Goal: Transaction & Acquisition: Subscribe to service/newsletter

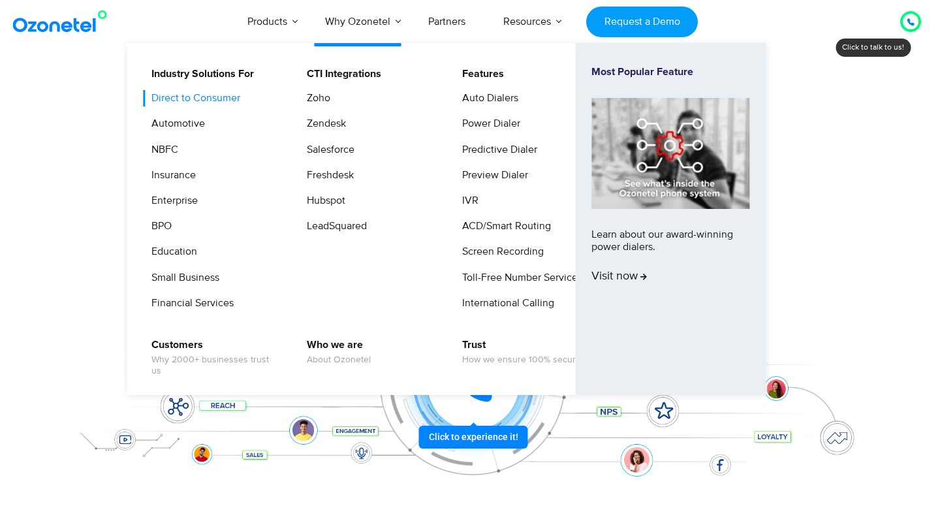
click at [199, 91] on link "Direct to Consumer" at bounding box center [192, 98] width 99 height 16
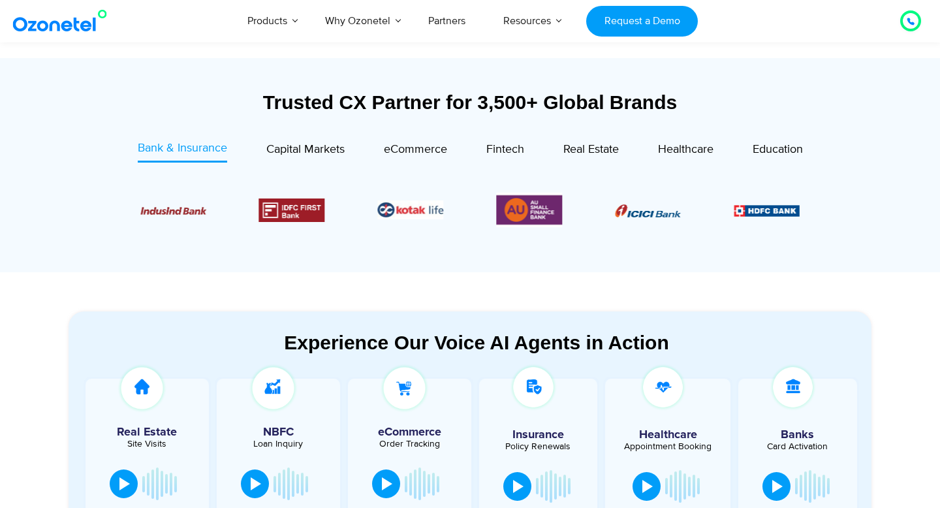
scroll to position [444, 0]
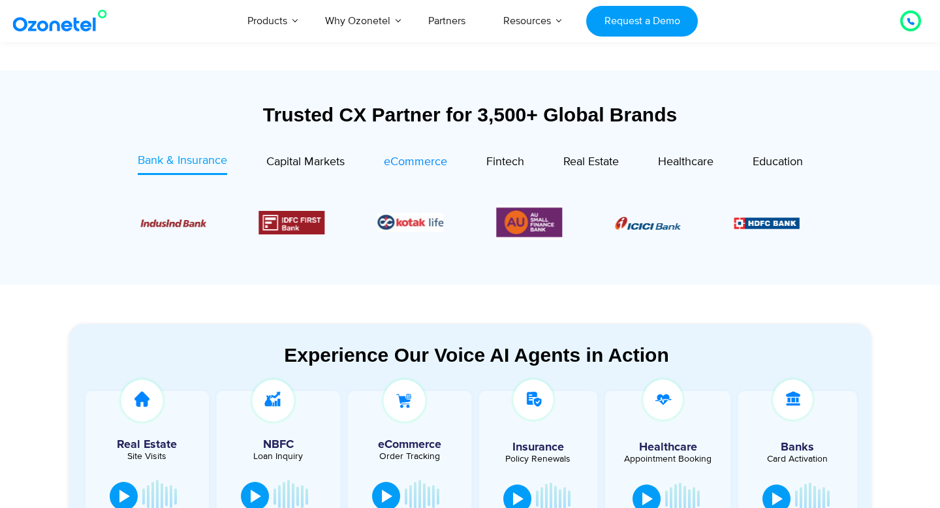
click at [418, 170] on div "eCommerce" at bounding box center [415, 162] width 63 height 18
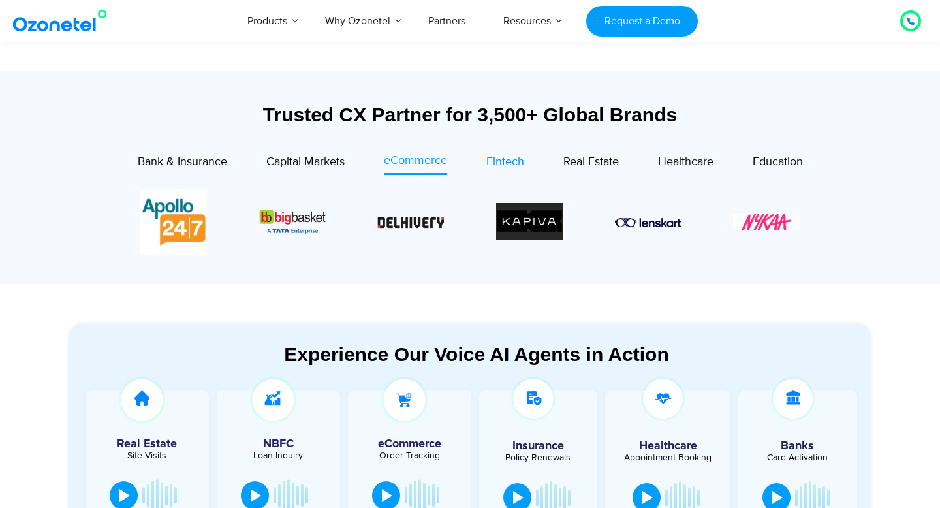
click at [510, 156] on span "Fintech" at bounding box center [505, 162] width 38 height 14
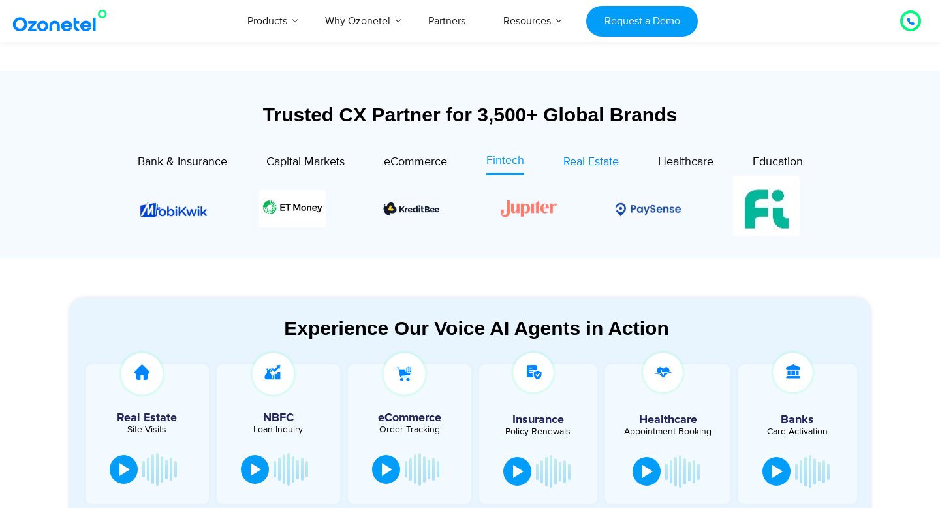
click at [586, 169] on span "Real Estate" at bounding box center [590, 162] width 55 height 14
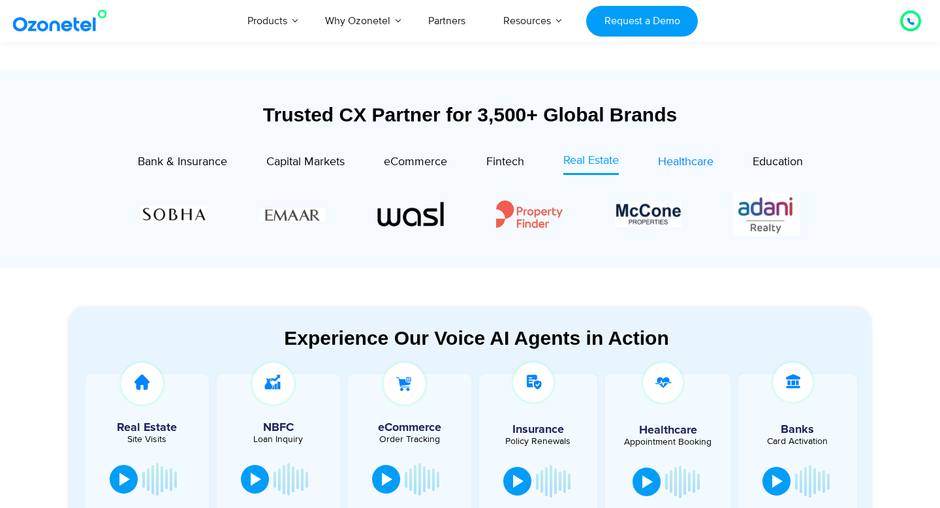
click at [672, 161] on span "Healthcare" at bounding box center [685, 162] width 55 height 14
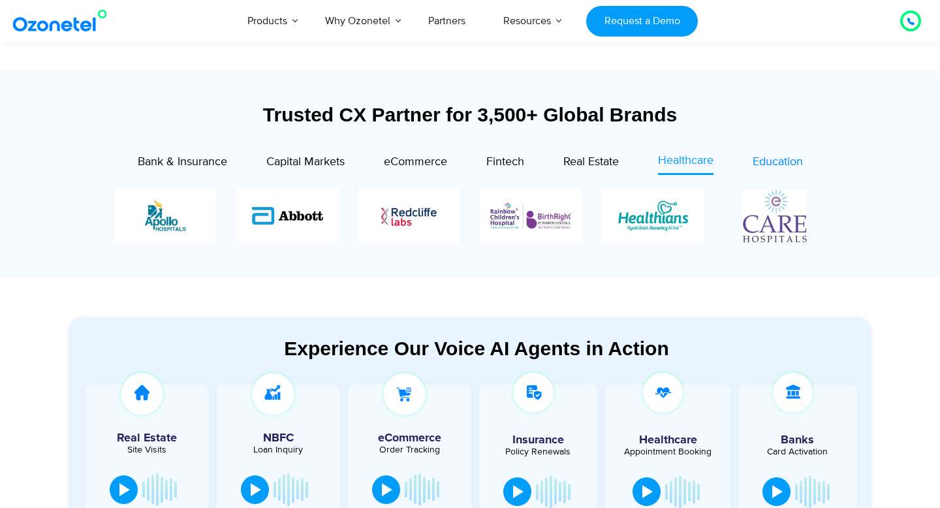
click at [769, 153] on div "Education" at bounding box center [777, 162] width 50 height 18
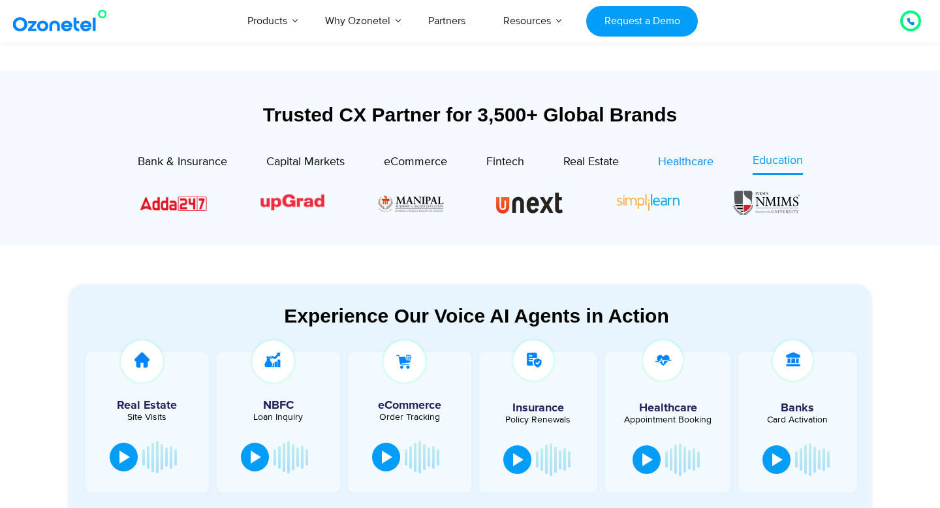
click at [689, 160] on span "Healthcare" at bounding box center [685, 162] width 55 height 14
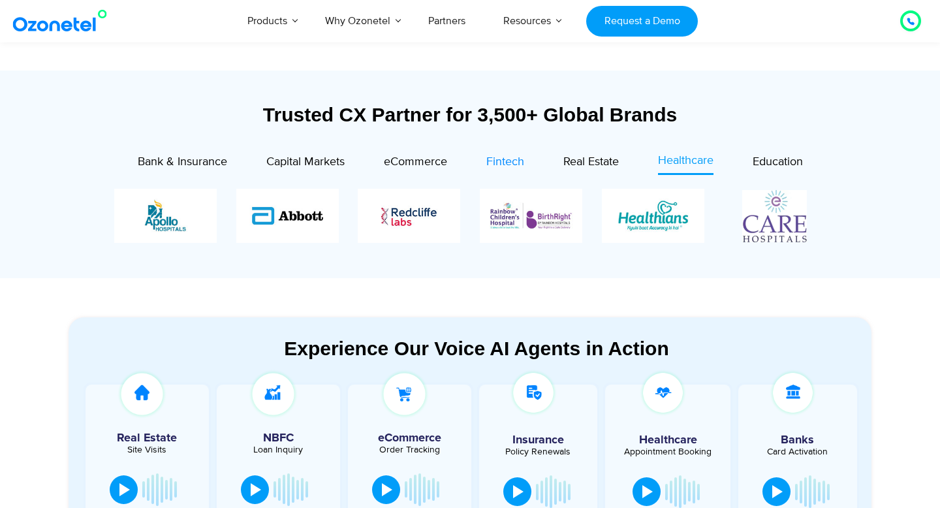
click at [510, 153] on div "Fintech" at bounding box center [505, 162] width 38 height 18
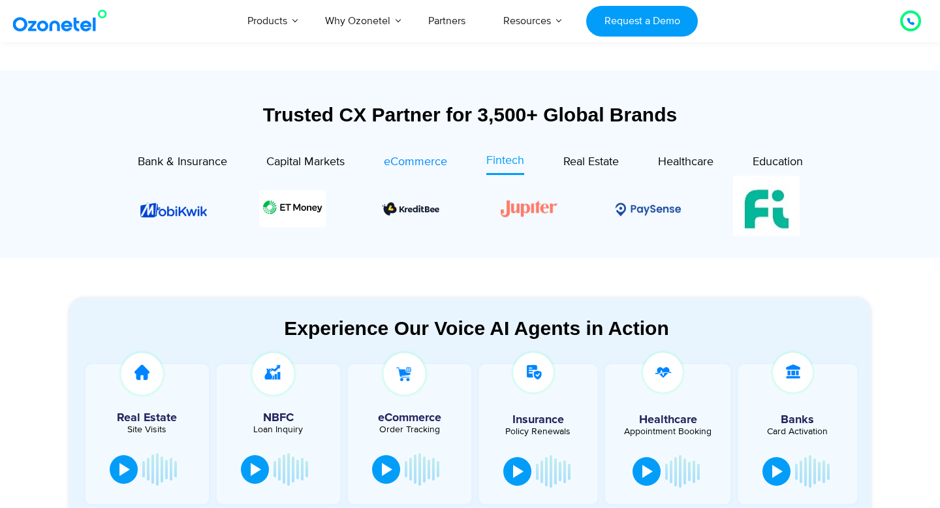
click at [413, 164] on span "eCommerce" at bounding box center [415, 162] width 63 height 14
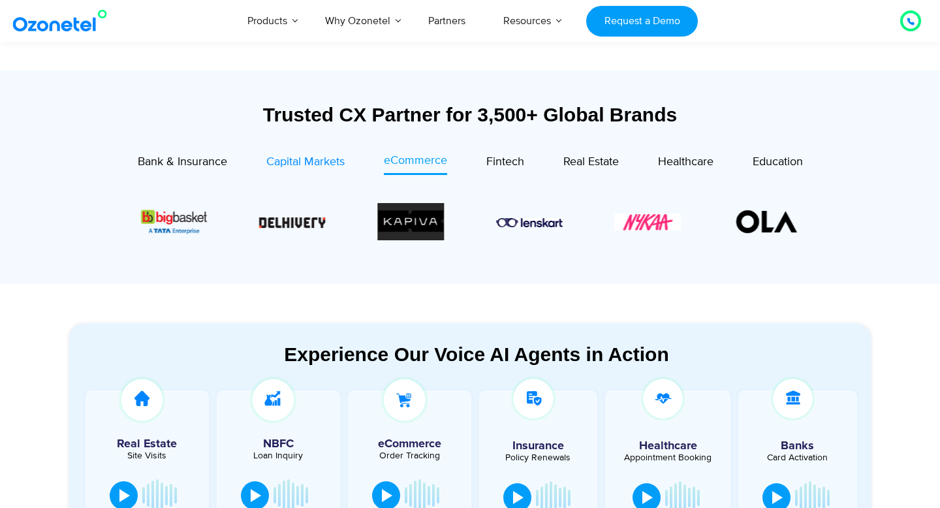
click at [290, 171] on link "Capital Markets" at bounding box center [305, 163] width 78 height 23
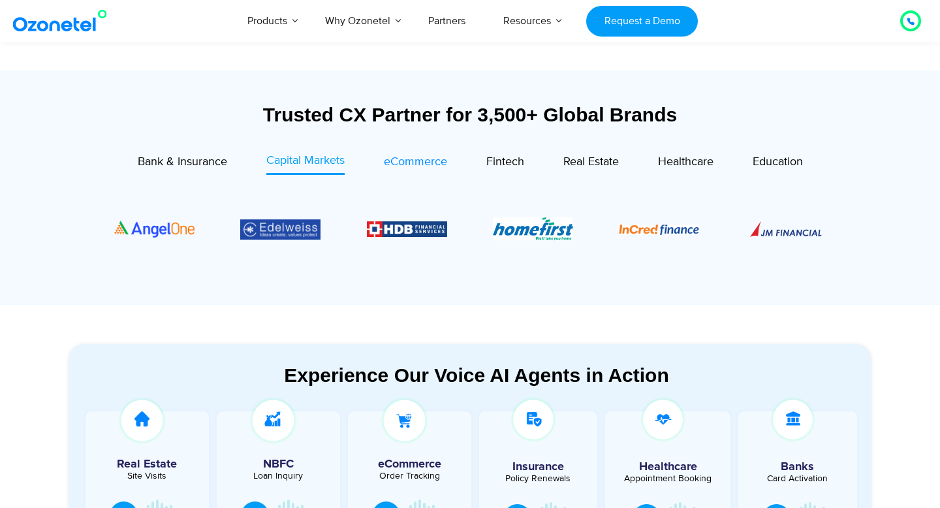
click at [388, 161] on span "eCommerce" at bounding box center [415, 162] width 63 height 14
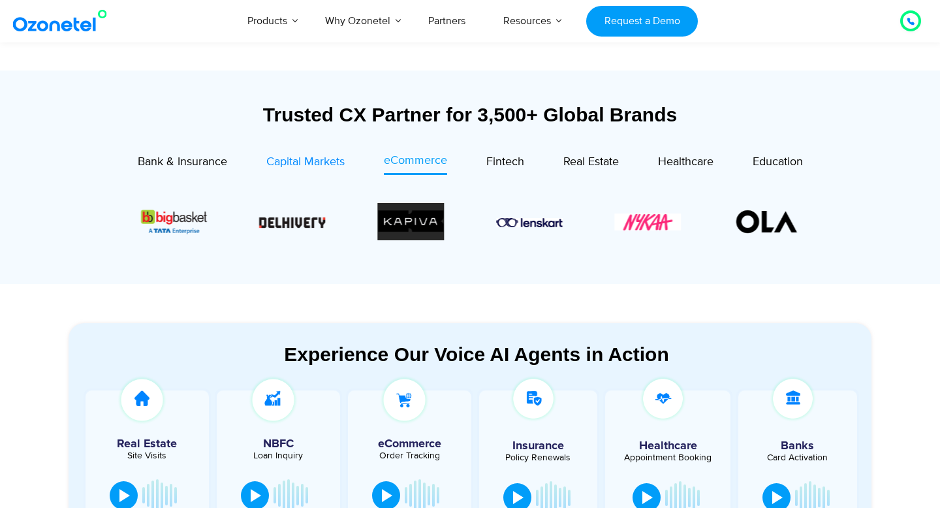
click at [280, 166] on span "Capital Markets" at bounding box center [305, 162] width 78 height 14
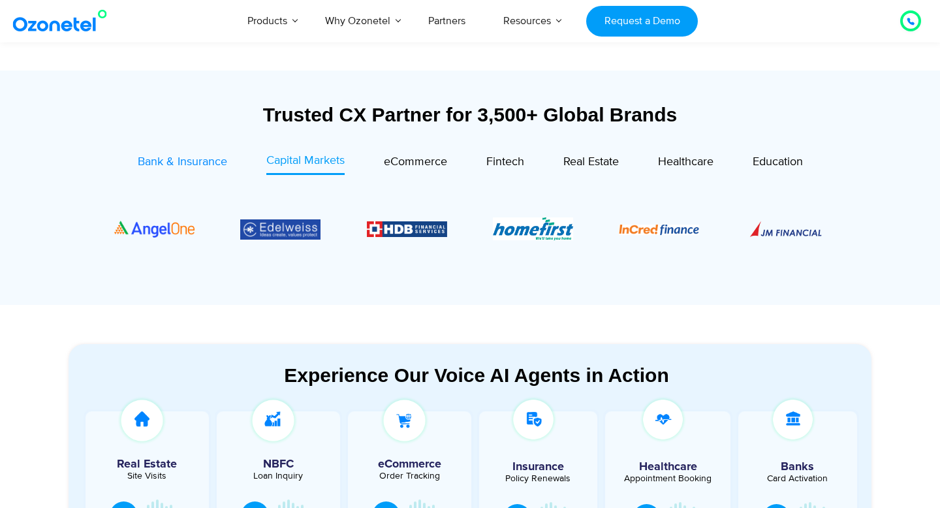
click at [200, 155] on span "Bank & Insurance" at bounding box center [182, 162] width 89 height 14
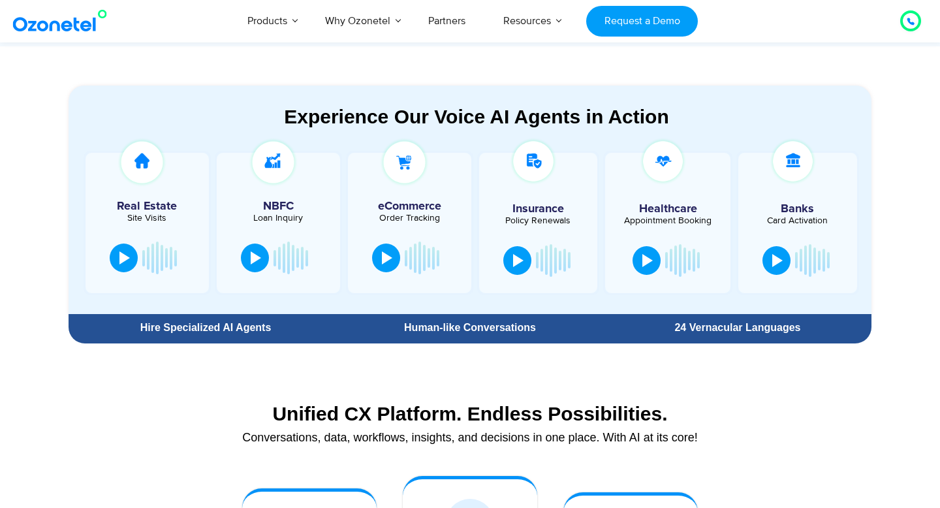
scroll to position [674, 0]
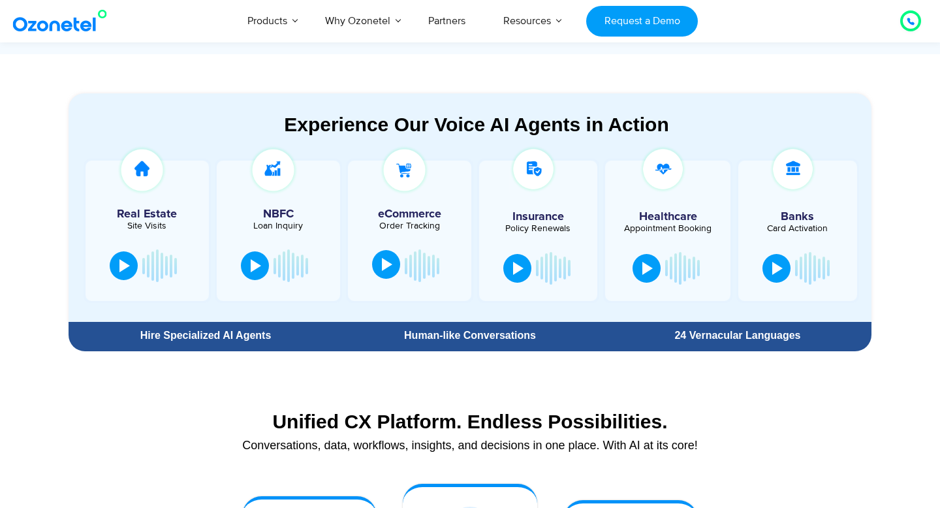
click at [390, 262] on div at bounding box center [387, 264] width 10 height 13
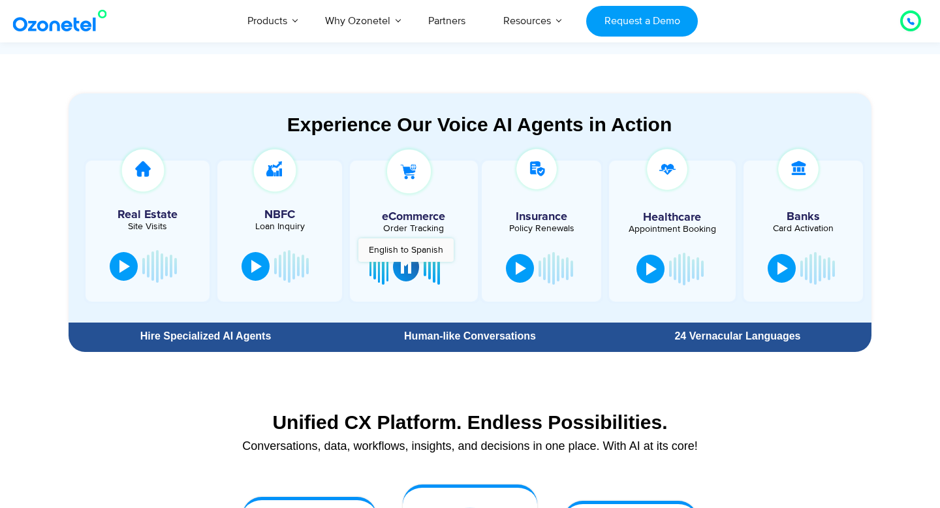
click at [405, 268] on div at bounding box center [406, 266] width 10 height 13
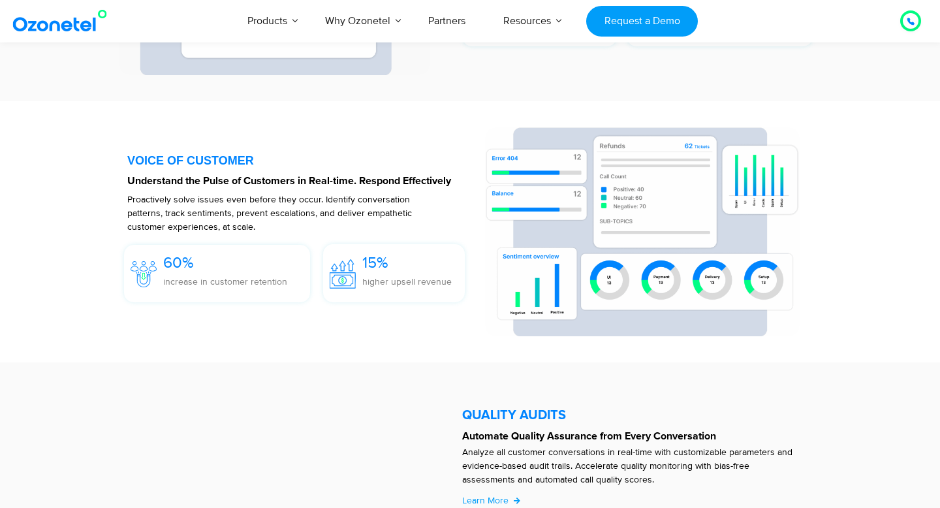
scroll to position [1862, 0]
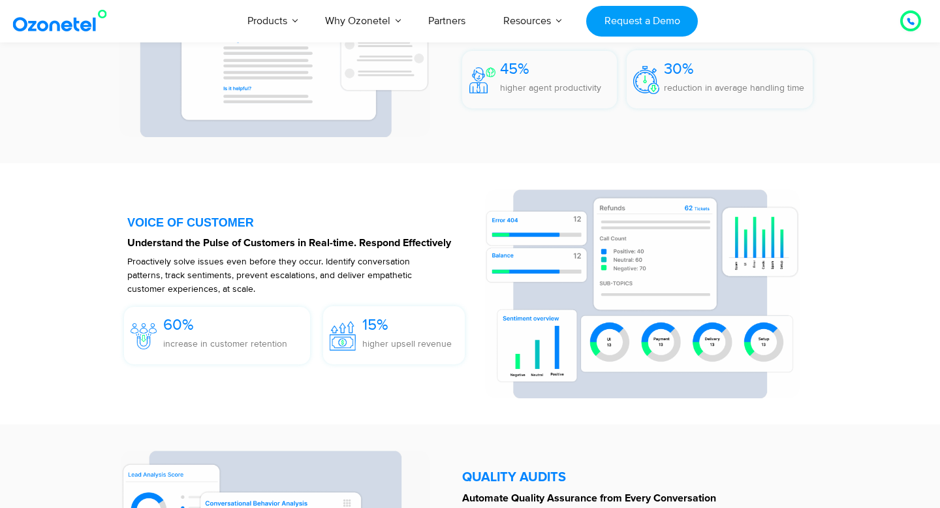
click at [234, 243] on strong "Understand the Pulse of Customers in Real-time. Respond Effectively" at bounding box center [289, 243] width 324 height 10
click at [217, 269] on p "Proactively solve issues even before they occur. Identify conversation patterns…" at bounding box center [282, 274] width 311 height 41
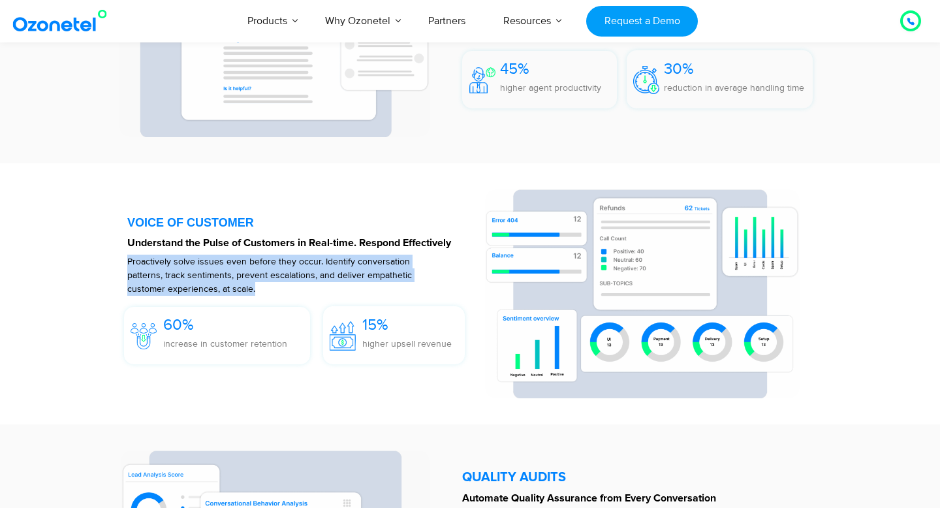
click at [217, 269] on p "Proactively solve issues even before they occur. Identify conversation patterns…" at bounding box center [282, 274] width 311 height 41
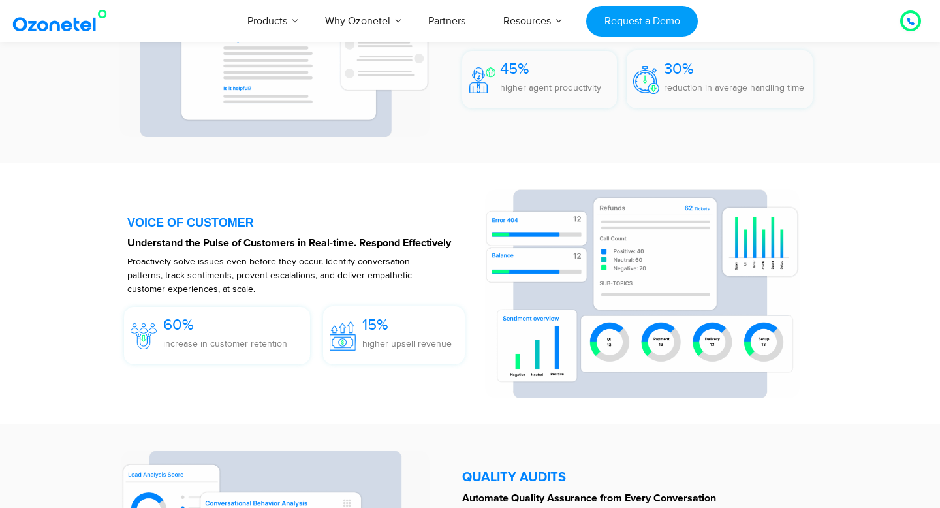
click at [217, 269] on p "Proactively solve issues even before they occur. Identify conversation patterns…" at bounding box center [282, 274] width 311 height 41
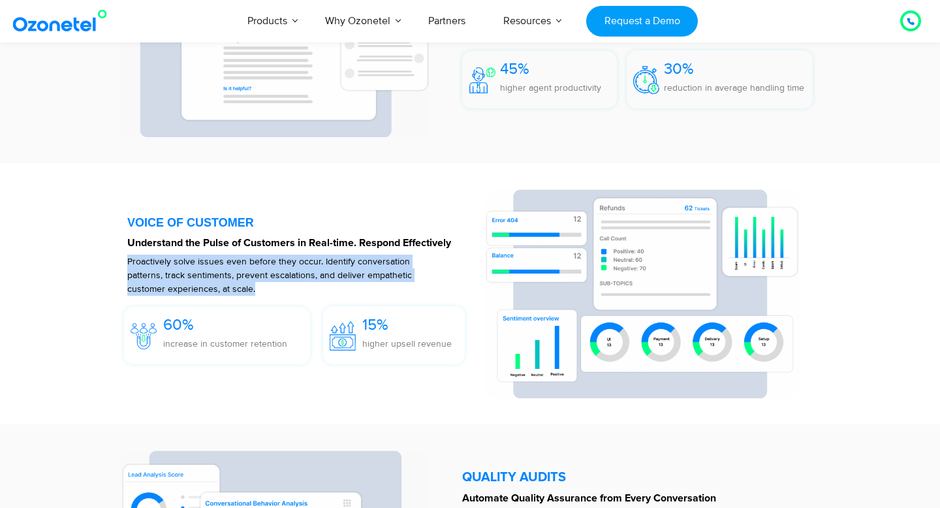
click at [217, 269] on p "Proactively solve issues even before they occur. Identify conversation patterns…" at bounding box center [282, 274] width 311 height 41
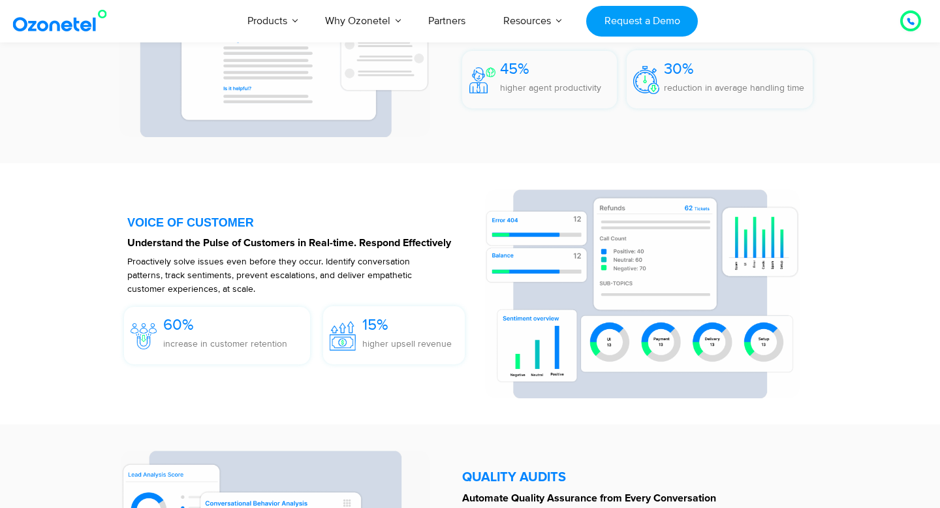
click at [217, 269] on p "Proactively solve issues even before they occur. Identify conversation patterns…" at bounding box center [282, 274] width 311 height 41
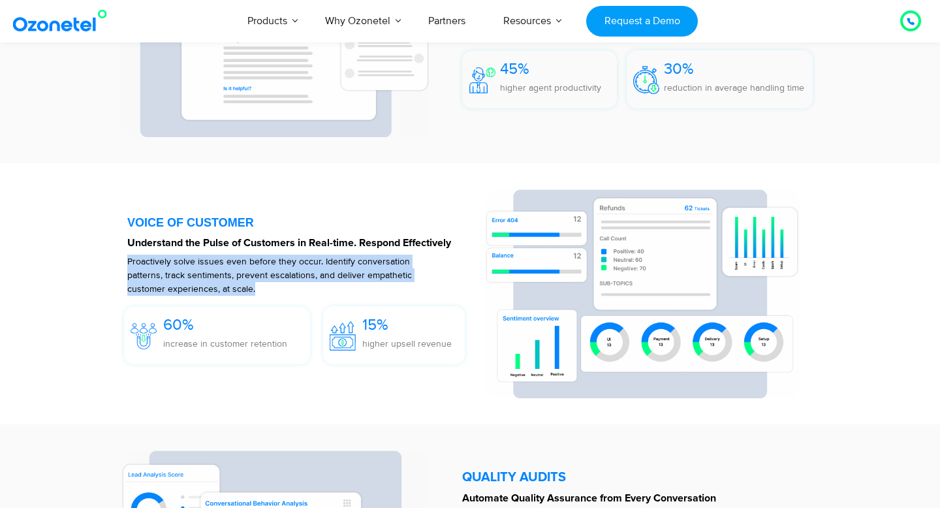
click at [217, 269] on p "Proactively solve issues even before they occur. Identify conversation patterns…" at bounding box center [282, 274] width 311 height 41
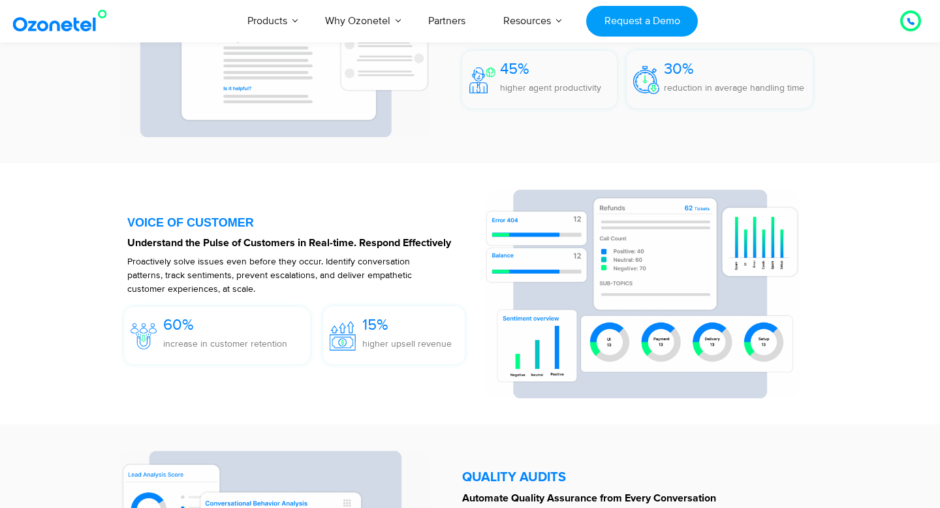
click at [217, 269] on p "Proactively solve issues even before they occur. Identify conversation patterns…" at bounding box center [282, 274] width 311 height 41
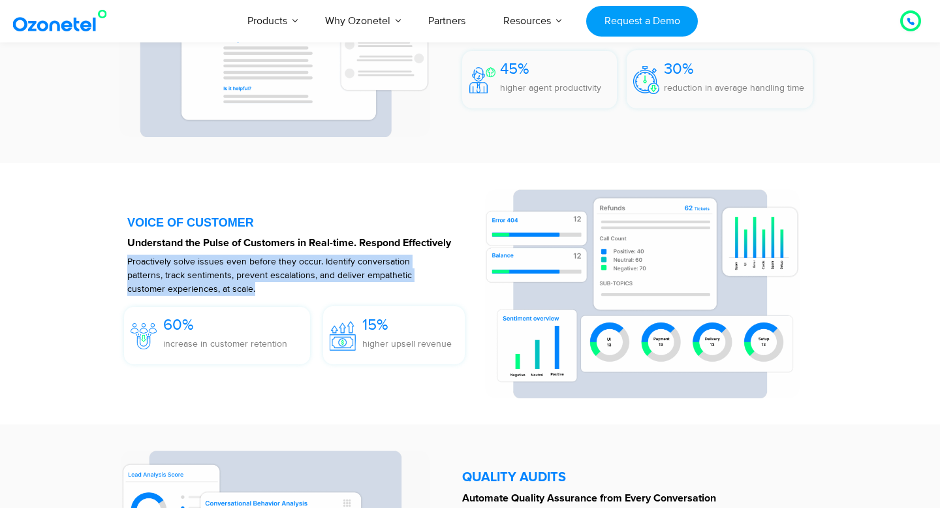
click at [217, 269] on p "Proactively solve issues even before they occur. Identify conversation patterns…" at bounding box center [282, 274] width 311 height 41
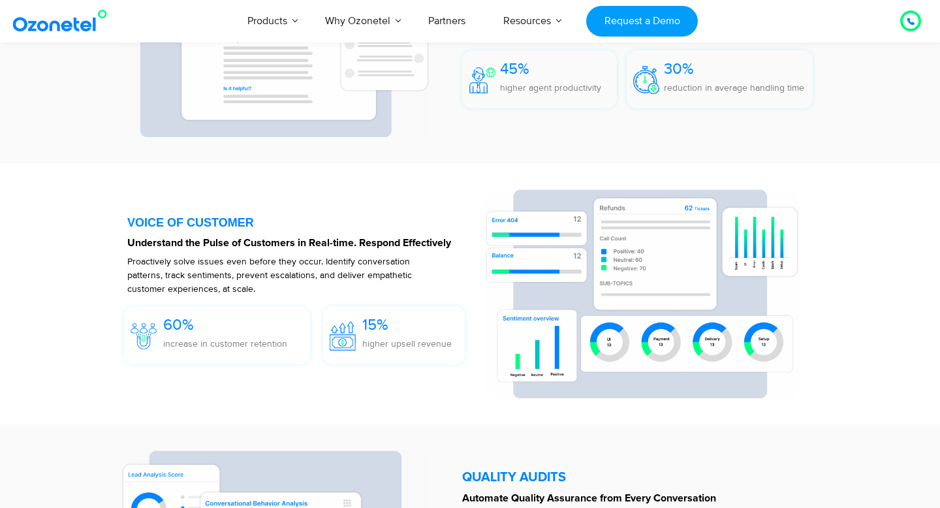
click at [217, 269] on p "Proactively solve issues even before they occur. Identify conversation patterns…" at bounding box center [282, 274] width 311 height 41
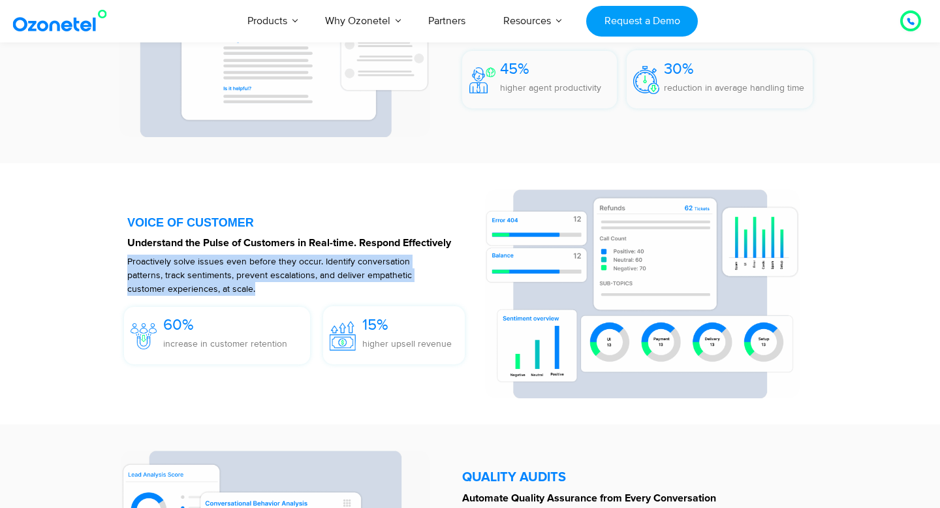
click at [217, 269] on p "Proactively solve issues even before they occur. Identify conversation patterns…" at bounding box center [282, 274] width 311 height 41
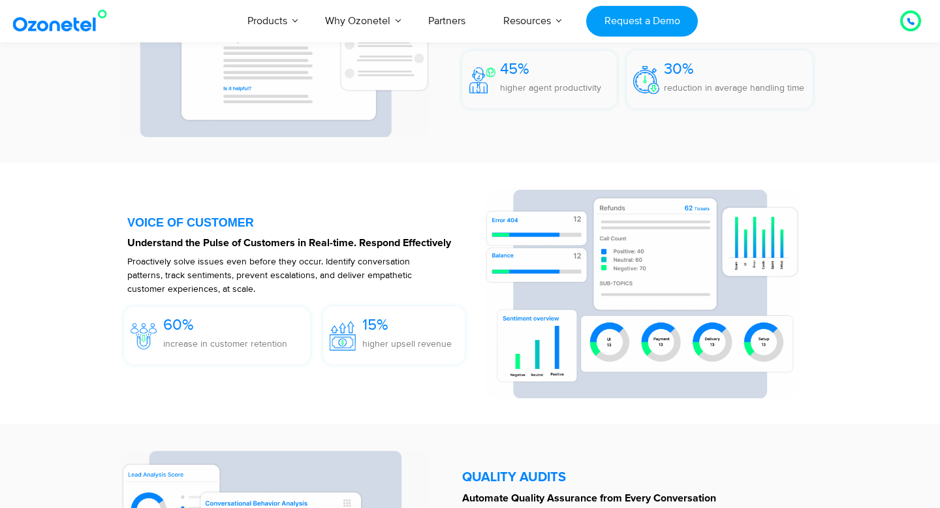
click at [217, 269] on p "Proactively solve issues even before they occur. Identify conversation patterns…" at bounding box center [282, 274] width 311 height 41
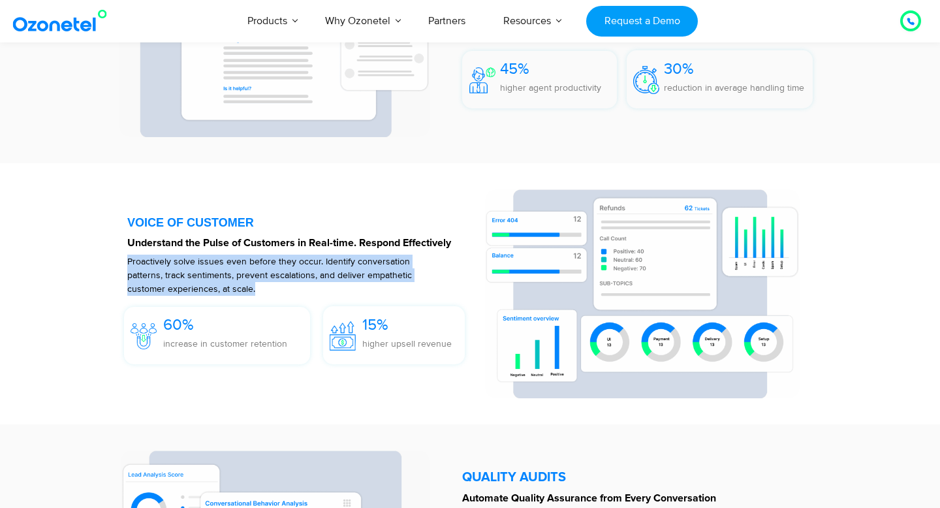
click at [217, 269] on p "Proactively solve issues even before they occur. Identify conversation patterns…" at bounding box center [282, 274] width 311 height 41
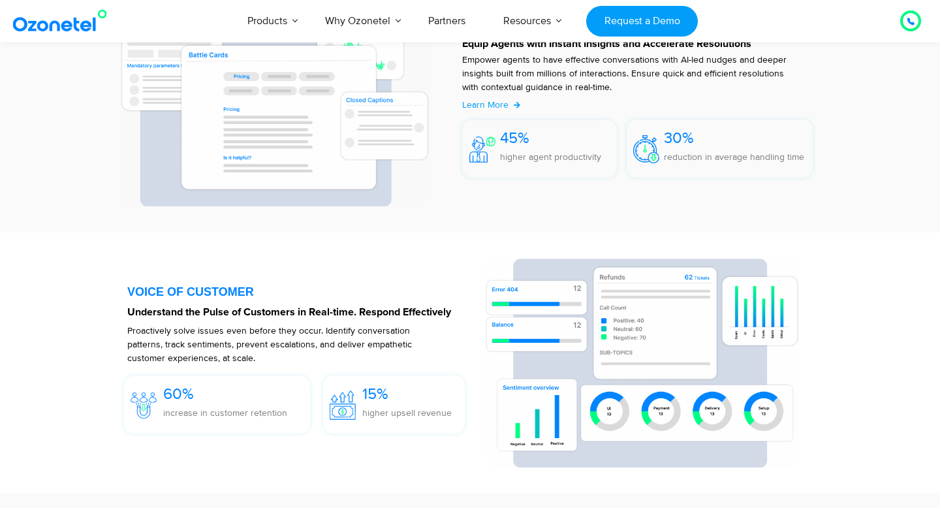
scroll to position [1688, 0]
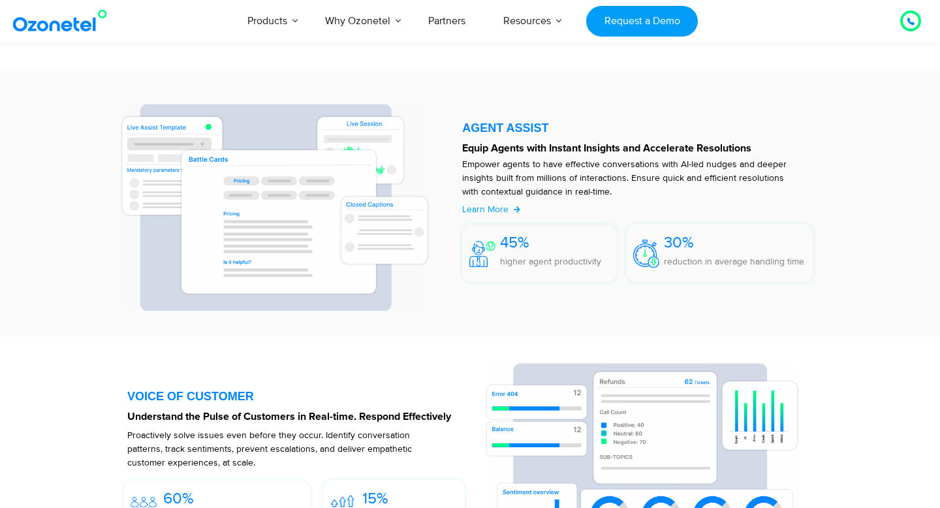
click at [217, 269] on img at bounding box center [274, 207] width 310 height 207
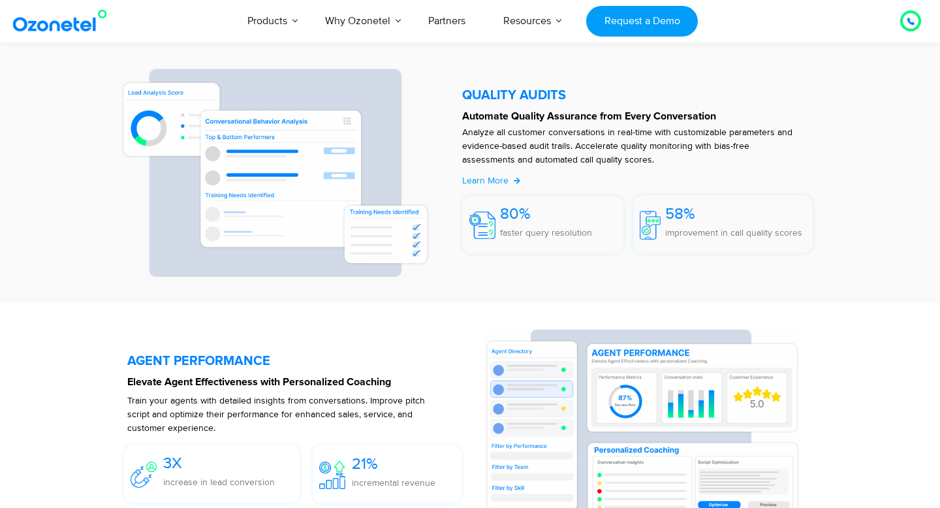
scroll to position [2245, 0]
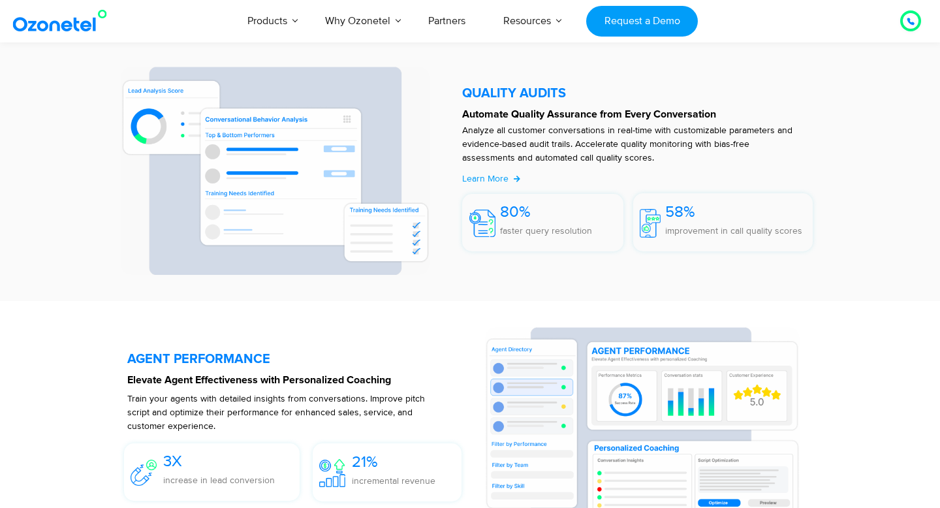
click at [531, 166] on div at bounding box center [640, 171] width 370 height 208
click at [531, 159] on p "Analyze all customer conversations in real-time with customizable parameters an…" at bounding box center [630, 143] width 337 height 41
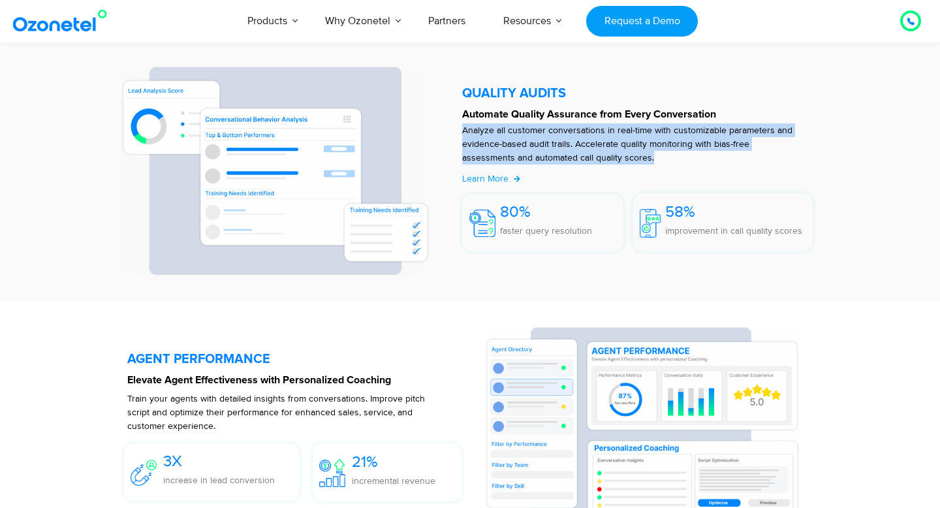
click at [531, 159] on p "Analyze all customer conversations in real-time with customizable parameters an…" at bounding box center [630, 143] width 337 height 41
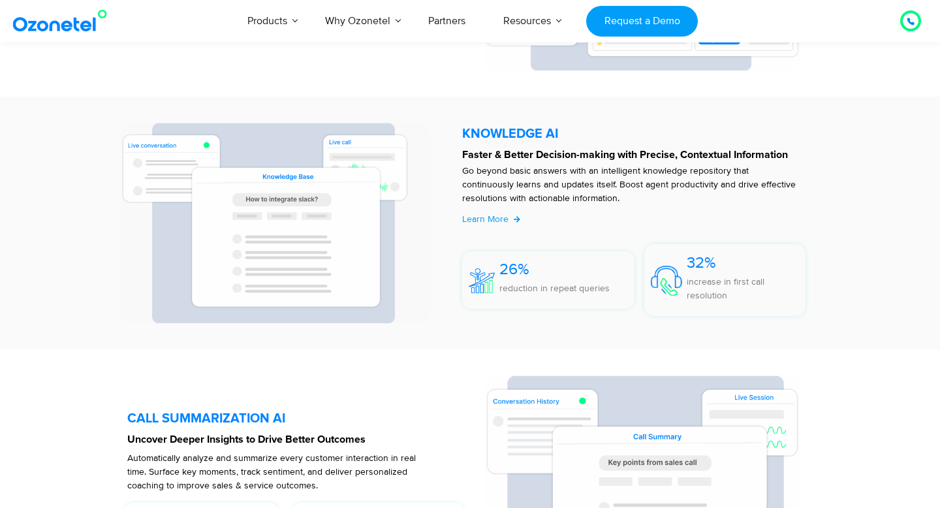
scroll to position [2714, 0]
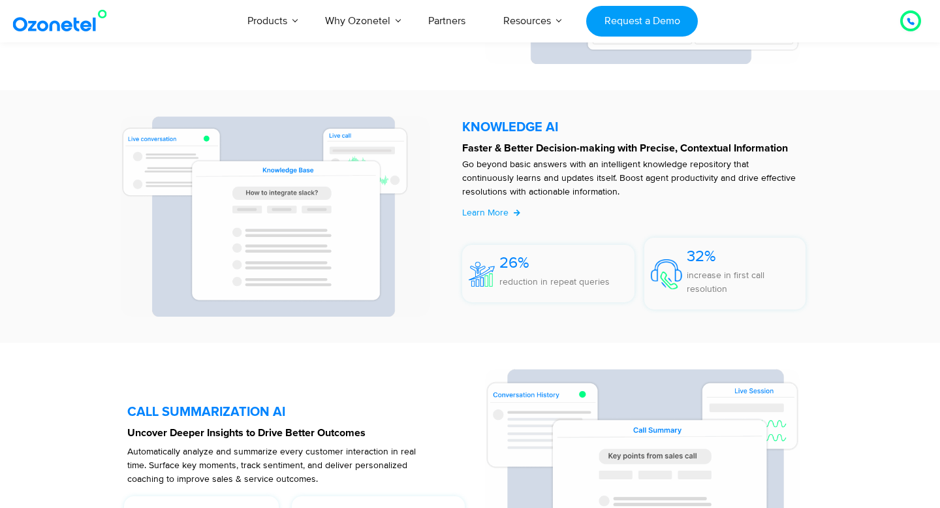
click at [555, 181] on p "Go beyond basic answers with an intelligent knowledge repository that continuou…" at bounding box center [630, 177] width 337 height 41
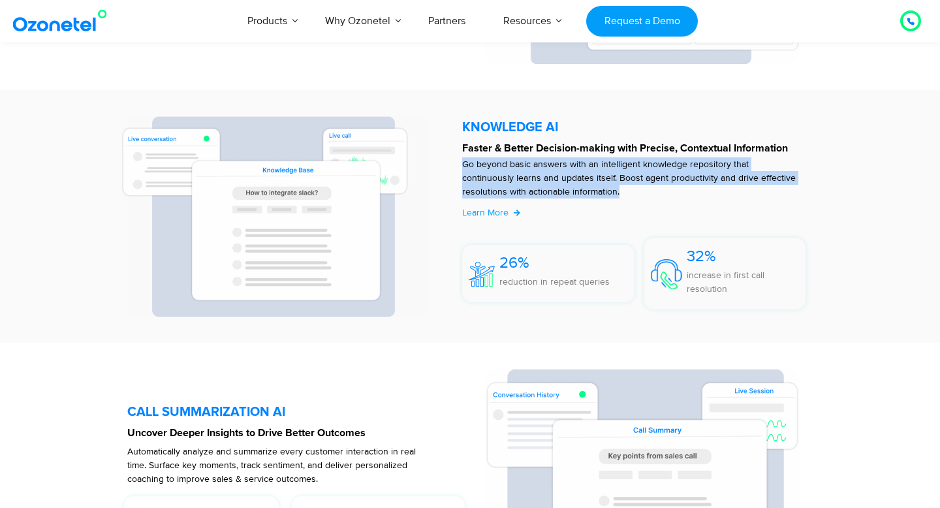
click at [555, 181] on p "Go beyond basic answers with an intelligent knowledge repository that continuou…" at bounding box center [630, 177] width 337 height 41
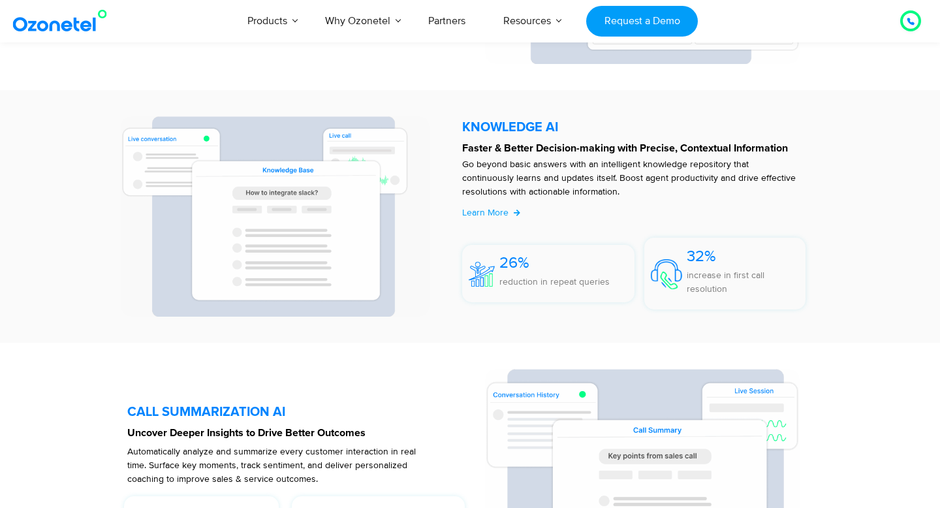
click at [555, 181] on p "Go beyond basic answers with an intelligent knowledge repository that continuou…" at bounding box center [630, 177] width 337 height 41
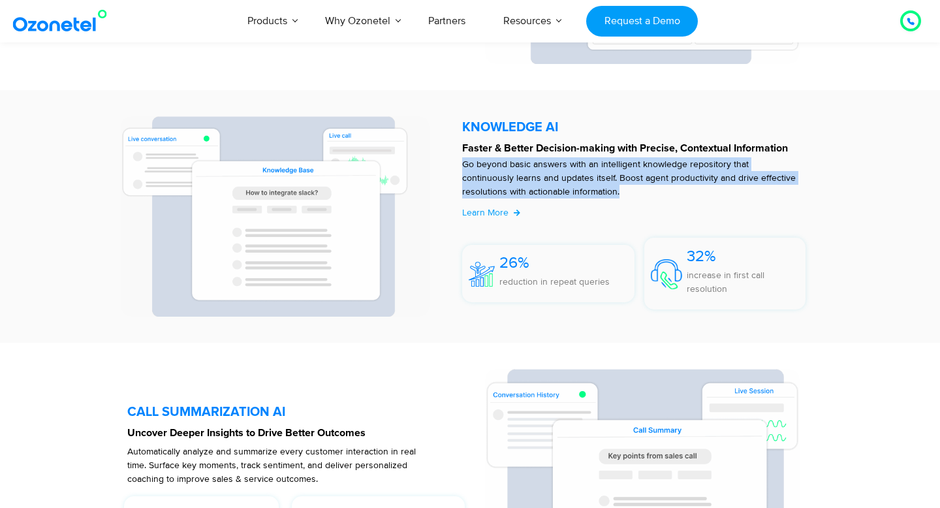
click at [555, 181] on p "Go beyond basic answers with an intelligent knowledge repository that continuou…" at bounding box center [630, 177] width 337 height 41
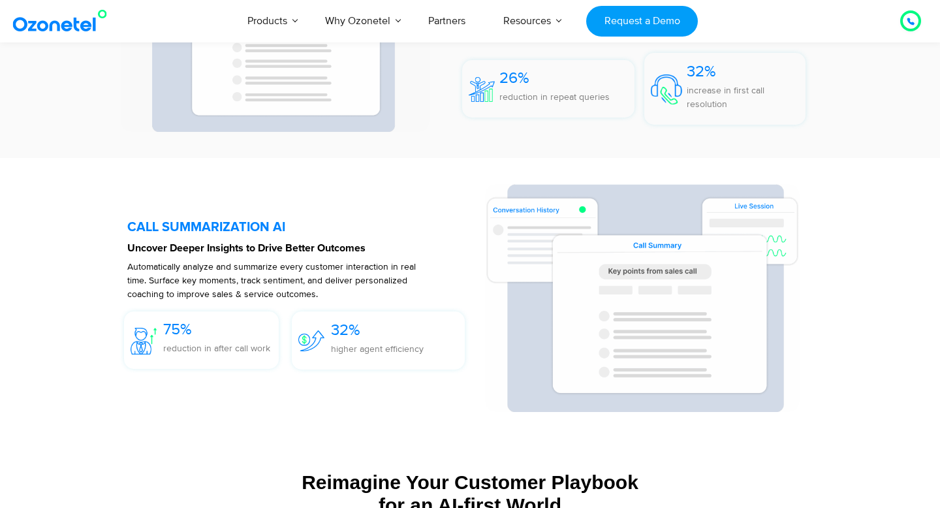
scroll to position [2901, 0]
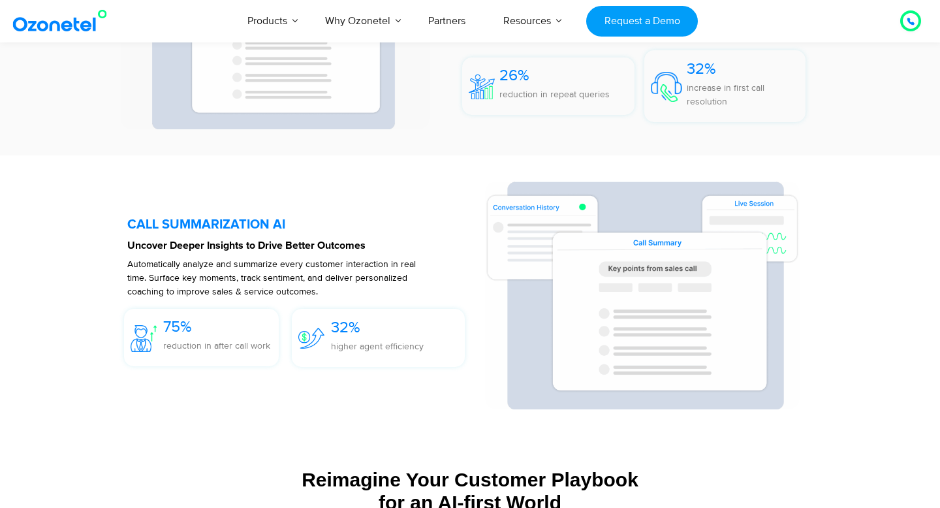
click at [260, 253] on p "Uncover Deeper Insights to Drive Better Outcomes" at bounding box center [299, 246] width 344 height 16
click at [244, 266] on span "Automatically analyze and summarize every customer interaction in real time. Su…" at bounding box center [271, 277] width 288 height 38
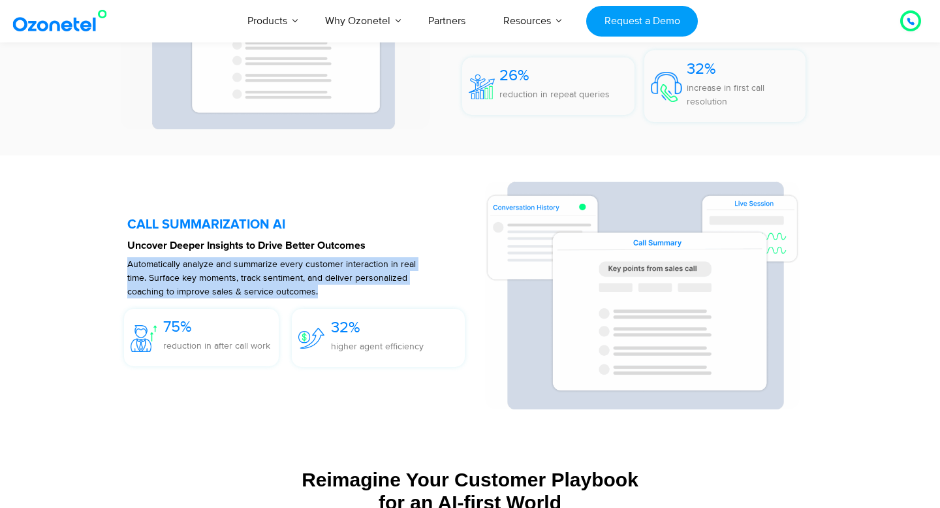
click at [244, 266] on span "Automatically analyze and summarize every customer interaction in real time. Su…" at bounding box center [271, 277] width 288 height 38
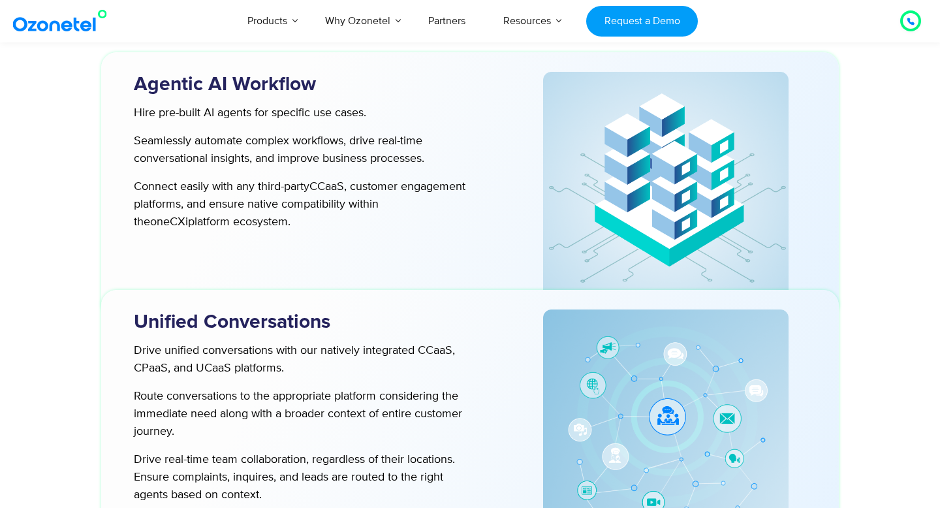
scroll to position [3420, 0]
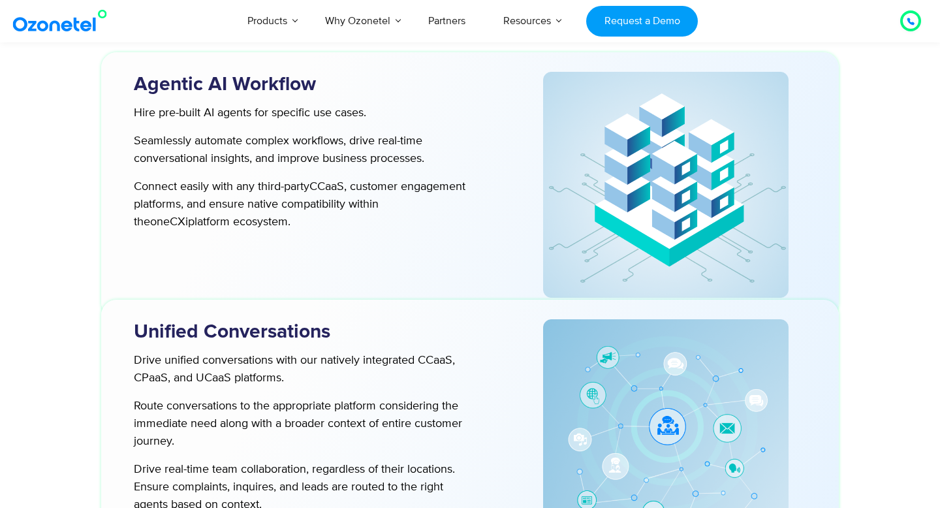
click at [245, 142] on p "Seamlessly automate complex workflows, drive real-time conversational insights,…" at bounding box center [303, 149] width 339 height 35
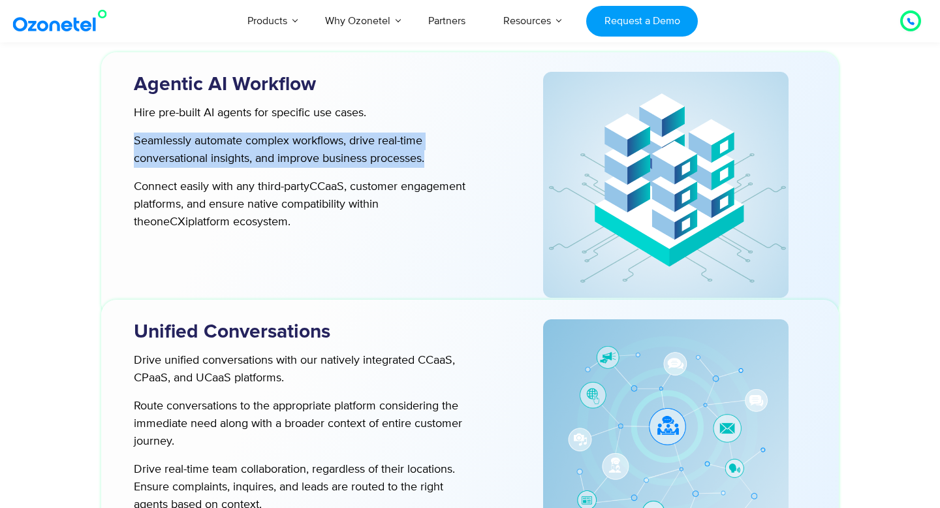
click at [245, 142] on p "Seamlessly automate complex workflows, drive real-time conversational insights,…" at bounding box center [303, 149] width 339 height 35
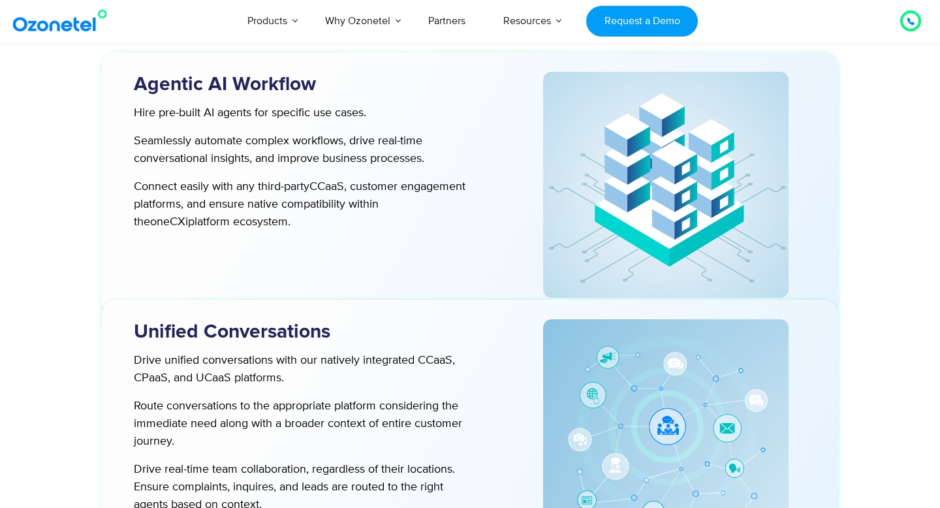
click at [245, 142] on p "Seamlessly automate complex workflows, drive real-time conversational insights,…" at bounding box center [303, 149] width 339 height 35
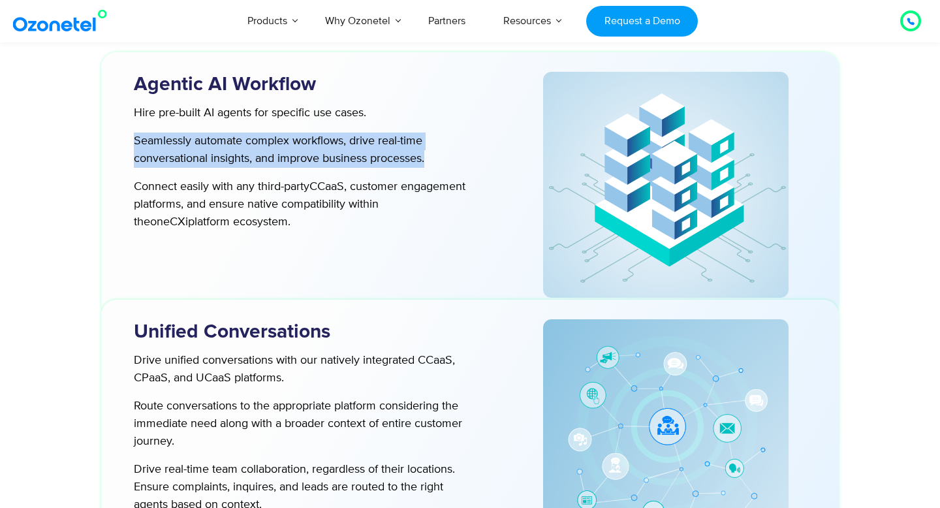
click at [245, 142] on p "Seamlessly automate complex workflows, drive real-time conversational insights,…" at bounding box center [303, 149] width 339 height 35
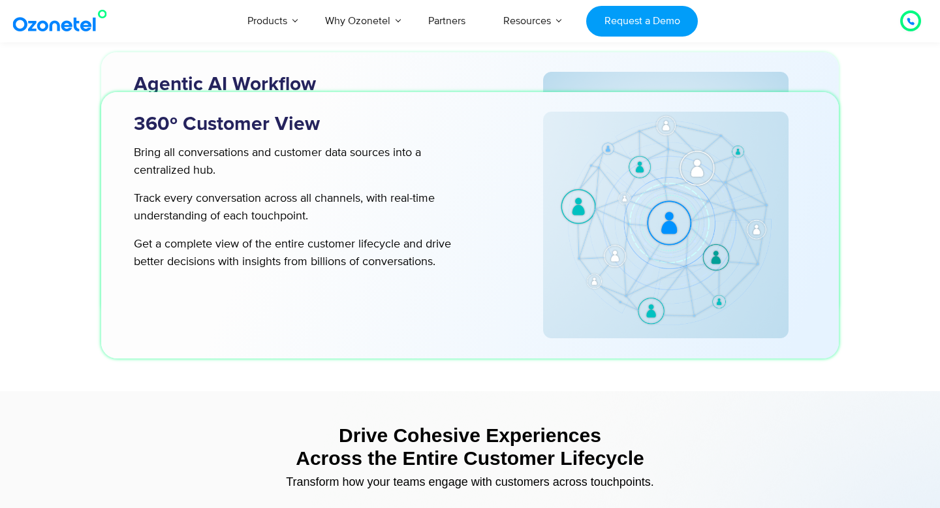
scroll to position [4413, 0]
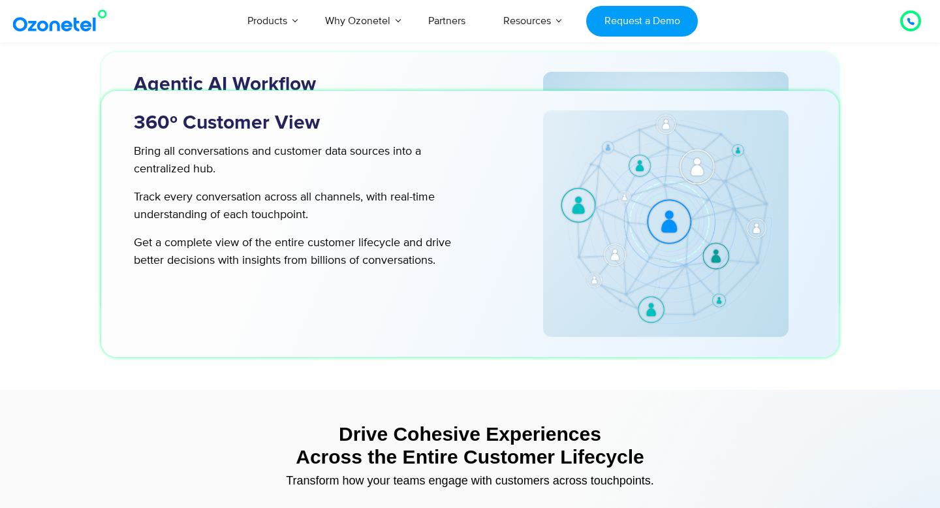
click at [293, 200] on p "Track every conversation across all channels, with real-time understanding of e…" at bounding box center [303, 206] width 339 height 35
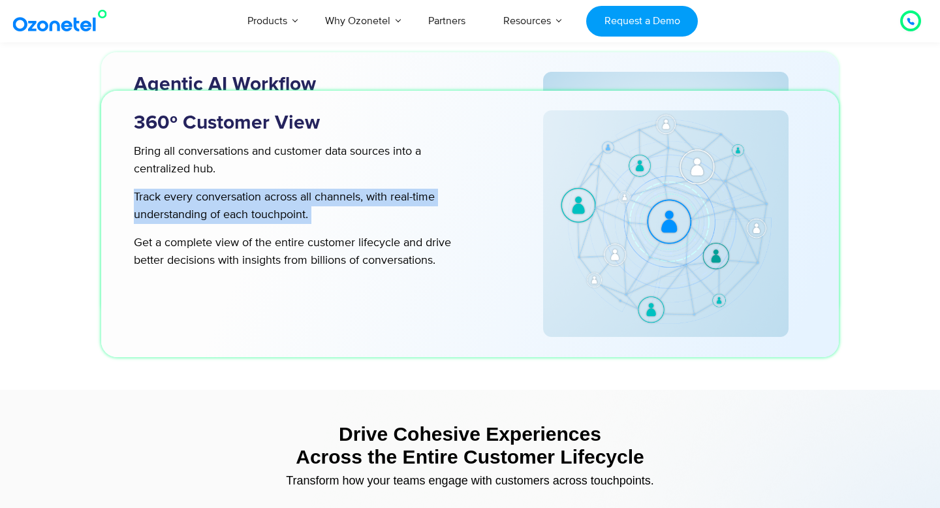
click at [293, 200] on p "Track every conversation across all channels, with real-time understanding of e…" at bounding box center [303, 206] width 339 height 35
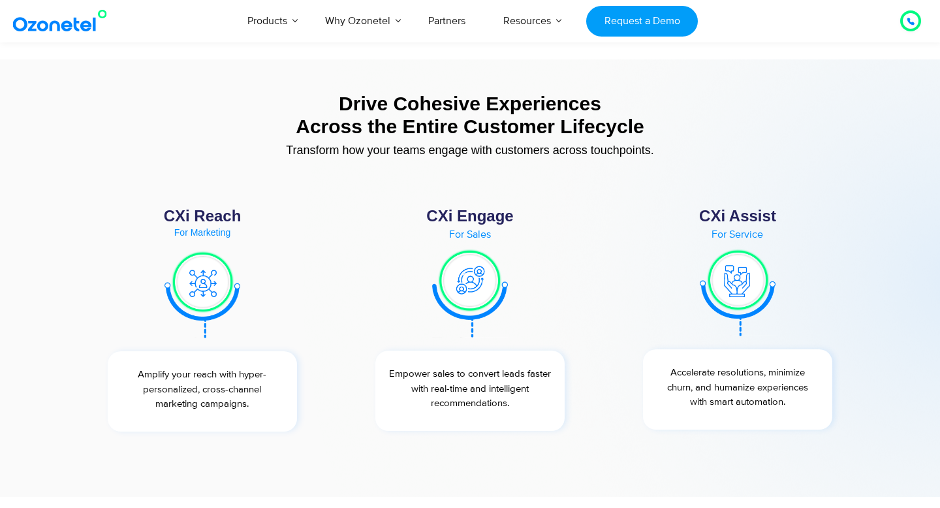
scroll to position [4765, 0]
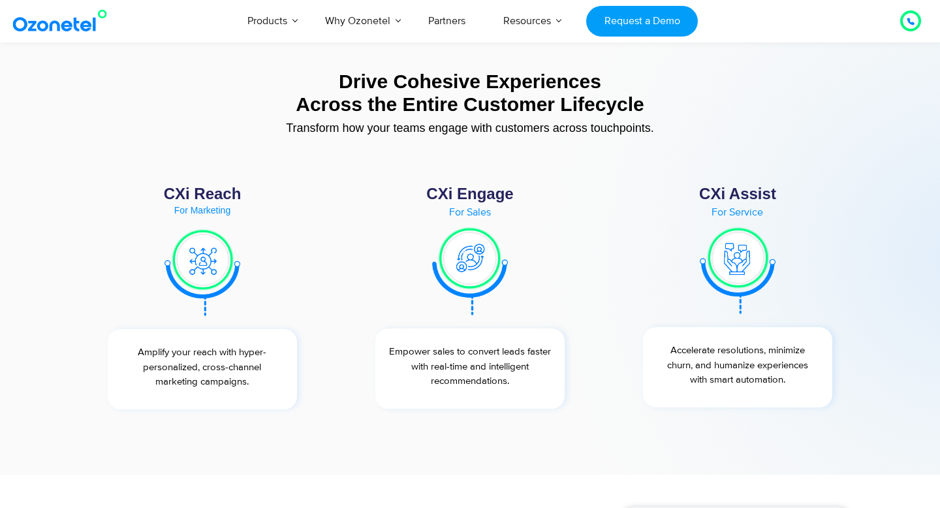
click at [470, 211] on div "For Sales" at bounding box center [469, 212] width 215 height 10
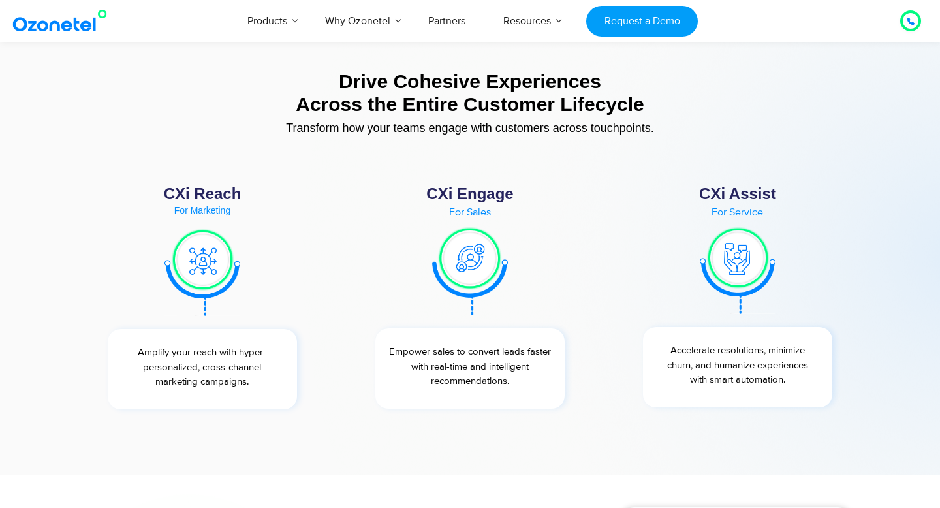
click at [470, 211] on div "For Sales" at bounding box center [469, 212] width 215 height 10
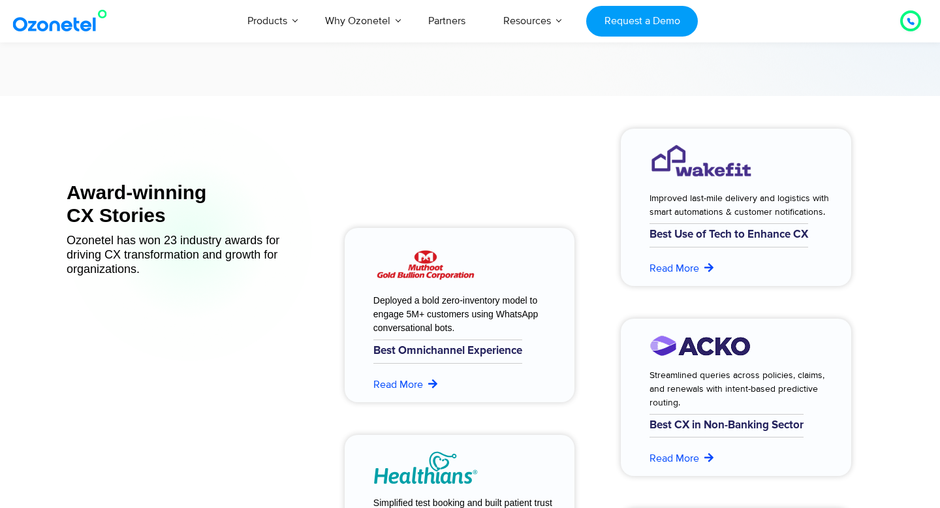
scroll to position [5145, 0]
click at [422, 270] on img at bounding box center [425, 262] width 104 height 38
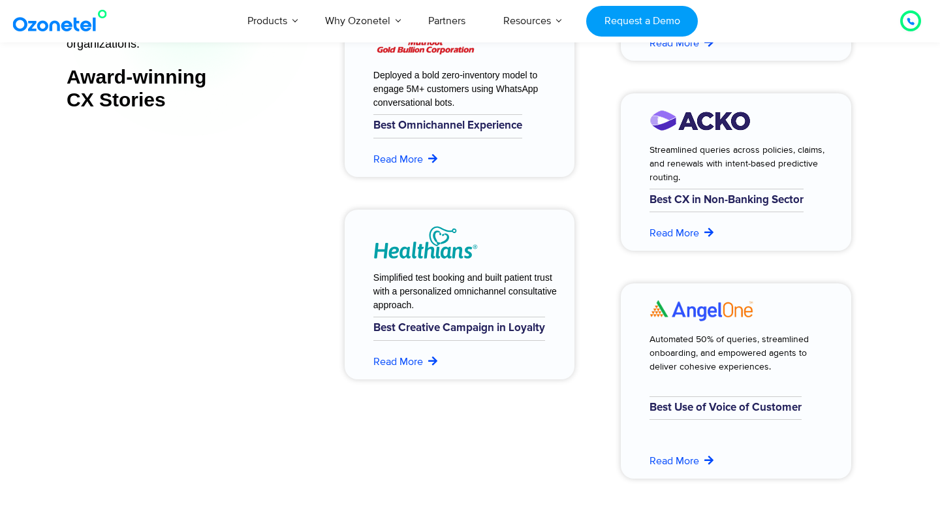
scroll to position [5373, 0]
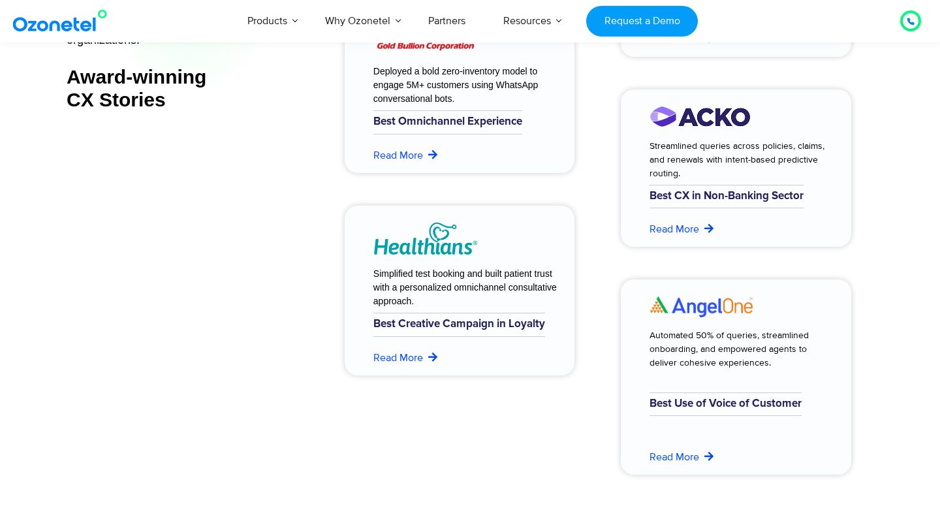
click at [675, 197] on h6 "Best CX in Non-Banking Sector" at bounding box center [726, 196] width 154 height 23
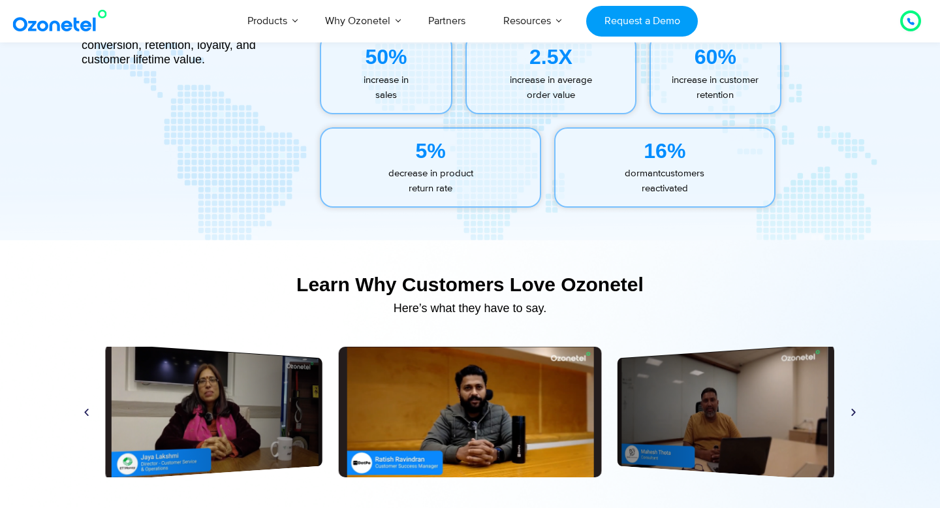
scroll to position [5994, 0]
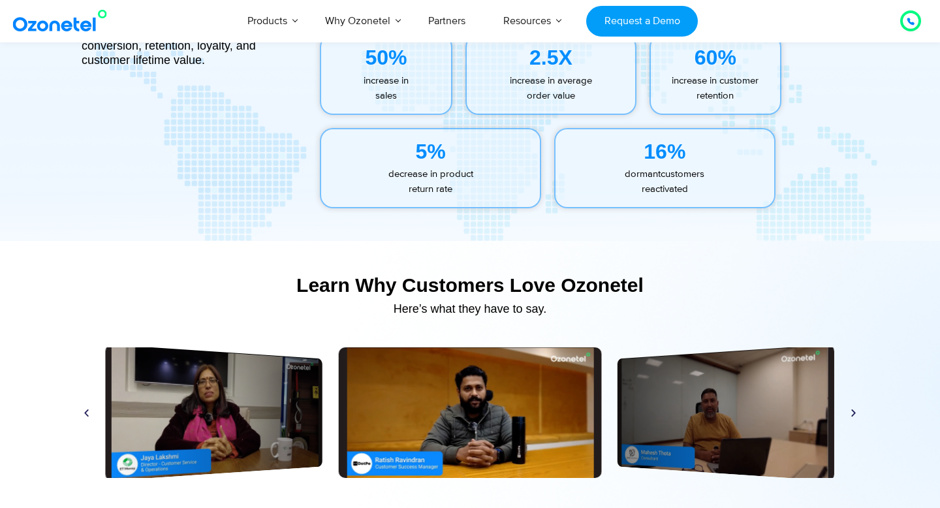
click at [661, 180] on p "dormant customers   reactivated" at bounding box center [664, 181] width 219 height 29
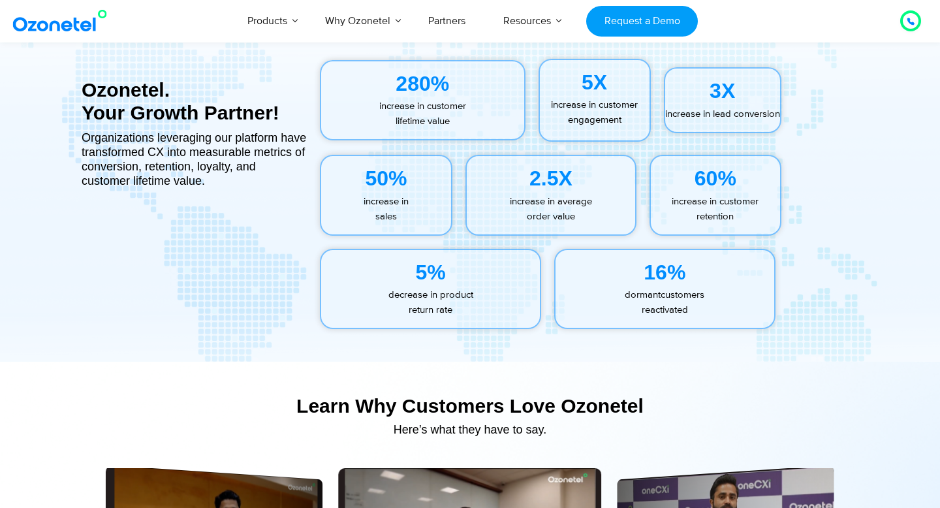
scroll to position [5867, 0]
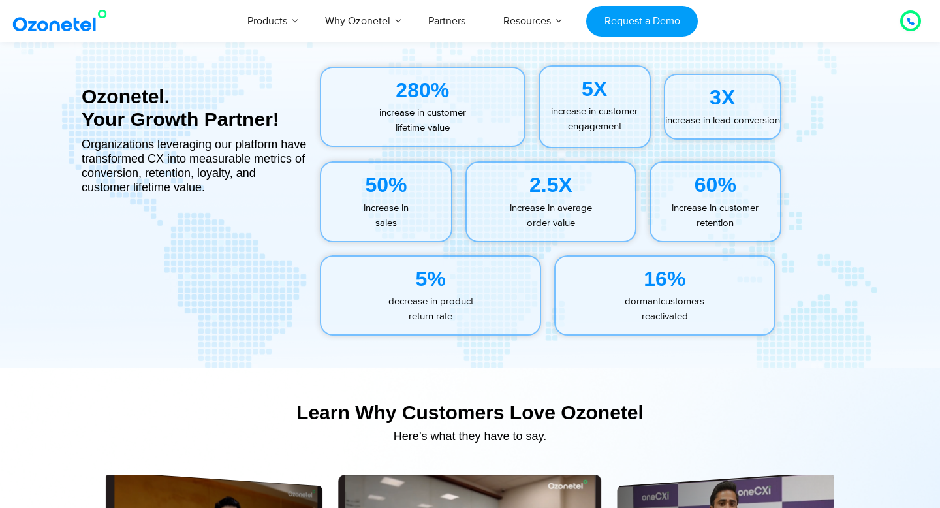
click at [548, 195] on div "2.5X" at bounding box center [551, 184] width 168 height 31
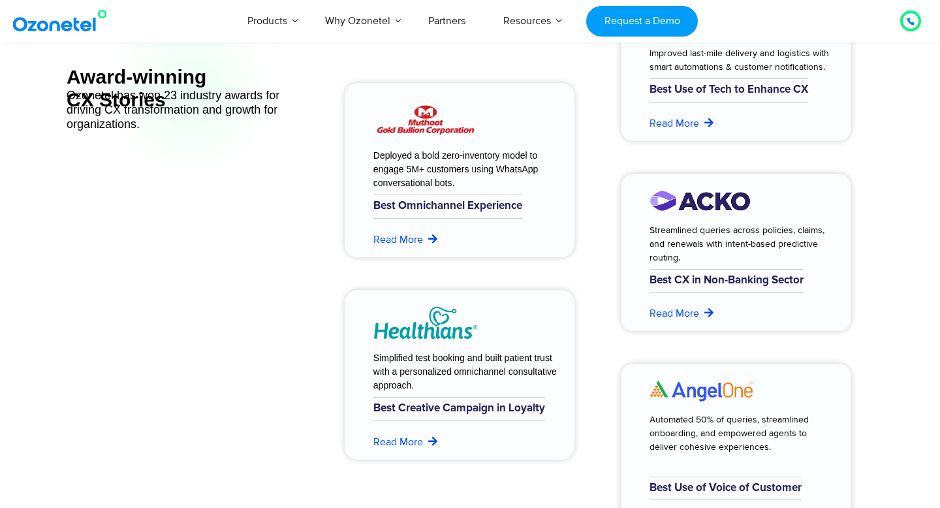
scroll to position [5300, 0]
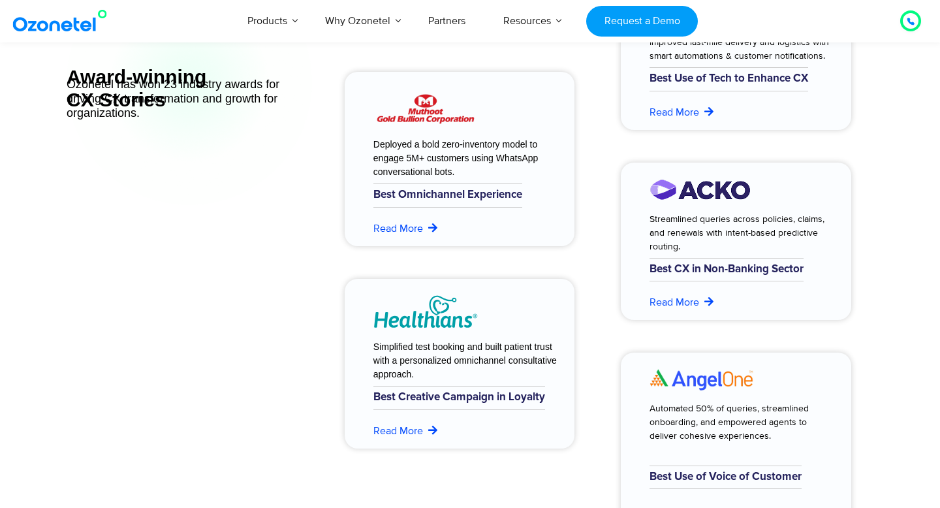
click at [418, 398] on h6 "Best Creative Campaign in Loyalty" at bounding box center [459, 397] width 172 height 23
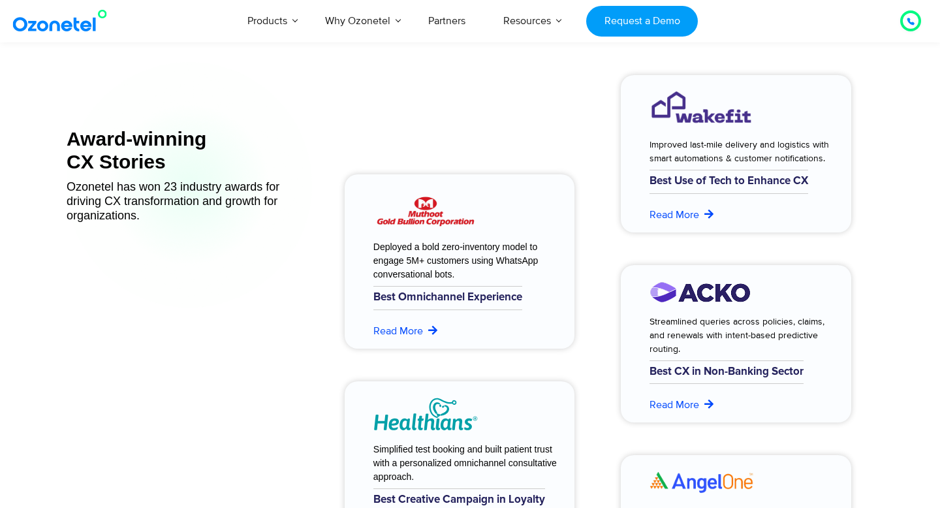
scroll to position [5185, 0]
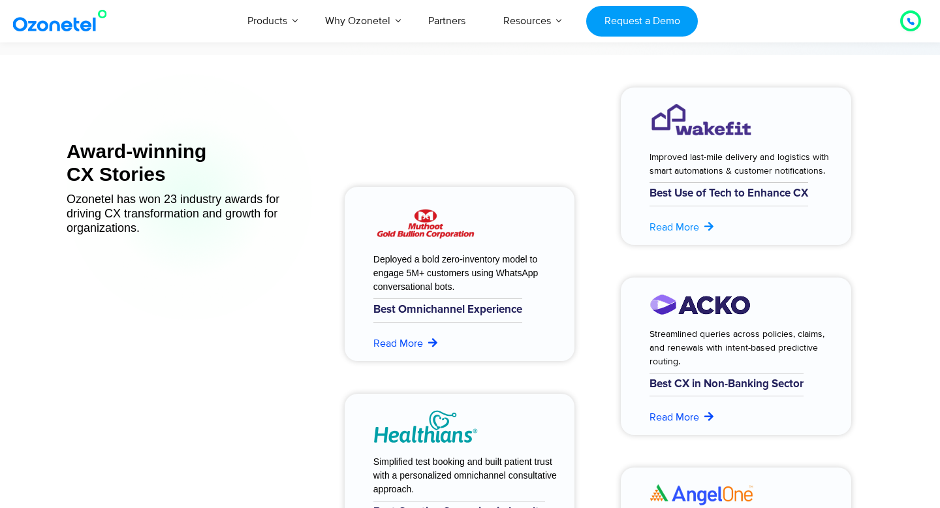
click at [675, 226] on link "Read More" at bounding box center [682, 227] width 66 height 16
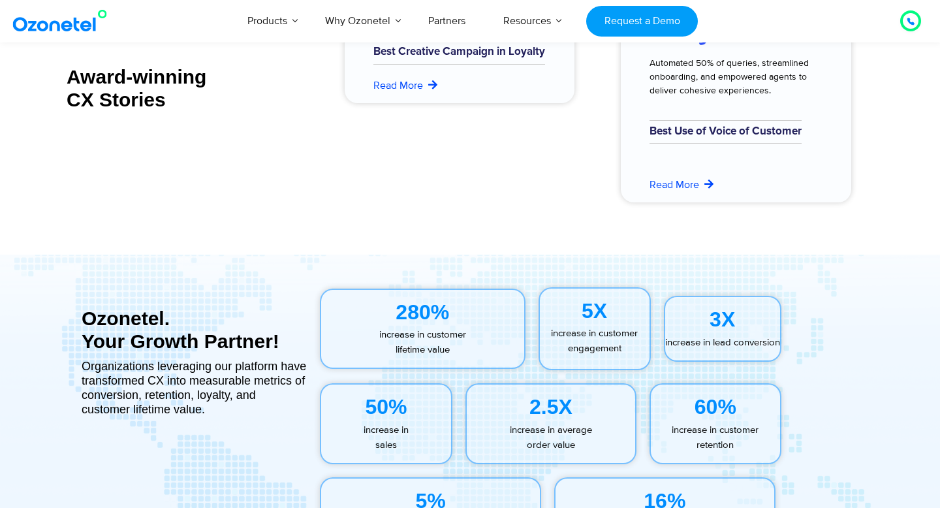
scroll to position [5668, 0]
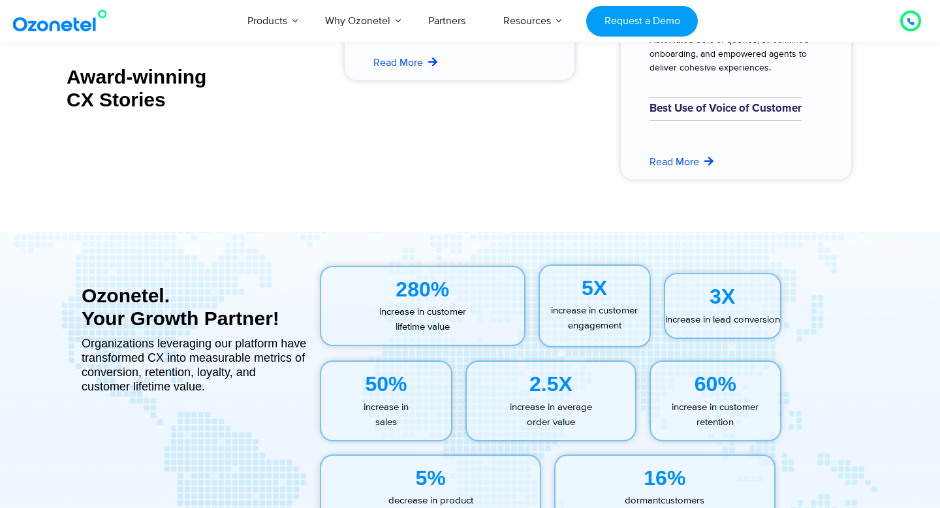
click at [432, 291] on div "280%" at bounding box center [422, 288] width 203 height 31
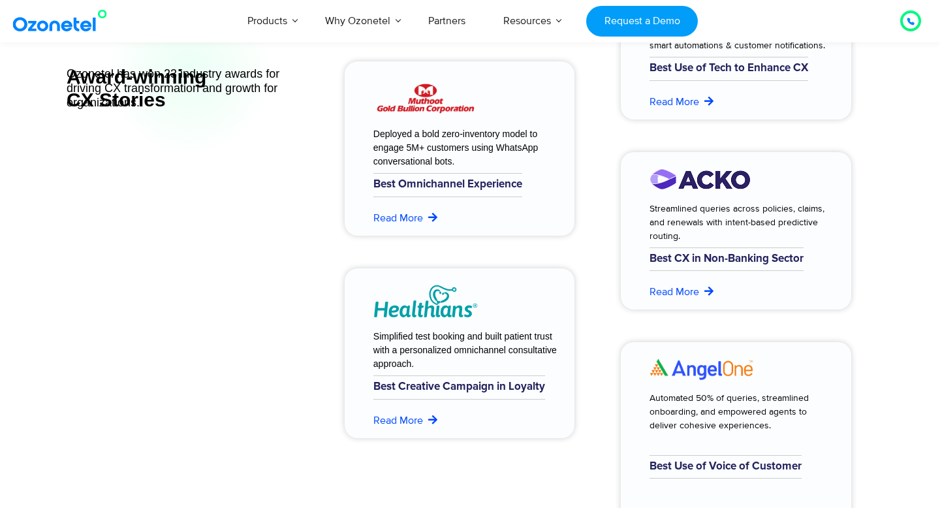
scroll to position [5307, 0]
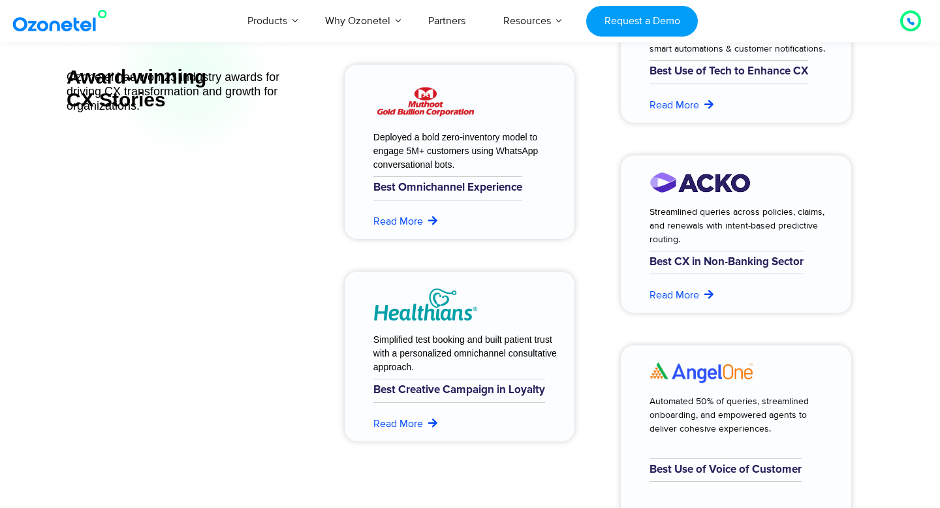
click at [745, 189] on img at bounding box center [700, 183] width 102 height 22
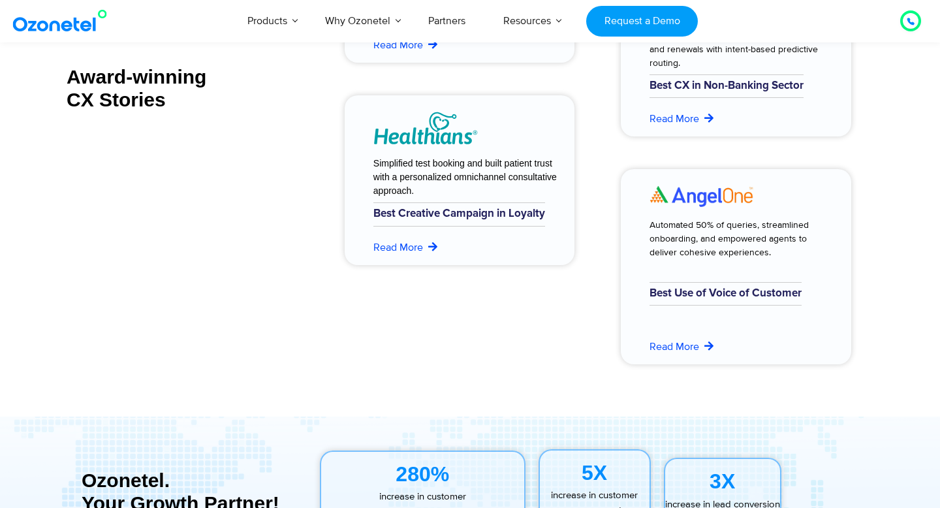
scroll to position [5506, 0]
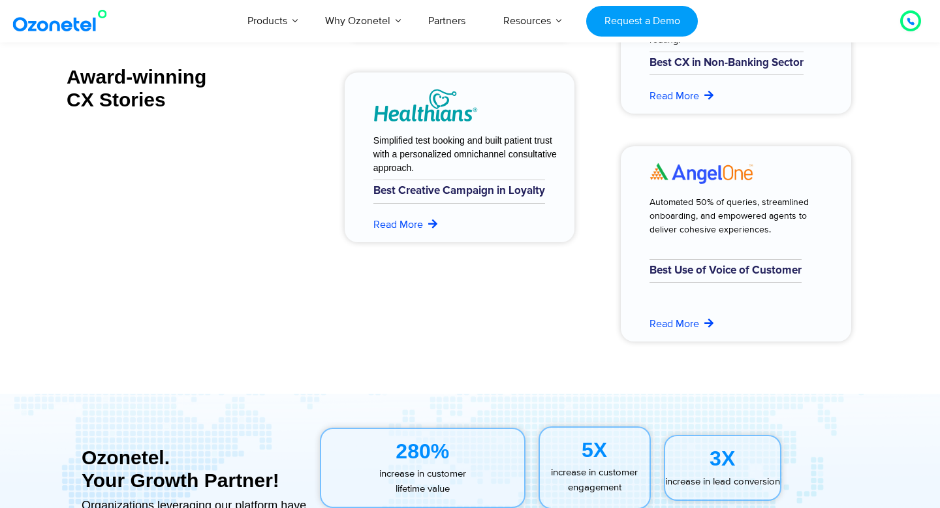
click at [714, 172] on img at bounding box center [701, 173] width 104 height 22
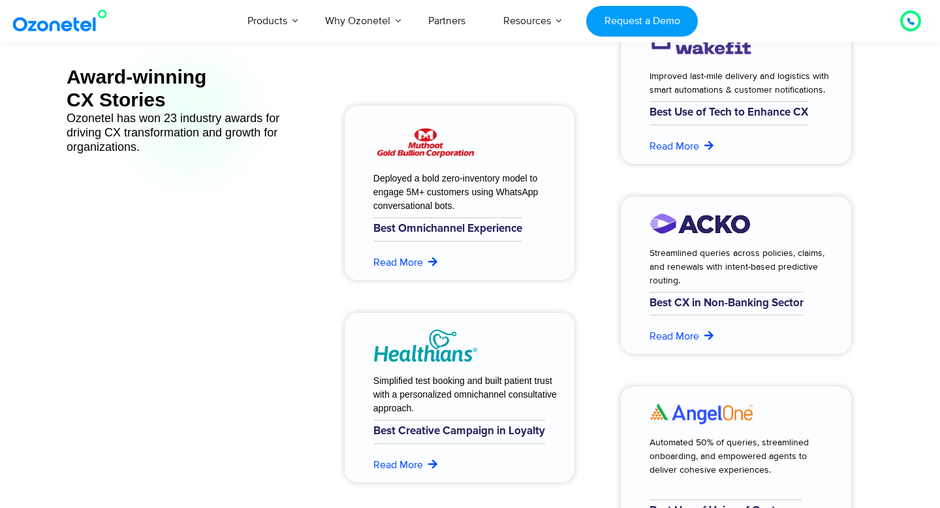
scroll to position [5265, 0]
click at [676, 335] on link "Read More" at bounding box center [682, 337] width 66 height 16
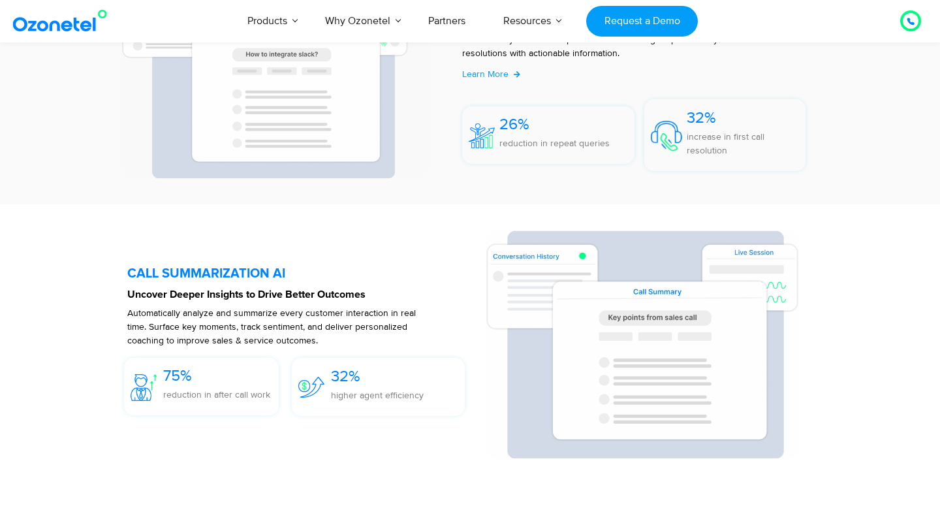
scroll to position [2784, 0]
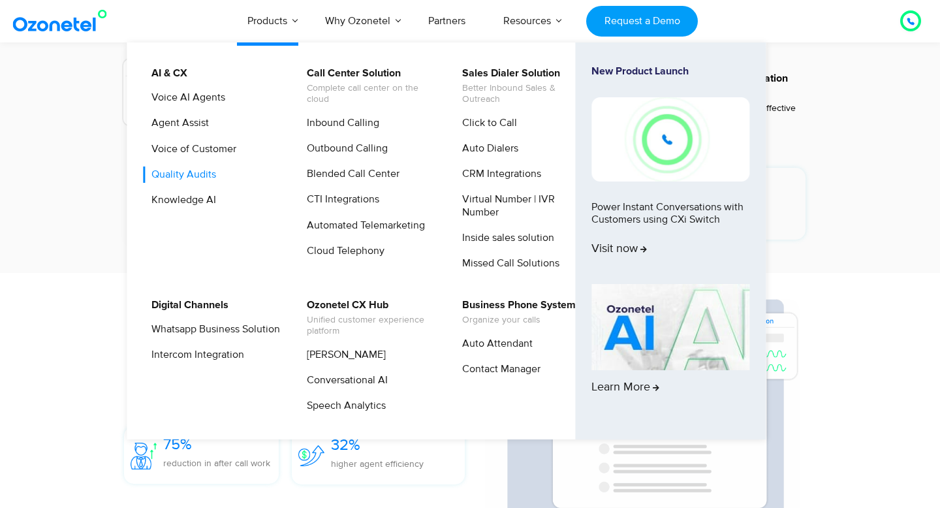
click at [187, 175] on link "Quality Audits" at bounding box center [180, 174] width 75 height 16
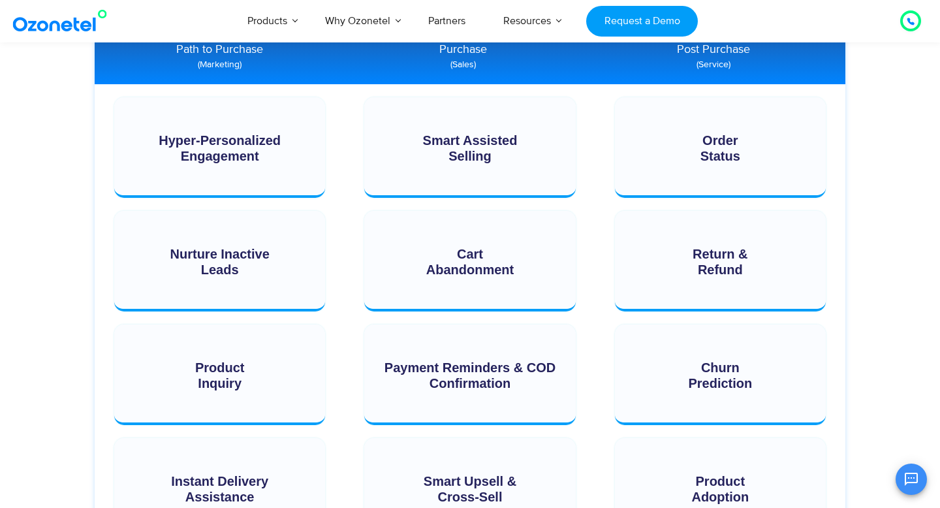
scroll to position [1370, 0]
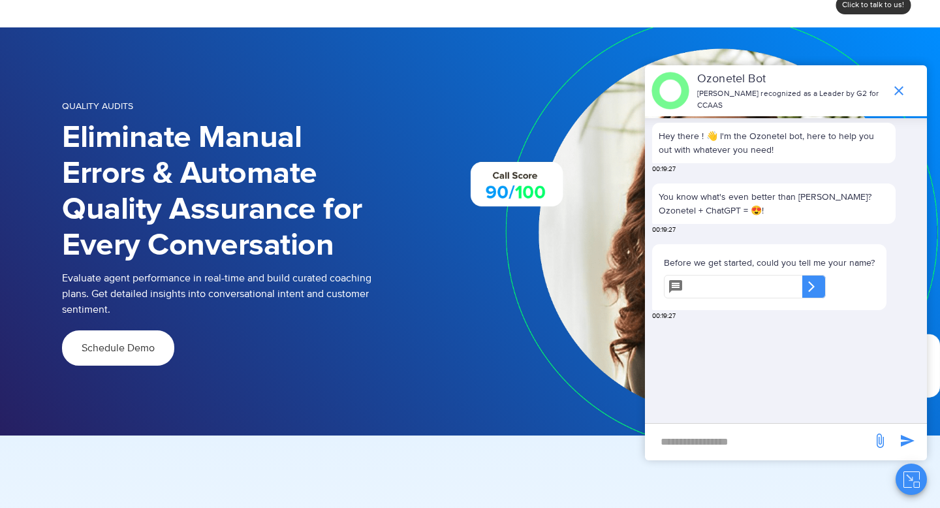
scroll to position [50, 0]
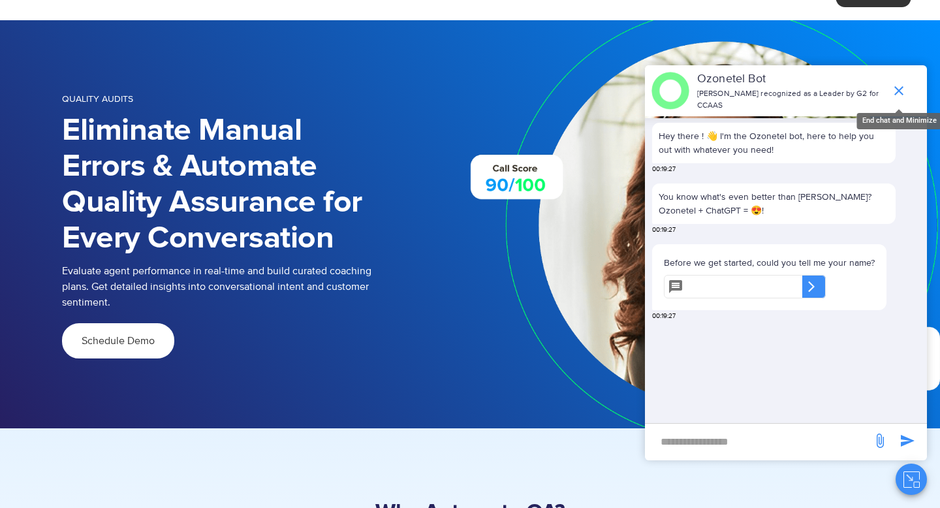
click at [899, 91] on icon "end chat or minimize" at bounding box center [898, 90] width 9 height 9
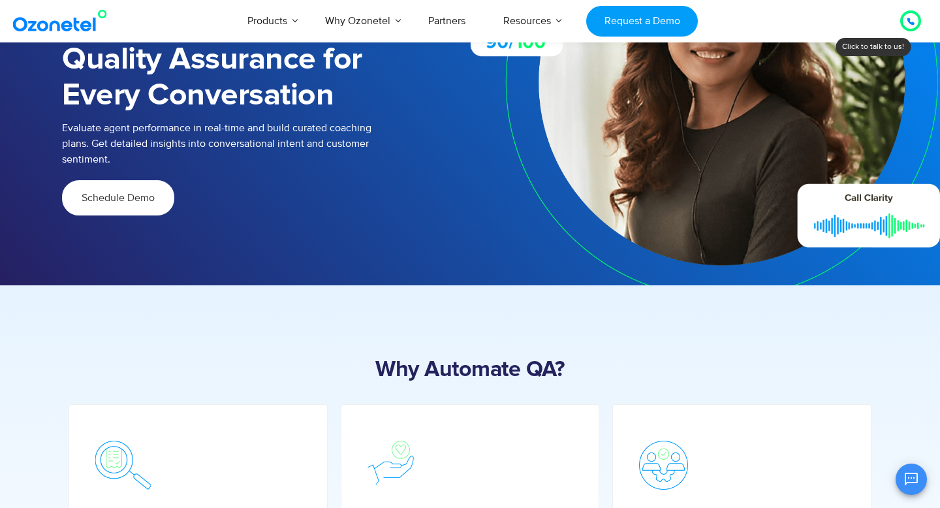
scroll to position [211, 0]
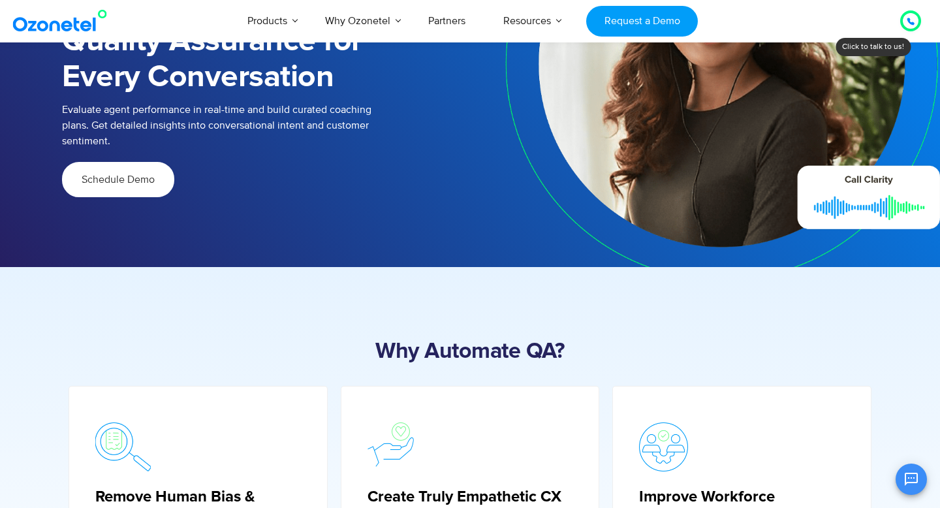
click at [833, 206] on img at bounding box center [705, 63] width 470 height 408
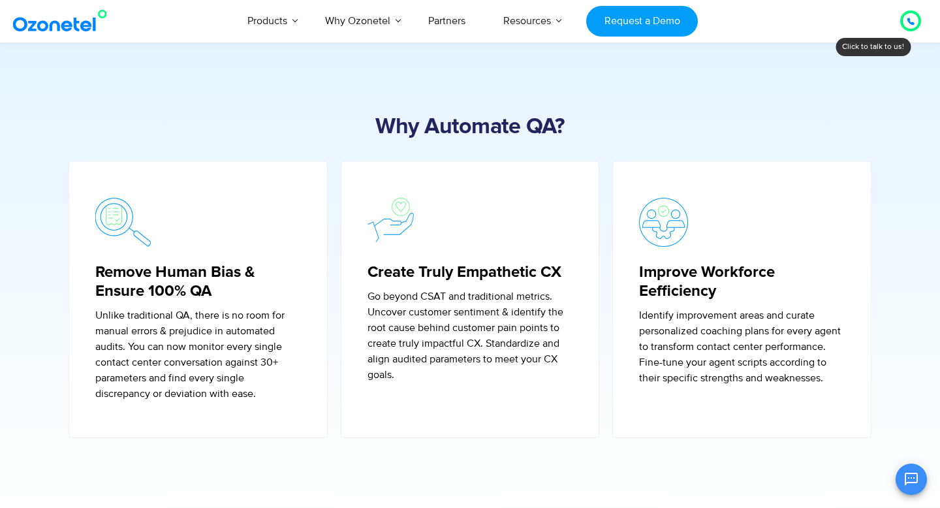
scroll to position [438, 0]
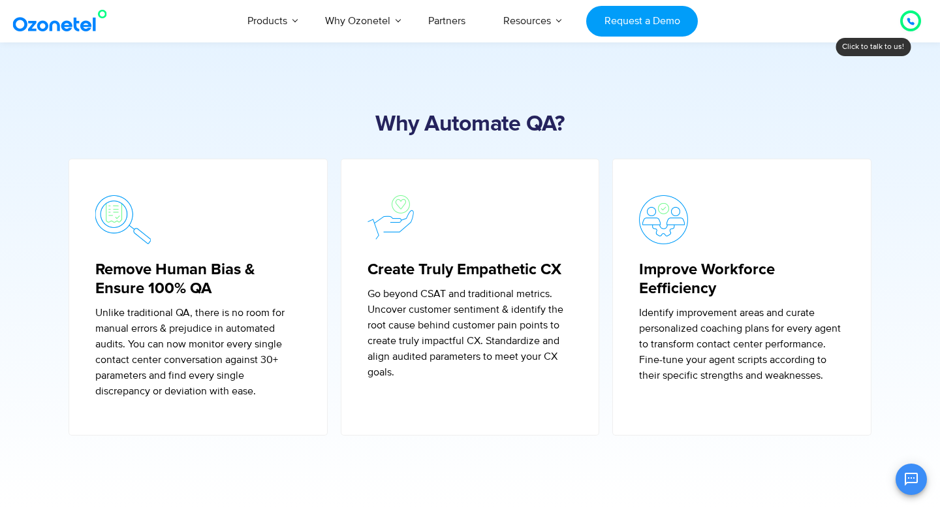
click at [500, 263] on h5 "Create Truly Empathetic CX" at bounding box center [470, 269] width 206 height 19
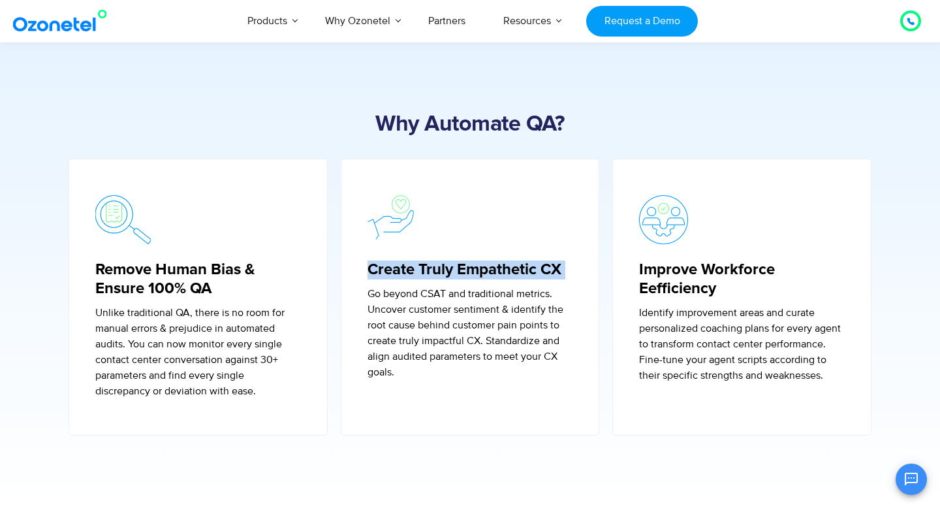
click at [412, 296] on p "Go beyond CSAT and traditional metrics. Uncover customer sentiment & identify t…" at bounding box center [470, 333] width 206 height 94
click at [181, 305] on p "Unlike traditional QA, there is no room for manual errors & prejudice in automa…" at bounding box center [198, 352] width 206 height 94
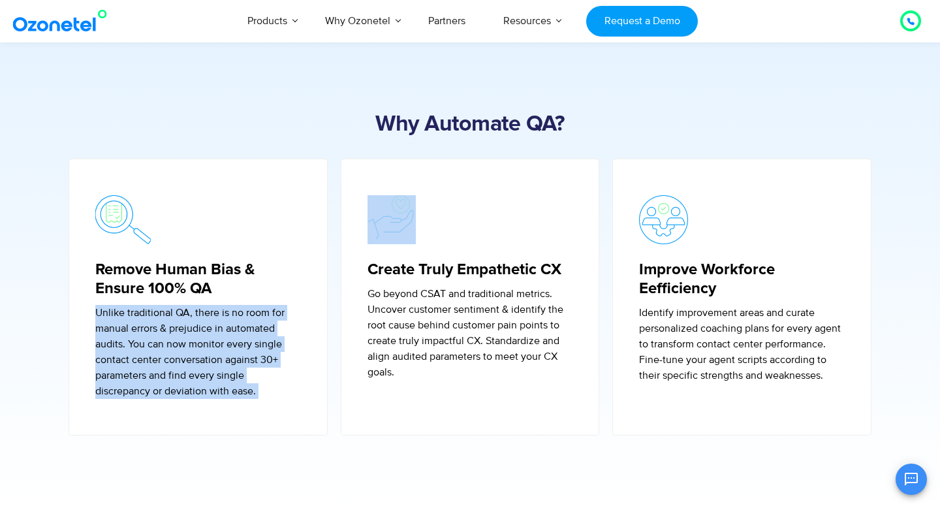
click at [181, 305] on p "Unlike traditional QA, there is no room for manual errors & prejudice in automa…" at bounding box center [198, 352] width 206 height 94
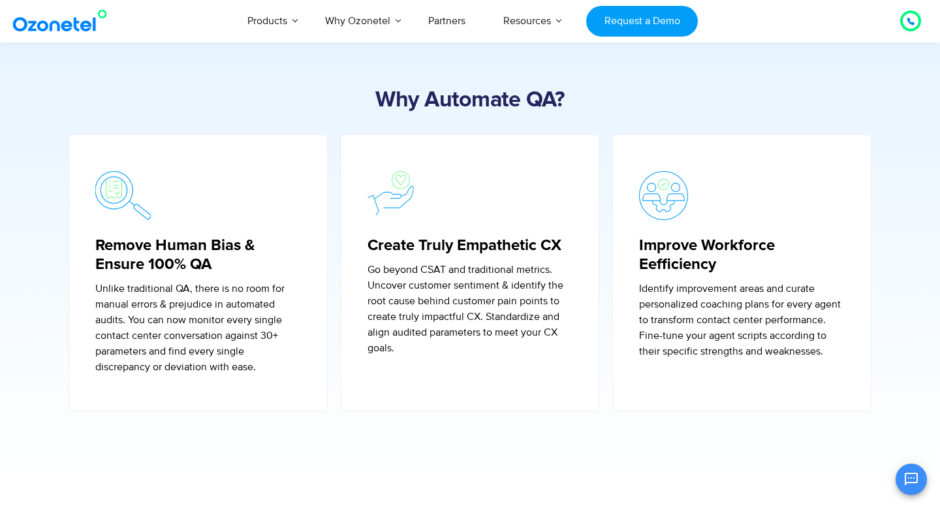
scroll to position [464, 0]
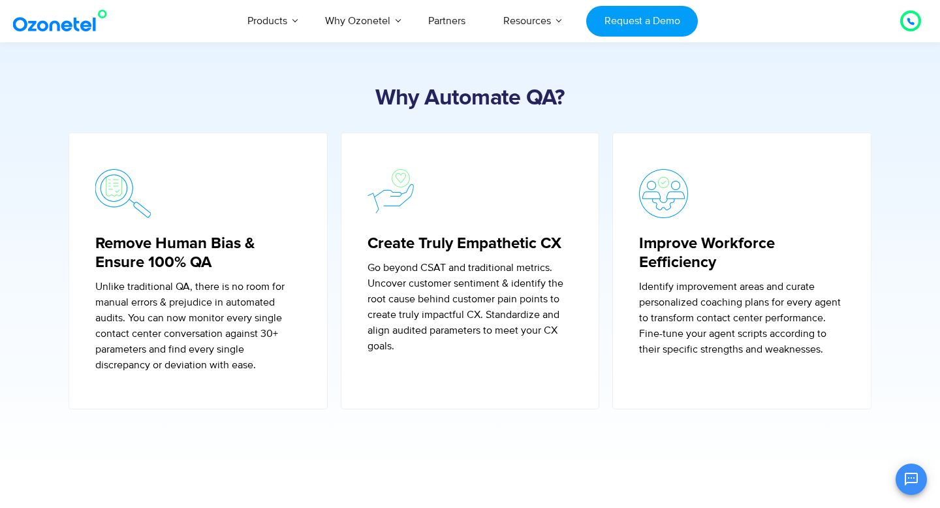
click at [207, 333] on p "Unlike traditional QA, there is no room for manual errors & prejudice in automa…" at bounding box center [198, 326] width 206 height 94
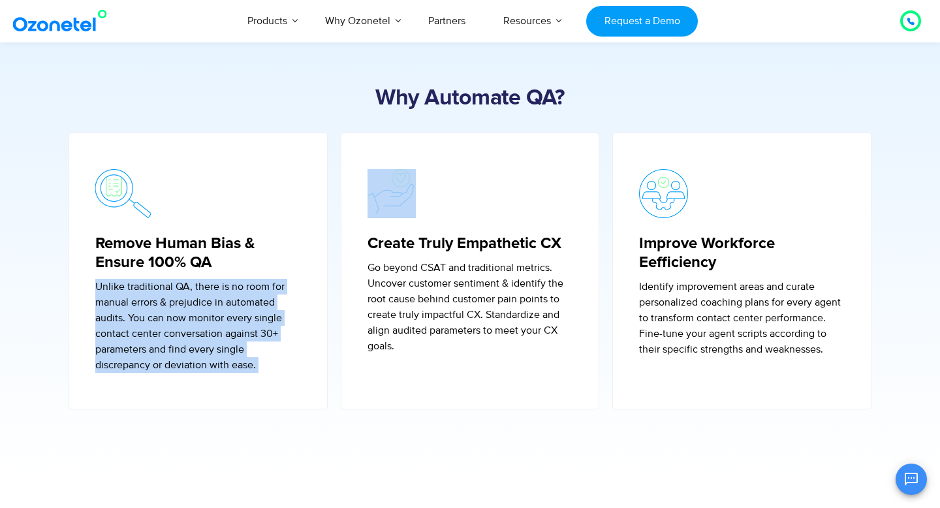
click at [207, 333] on p "Unlike traditional QA, there is no room for manual errors & prejudice in automa…" at bounding box center [198, 326] width 206 height 94
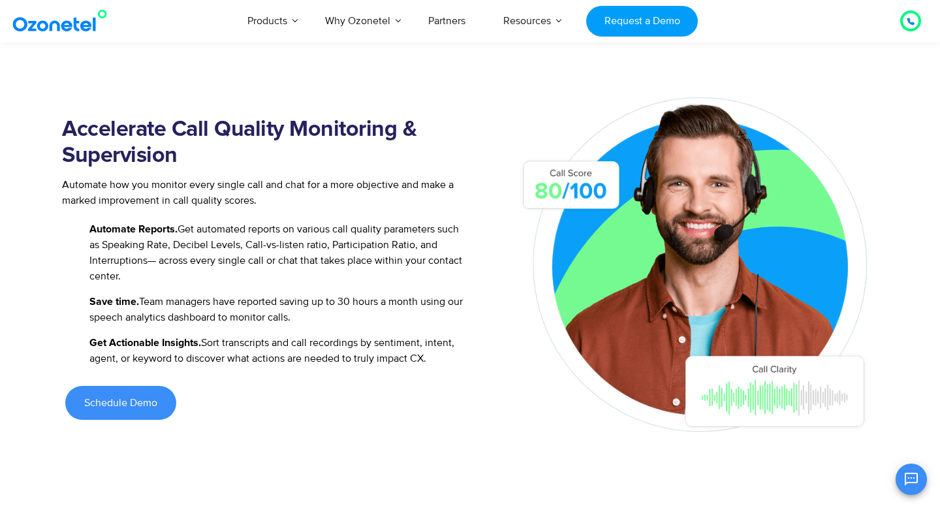
scroll to position [882, 0]
click at [161, 235] on span "Automate Reports. Get automated reports on various call quality parameters such…" at bounding box center [278, 252] width 384 height 63
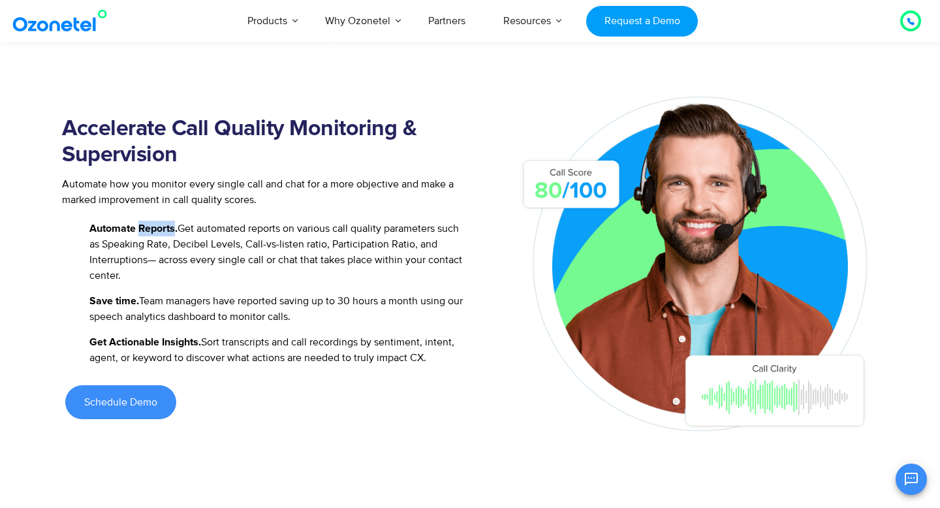
click at [161, 235] on span "Automate Reports. Get automated reports on various call quality parameters such…" at bounding box center [278, 252] width 384 height 63
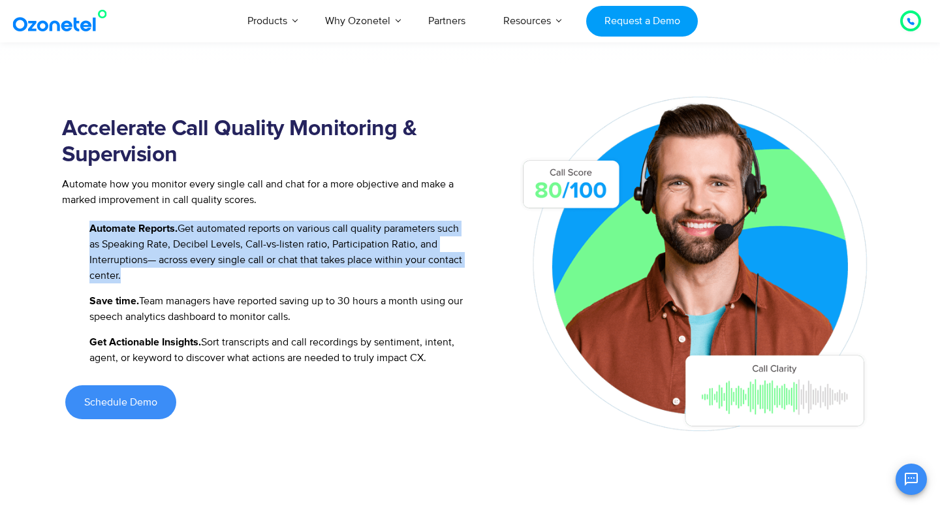
click at [161, 235] on span "Automate Reports. Get automated reports on various call quality parameters such…" at bounding box center [278, 252] width 384 height 63
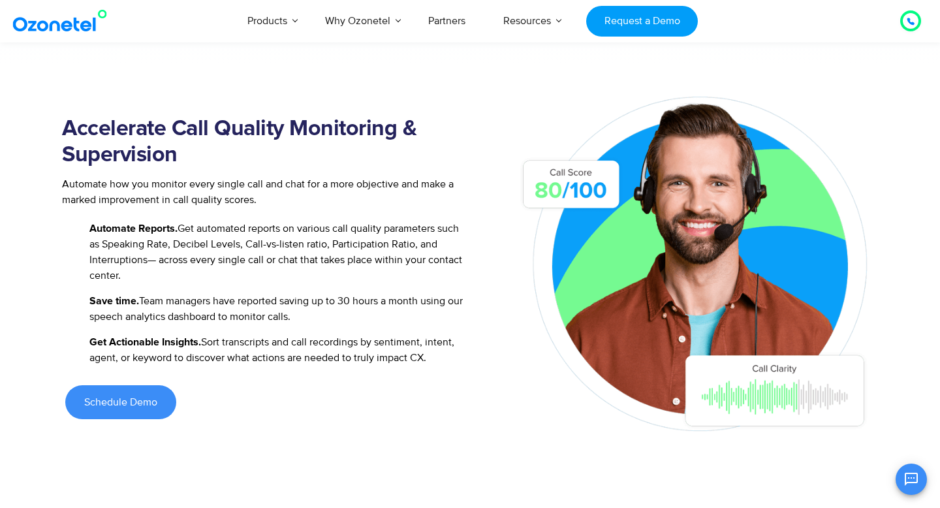
click at [161, 235] on span "Automate Reports. Get automated reports on various call quality parameters such…" at bounding box center [278, 252] width 384 height 63
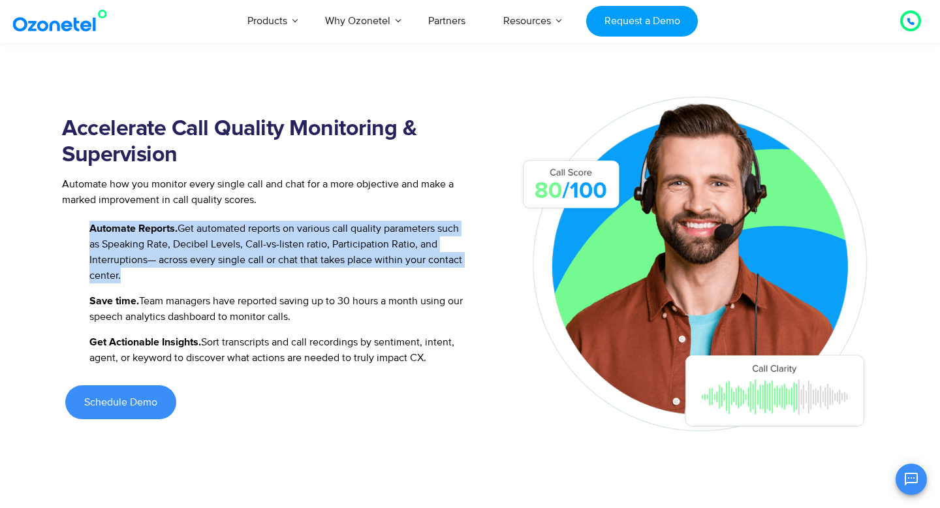
click at [161, 235] on span "Automate Reports. Get automated reports on various call quality parameters such…" at bounding box center [278, 252] width 384 height 63
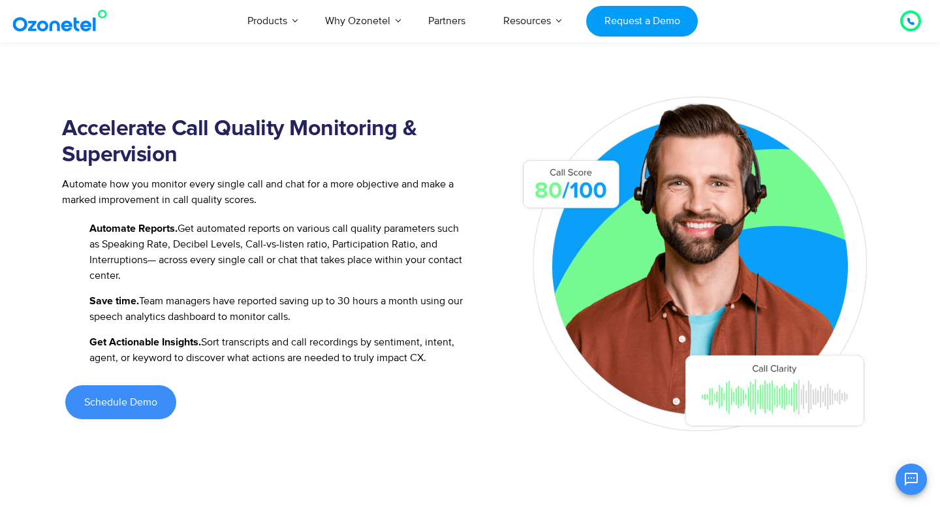
click at [161, 235] on span "Automate Reports. Get automated reports on various call quality parameters such…" at bounding box center [278, 252] width 384 height 63
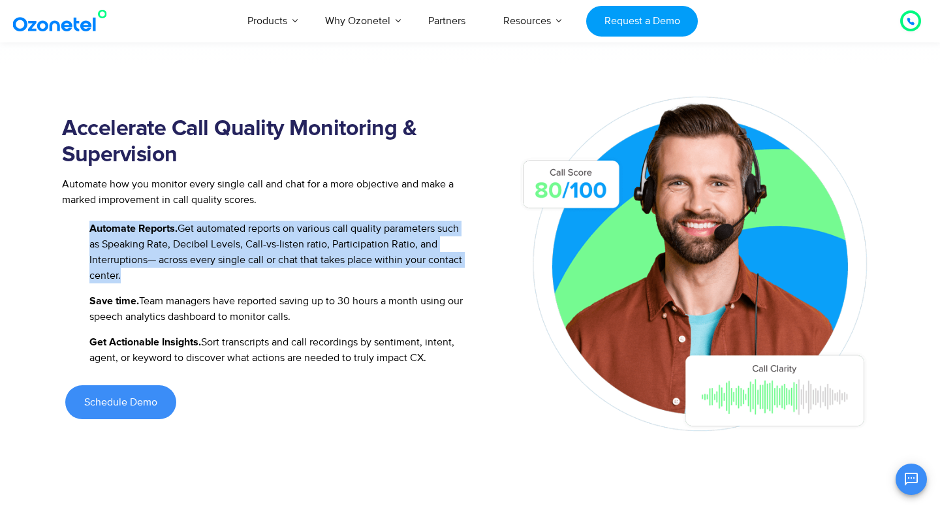
click at [161, 235] on span "Automate Reports. Get automated reports on various call quality parameters such…" at bounding box center [278, 252] width 384 height 63
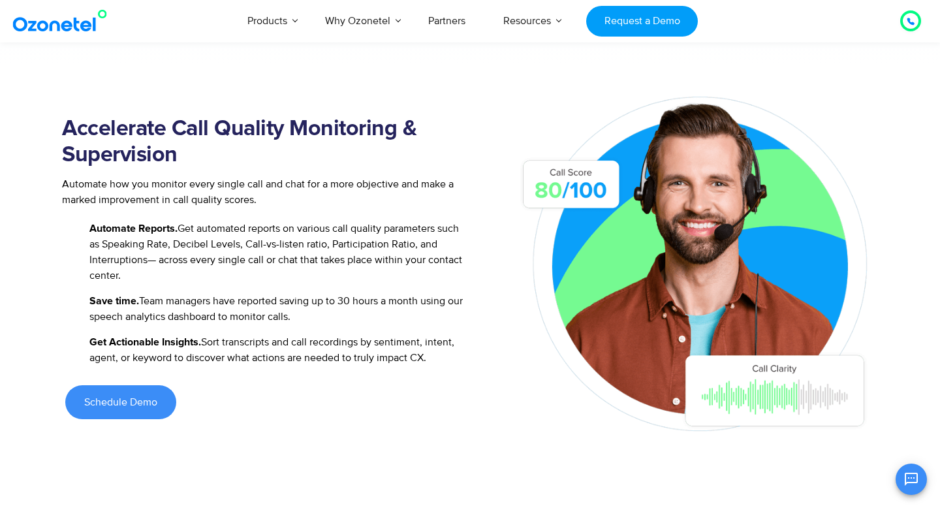
click at [161, 235] on span "Automate Reports. Get automated reports on various call quality parameters such…" at bounding box center [278, 252] width 384 height 63
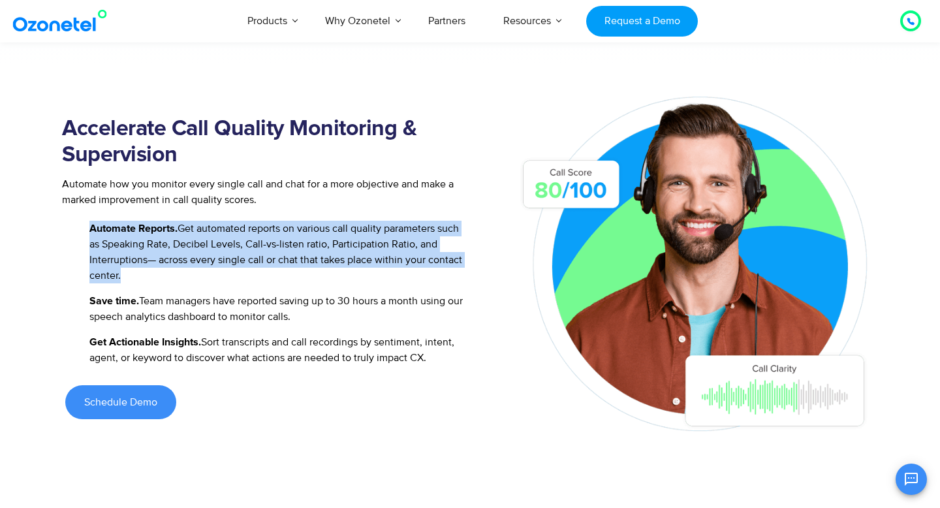
click at [161, 235] on span "Automate Reports. Get automated reports on various call quality parameters such…" at bounding box center [278, 252] width 384 height 63
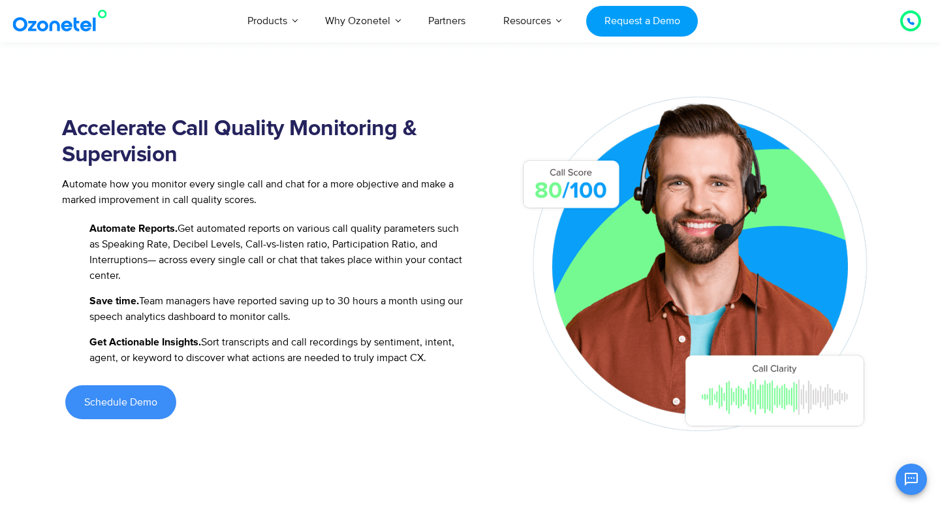
click at [192, 269] on span "Automate Reports. Get automated reports on various call quality parameters such…" at bounding box center [278, 252] width 384 height 63
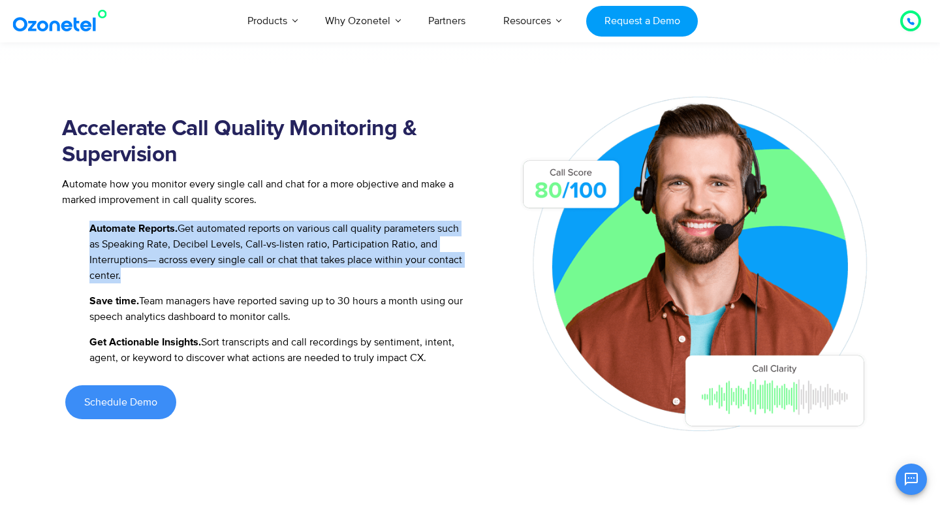
click at [192, 269] on span "Automate Reports. Get automated reports on various call quality parameters such…" at bounding box center [278, 252] width 384 height 63
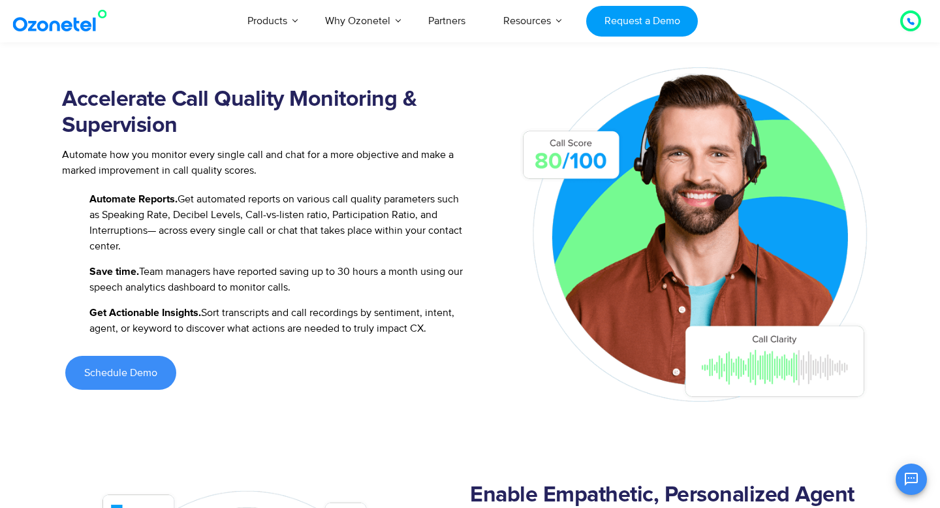
scroll to position [926, 0]
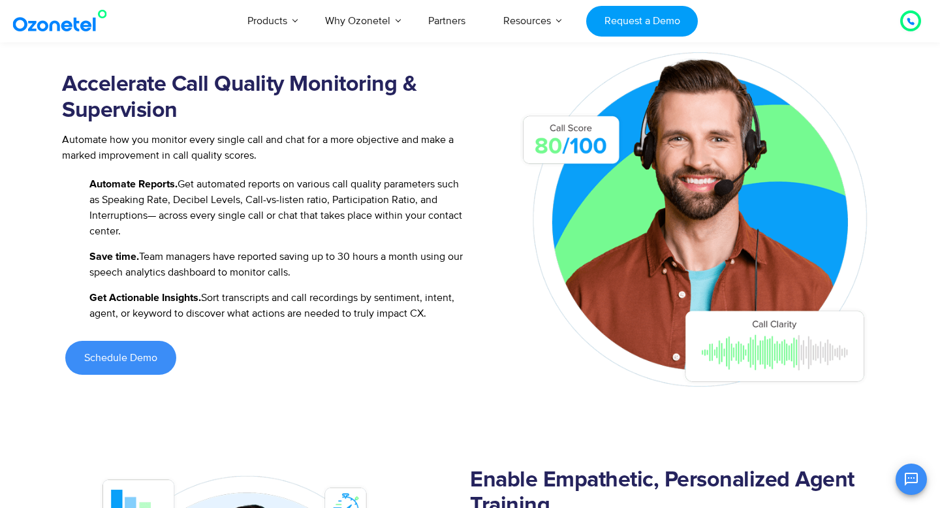
click at [273, 301] on span "Get Actionable Insights. Sort transcripts and call recordings by sentiment, int…" at bounding box center [278, 305] width 384 height 31
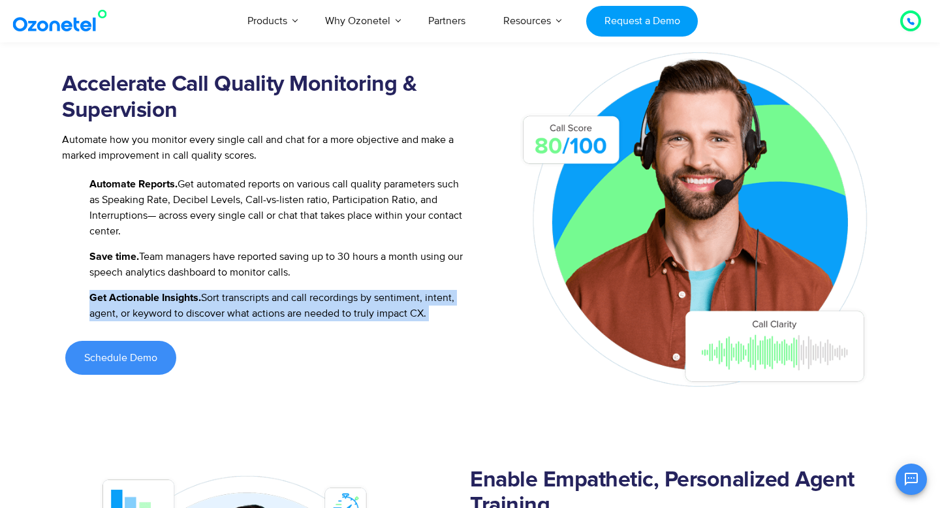
click at [273, 301] on span "Get Actionable Insights. Sort transcripts and call recordings by sentiment, int…" at bounding box center [278, 305] width 384 height 31
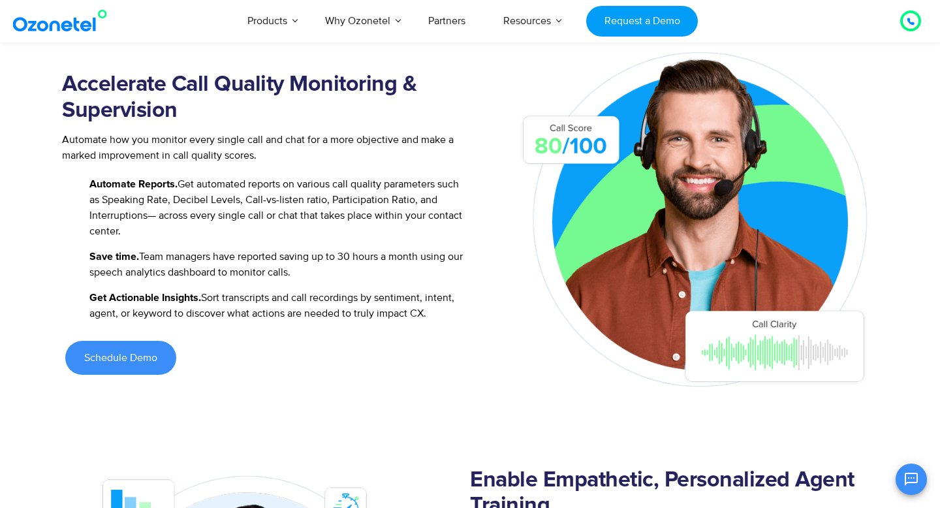
click at [273, 301] on span "Get Actionable Insights. Sort transcripts and call recordings by sentiment, int…" at bounding box center [278, 305] width 384 height 31
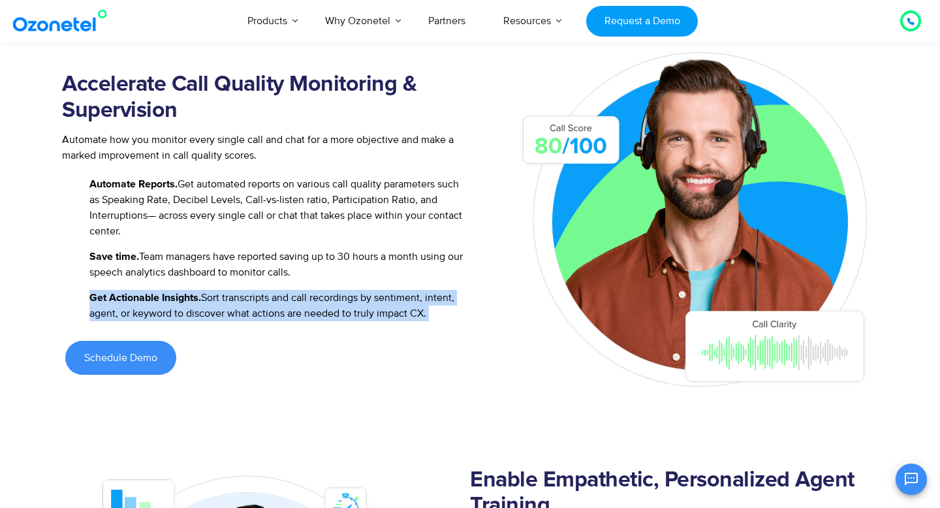
click at [273, 301] on span "Get Actionable Insights. Sort transcripts and call recordings by sentiment, int…" at bounding box center [278, 305] width 384 height 31
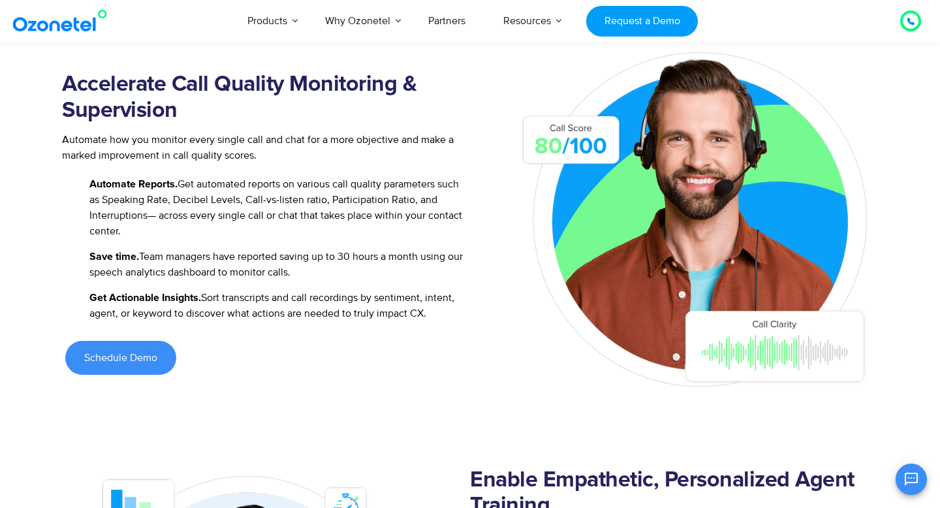
click at [218, 316] on span "Get Actionable Insights. Sort transcripts and call recordings by sentiment, int…" at bounding box center [278, 305] width 384 height 31
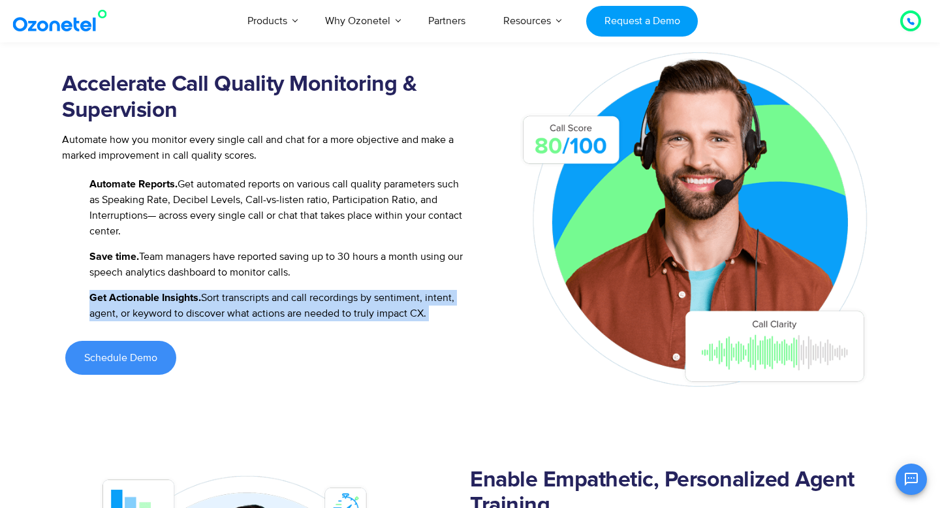
click at [218, 316] on span "Get Actionable Insights. Sort transcripts and call recordings by sentiment, int…" at bounding box center [278, 305] width 384 height 31
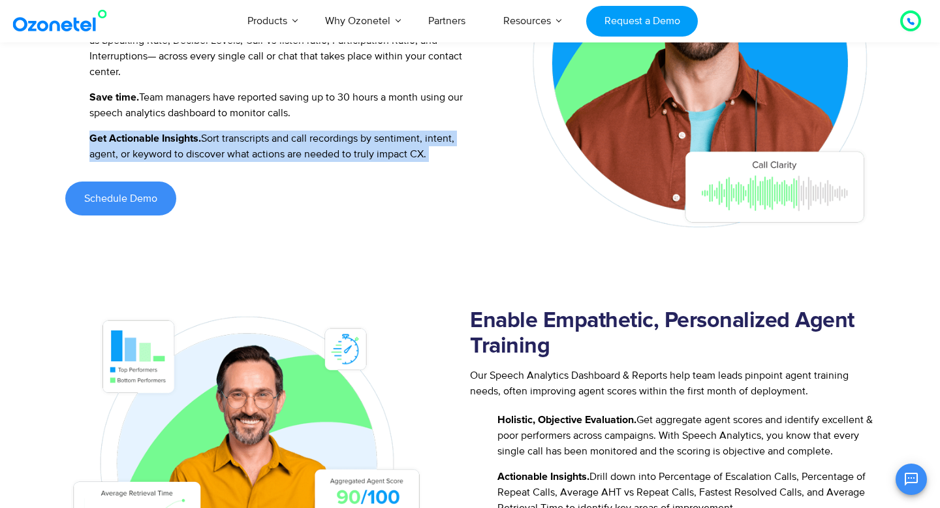
scroll to position [1120, 0]
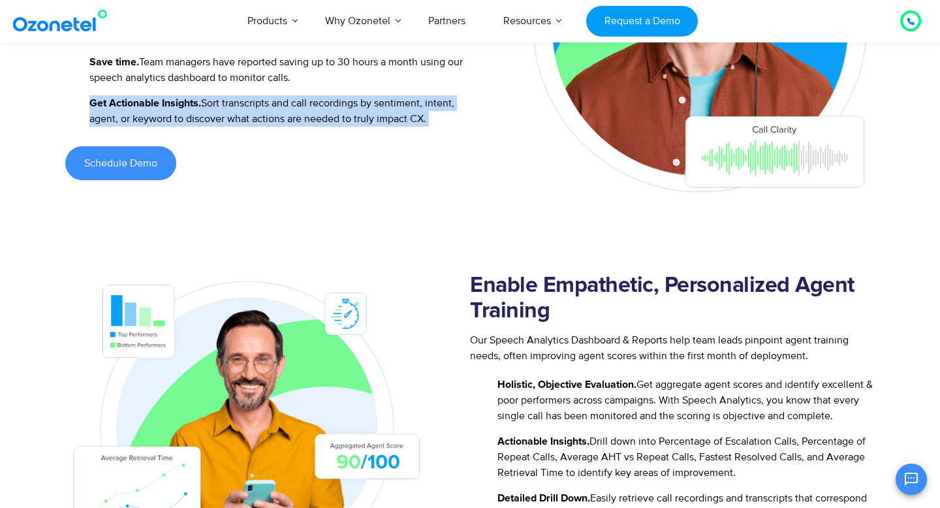
click at [317, 286] on img at bounding box center [246, 424] width 369 height 303
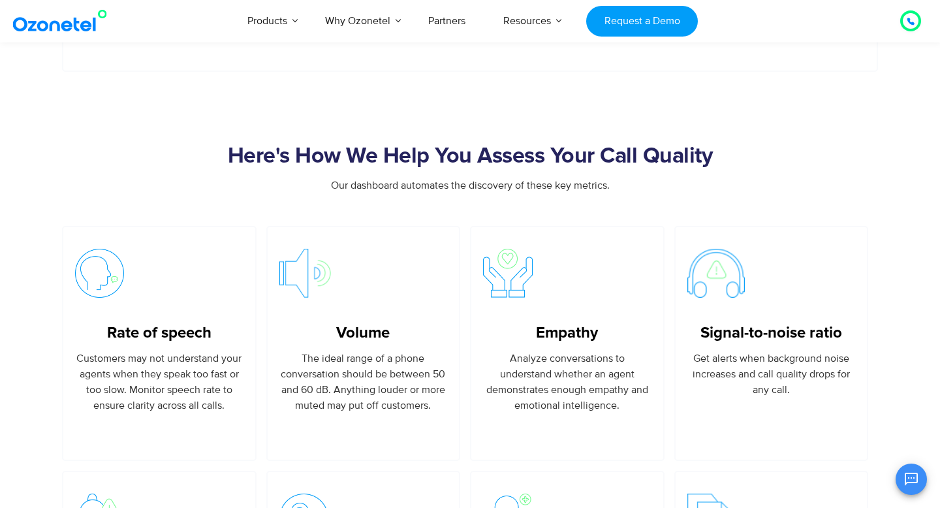
scroll to position [1927, 0]
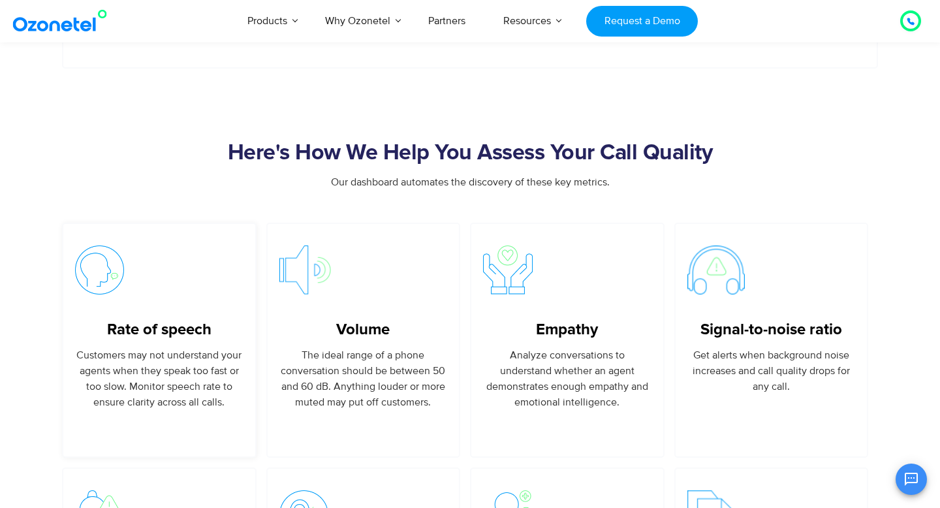
click at [192, 324] on div "Rate of speech Customers may not understand your agents when they speak too fas…" at bounding box center [159, 327] width 168 height 164
click at [387, 360] on div "Volume The ideal range of a phone conversation should be between 50 and 60 dB. …" at bounding box center [363, 364] width 168 height 89
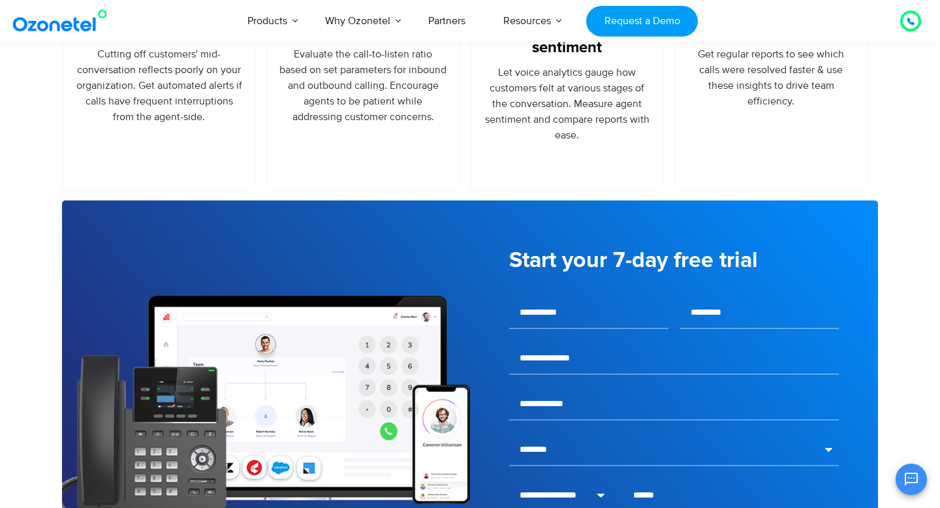
scroll to position [2632, 0]
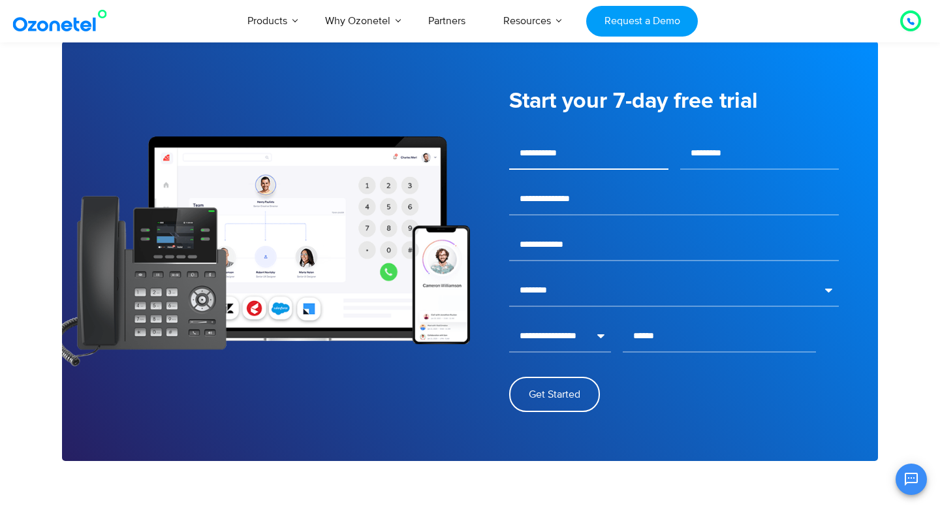
click at [564, 167] on input "text" at bounding box center [588, 153] width 159 height 33
type input "*******"
click at [739, 170] on input "text" at bounding box center [759, 153] width 159 height 33
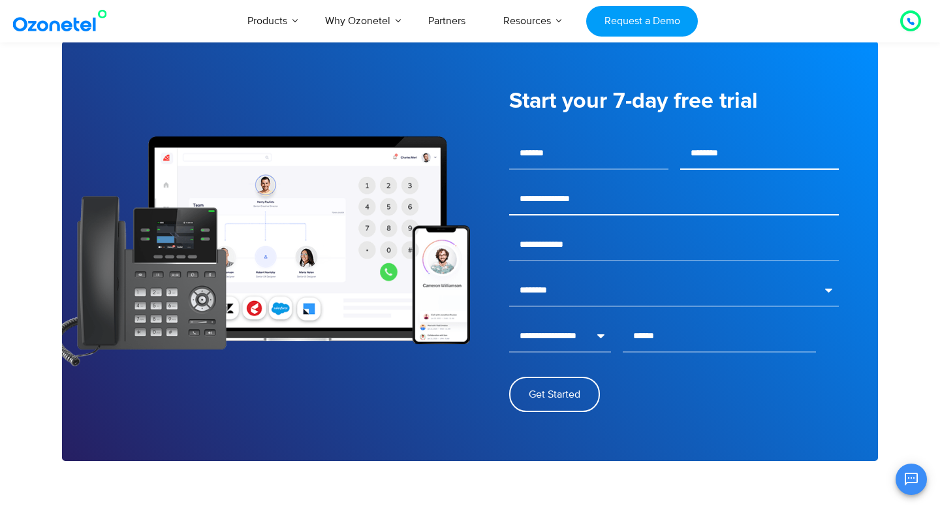
type input "********"
click at [601, 215] on input "email" at bounding box center [674, 199] width 330 height 33
type input "**********"
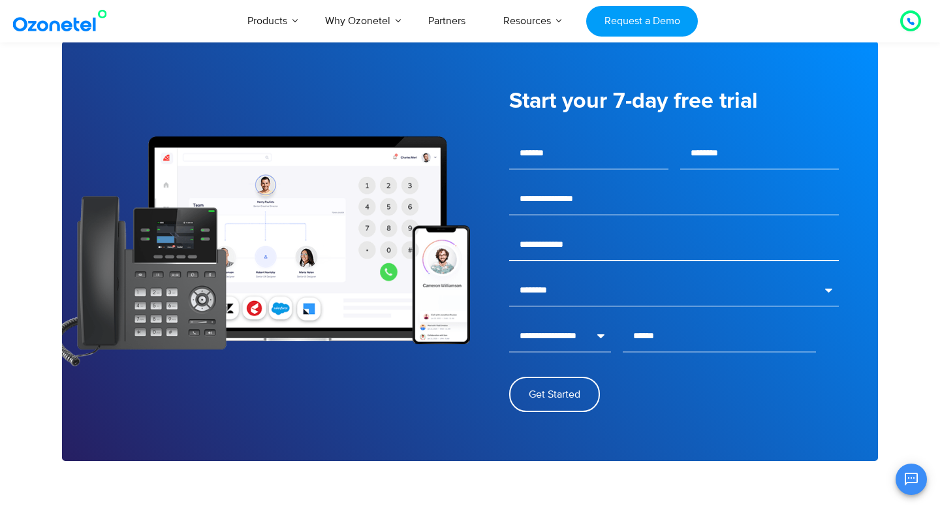
click at [577, 260] on input "text" at bounding box center [674, 244] width 330 height 33
type input "********"
click at [548, 307] on select "**********" at bounding box center [674, 290] width 330 height 33
select select "*****"
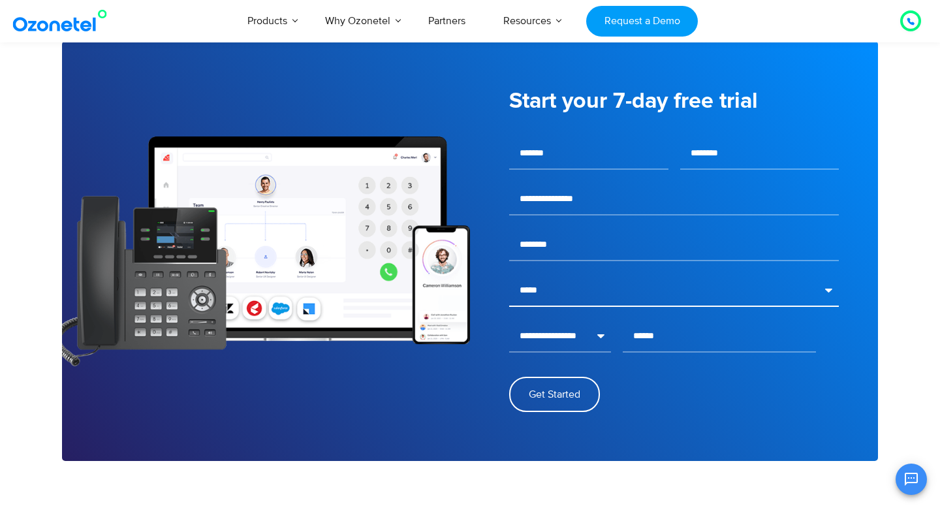
click at [509, 290] on select "**********" at bounding box center [674, 290] width 330 height 33
select select "*****"
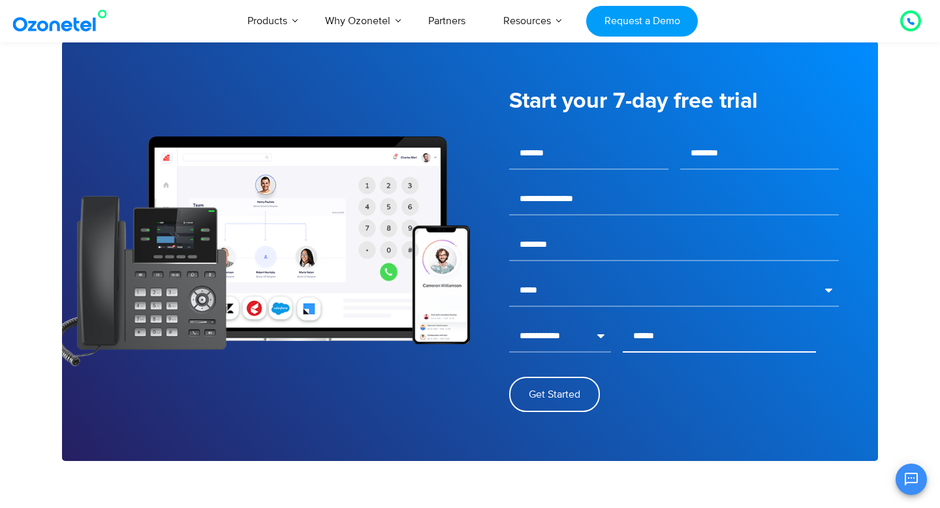
click at [658, 352] on input "text" at bounding box center [719, 336] width 193 height 33
type input "**********"
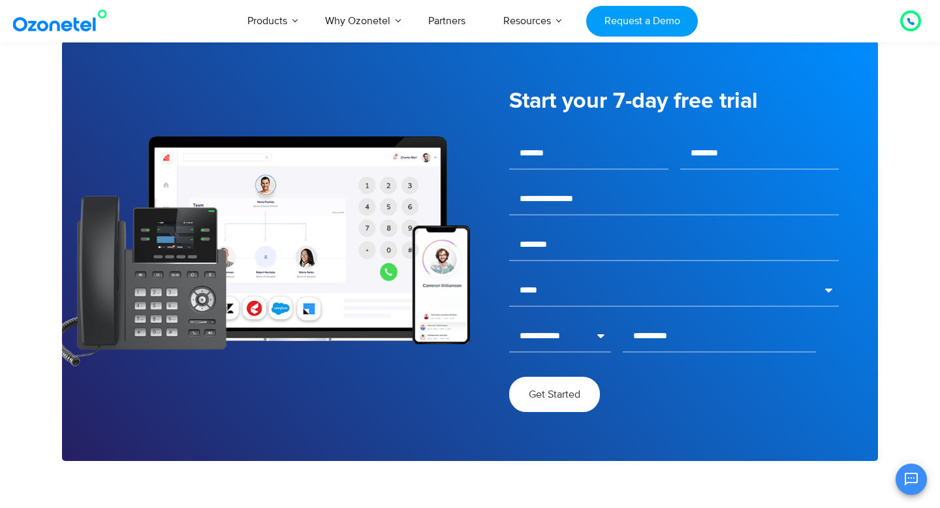
click at [570, 399] on span "Get Started" at bounding box center [555, 394] width 52 height 10
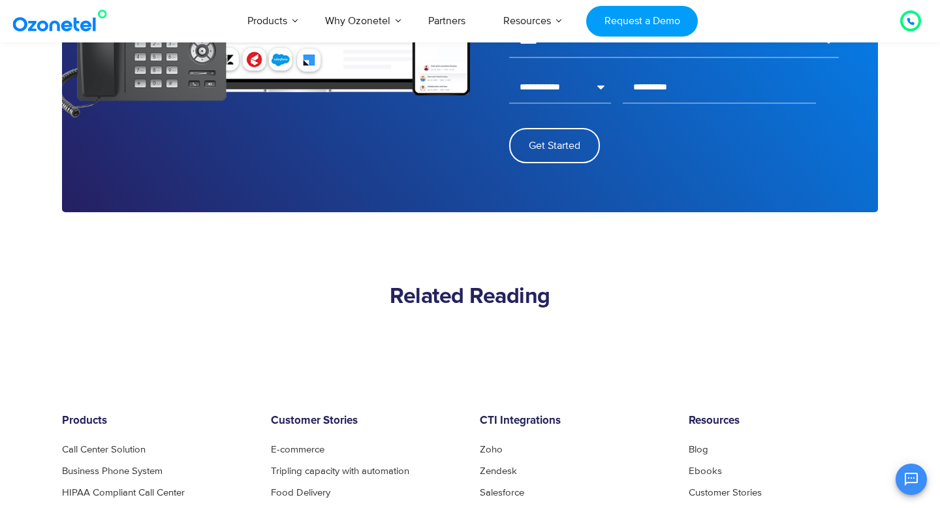
scroll to position [2880, 0]
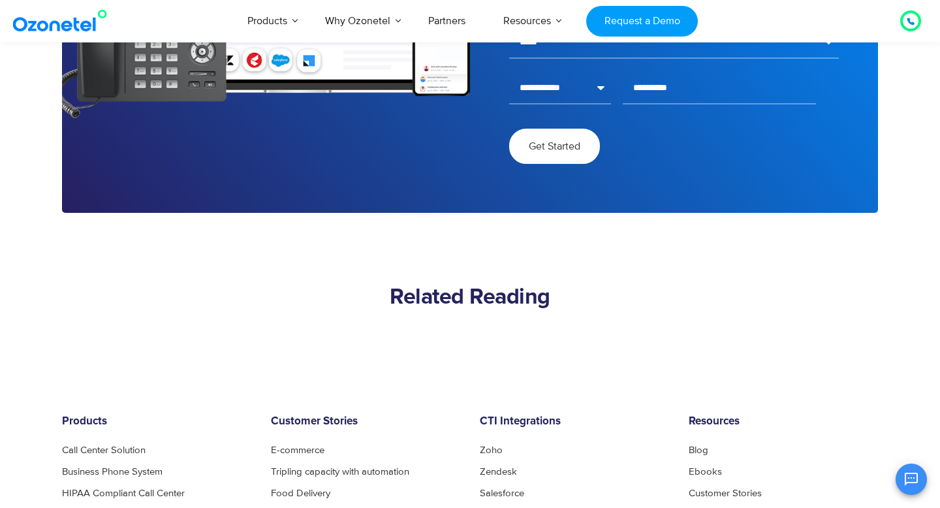
click at [529, 164] on button "Get Started" at bounding box center [554, 146] width 91 height 35
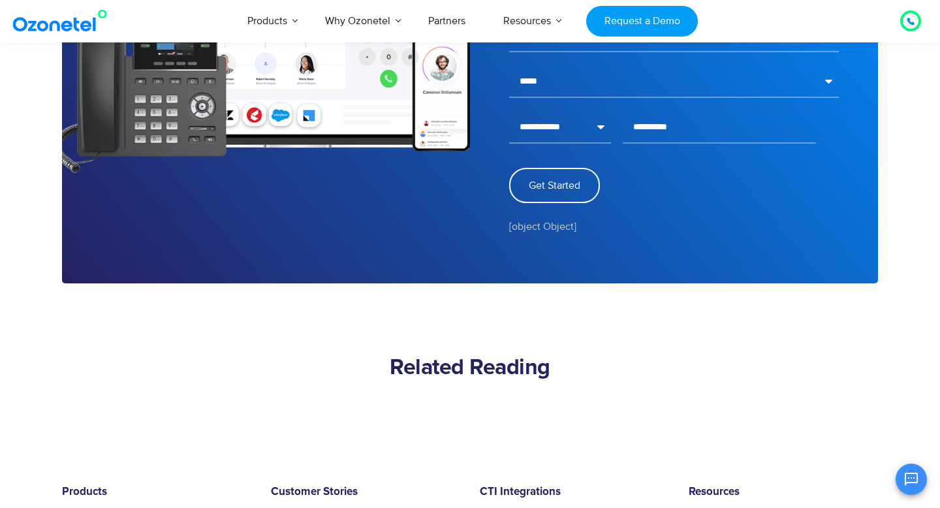
scroll to position [2725, 0]
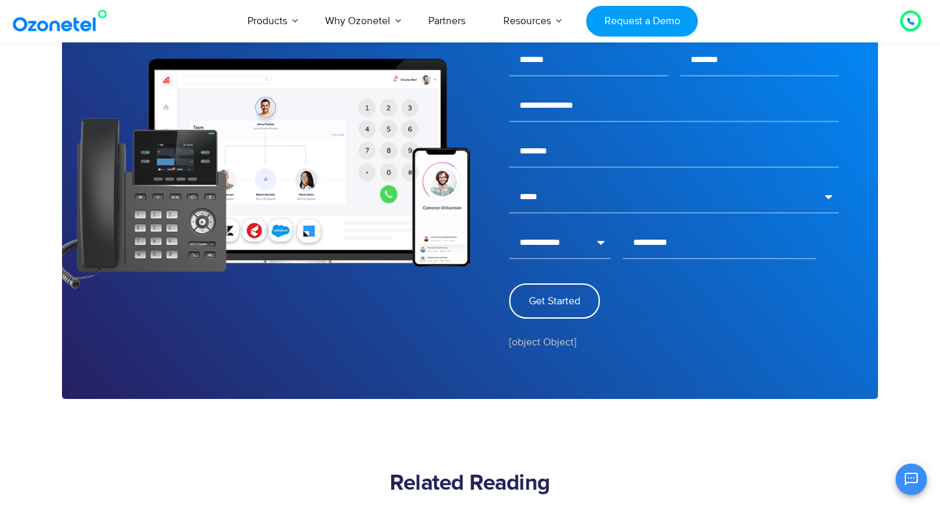
click at [519, 350] on div "[object Object]" at bounding box center [674, 339] width 330 height 21
click at [549, 306] on span "Get Started" at bounding box center [555, 301] width 52 height 10
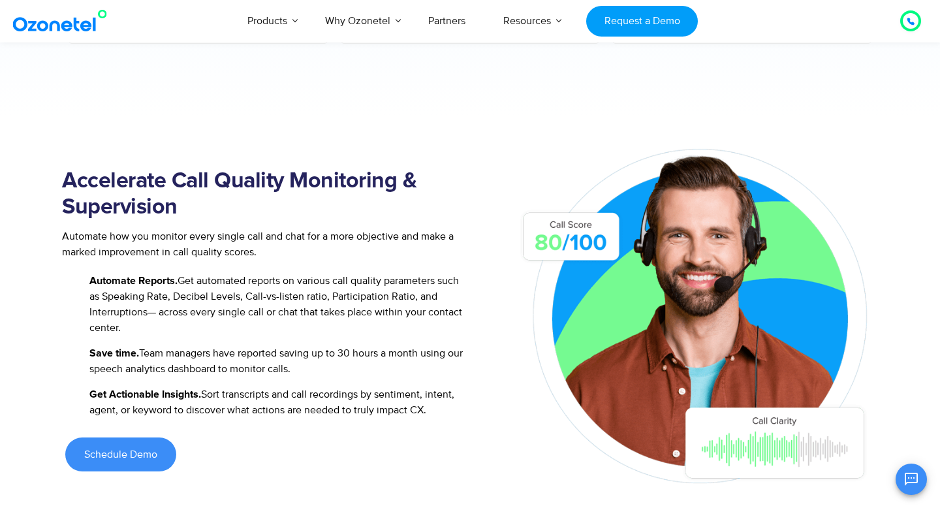
scroll to position [562, 0]
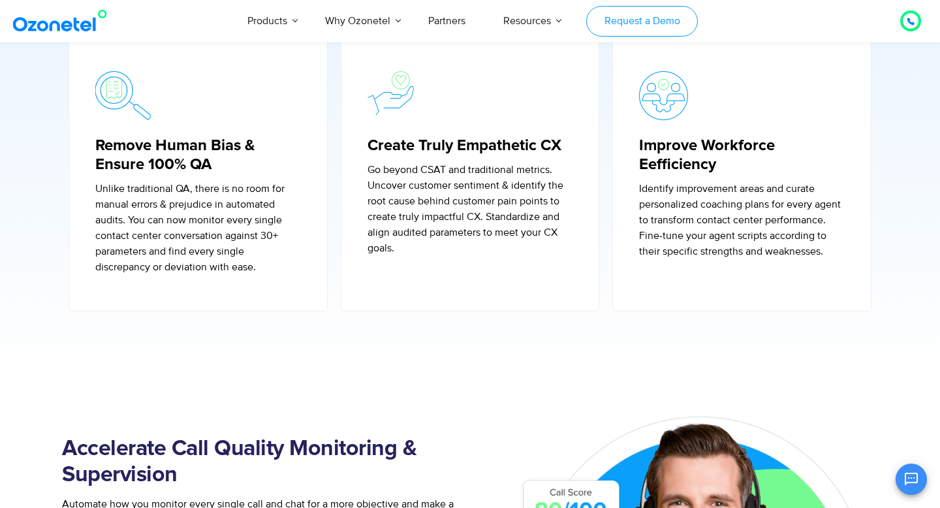
click at [623, 14] on link "Request a Demo" at bounding box center [642, 21] width 112 height 31
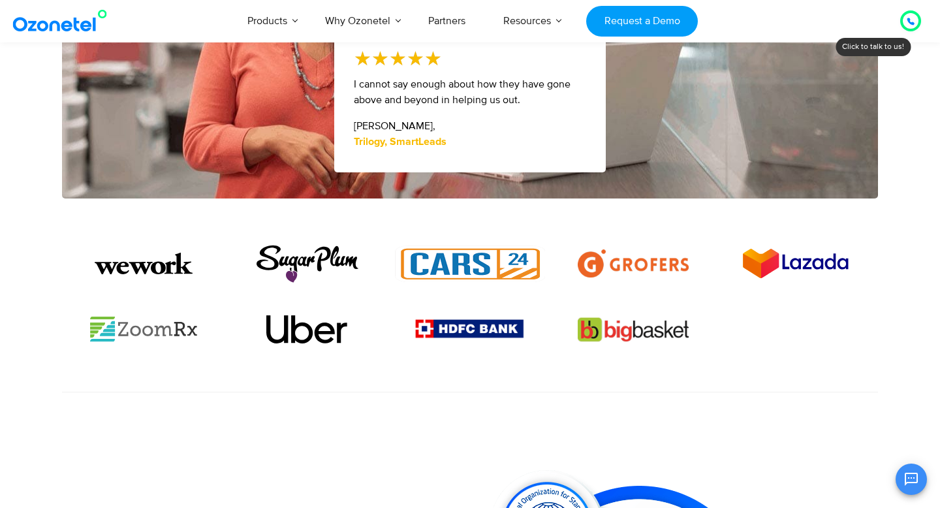
scroll to position [803, 0]
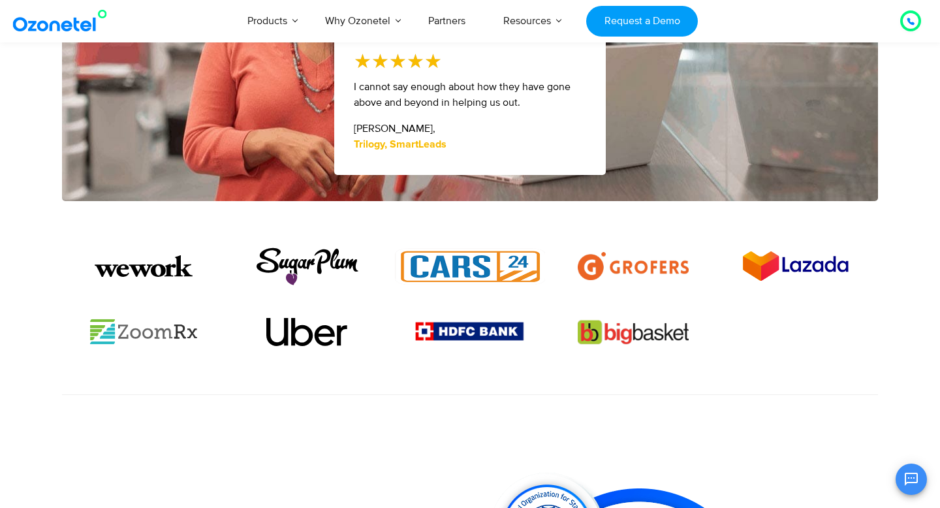
click at [183, 272] on img at bounding box center [144, 266] width 98 height 22
click at [286, 272] on img at bounding box center [306, 266] width 111 height 39
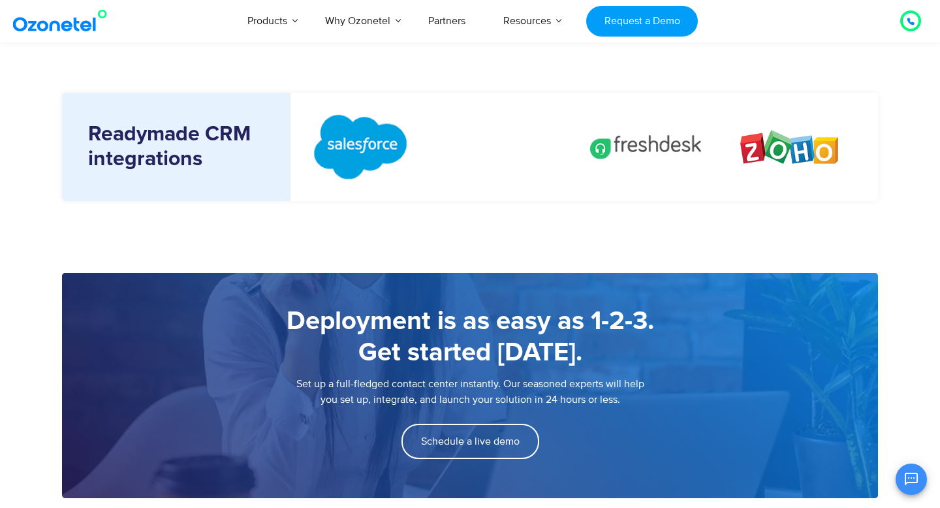
scroll to position [1566, 0]
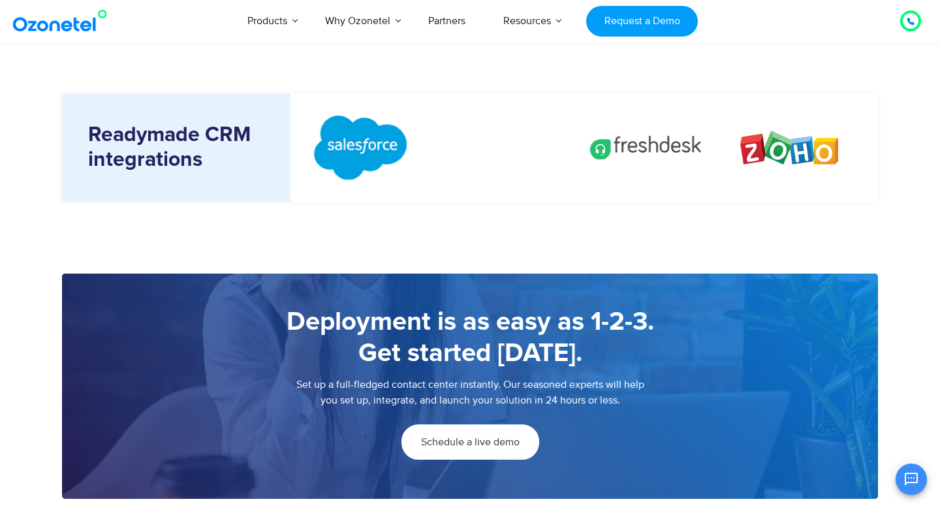
click at [471, 434] on link "Schedule a live demo" at bounding box center [470, 441] width 138 height 35
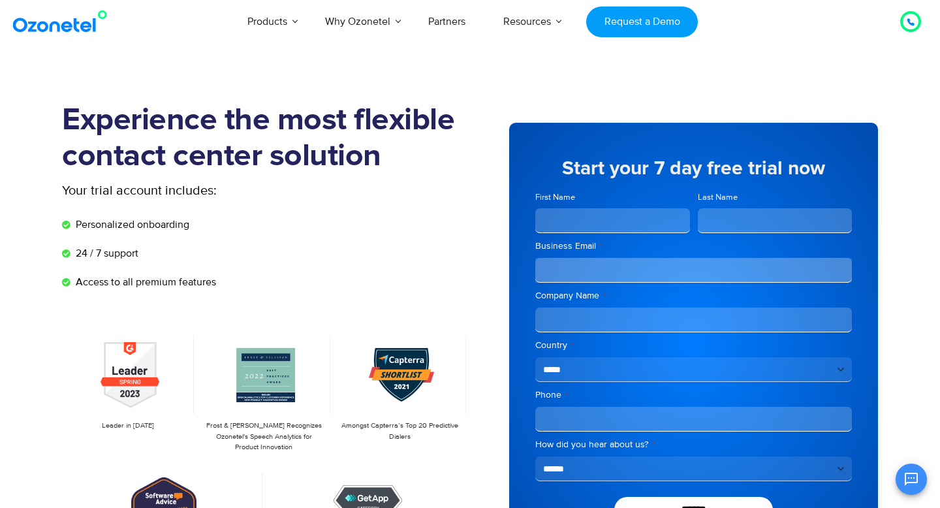
click at [583, 221] on input "First Name" at bounding box center [612, 220] width 155 height 25
type input "*******"
click at [749, 205] on span "Last Name" at bounding box center [775, 212] width 162 height 42
click at [742, 215] on input "Last Name" at bounding box center [775, 220] width 155 height 25
type input "********"
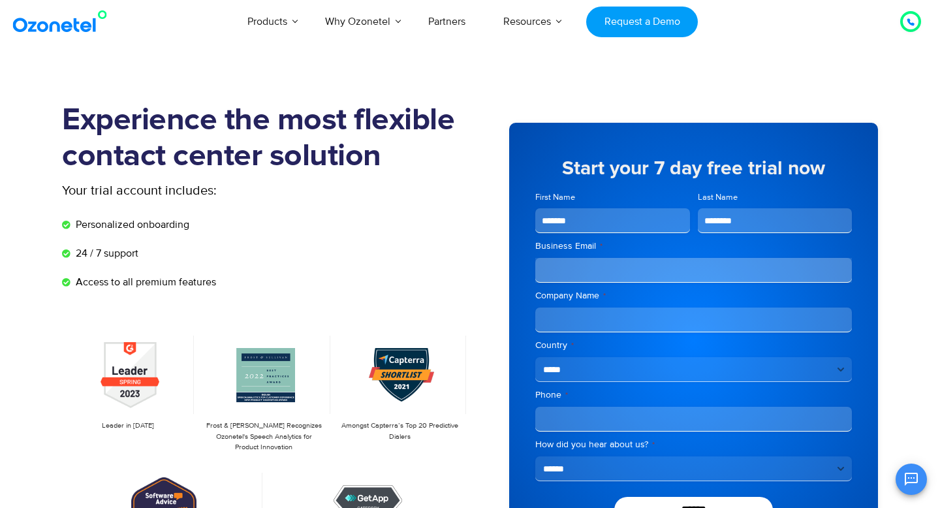
click at [629, 268] on input "Business Email *" at bounding box center [693, 270] width 316 height 25
type input "**********"
click at [610, 320] on input "Company Name *" at bounding box center [693, 319] width 316 height 25
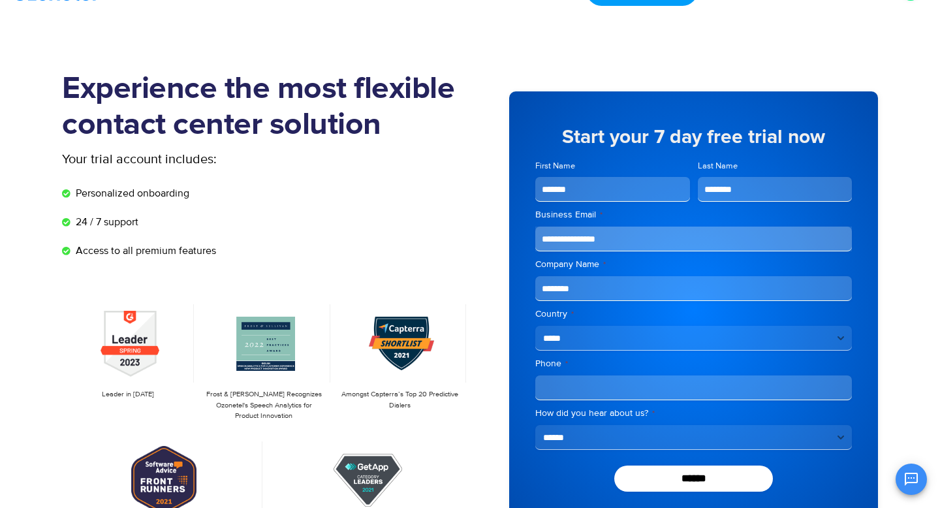
scroll to position [47, 0]
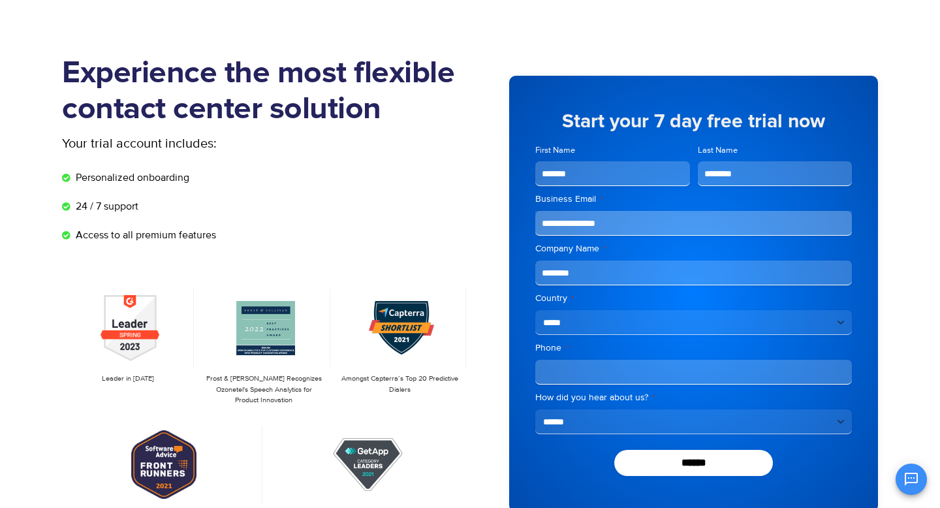
type input "********"
click at [576, 380] on input "Phone *" at bounding box center [693, 372] width 316 height 25
type input "**********"
click at [562, 427] on select "**********" at bounding box center [693, 421] width 316 height 25
select select "**********"
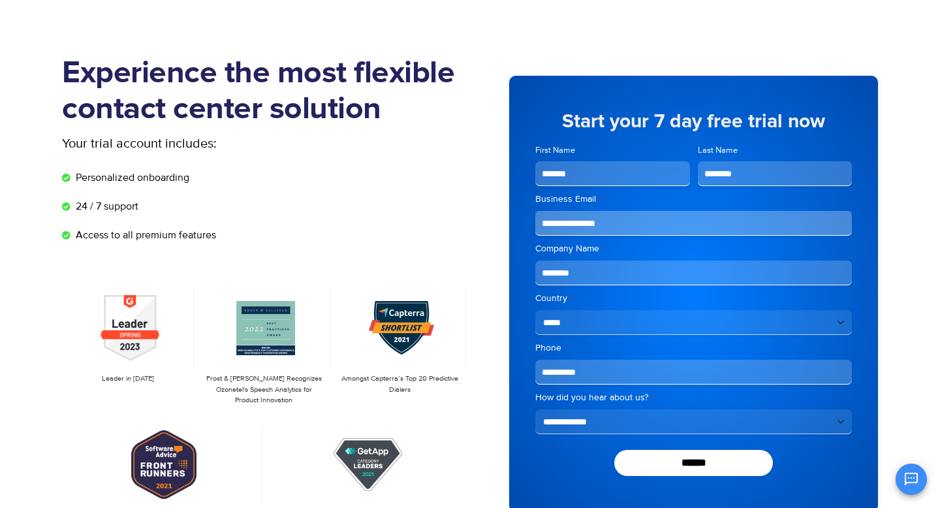
click at [535, 409] on select "**********" at bounding box center [693, 421] width 316 height 25
click at [597, 418] on select "**********" at bounding box center [693, 421] width 316 height 25
click at [535, 409] on select "**********" at bounding box center [693, 421] width 316 height 25
click at [665, 455] on input "******" at bounding box center [693, 463] width 159 height 26
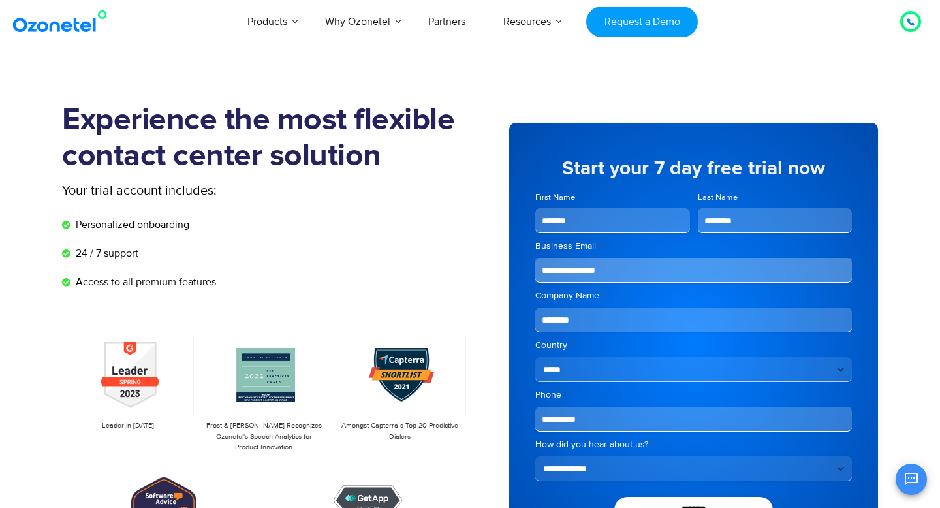
select select "**********"
click at [47, 23] on img at bounding box center [63, 21] width 106 height 23
click at [54, 23] on img at bounding box center [63, 21] width 106 height 23
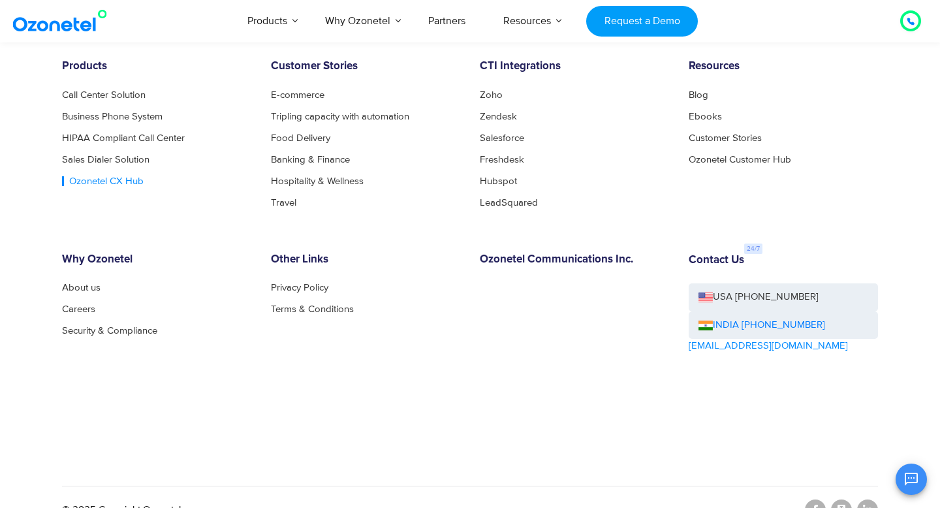
scroll to position [2062, 0]
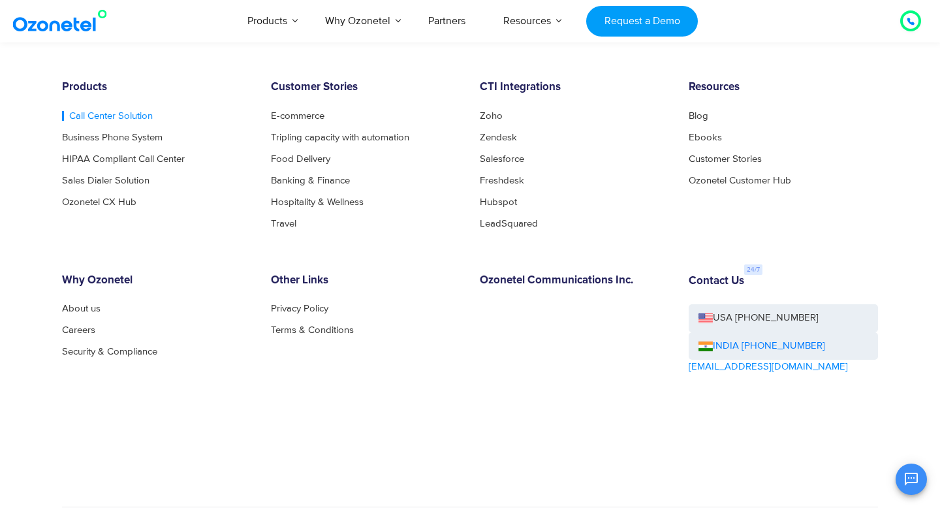
click at [89, 114] on link "Call Center Solution" at bounding box center [107, 116] width 91 height 10
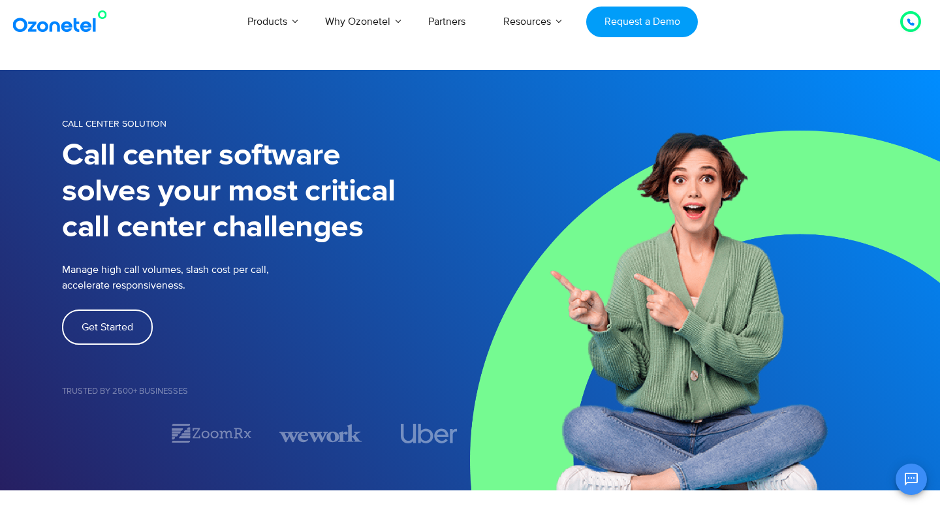
scroll to position [126, 0]
click at [620, 26] on link "Request a Demo" at bounding box center [642, 22] width 112 height 31
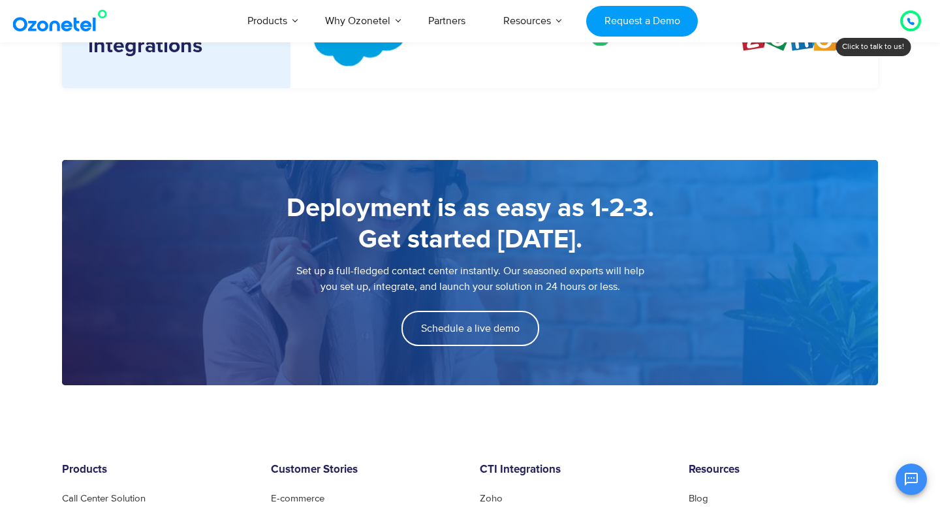
scroll to position [1679, 0]
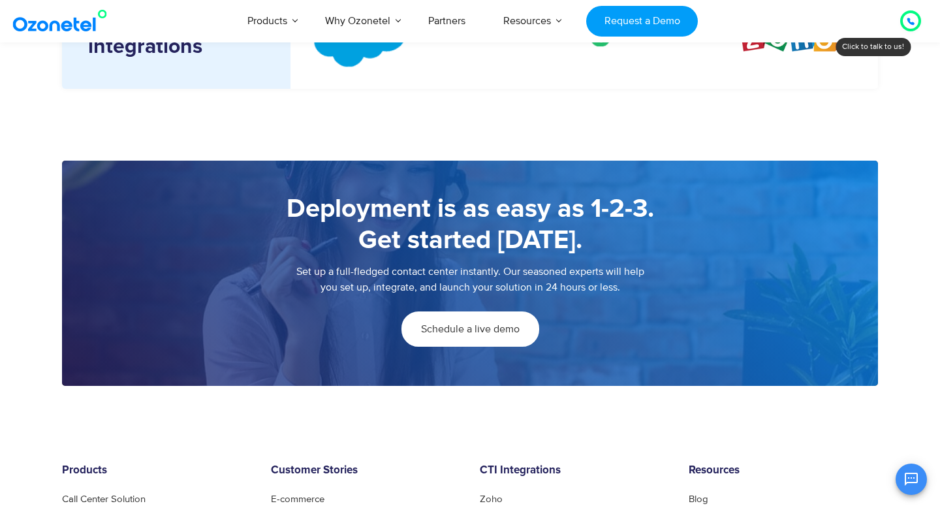
click at [480, 331] on span "Schedule a live demo" at bounding box center [470, 329] width 99 height 10
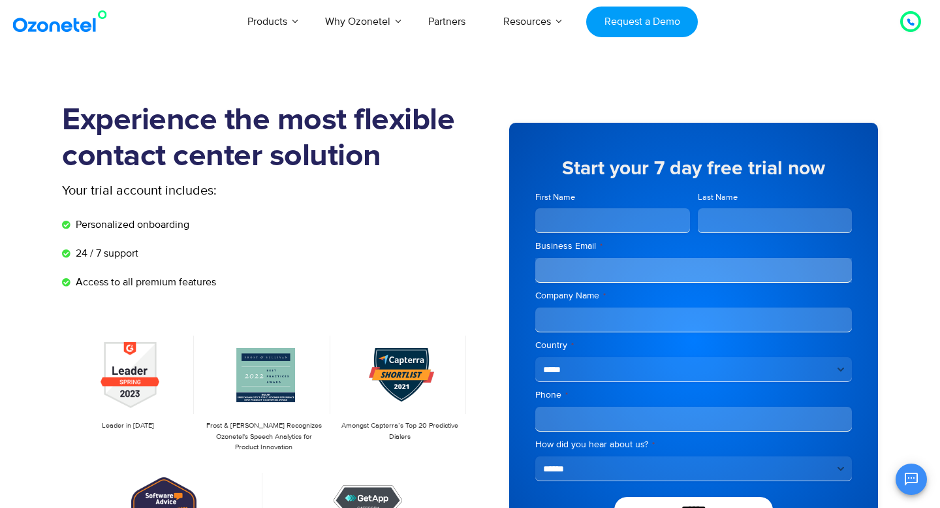
click at [564, 213] on input "First Name" at bounding box center [612, 220] width 155 height 25
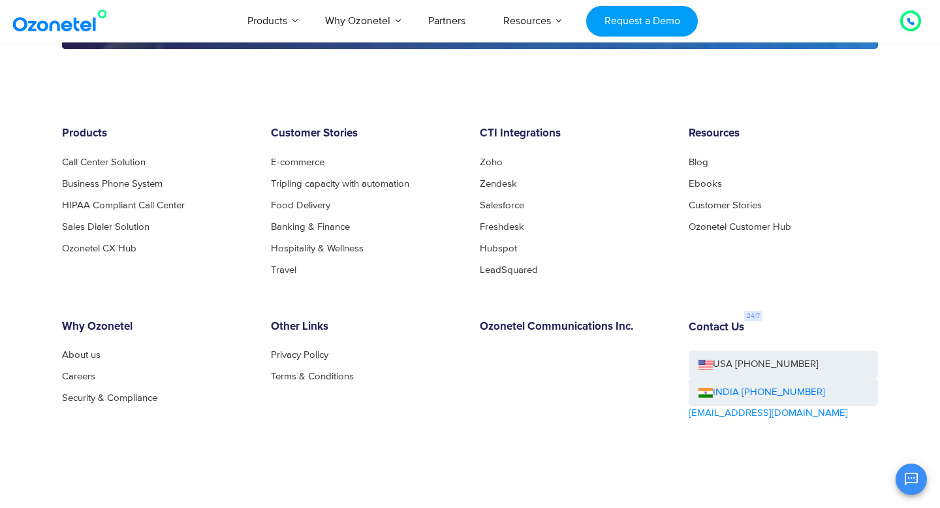
scroll to position [2108, 0]
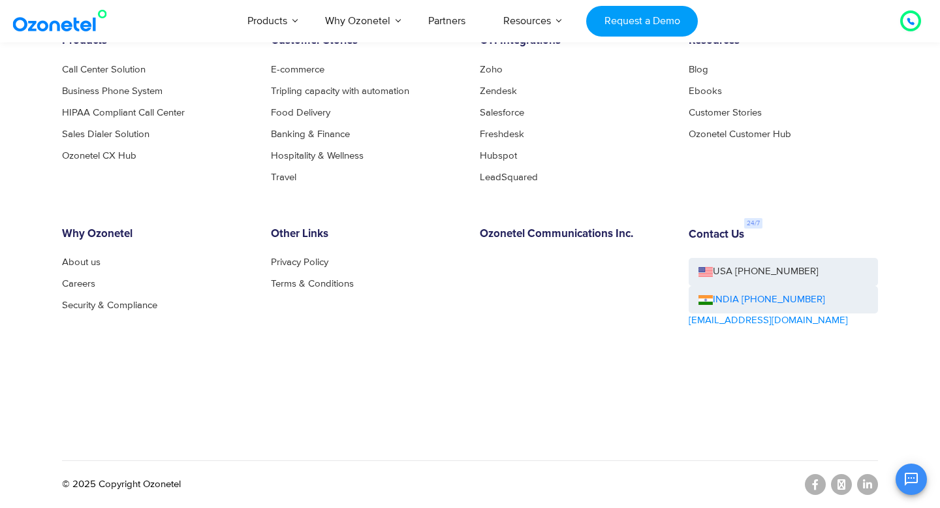
click at [903, 14] on div at bounding box center [910, 20] width 21 height 21
click at [849, 22] on div "Products AI & CX Voice AI Agents Agent Assist Voice of Customer Quality Audits …" at bounding box center [546, 20] width 767 height 43
click at [750, 63] on div "Resources Blog Ebooks Customer Stories Ozonetel Customer Hub" at bounding box center [783, 108] width 209 height 147
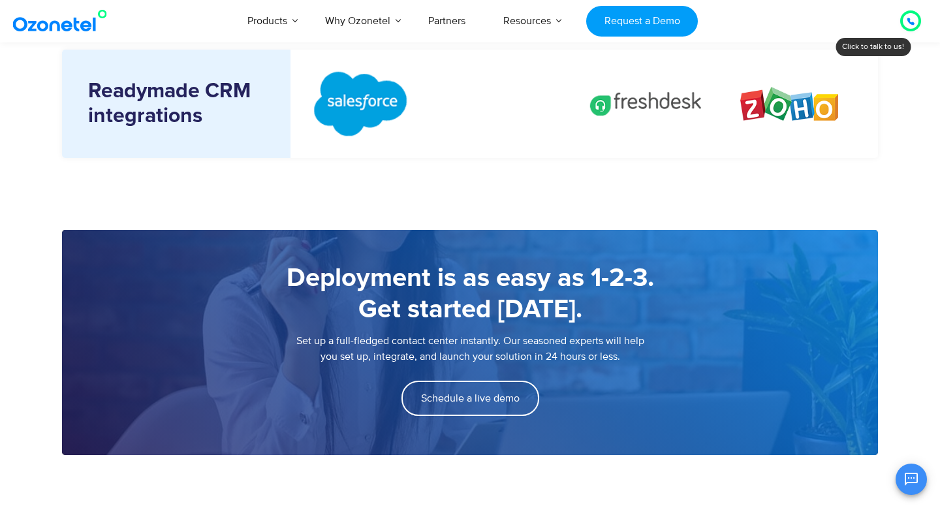
scroll to position [1620, 0]
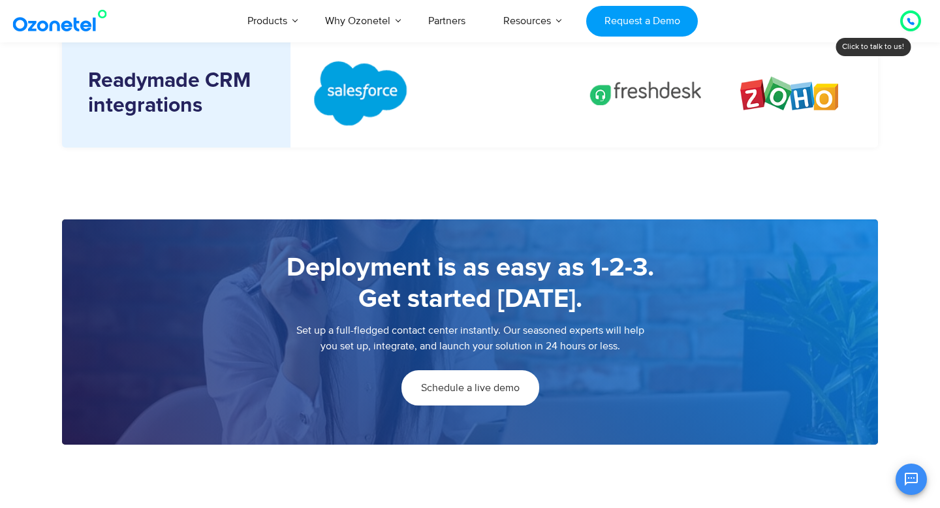
click at [472, 386] on span "Schedule a live demo" at bounding box center [470, 387] width 99 height 10
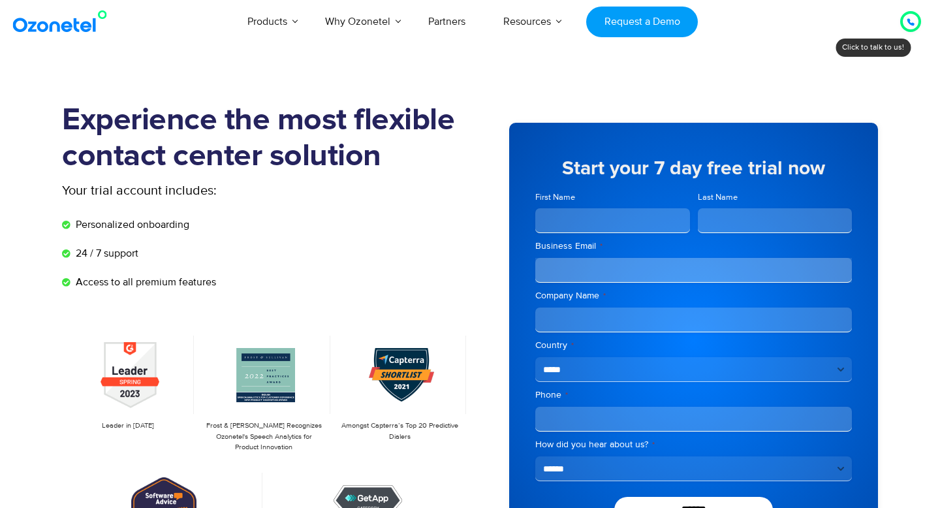
click at [65, 25] on img at bounding box center [63, 21] width 106 height 23
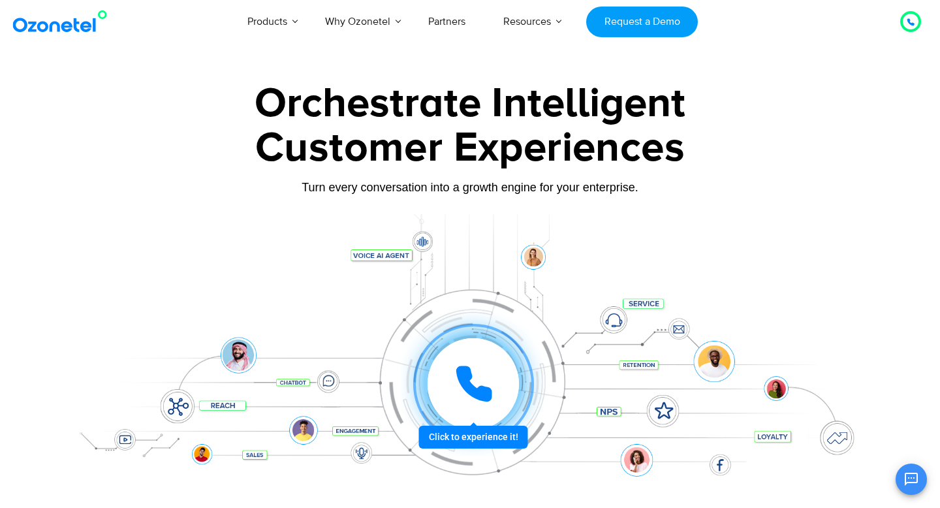
scroll to position [126, 0]
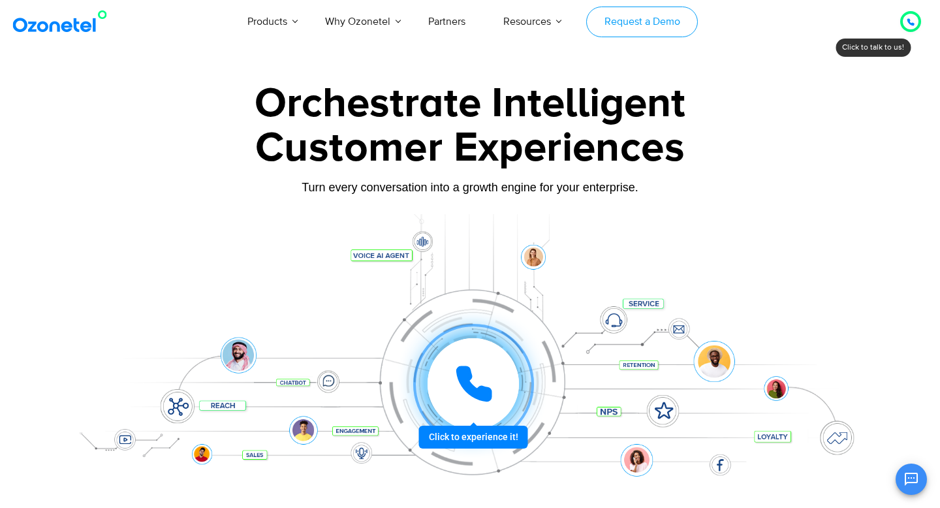
click at [626, 31] on link "Request a Demo" at bounding box center [642, 22] width 112 height 31
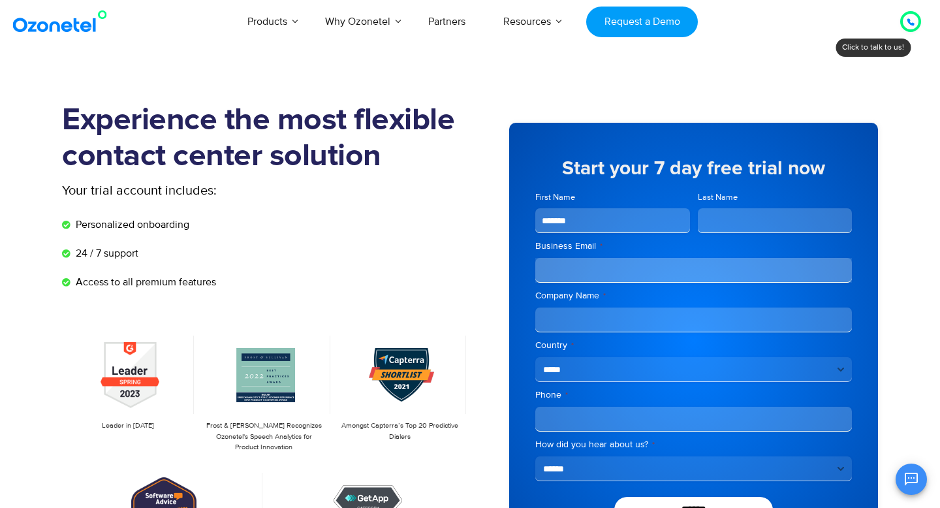
type input "*******"
click at [726, 226] on input "Last Name" at bounding box center [775, 220] width 155 height 25
type input "********"
click at [658, 269] on input "Business Email *" at bounding box center [693, 270] width 316 height 25
type input "**********"
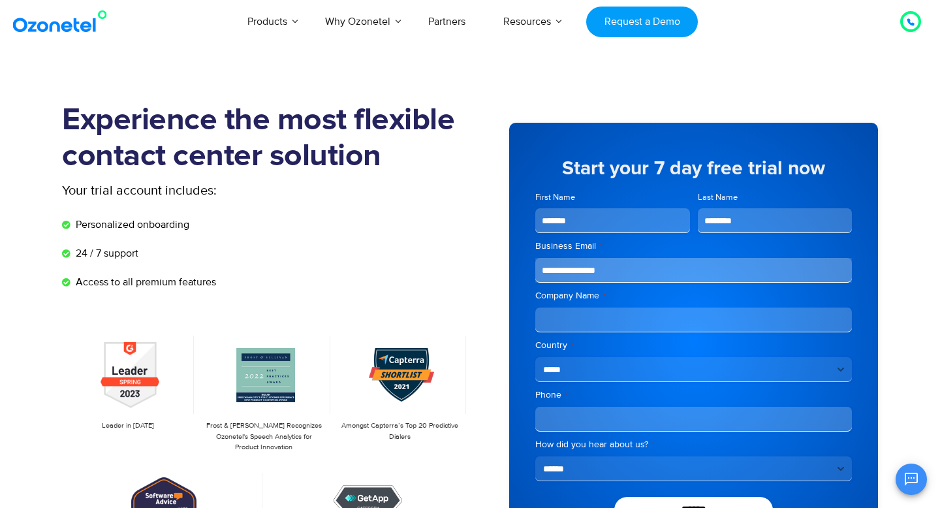
click at [610, 320] on input "Company Name *" at bounding box center [693, 319] width 316 height 25
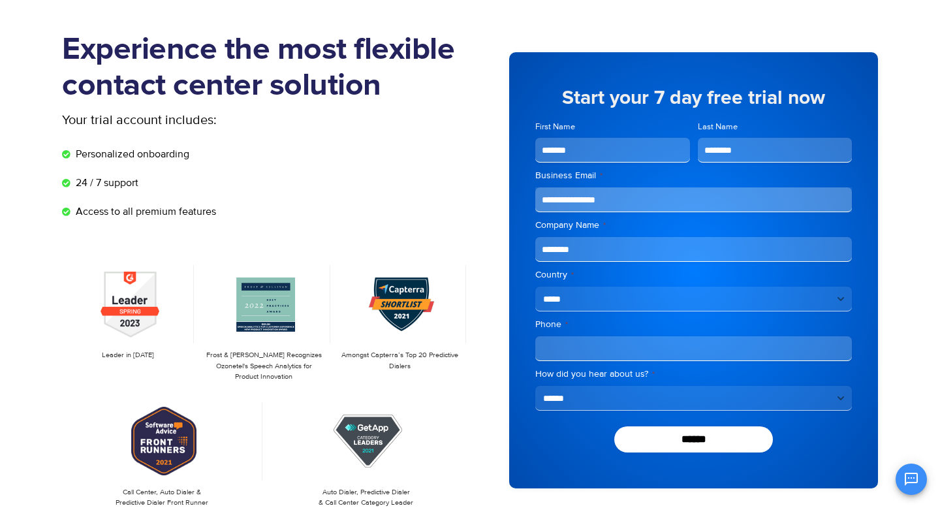
scroll to position [83, 0]
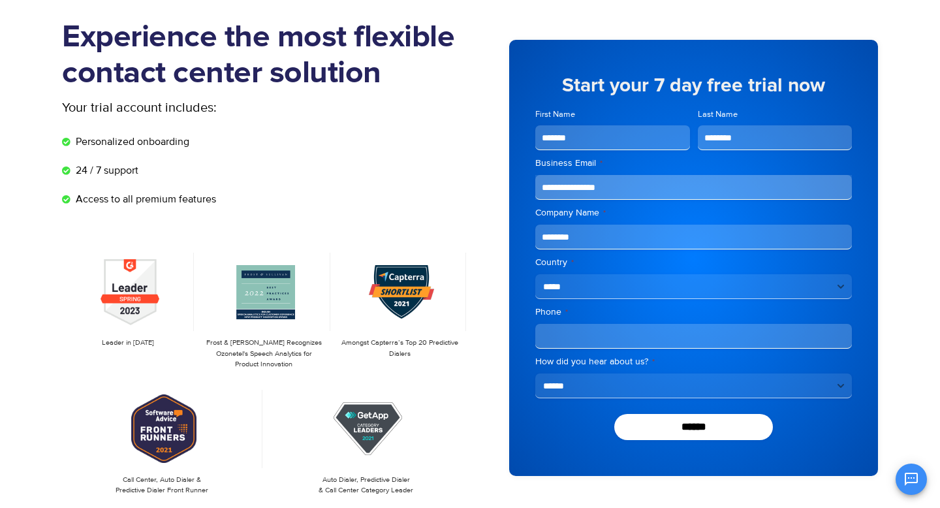
type input "********"
click at [594, 338] on input "Phone *" at bounding box center [693, 336] width 316 height 25
type input "**********"
click at [593, 387] on select "**********" at bounding box center [693, 385] width 316 height 25
select select "**********"
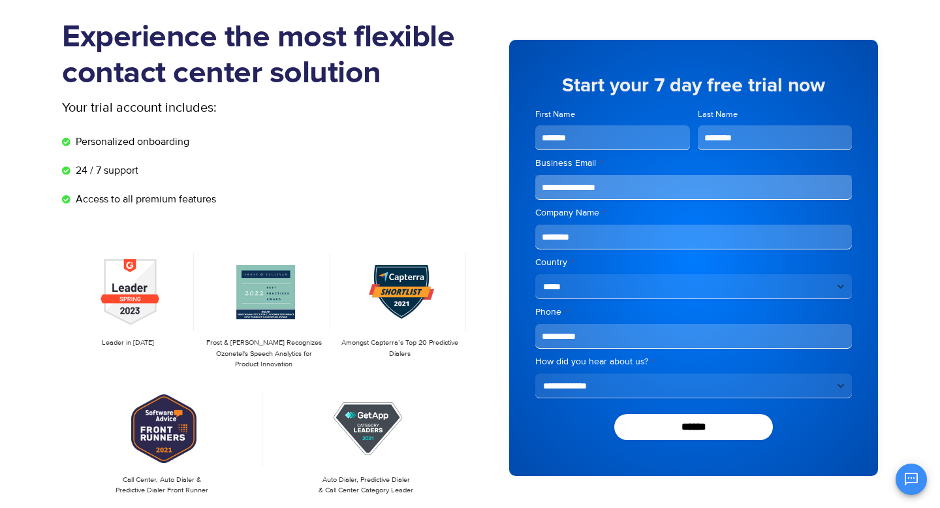
click at [535, 373] on select "**********" at bounding box center [693, 385] width 316 height 25
click at [654, 421] on input "******" at bounding box center [693, 427] width 159 height 26
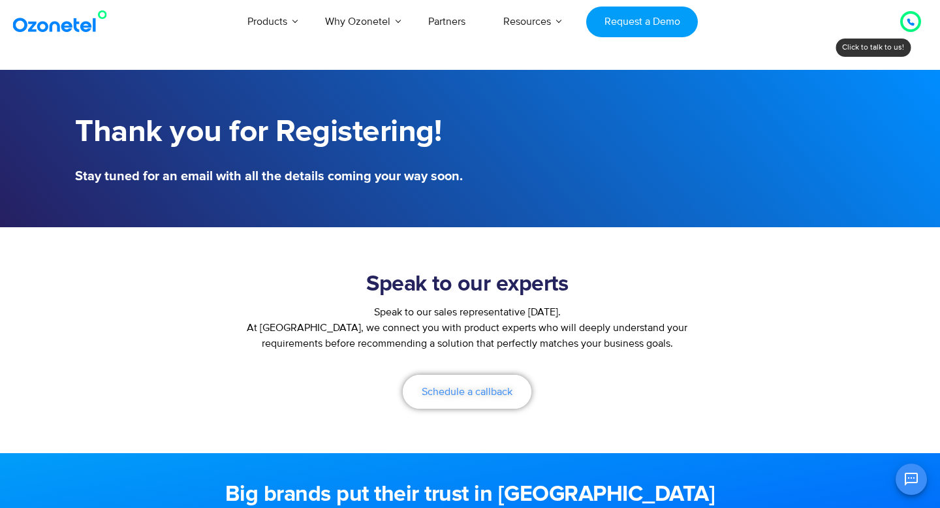
click at [476, 392] on span "Schedule a callback" at bounding box center [467, 391] width 91 height 10
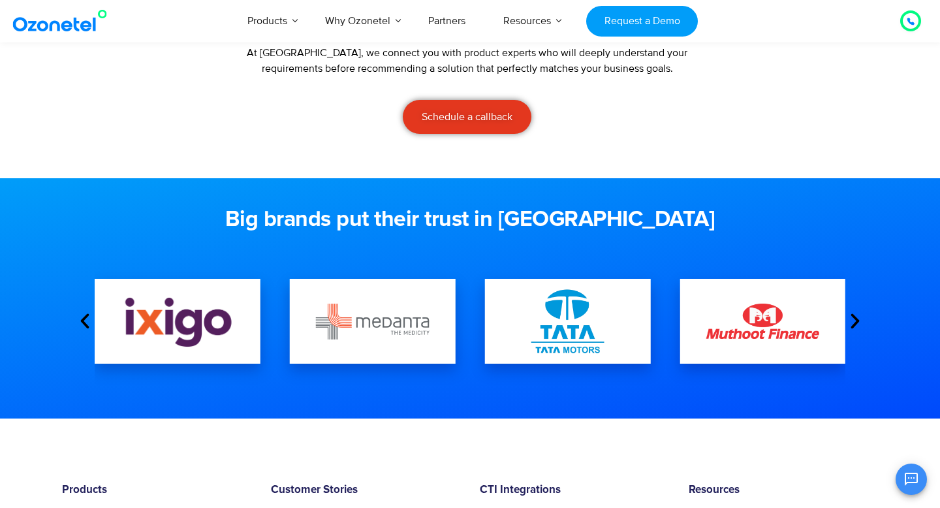
scroll to position [275, 0]
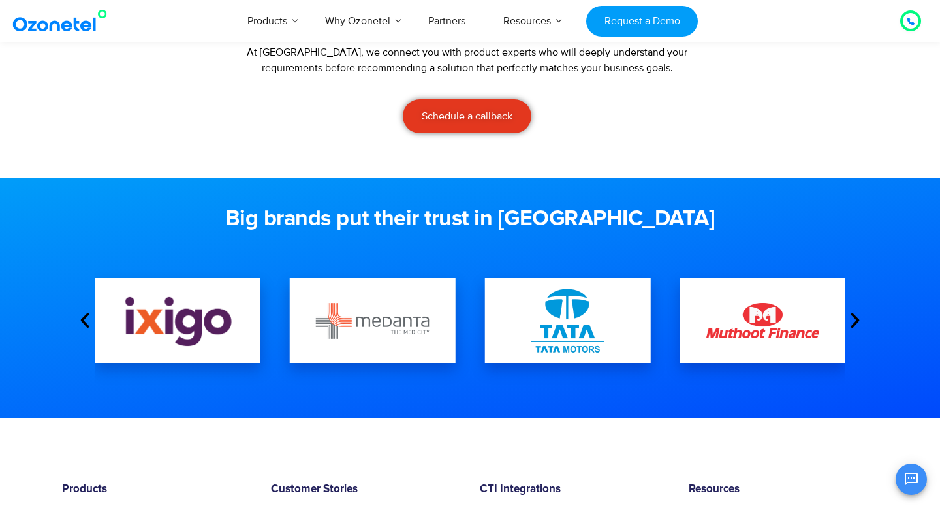
click at [856, 322] on icon "Next slide" at bounding box center [855, 321] width 20 height 20
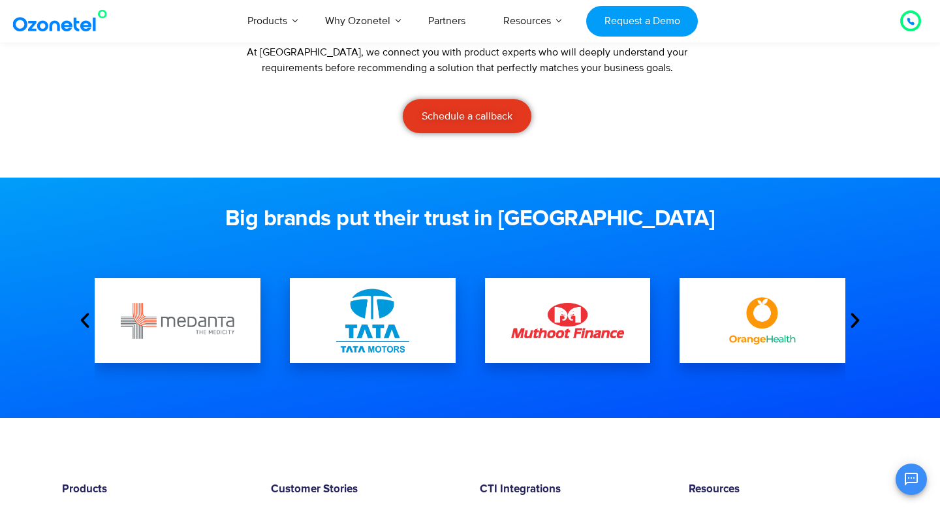
click at [856, 322] on icon "Next slide" at bounding box center [855, 321] width 20 height 20
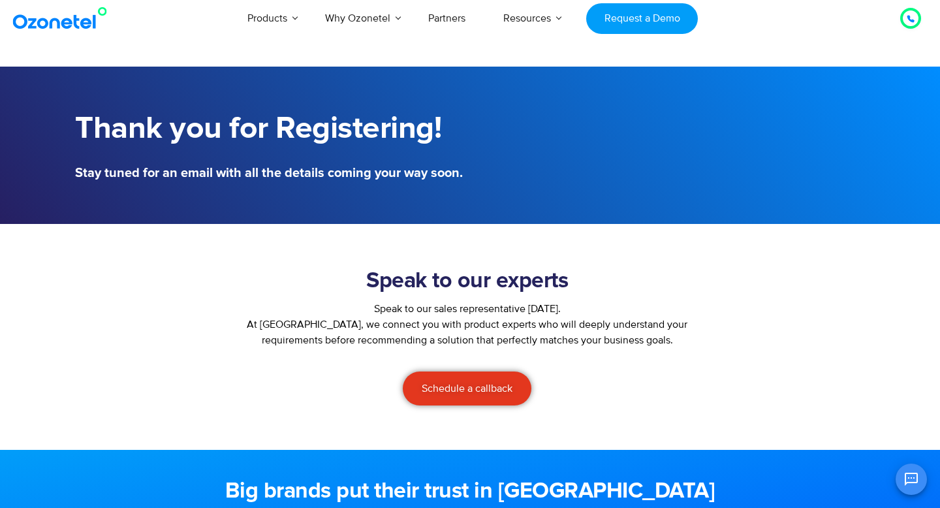
scroll to position [0, 0]
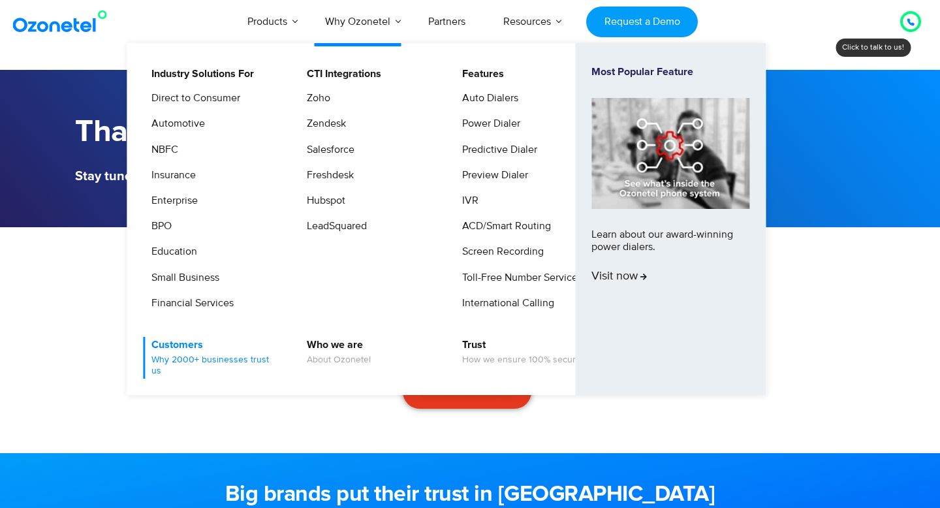
click at [193, 357] on span "Why 2000+ businesses trust us" at bounding box center [215, 365] width 129 height 22
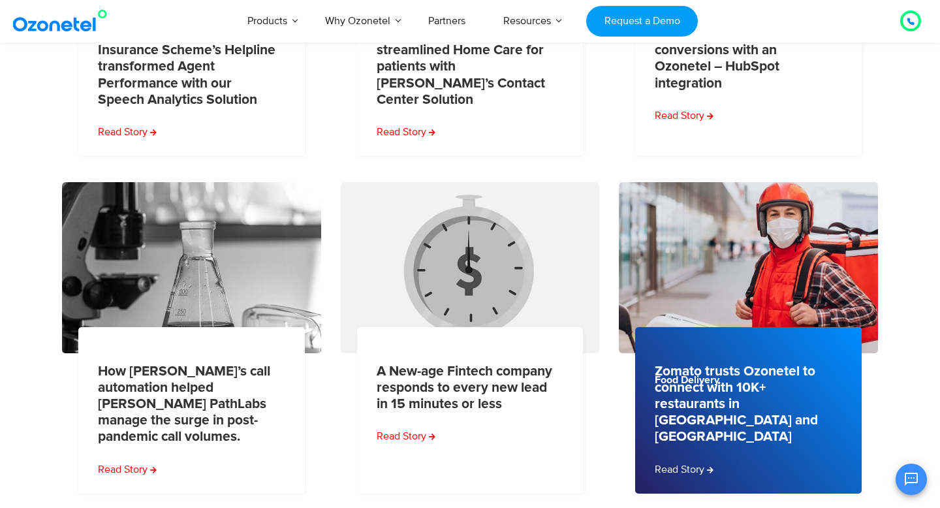
scroll to position [485, 0]
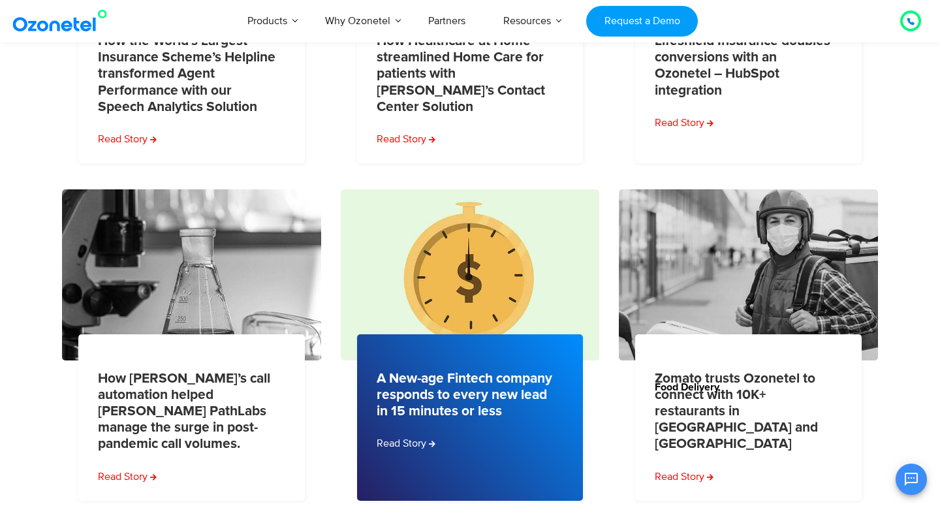
click at [431, 409] on link "A New-age Fintech company responds to every new lead in 15 minutes or less" at bounding box center [466, 395] width 179 height 50
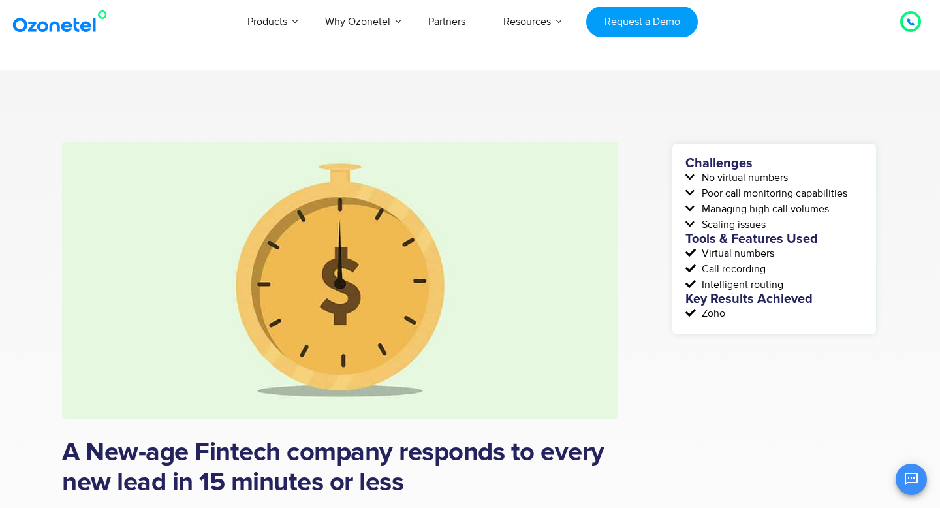
scroll to position [126, 0]
click at [690, 174] on icon at bounding box center [691, 177] width 13 height 10
click at [720, 175] on span "No virtual numbers" at bounding box center [742, 178] width 89 height 16
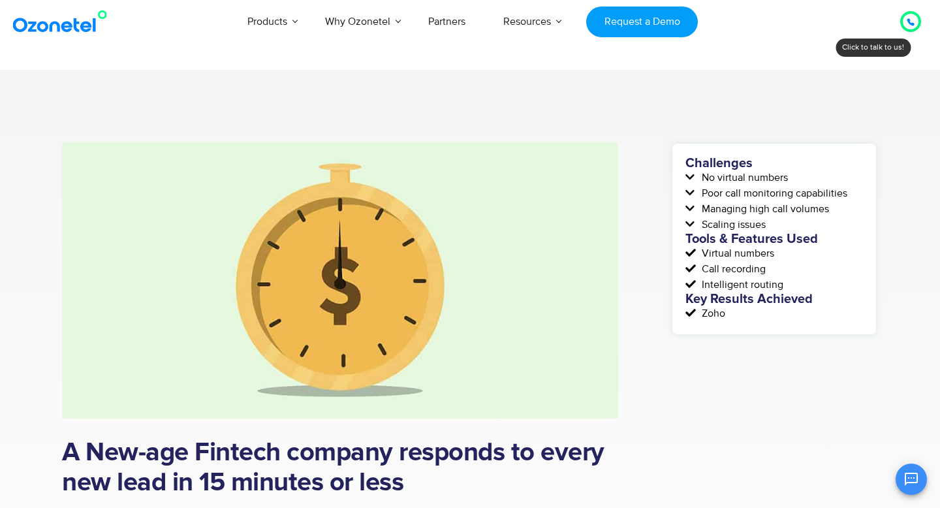
click at [734, 194] on span "Poor call monitoring capabilities" at bounding box center [772, 193] width 149 height 16
click at [729, 209] on span "Managing high call volumes" at bounding box center [763, 209] width 131 height 16
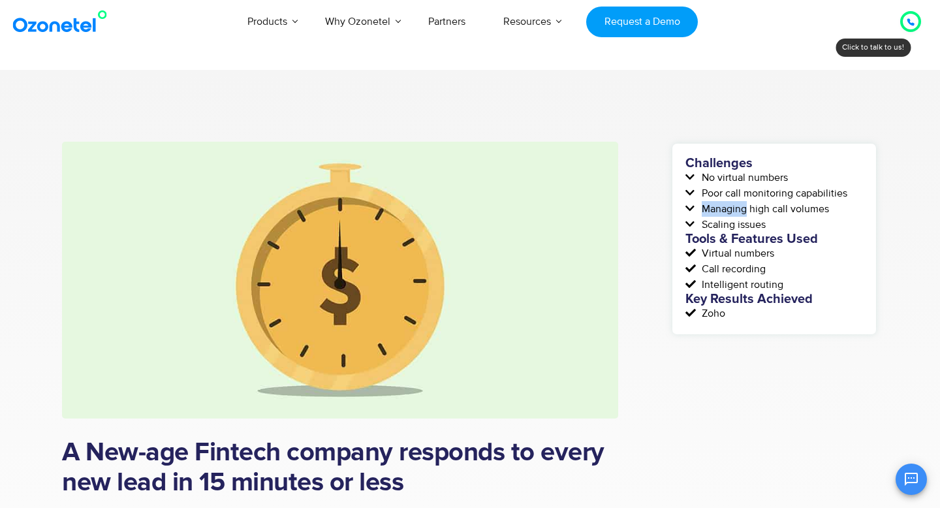
click at [729, 209] on span "Managing high call volumes" at bounding box center [763, 209] width 131 height 16
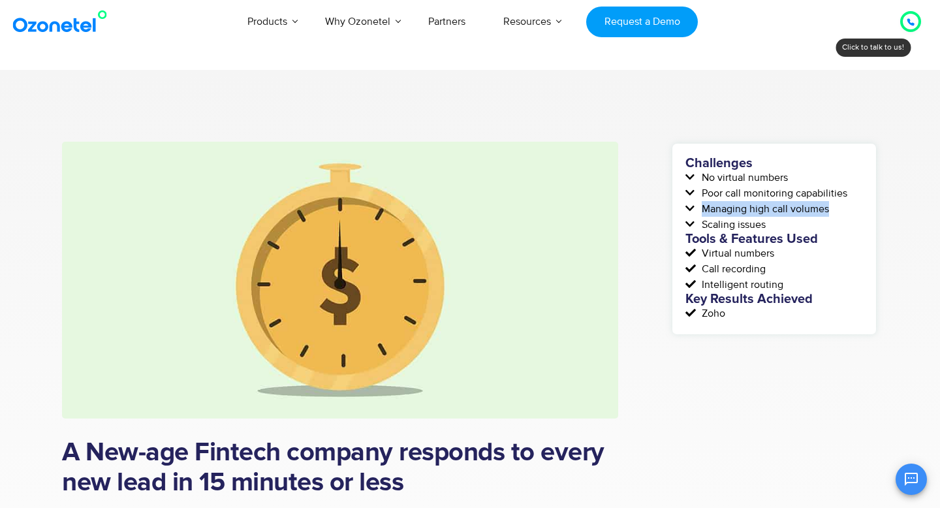
click at [729, 209] on span "Managing high call volumes" at bounding box center [763, 209] width 131 height 16
click at [722, 224] on span "Scaling issues" at bounding box center [731, 225] width 67 height 16
click at [740, 206] on span "Managing high call volumes" at bounding box center [763, 209] width 131 height 16
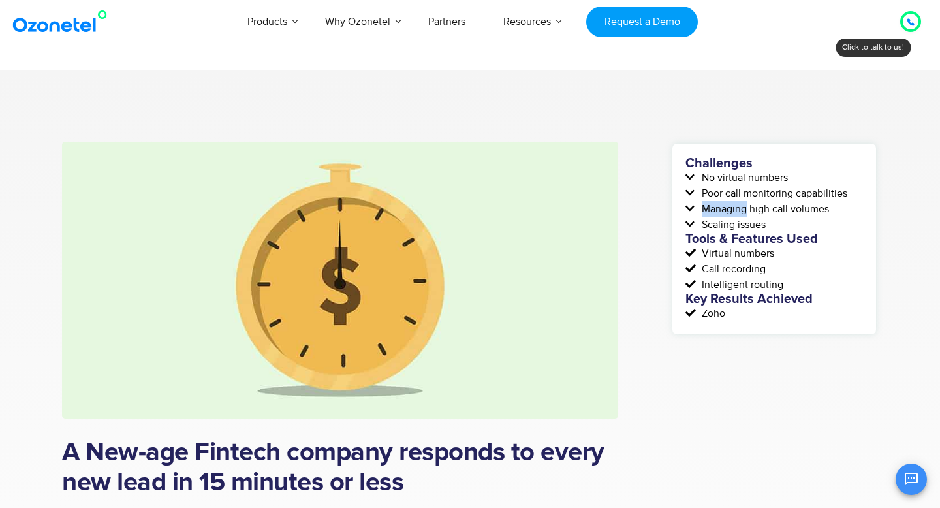
click at [740, 206] on span "Managing high call volumes" at bounding box center [763, 209] width 131 height 16
click at [732, 226] on span "Scaling issues" at bounding box center [731, 225] width 67 height 16
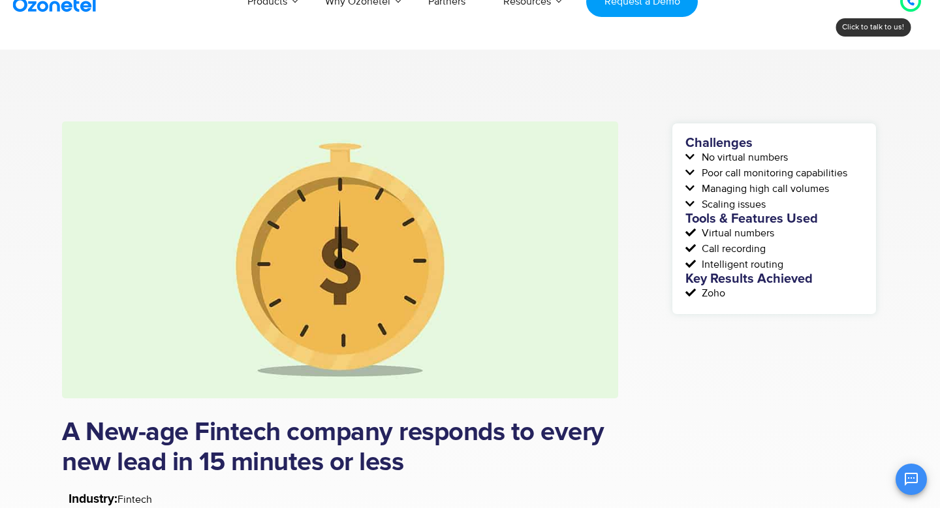
scroll to position [31, 0]
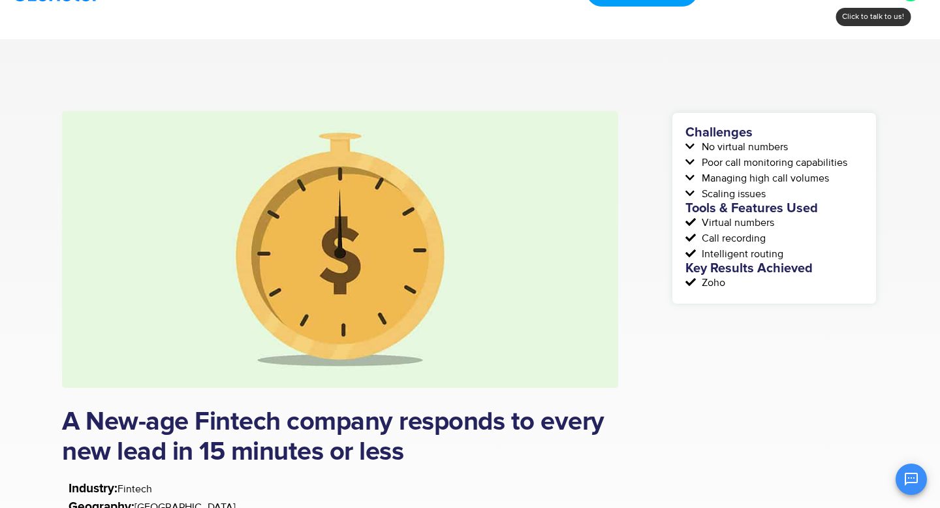
click at [731, 224] on span "Virtual numbers" at bounding box center [736, 223] width 76 height 16
click at [726, 247] on span "Intelligent routing" at bounding box center [740, 254] width 85 height 16
click at [725, 259] on span "Intelligent routing" at bounding box center [740, 254] width 85 height 16
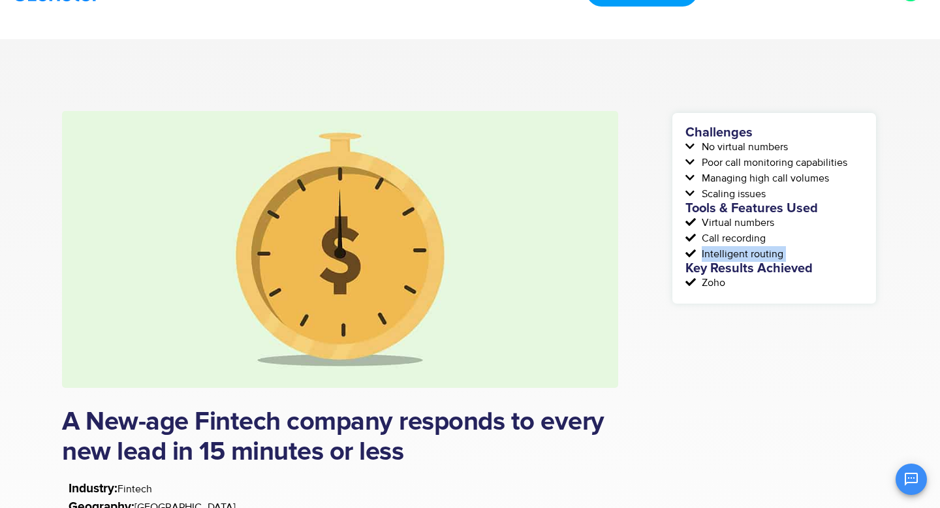
click at [725, 259] on span "Intelligent routing" at bounding box center [740, 254] width 85 height 16
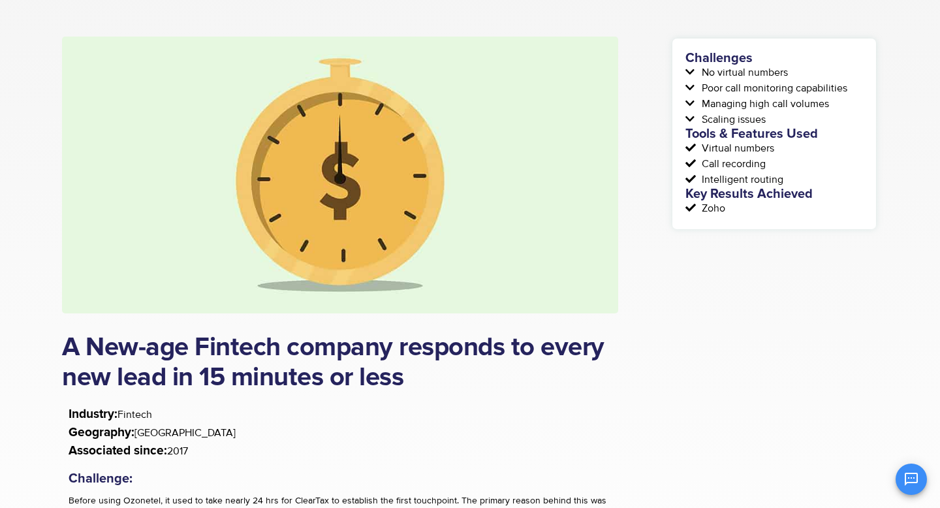
scroll to position [110, 0]
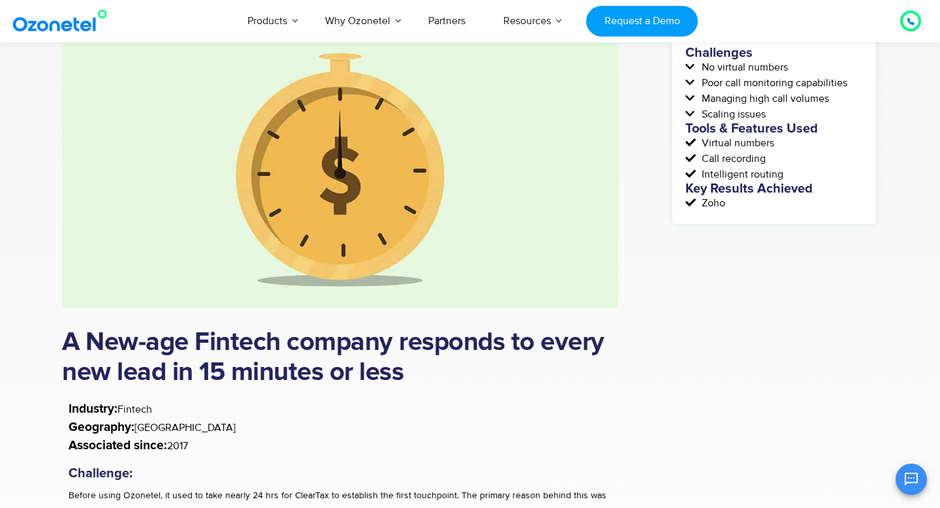
click at [698, 204] on span "Zoho" at bounding box center [711, 203] width 27 height 16
click at [698, 205] on span "Zoho" at bounding box center [711, 203] width 27 height 16
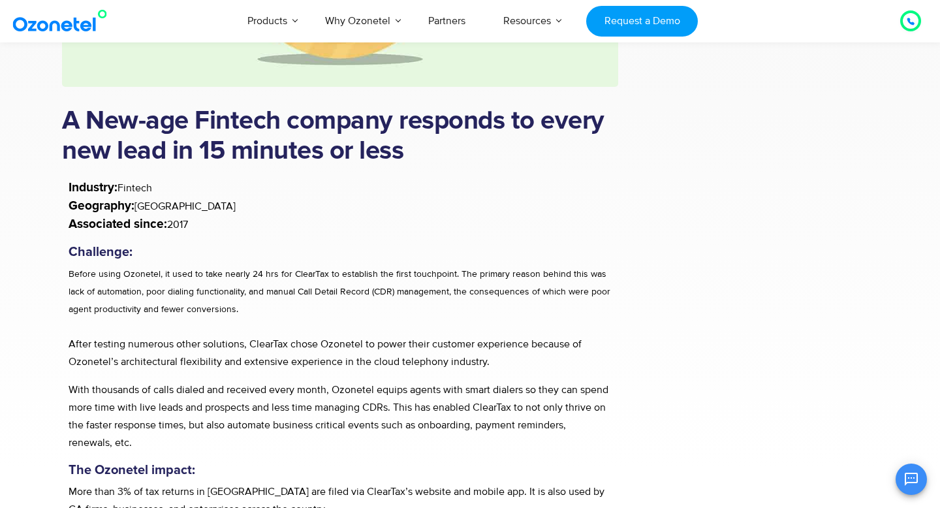
scroll to position [333, 0]
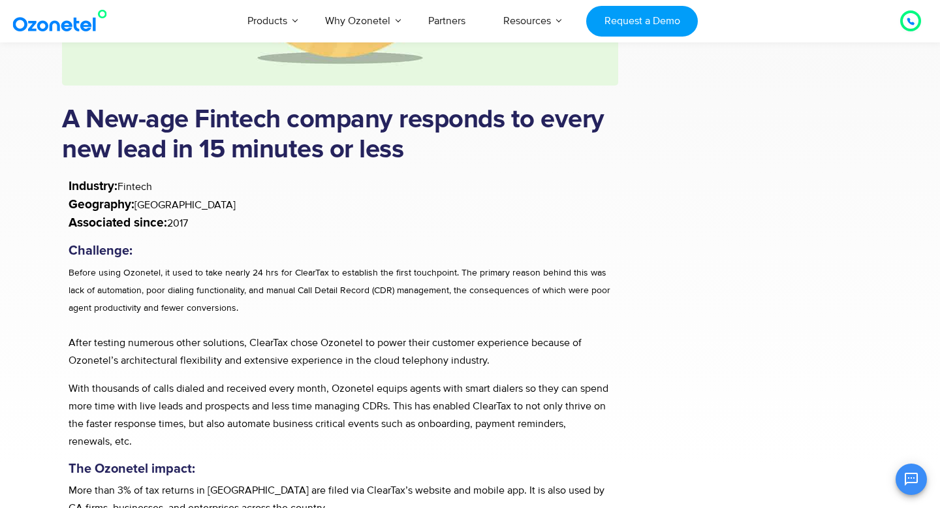
click at [213, 153] on h1 "A New-age Fintech company responds to every new lead in 15 minutes or less" at bounding box center [340, 135] width 556 height 60
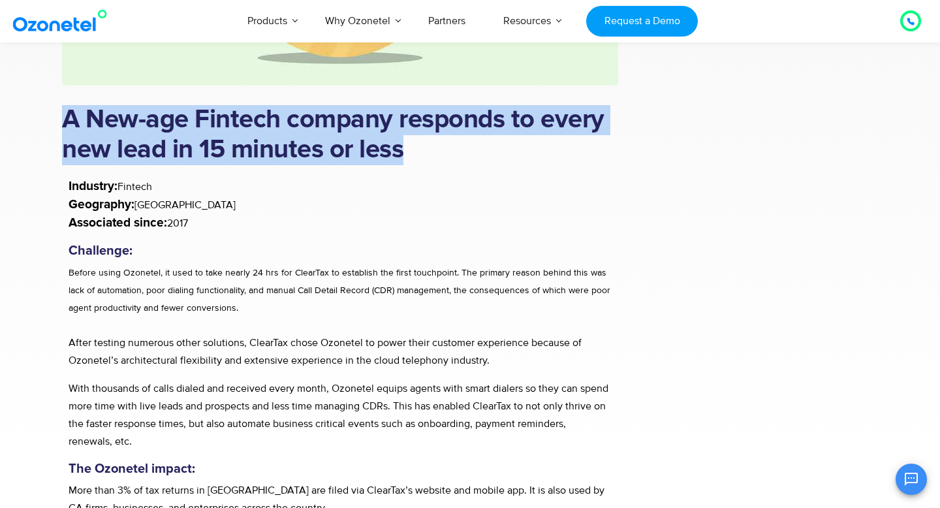
click at [213, 153] on h1 "A New-age Fintech company responds to every new lead in 15 minutes or less" at bounding box center [340, 135] width 556 height 60
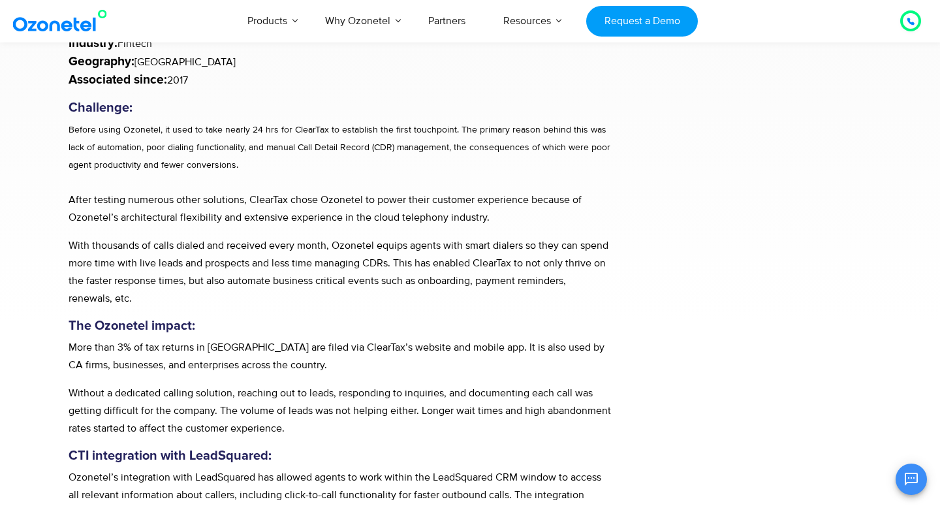
scroll to position [474, 0]
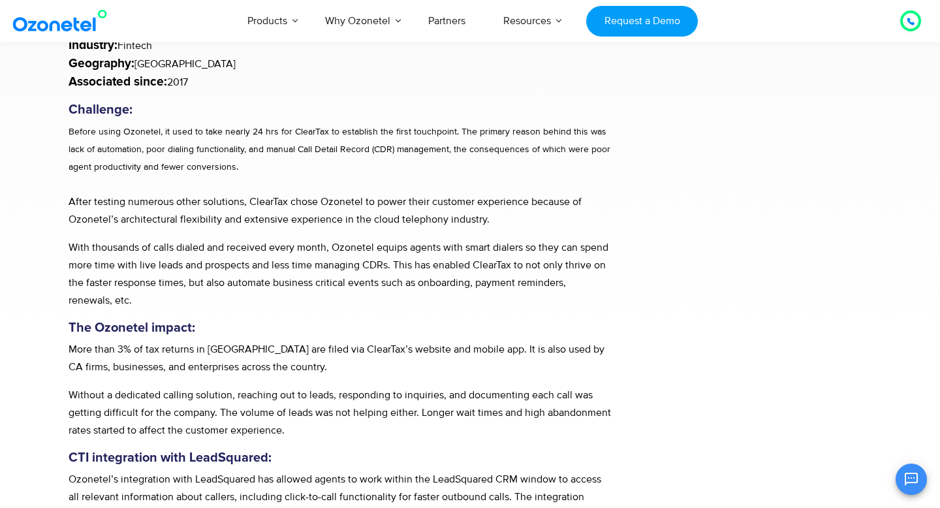
click at [480, 146] on span "Before using Ozonetel, it used to take nearly 24 hrs for ClearTax to establish …" at bounding box center [340, 149] width 542 height 46
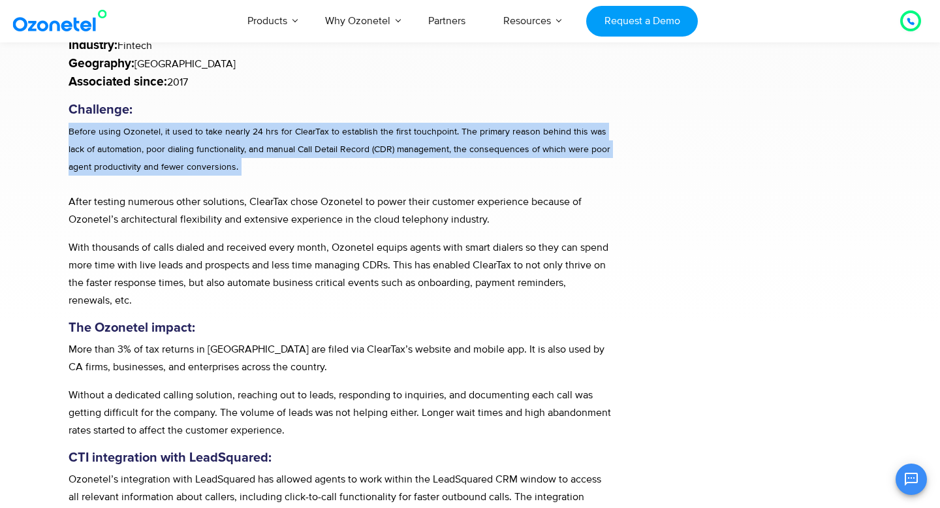
click at [480, 146] on span "Before using Ozonetel, it used to take nearly 24 hrs for ClearTax to establish …" at bounding box center [340, 149] width 542 height 46
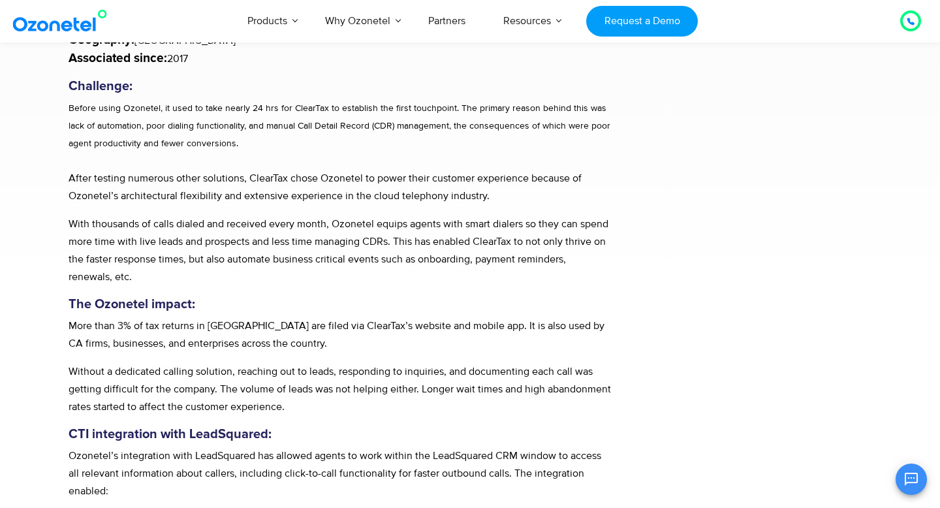
scroll to position [512, 0]
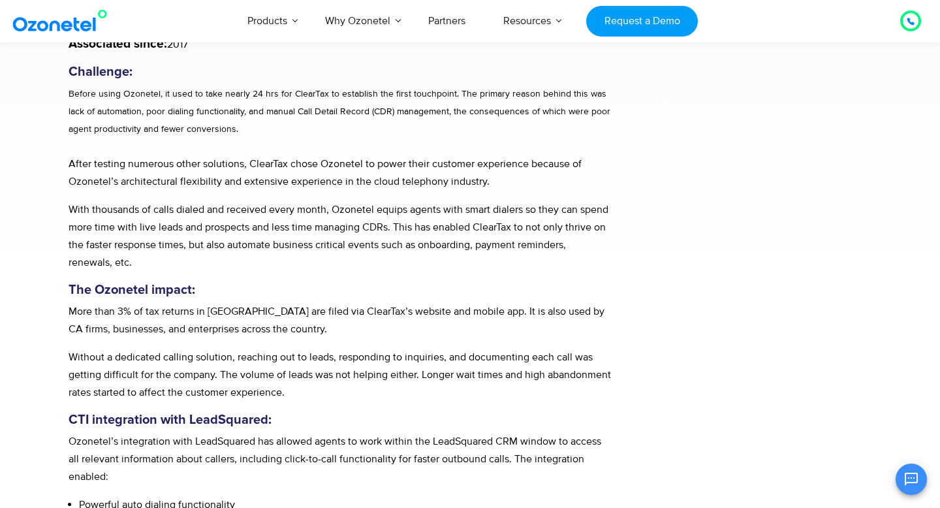
click at [110, 162] on p "After testing numerous other solutions, ClearTax chose Ozonetel to power their …" at bounding box center [340, 172] width 543 height 35
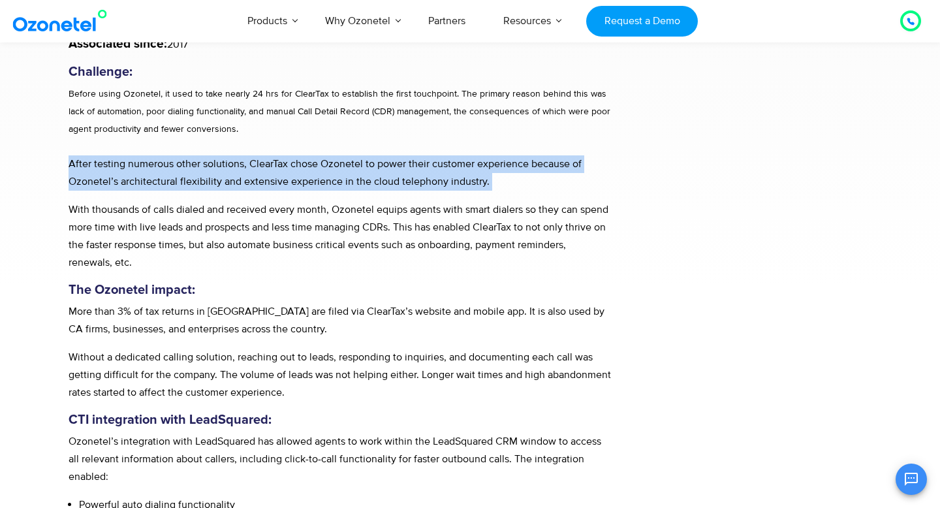
click at [110, 162] on p "After testing numerous other solutions, ClearTax chose Ozonetel to power their …" at bounding box center [340, 172] width 543 height 35
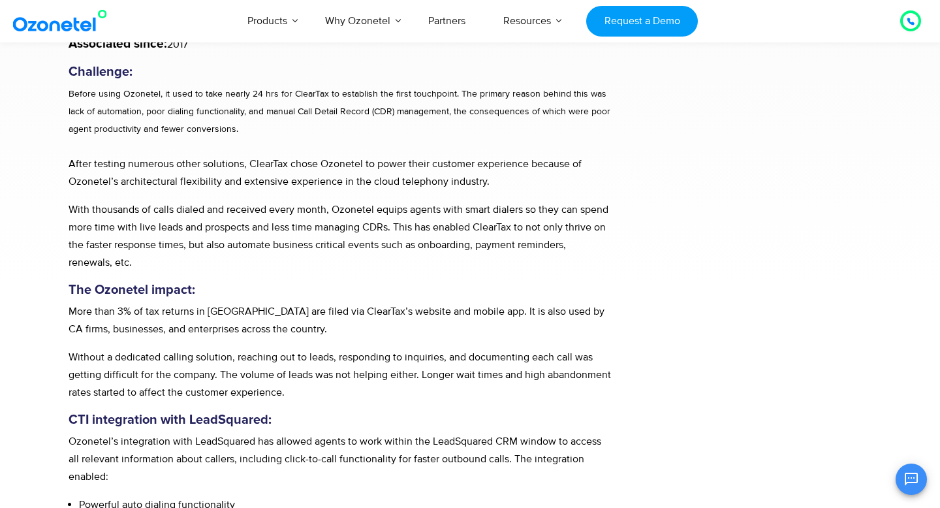
click at [198, 228] on p "With thousands of calls dialed and received every month, Ozonetel equips agents…" at bounding box center [340, 236] width 543 height 70
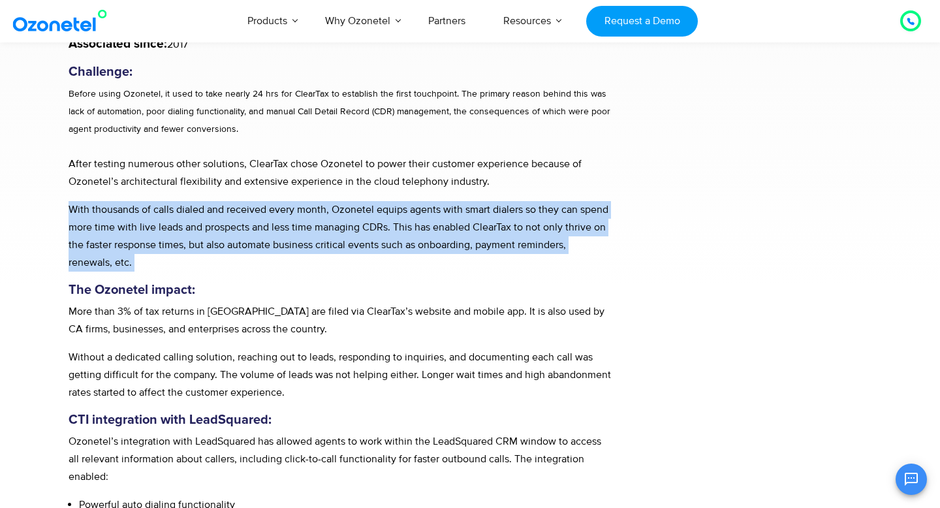
click at [198, 228] on p "With thousands of calls dialed and received every month, Ozonetel equips agents…" at bounding box center [340, 236] width 543 height 70
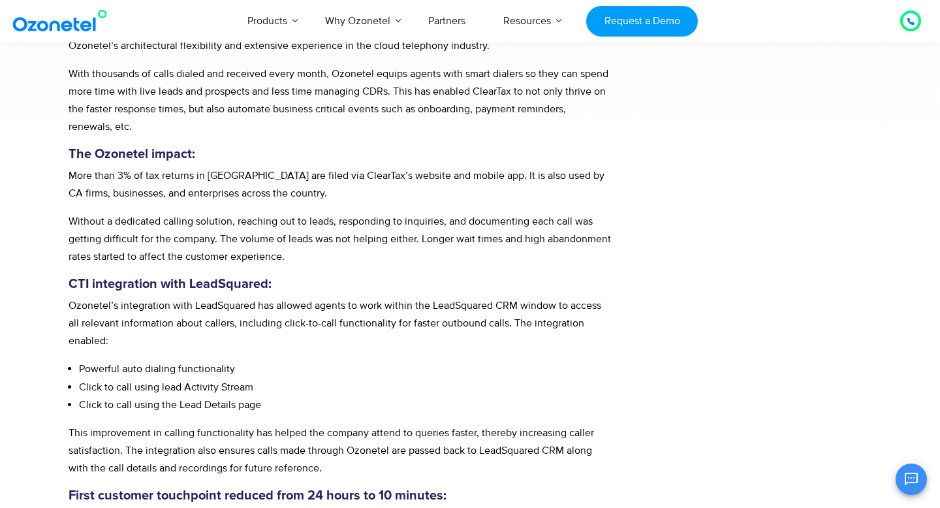
scroll to position [654, 0]
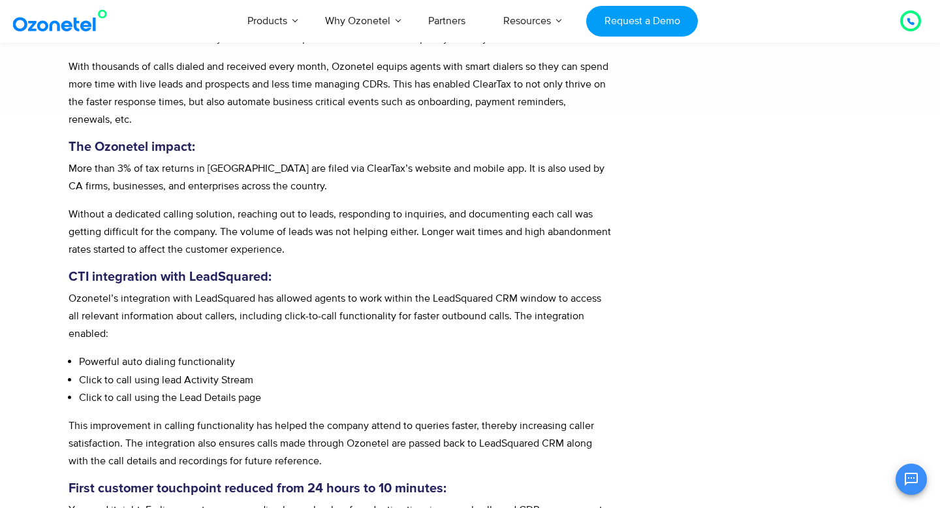
click at [162, 168] on p "More than 3% of tax returns in [GEOGRAPHIC_DATA] are filed via ClearTax’s websi…" at bounding box center [340, 177] width 543 height 35
click at [162, 168] on p "More than 3% of tax returns in India are filed via ClearTax’s website and mobil…" at bounding box center [340, 177] width 543 height 35
click at [238, 176] on p "More than 3% of tax returns in India are filed via ClearTax’s website and mobil…" at bounding box center [340, 177] width 543 height 35
click at [285, 190] on p "More than 3% of tax returns in India are filed via ClearTax’s website and mobil…" at bounding box center [340, 177] width 543 height 35
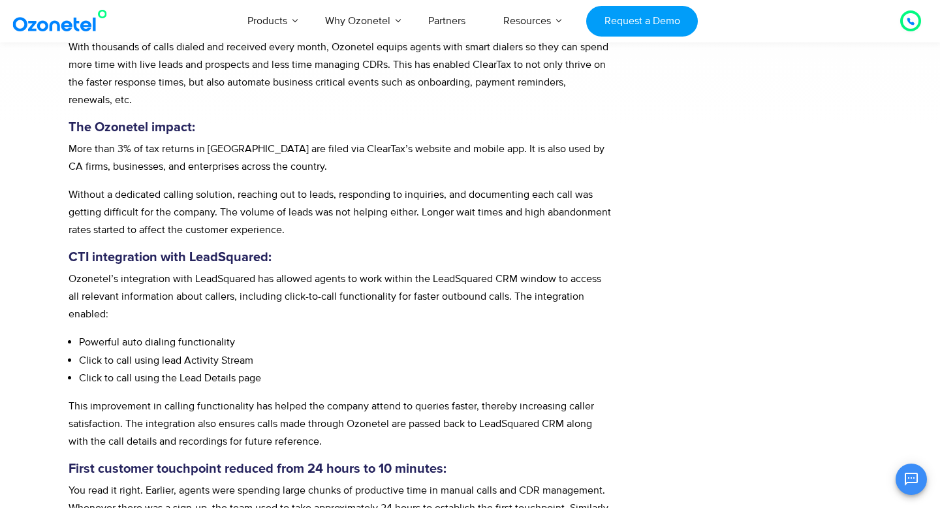
scroll to position [685, 0]
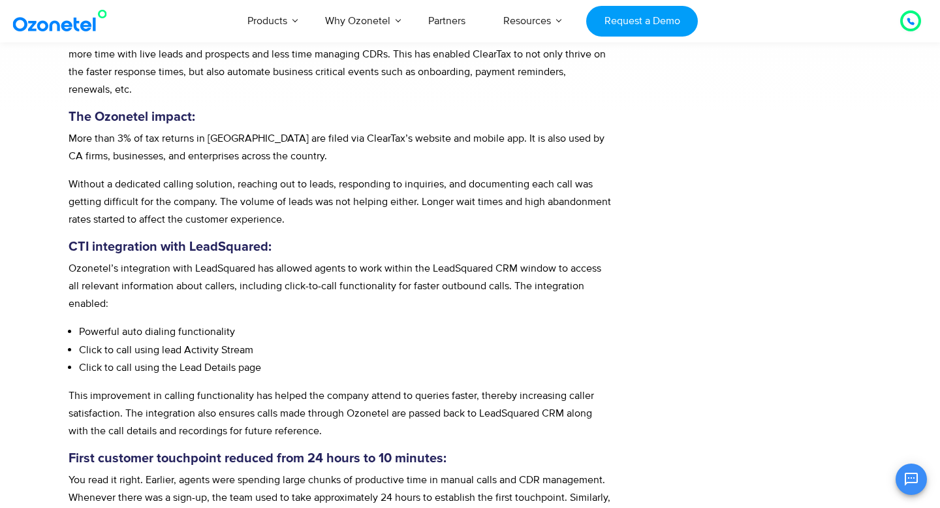
click at [232, 181] on p "Without a dedicated calling solution, reaching out to leads, responding to inqu…" at bounding box center [340, 202] width 543 height 53
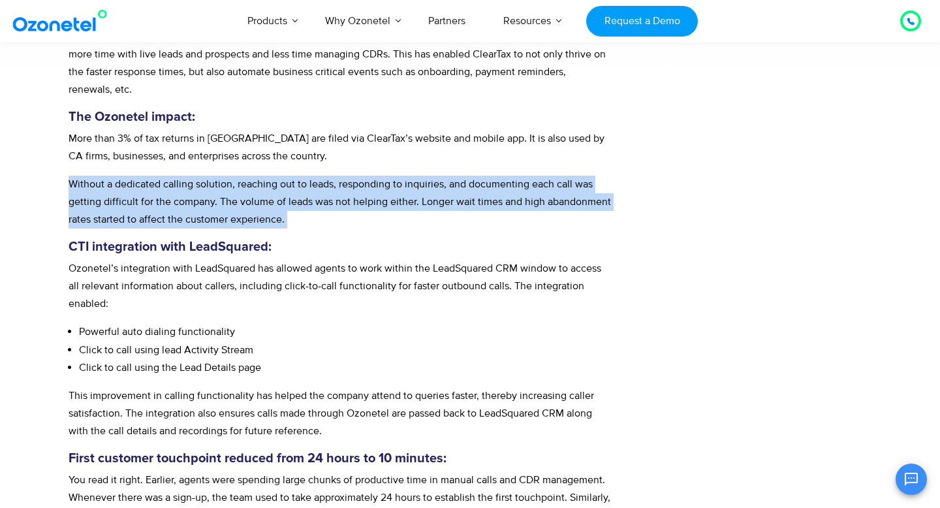
click at [232, 181] on p "Without a dedicated calling solution, reaching out to leads, responding to inqu…" at bounding box center [340, 202] width 543 height 53
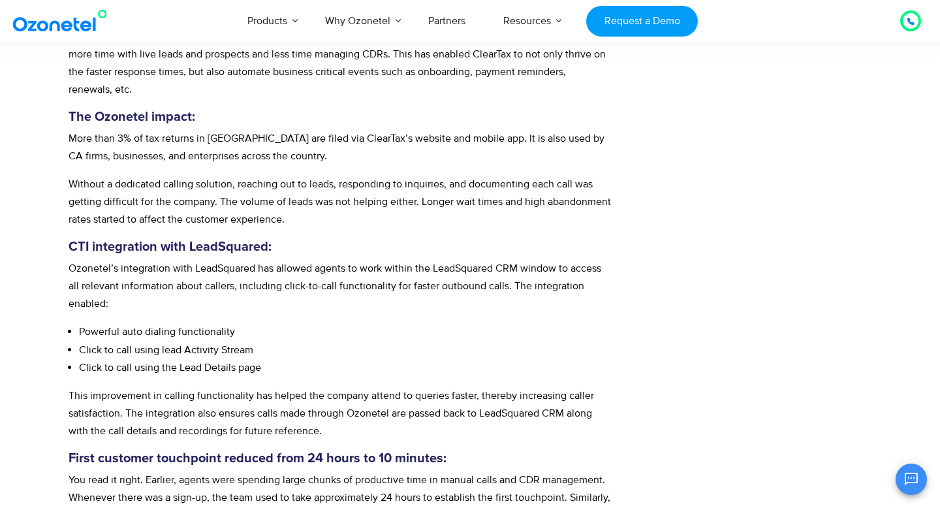
click at [232, 181] on p "Without a dedicated calling solution, reaching out to leads, responding to inqu…" at bounding box center [340, 202] width 543 height 53
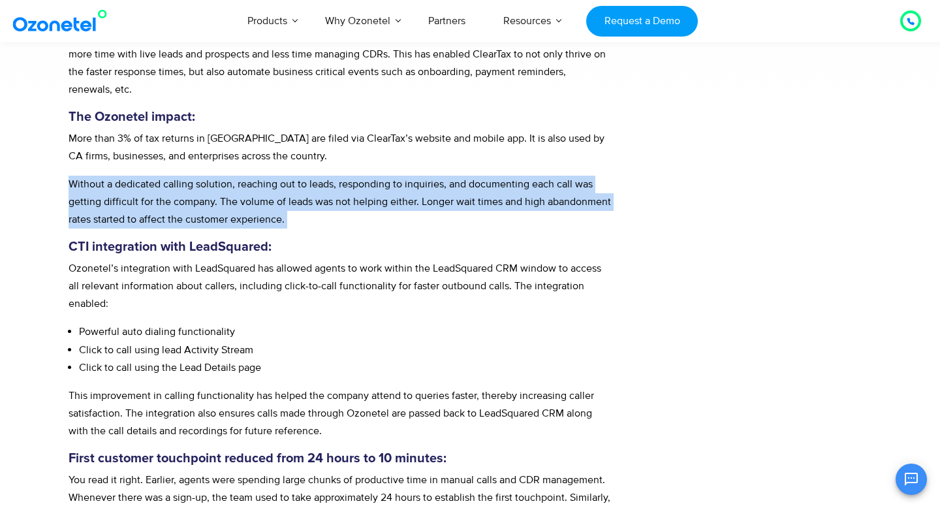
click at [232, 181] on p "Without a dedicated calling solution, reaching out to leads, responding to inqu…" at bounding box center [340, 202] width 543 height 53
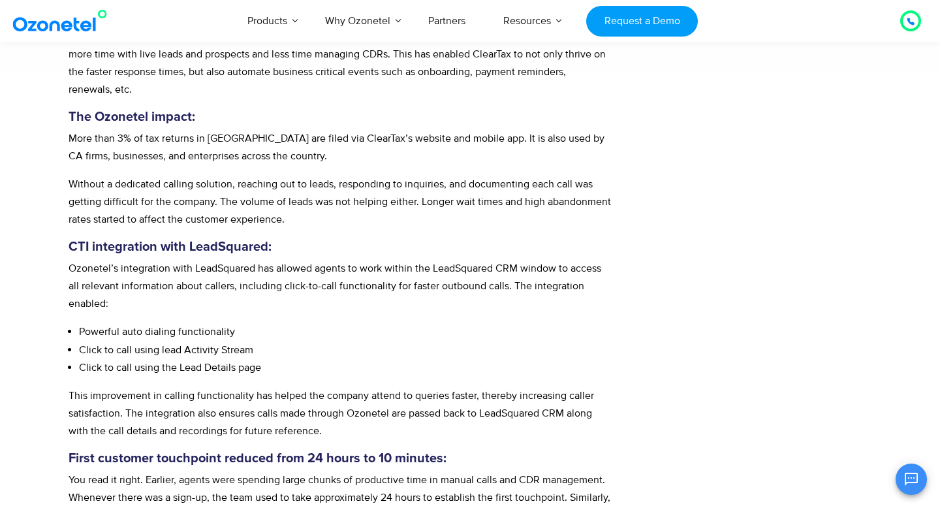
click at [232, 181] on p "Without a dedicated calling solution, reaching out to leads, responding to inqu…" at bounding box center [340, 202] width 543 height 53
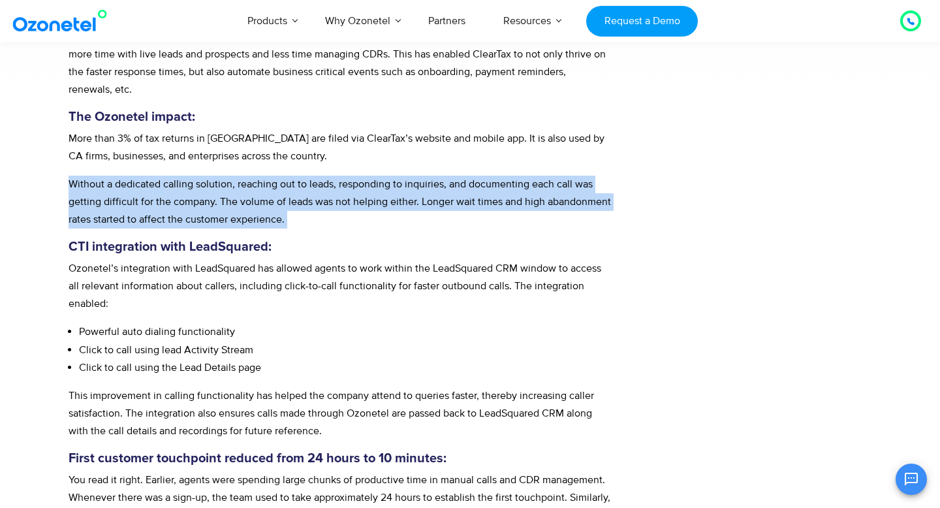
click at [232, 181] on p "Without a dedicated calling solution, reaching out to leads, responding to inqu…" at bounding box center [340, 202] width 543 height 53
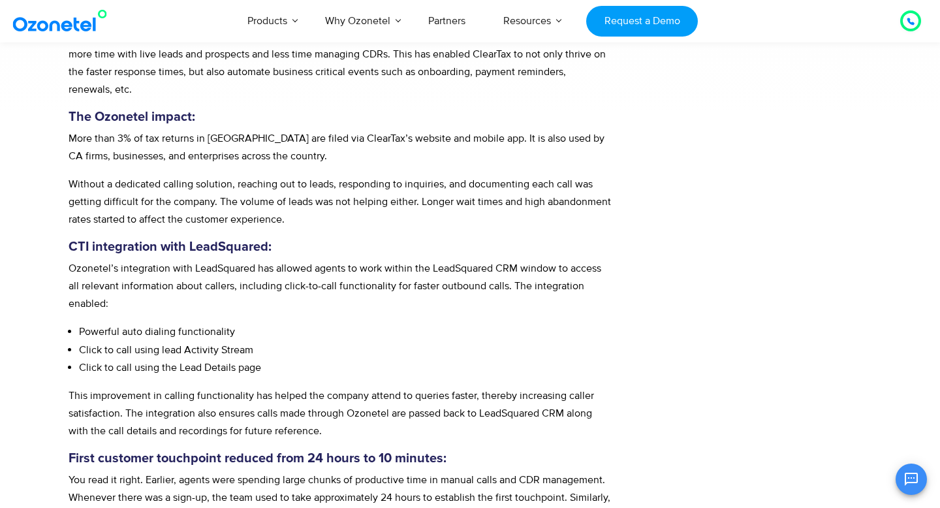
click at [232, 181] on p "Without a dedicated calling solution, reaching out to leads, responding to inqu…" at bounding box center [340, 202] width 543 height 53
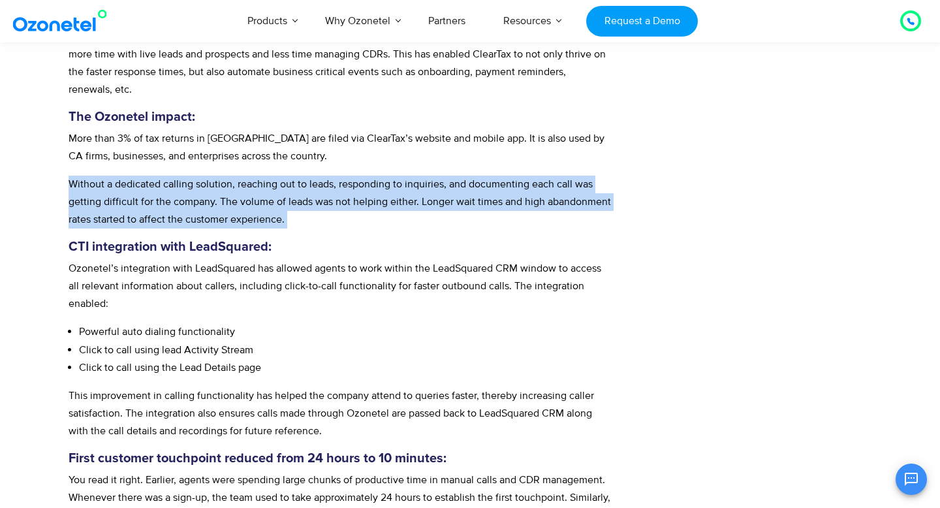
click at [232, 181] on p "Without a dedicated calling solution, reaching out to leads, responding to inqu…" at bounding box center [340, 202] width 543 height 53
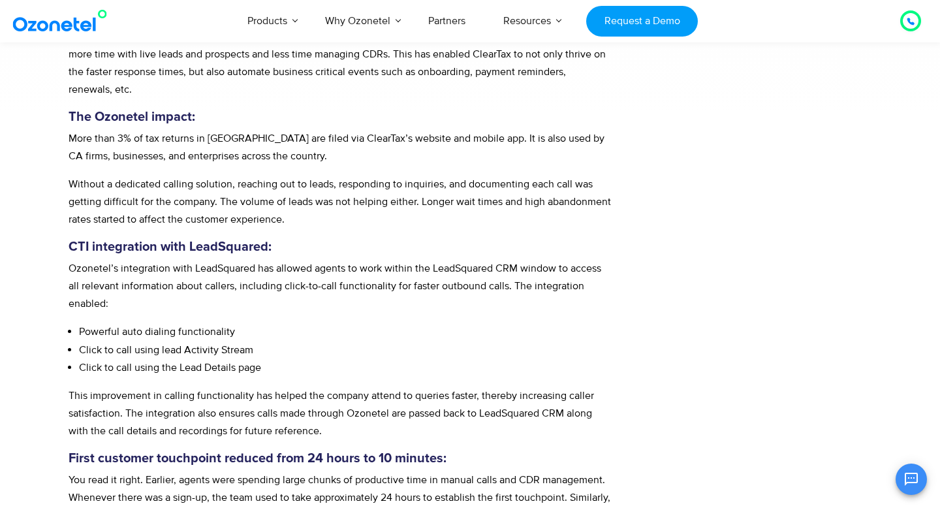
click at [232, 181] on p "Without a dedicated calling solution, reaching out to leads, responding to inqu…" at bounding box center [340, 202] width 543 height 53
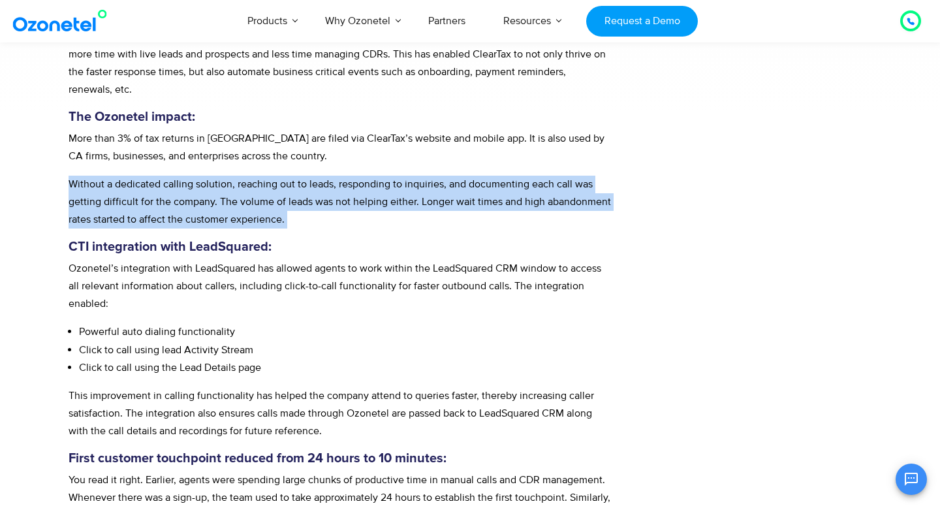
click at [232, 181] on p "Without a dedicated calling solution, reaching out to leads, responding to inqu…" at bounding box center [340, 202] width 543 height 53
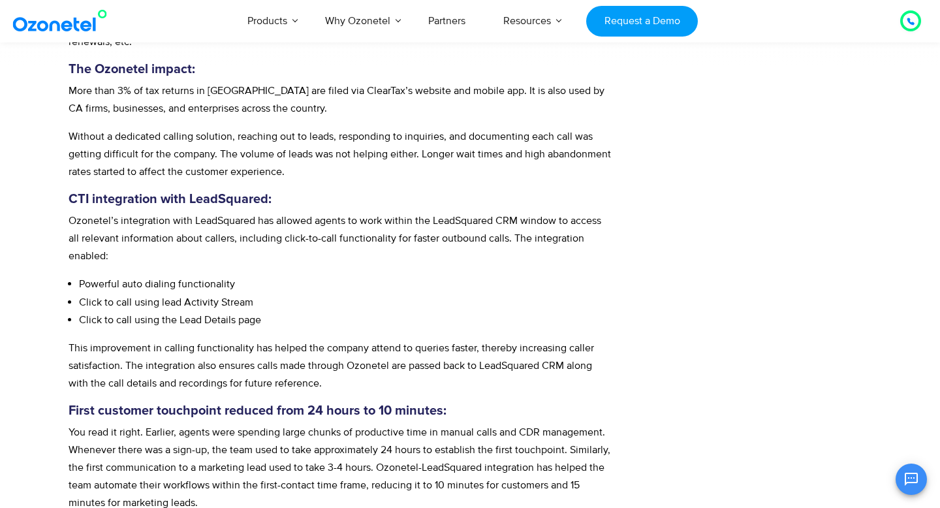
scroll to position [735, 0]
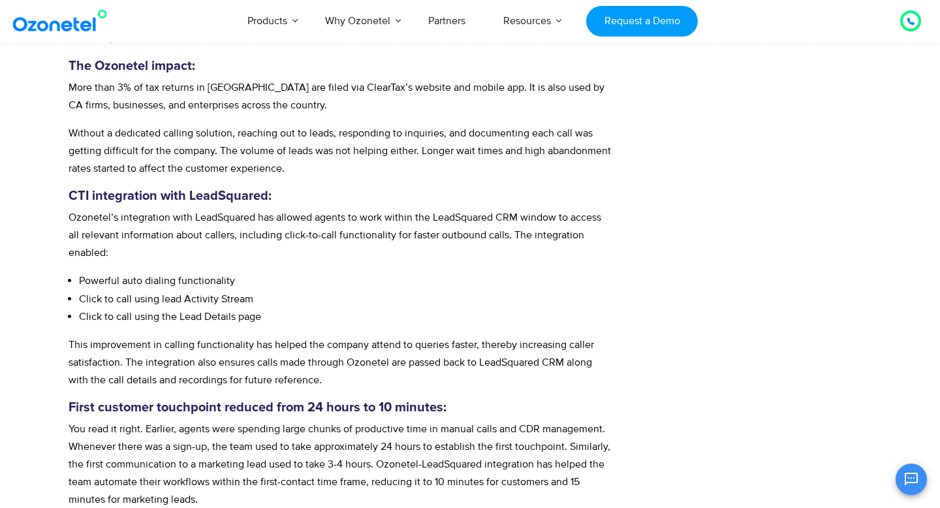
click at [177, 192] on h5 "CTI integration with LeadSquared:" at bounding box center [340, 196] width 543 height 16
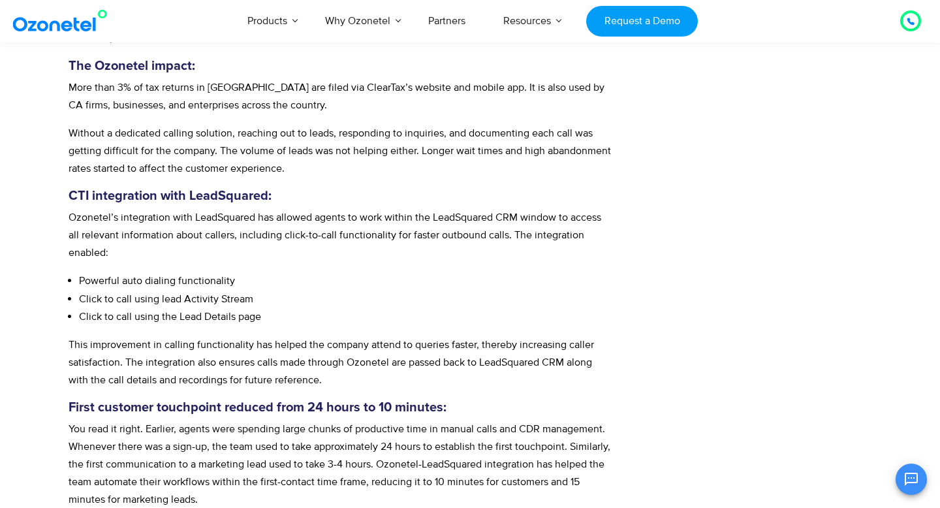
click at [309, 239] on p "Ozonetel’s integration with LeadSquared has allowed agents to work within the L…" at bounding box center [340, 235] width 543 height 53
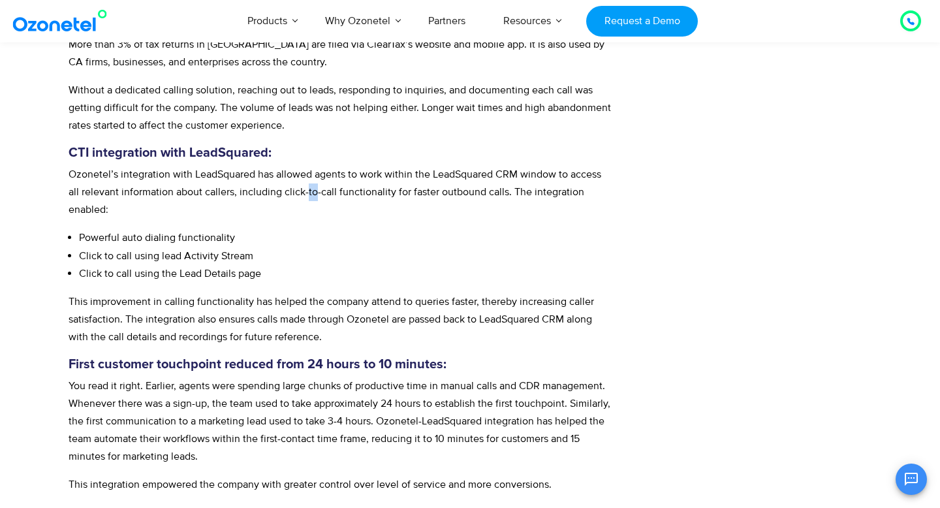
scroll to position [815, 0]
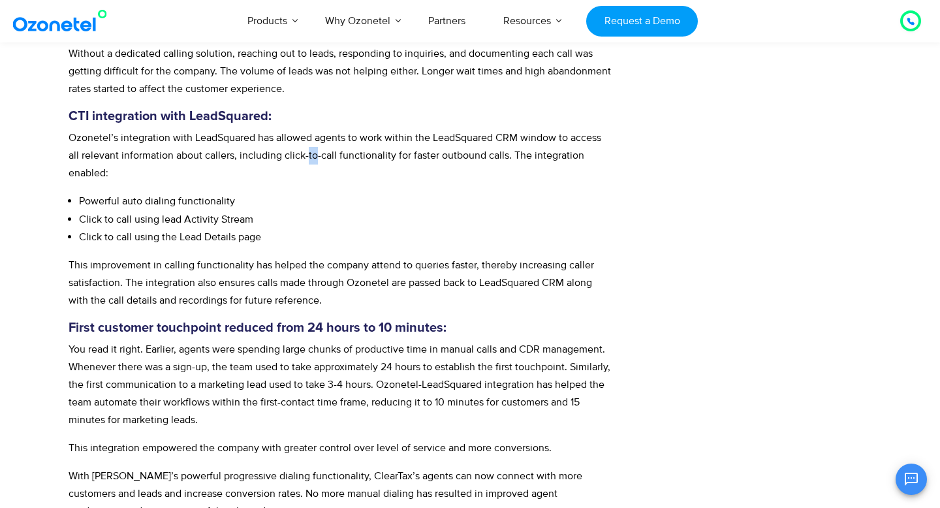
click at [205, 195] on li "Powerful auto dialing functionality" at bounding box center [345, 201] width 532 height 18
click at [187, 211] on li "Click to call using lead Activity Stream" at bounding box center [345, 220] width 532 height 18
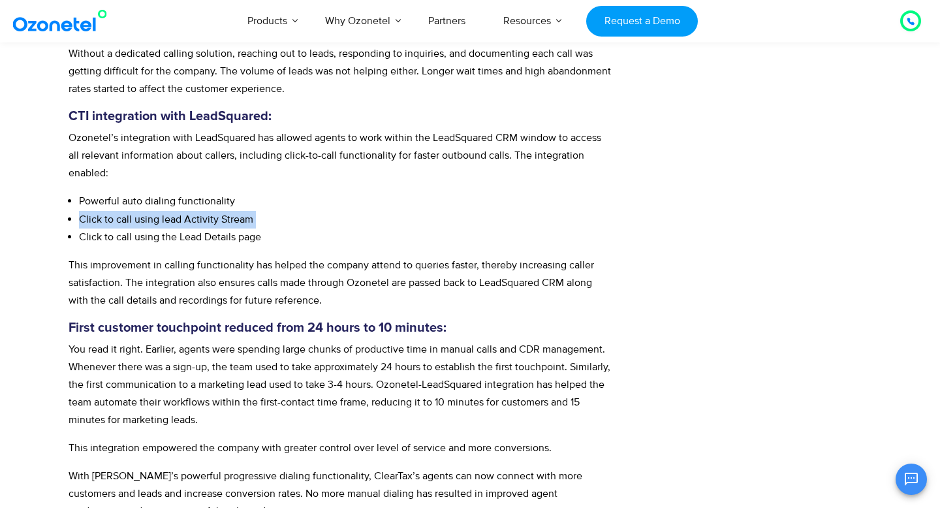
click at [187, 211] on li "Click to call using lead Activity Stream" at bounding box center [345, 220] width 532 height 18
click at [213, 234] on li "Click to call using the Lead Details page" at bounding box center [345, 237] width 532 height 18
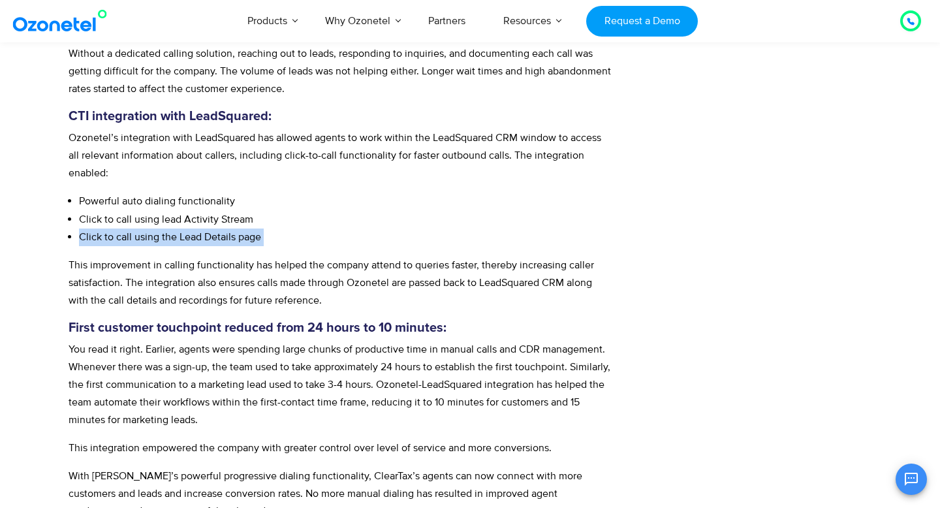
click at [213, 234] on li "Click to call using the Lead Details page" at bounding box center [345, 237] width 532 height 18
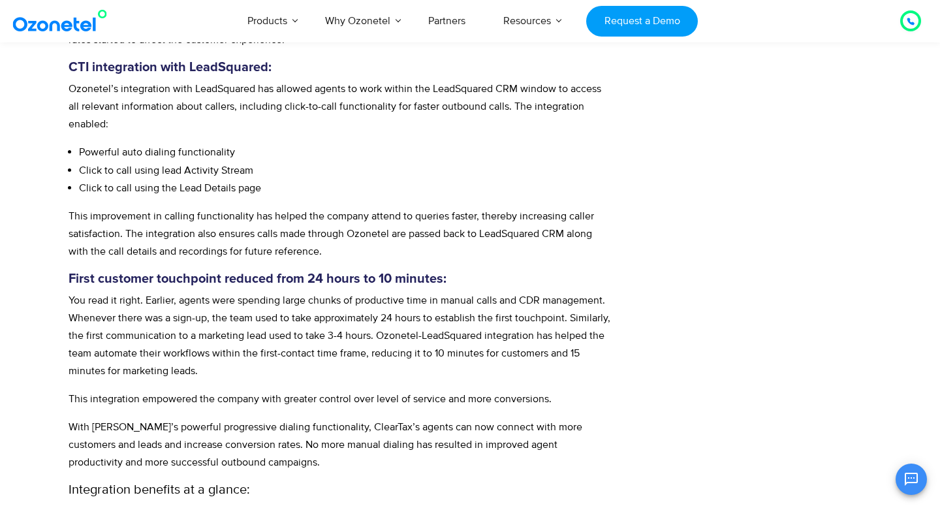
scroll to position [865, 0]
click at [202, 249] on p "This improvement in calling functionality has helped the company attend to quer…" at bounding box center [340, 233] width 543 height 53
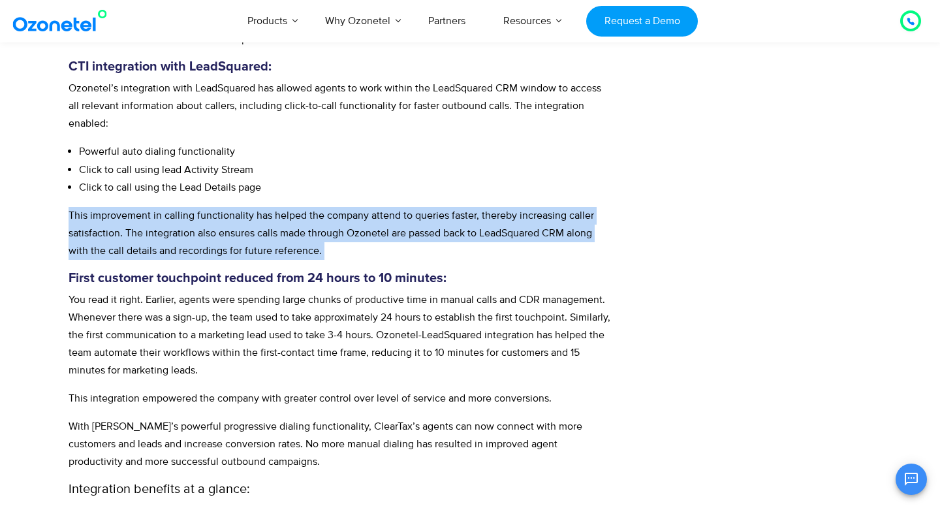
click at [202, 249] on p "This improvement in calling functionality has helped the company attend to quer…" at bounding box center [340, 233] width 543 height 53
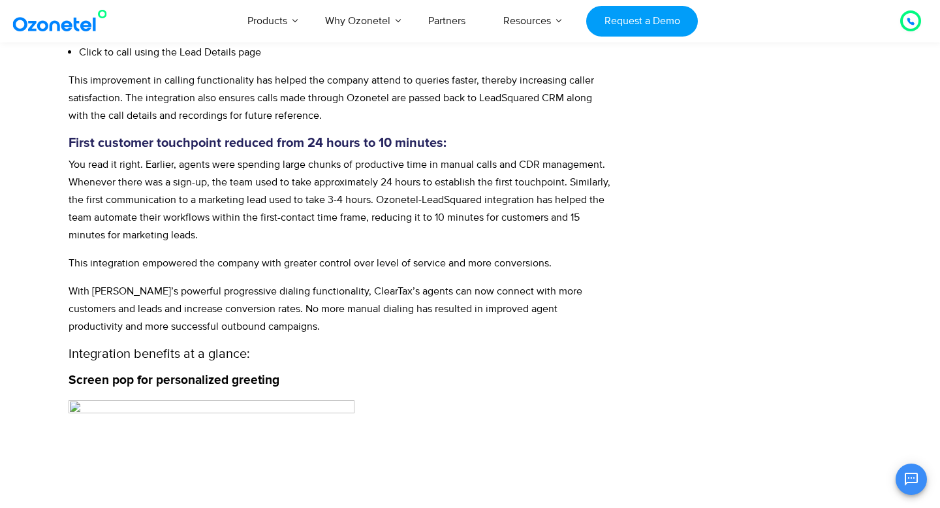
scroll to position [982, 0]
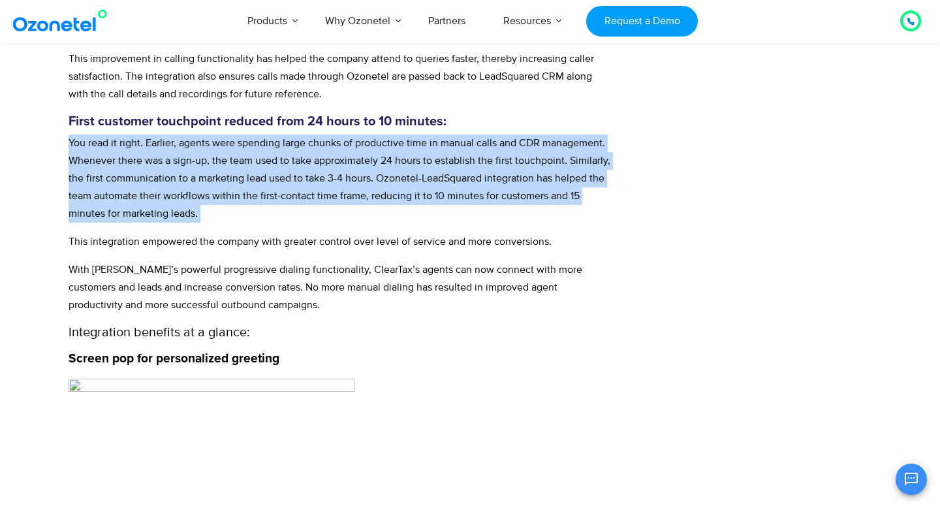
scroll to position [1017, 0]
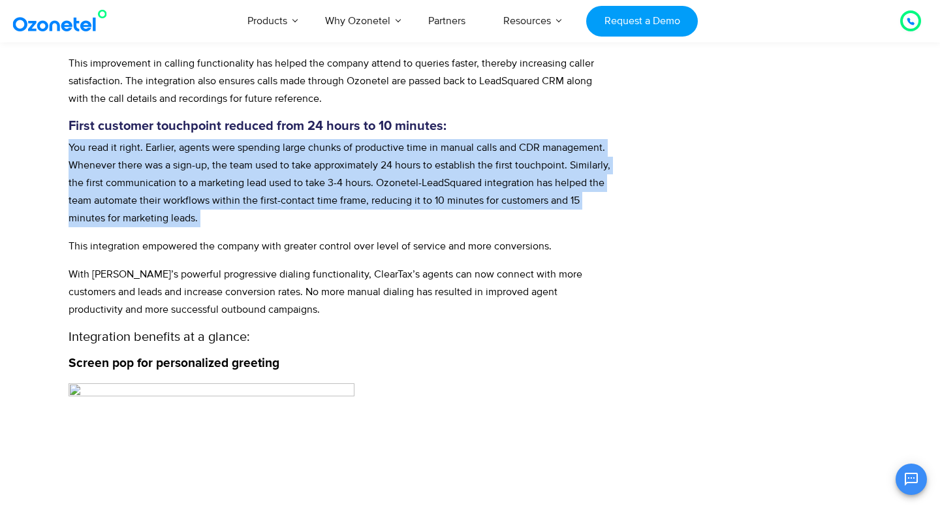
click at [397, 188] on p "You read it right. Earlier, agents were spending large chunks of productive tim…" at bounding box center [340, 183] width 543 height 88
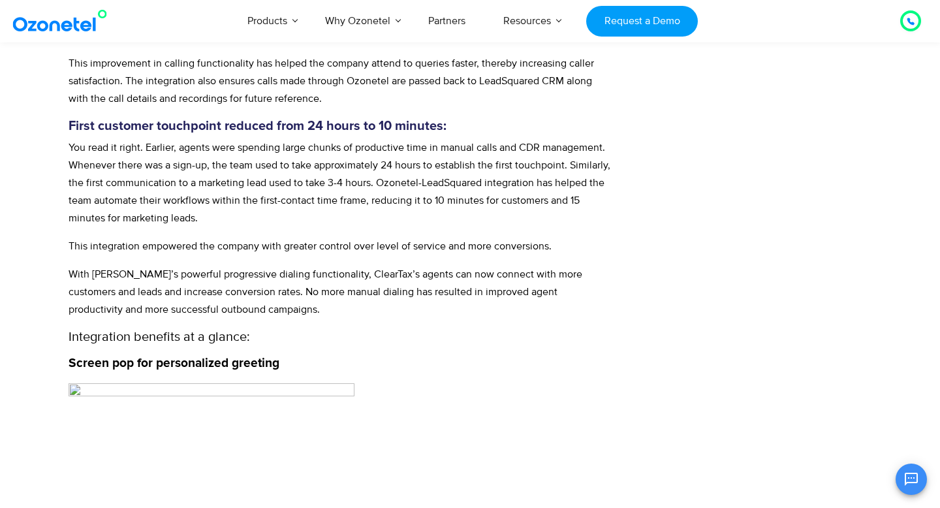
click at [266, 206] on p "You read it right. Earlier, agents were spending large chunks of productive tim…" at bounding box center [340, 183] width 543 height 88
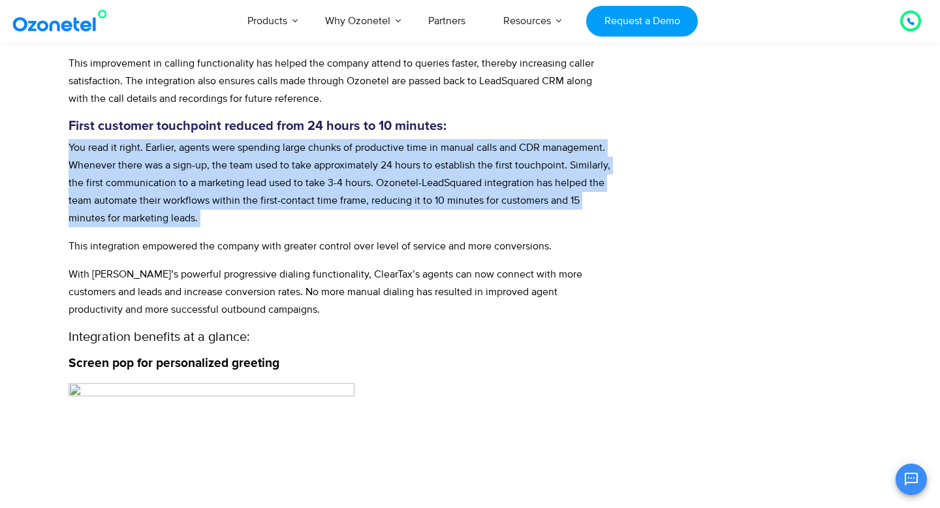
click at [266, 206] on p "You read it right. Earlier, agents were spending large chunks of productive tim…" at bounding box center [340, 183] width 543 height 88
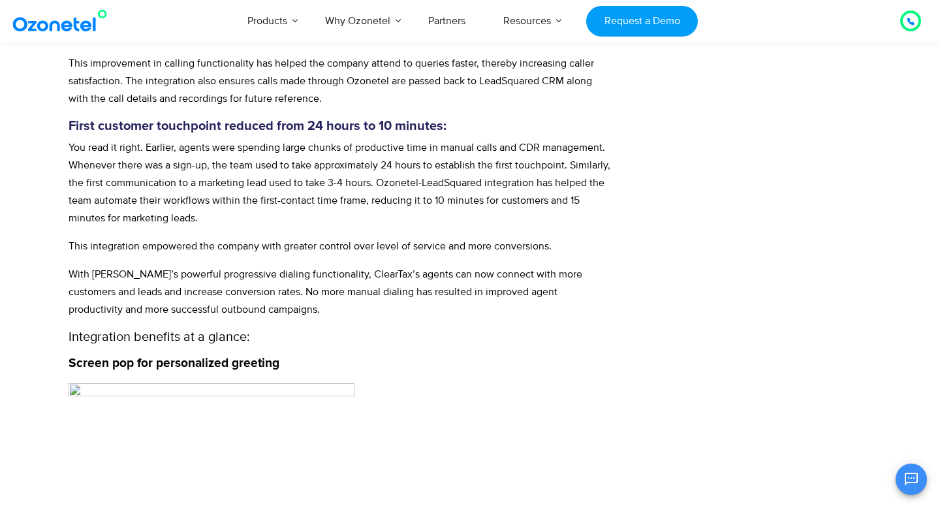
click at [266, 206] on p "You read it right. Earlier, agents were spending large chunks of productive tim…" at bounding box center [340, 183] width 543 height 88
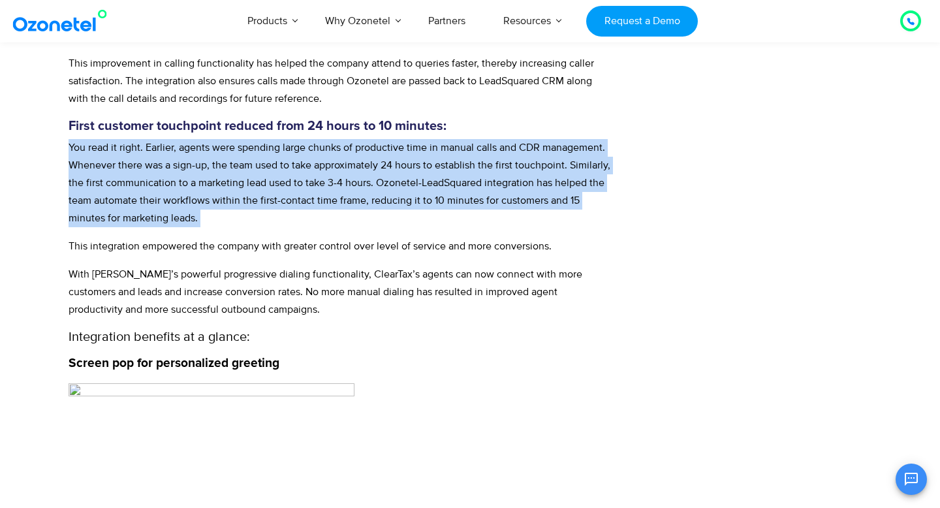
click at [266, 206] on p "You read it right. Earlier, agents were spending large chunks of productive tim…" at bounding box center [340, 183] width 543 height 88
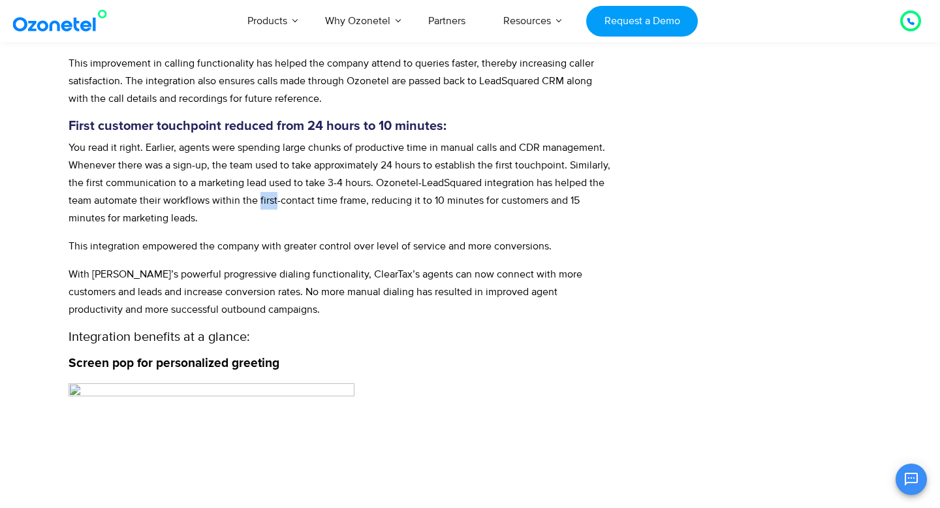
click at [266, 206] on p "You read it right. Earlier, agents were spending large chunks of productive tim…" at bounding box center [340, 183] width 543 height 88
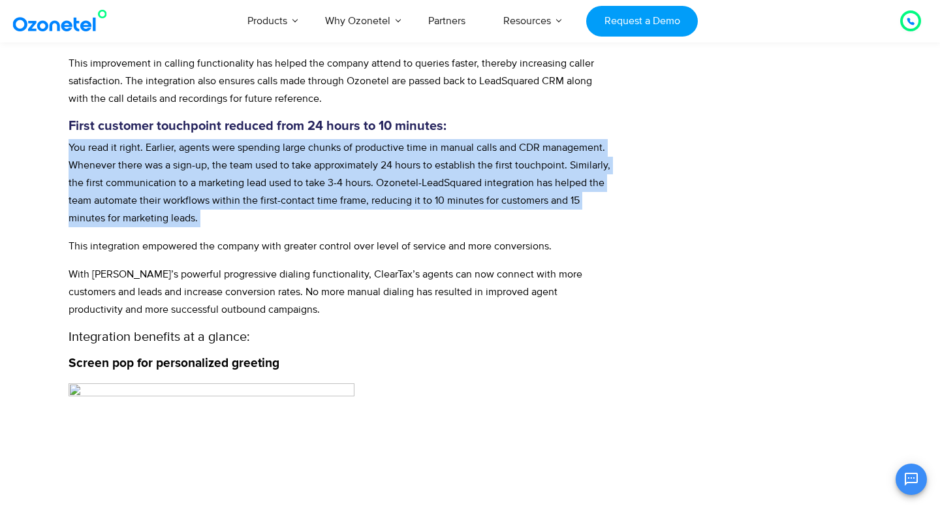
click at [266, 206] on p "You read it right. Earlier, agents were spending large chunks of productive tim…" at bounding box center [340, 183] width 543 height 88
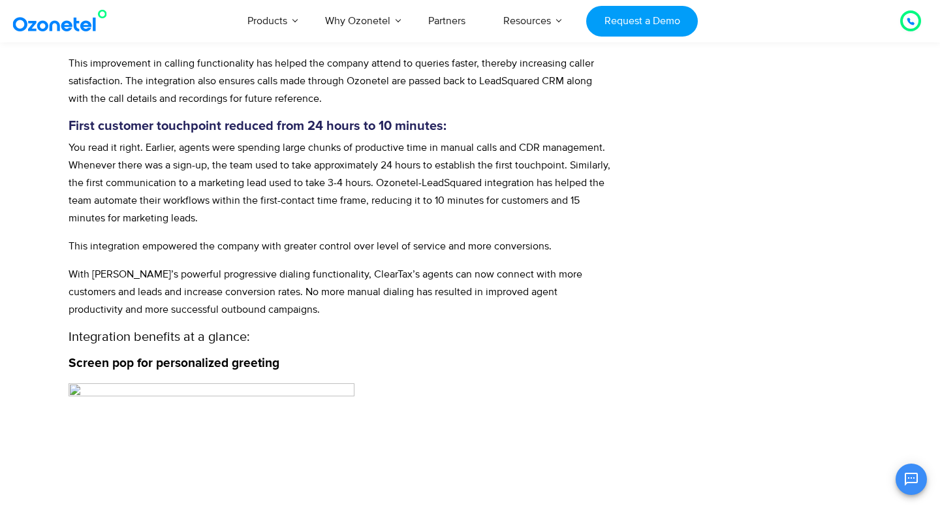
click at [266, 206] on p "You read it right. Earlier, agents were spending large chunks of productive tim…" at bounding box center [340, 183] width 543 height 88
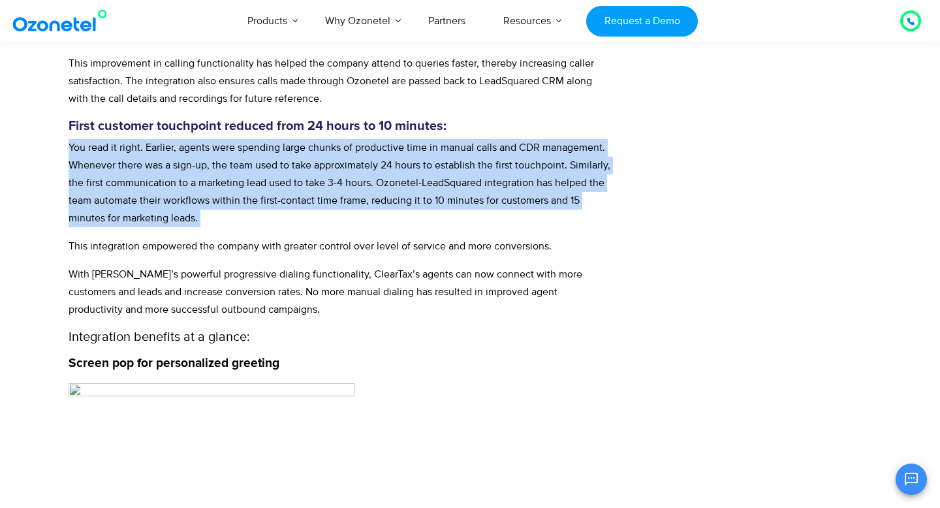
click at [266, 206] on p "You read it right. Earlier, agents were spending large chunks of productive tim…" at bounding box center [340, 183] width 543 height 88
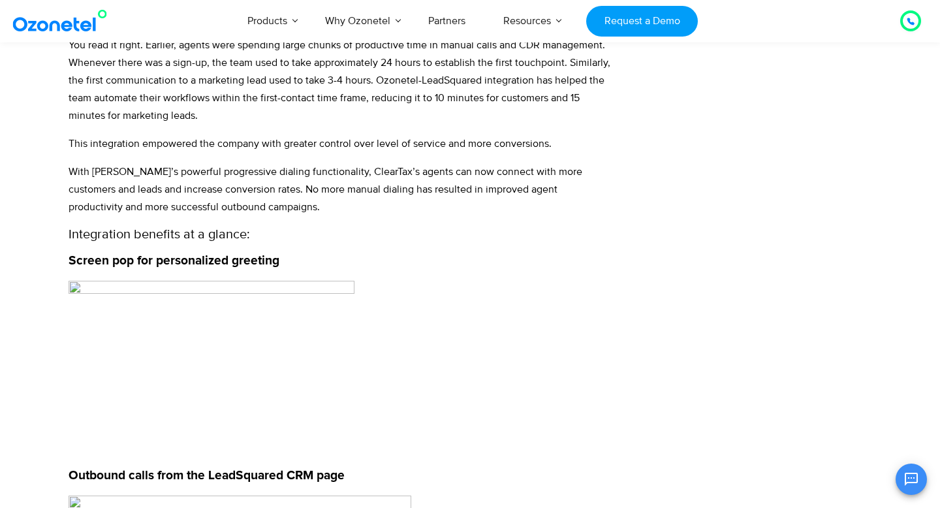
scroll to position [1133, 0]
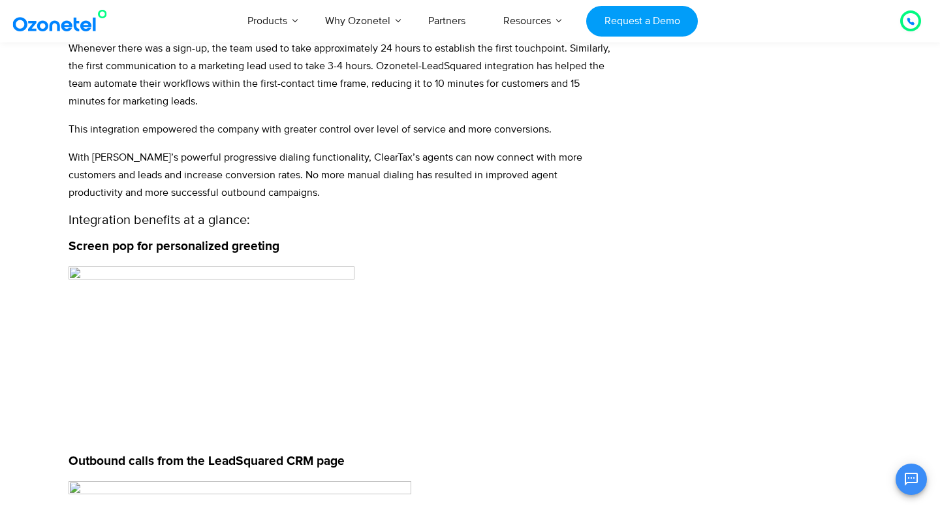
click at [162, 136] on p "This integration empowered the company with greater control over level of servi…" at bounding box center [340, 130] width 543 height 18
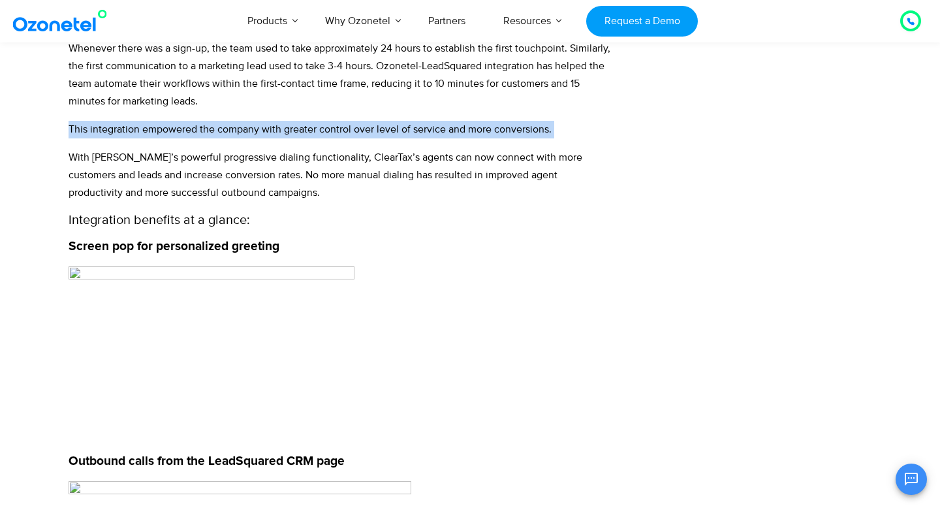
click at [162, 136] on p "This integration empowered the company with greater control over level of servi…" at bounding box center [340, 130] width 543 height 18
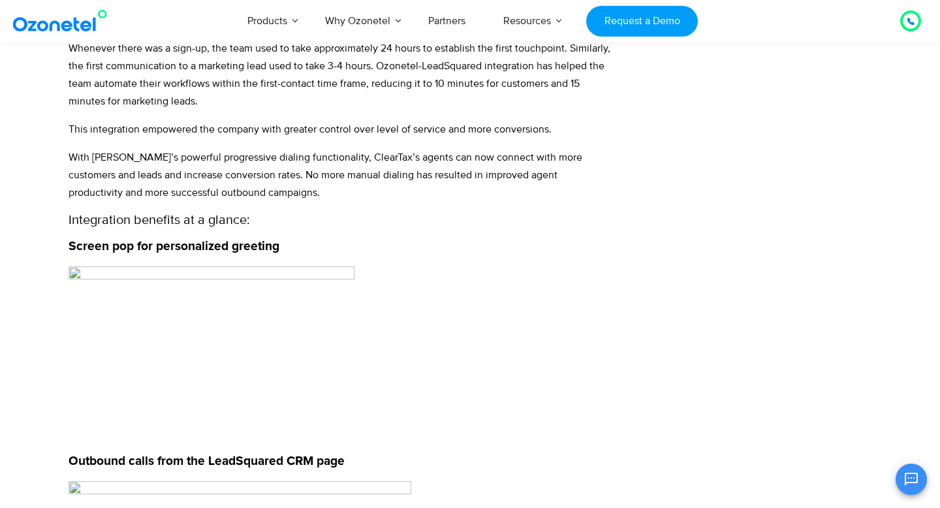
click at [162, 136] on p "This integration empowered the company with greater control over level of servi…" at bounding box center [340, 130] width 543 height 18
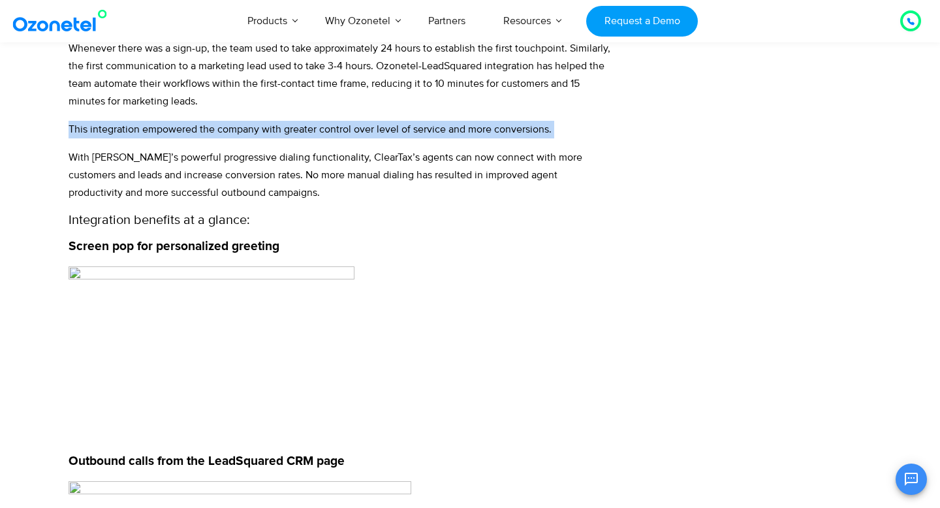
click at [162, 136] on p "This integration empowered the company with greater control over level of servi…" at bounding box center [340, 130] width 543 height 18
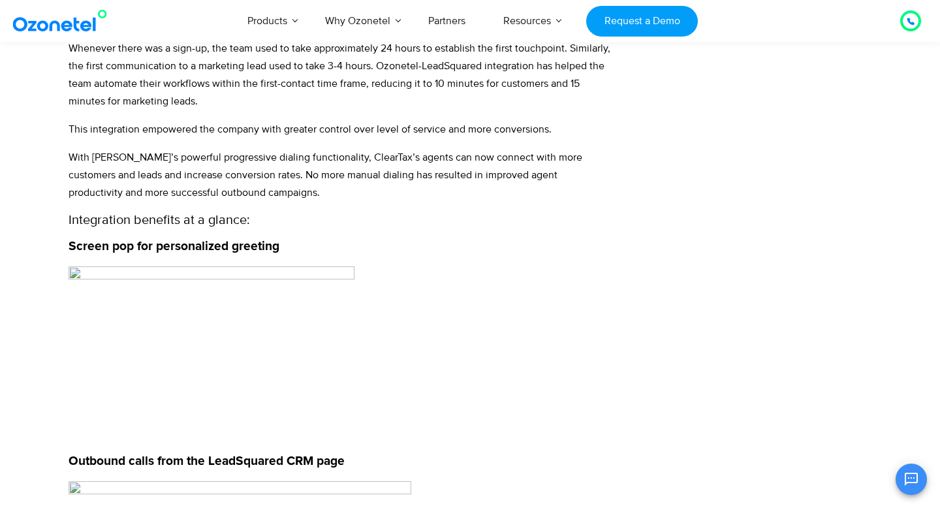
click at [162, 136] on p "This integration empowered the company with greater control over level of servi…" at bounding box center [340, 130] width 543 height 18
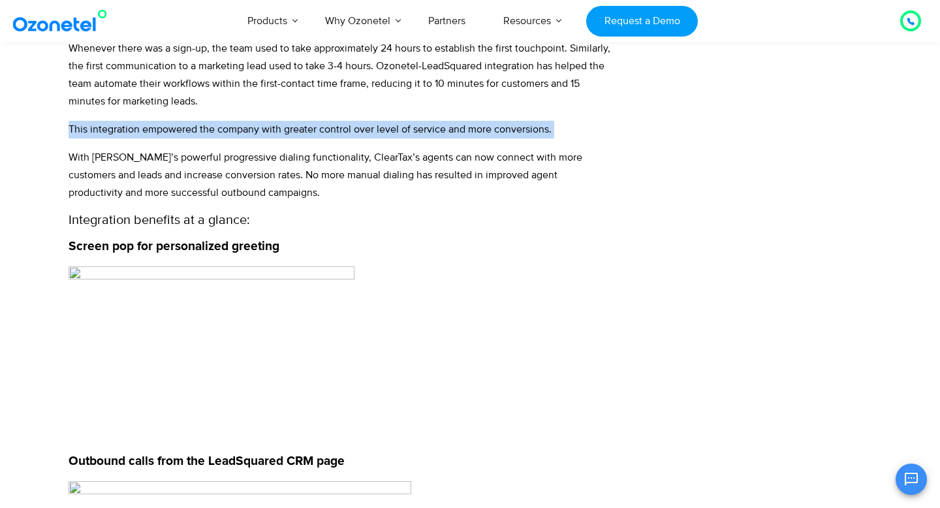
click at [162, 136] on p "This integration empowered the company with greater control over level of servi…" at bounding box center [340, 130] width 543 height 18
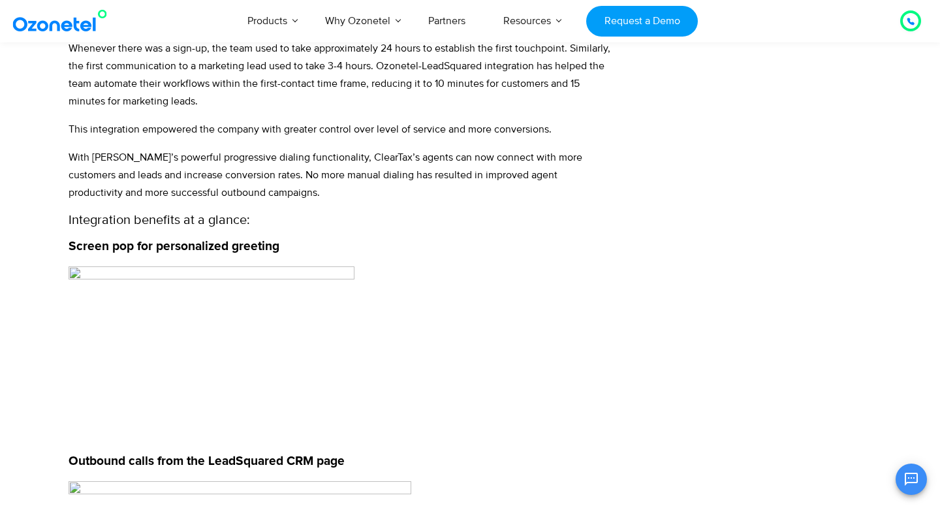
click at [158, 154] on p "With Ozonetel’s powerful progressive dialing functionality, ClearTax’s agents c…" at bounding box center [340, 175] width 543 height 53
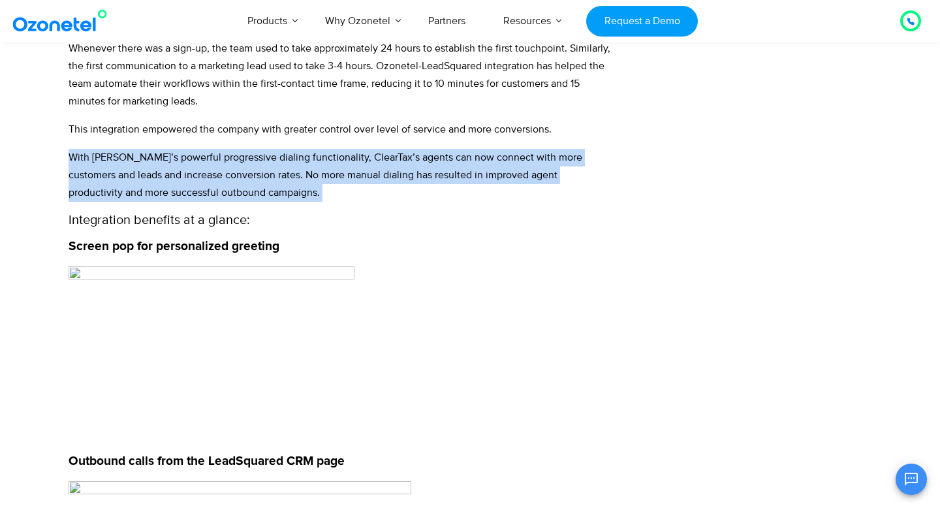
click at [158, 154] on p "With Ozonetel’s powerful progressive dialing functionality, ClearTax’s agents c…" at bounding box center [340, 175] width 543 height 53
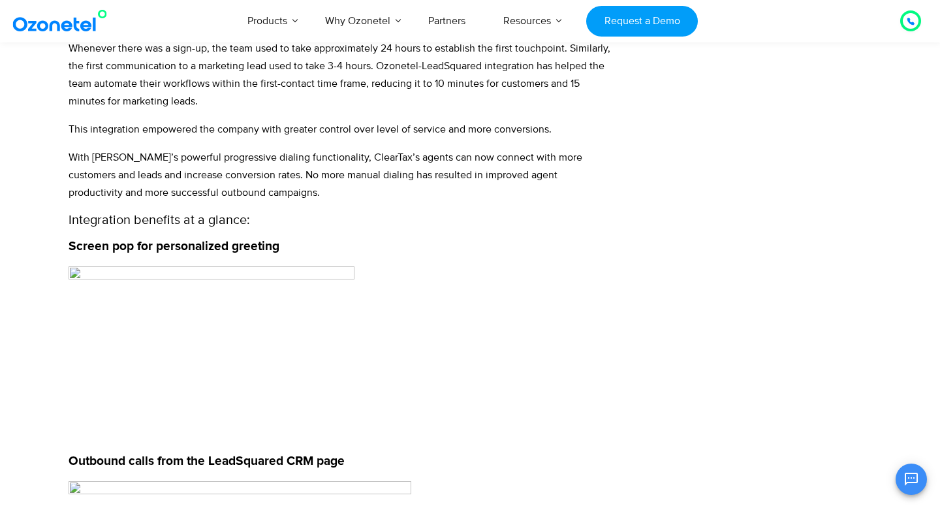
click at [158, 154] on p "With Ozonetel’s powerful progressive dialing functionality, ClearTax’s agents c…" at bounding box center [340, 175] width 543 height 53
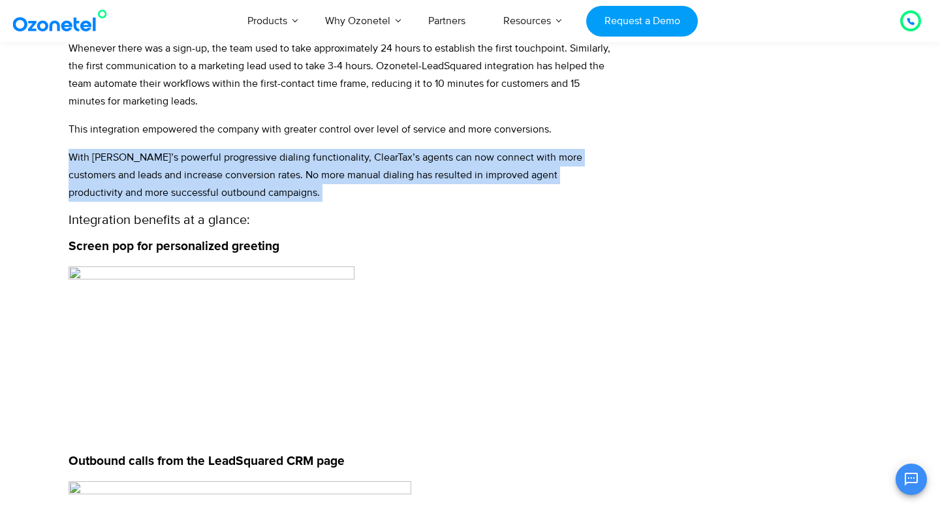
click at [158, 154] on p "With Ozonetel’s powerful progressive dialing functionality, ClearTax’s agents c…" at bounding box center [340, 175] width 543 height 53
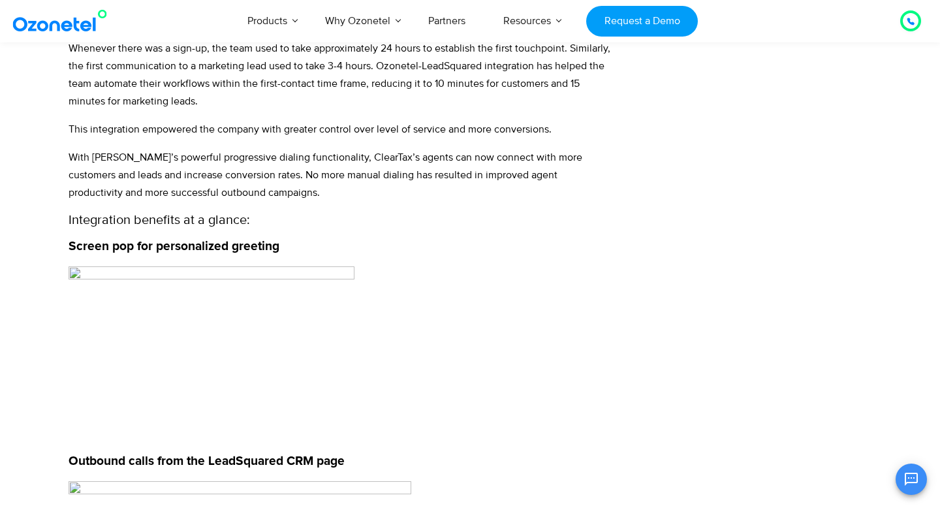
click at [158, 154] on p "With Ozonetel’s powerful progressive dialing functionality, ClearTax’s agents c…" at bounding box center [340, 175] width 543 height 53
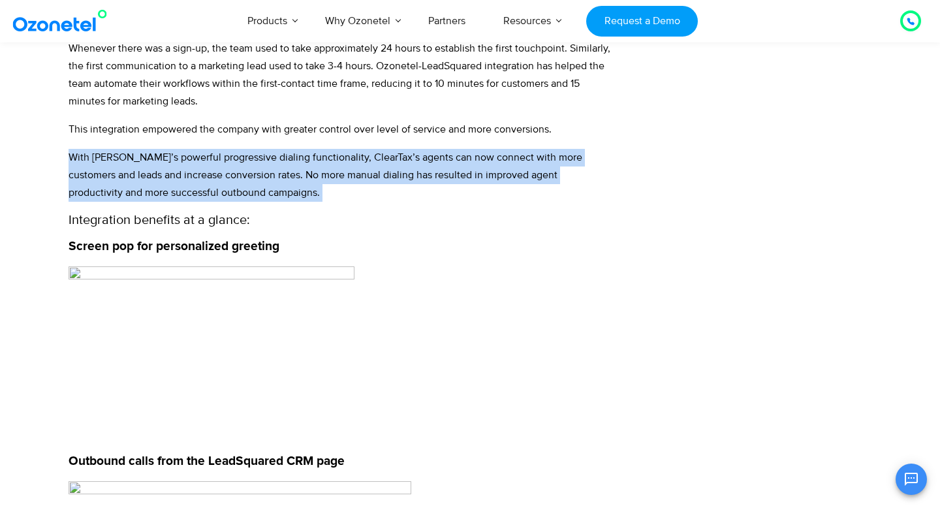
click at [158, 154] on p "With Ozonetel’s powerful progressive dialing functionality, ClearTax’s agents c…" at bounding box center [340, 175] width 543 height 53
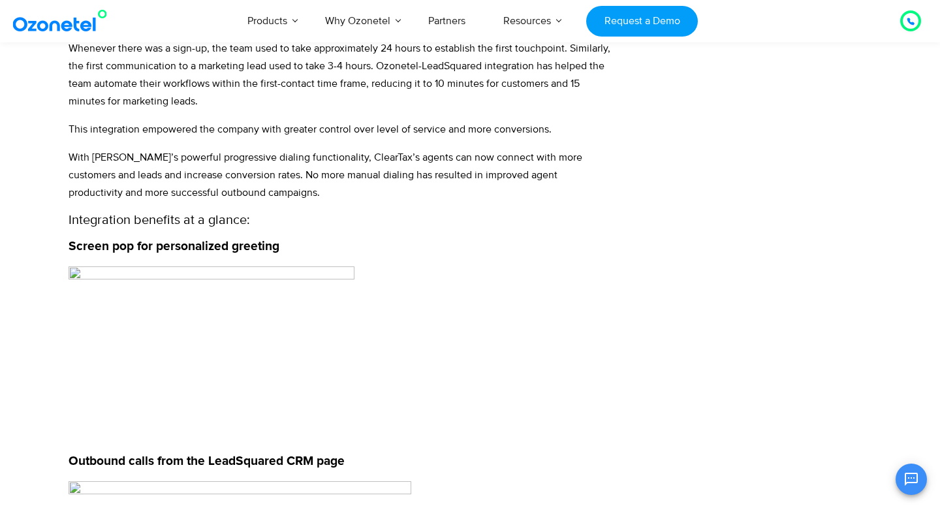
click at [158, 154] on p "With Ozonetel’s powerful progressive dialing functionality, ClearTax’s agents c…" at bounding box center [340, 175] width 543 height 53
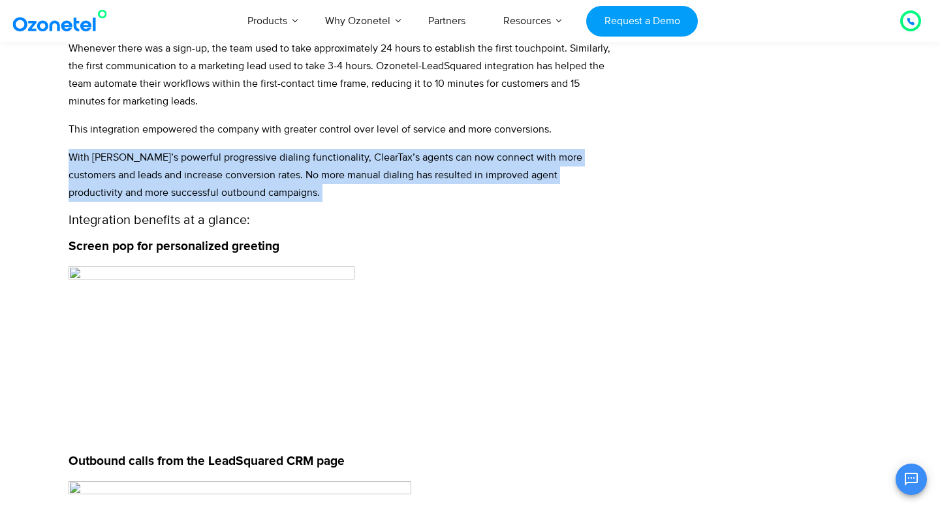
click at [158, 154] on p "With Ozonetel’s powerful progressive dialing functionality, ClearTax’s agents c…" at bounding box center [340, 175] width 543 height 53
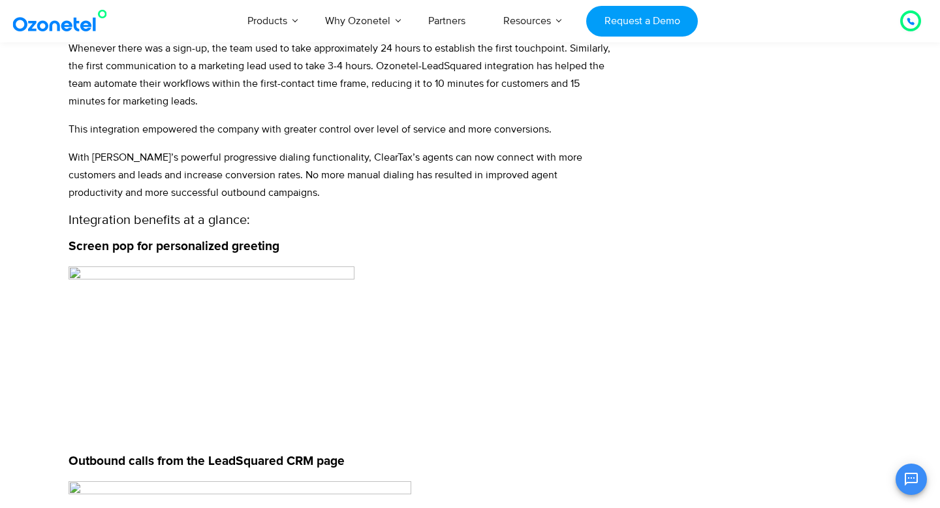
click at [158, 154] on p "With Ozonetel’s powerful progressive dialing functionality, ClearTax’s agents c…" at bounding box center [340, 175] width 543 height 53
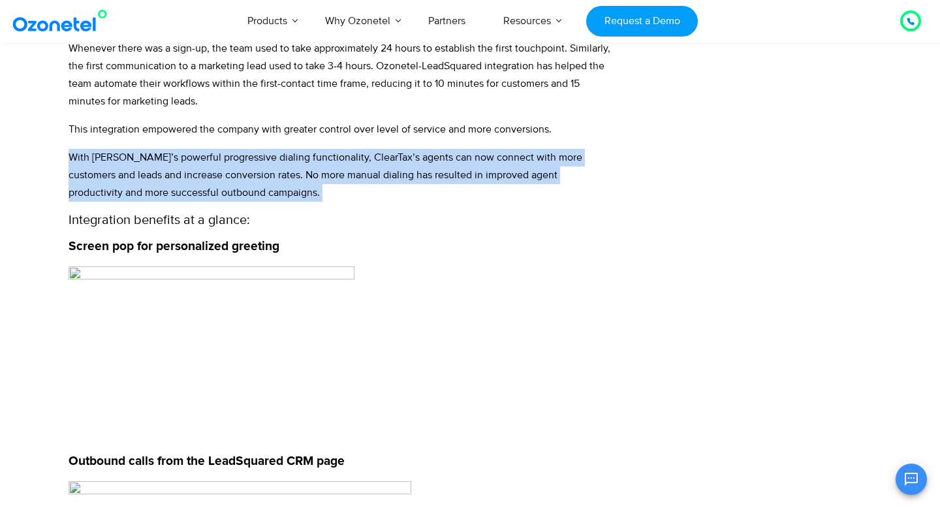
click at [158, 154] on p "With Ozonetel’s powerful progressive dialing functionality, ClearTax’s agents c…" at bounding box center [340, 175] width 543 height 53
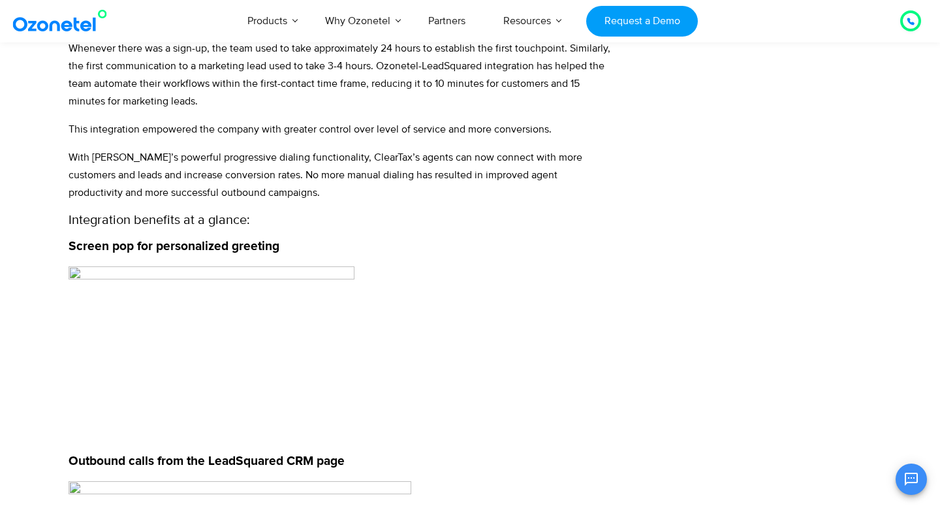
click at [158, 154] on p "With Ozonetel’s powerful progressive dialing functionality, ClearTax’s agents c…" at bounding box center [340, 175] width 543 height 53
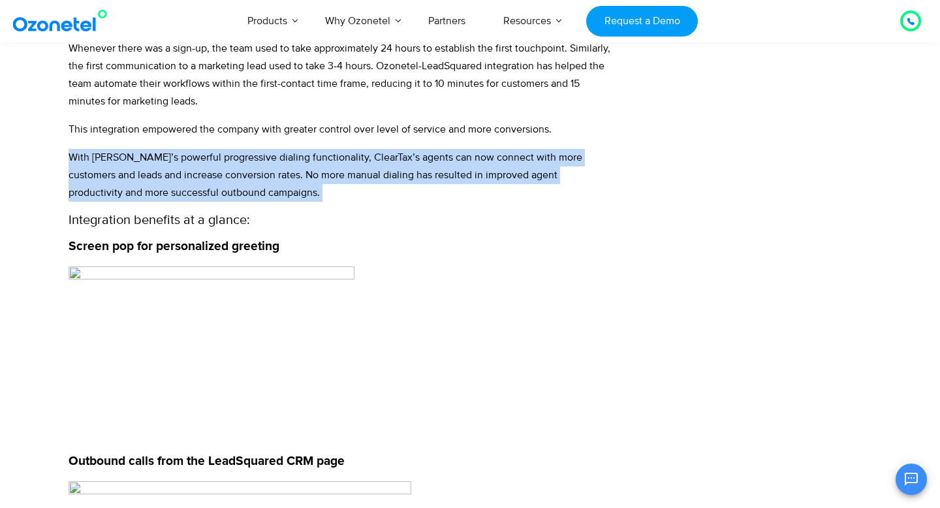
click at [158, 154] on p "With Ozonetel’s powerful progressive dialing functionality, ClearTax’s agents c…" at bounding box center [340, 175] width 543 height 53
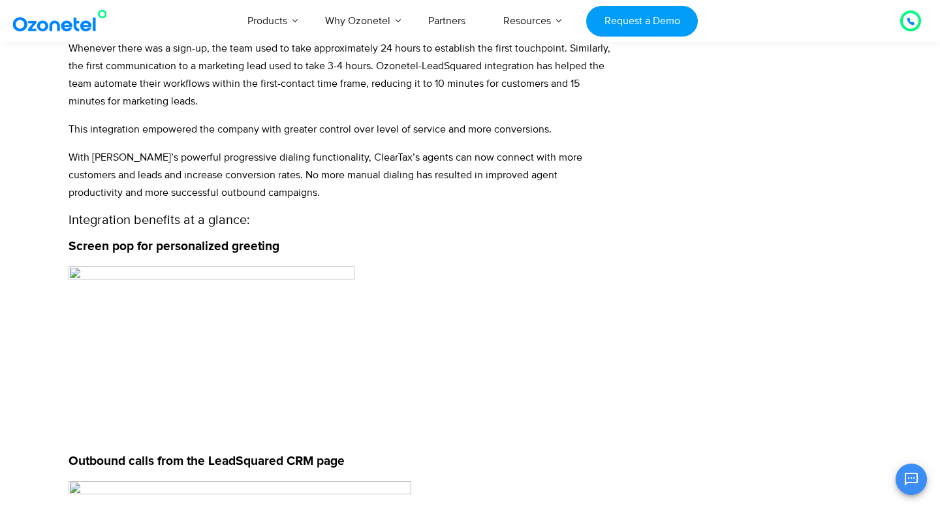
click at [158, 154] on p "With Ozonetel’s powerful progressive dialing functionality, ClearTax’s agents c…" at bounding box center [340, 175] width 543 height 53
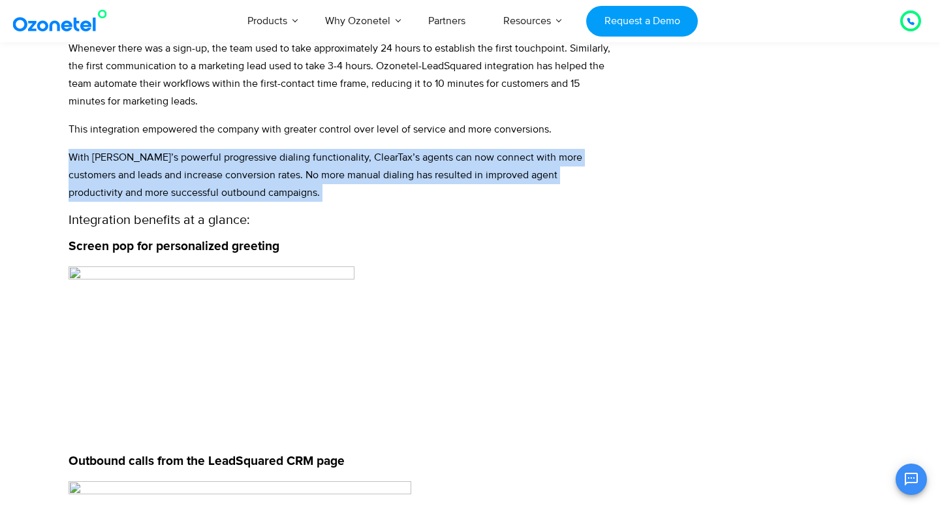
click at [158, 154] on p "With Ozonetel’s powerful progressive dialing functionality, ClearTax’s agents c…" at bounding box center [340, 175] width 543 height 53
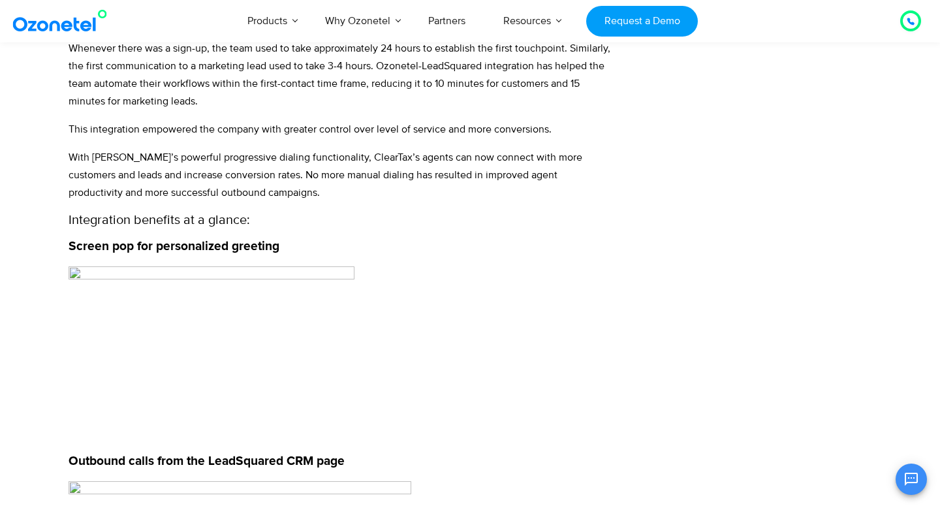
click at [206, 142] on div "Industry: Fintech Geography: India Associated since: 2017 Challenge: Before usi…" at bounding box center [340, 400] width 543 height 2046
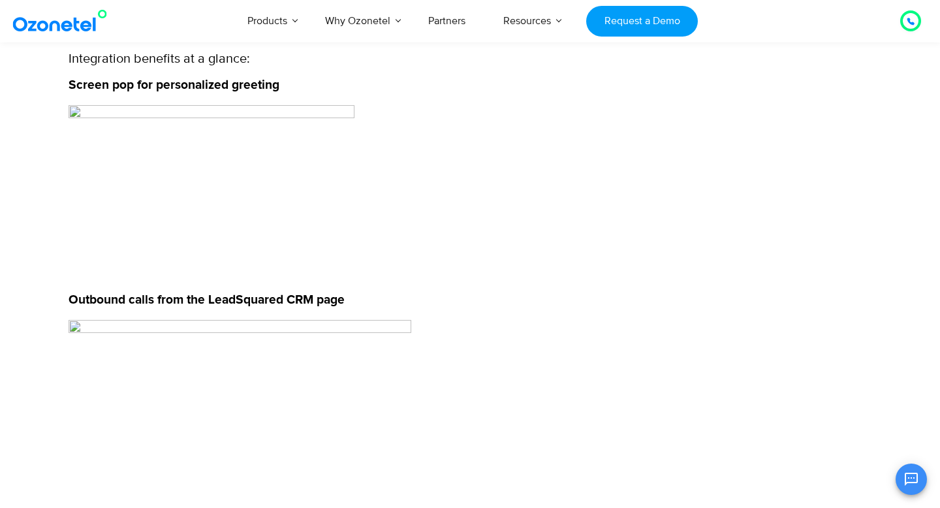
scroll to position [938, 0]
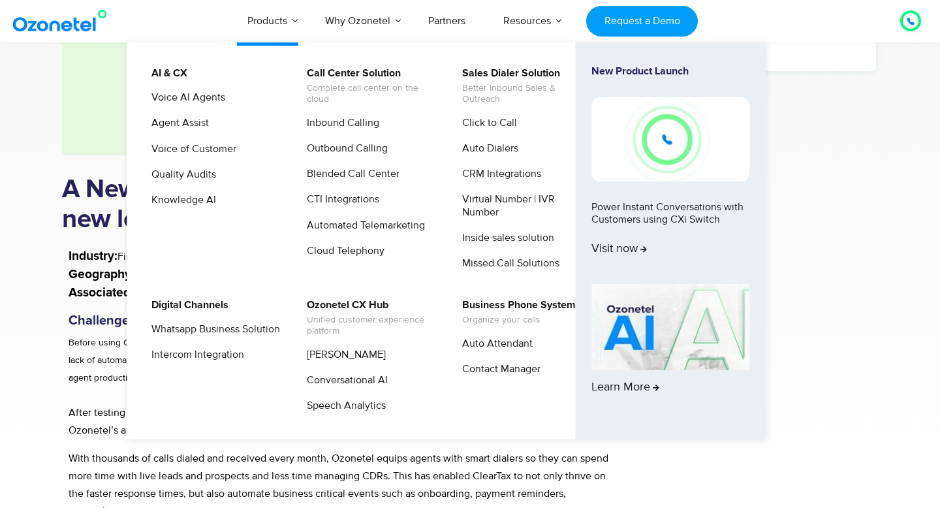
scroll to position [266, 0]
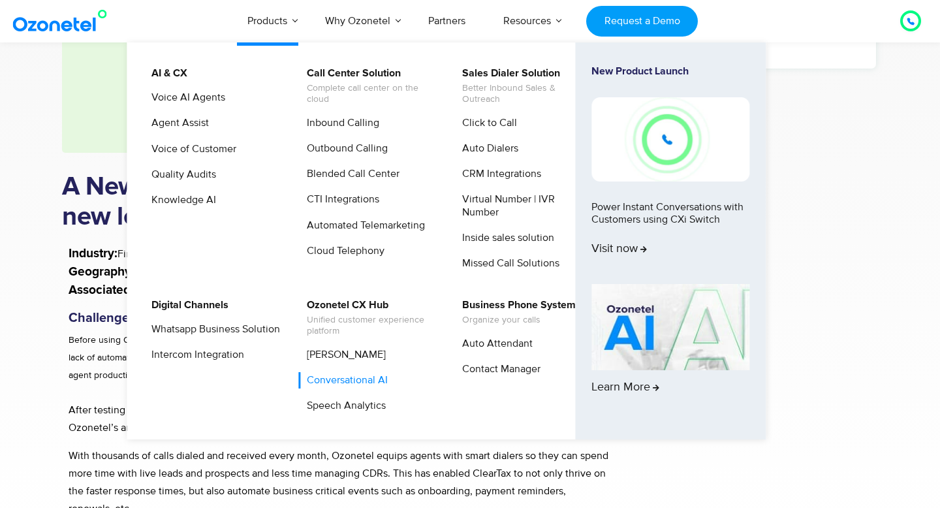
click at [338, 380] on link "Conversational AI" at bounding box center [343, 380] width 91 height 16
click at [337, 350] on link "[PERSON_NAME]" at bounding box center [342, 354] width 89 height 16
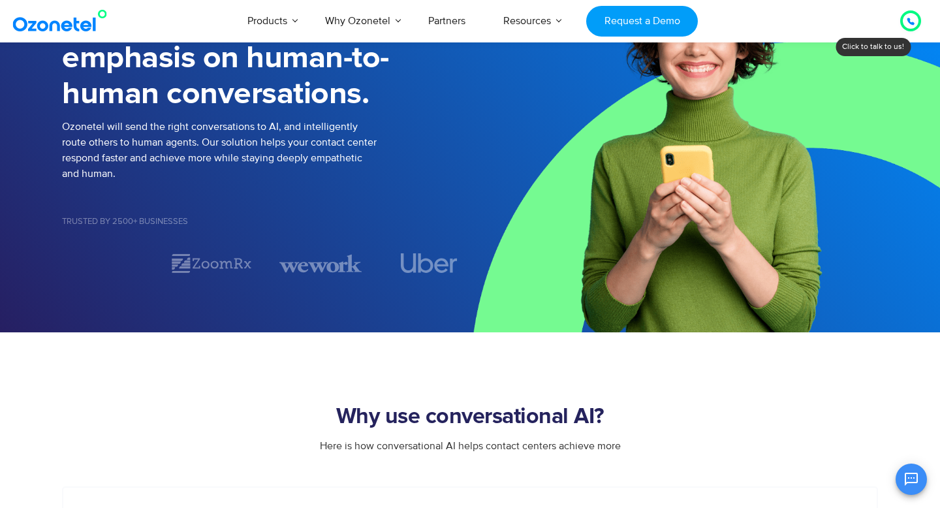
scroll to position [147, 0]
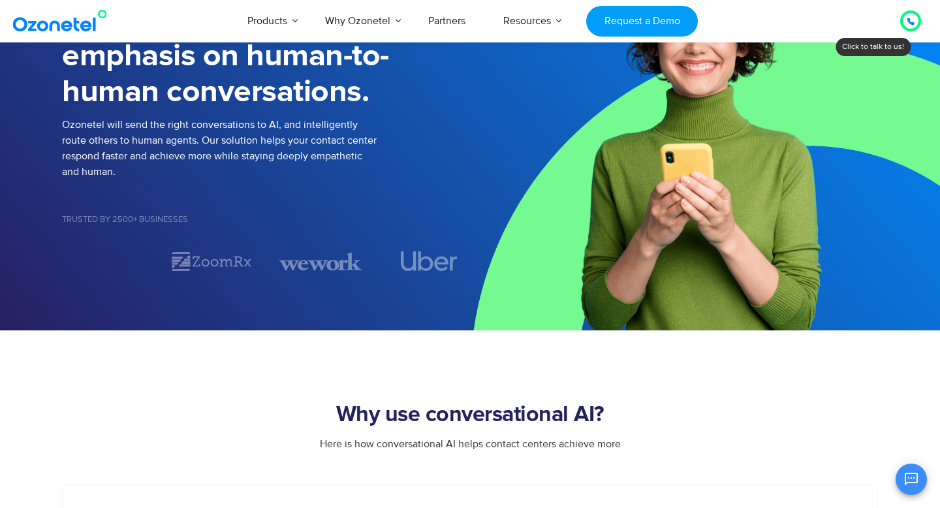
click at [273, 162] on p "Ozonetel will send the right conversations to AI, and intelligently route other…" at bounding box center [266, 148] width 408 height 63
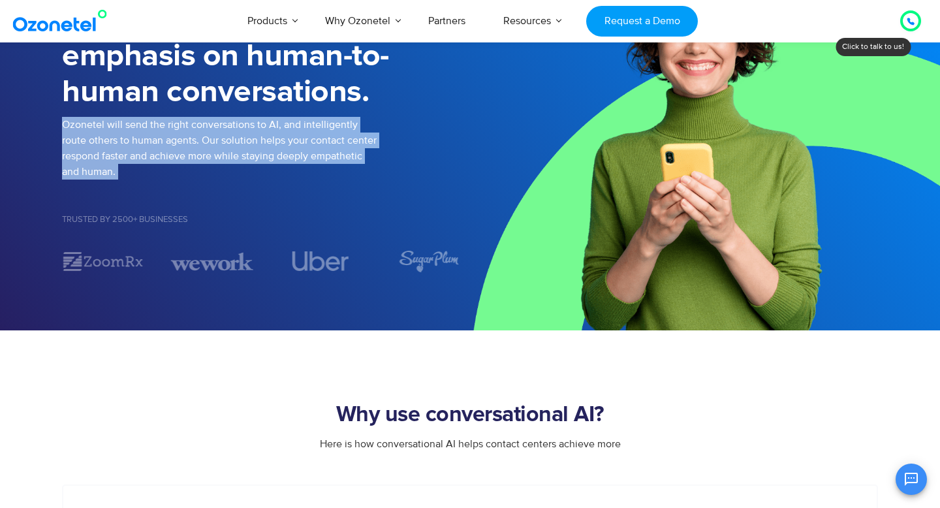
click at [273, 162] on p "Ozonetel will send the right conversations to AI, and intelligently route other…" at bounding box center [266, 148] width 408 height 63
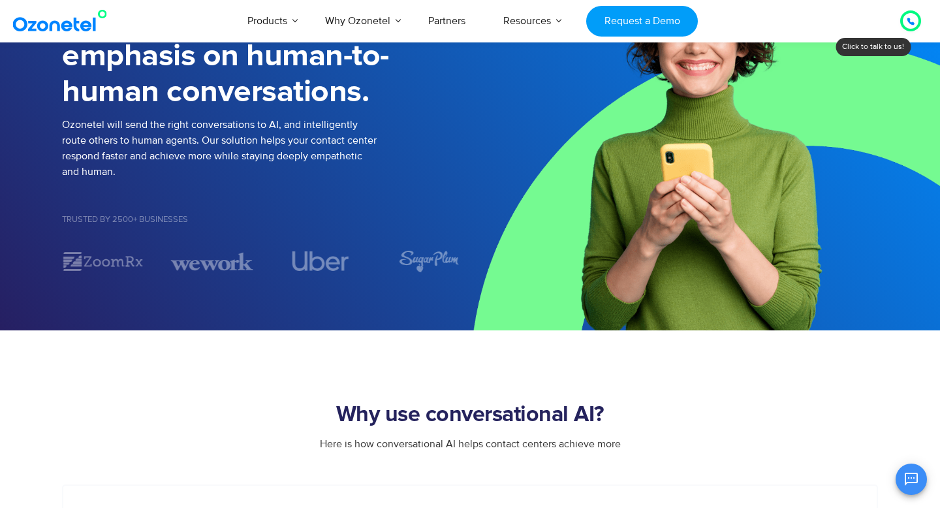
click at [273, 162] on p "Ozonetel will send the right conversations to AI, and intelligently route other…" at bounding box center [266, 148] width 408 height 63
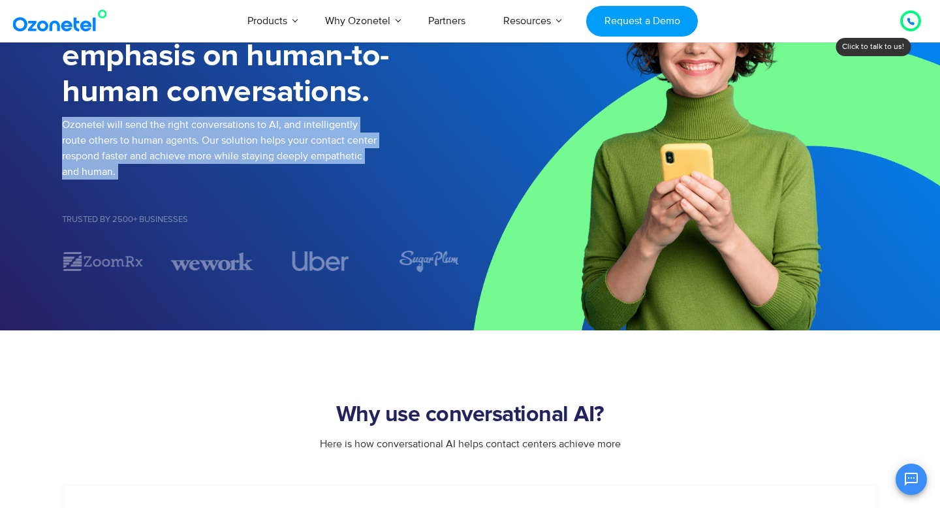
click at [273, 162] on p "Ozonetel will send the right conversations to AI, and intelligently route other…" at bounding box center [266, 148] width 408 height 63
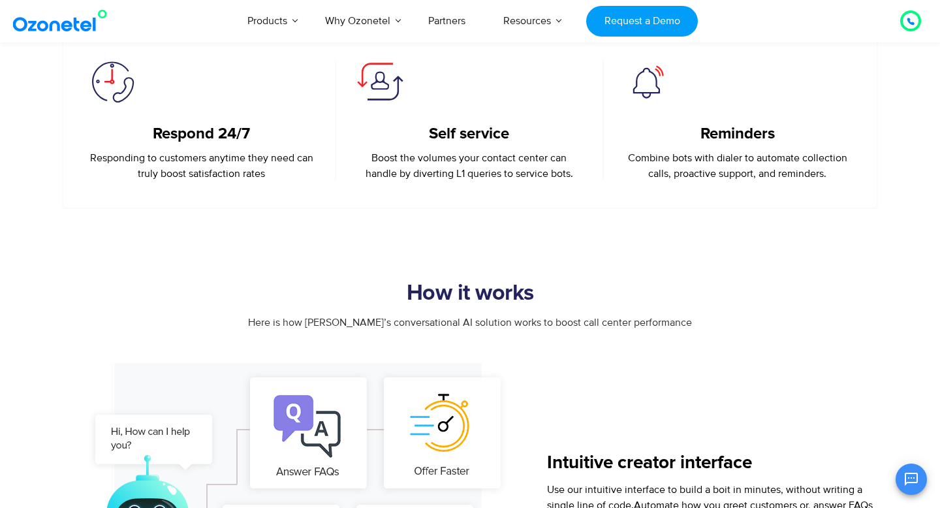
scroll to position [563, 0]
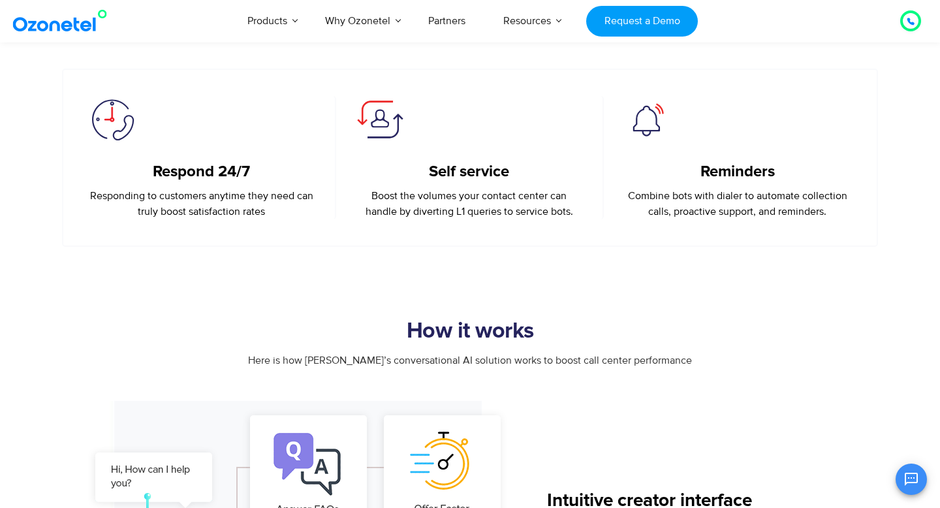
click at [677, 189] on p "Combine bots with dialer to automate collection calls, proactive support, and r…" at bounding box center [737, 203] width 228 height 31
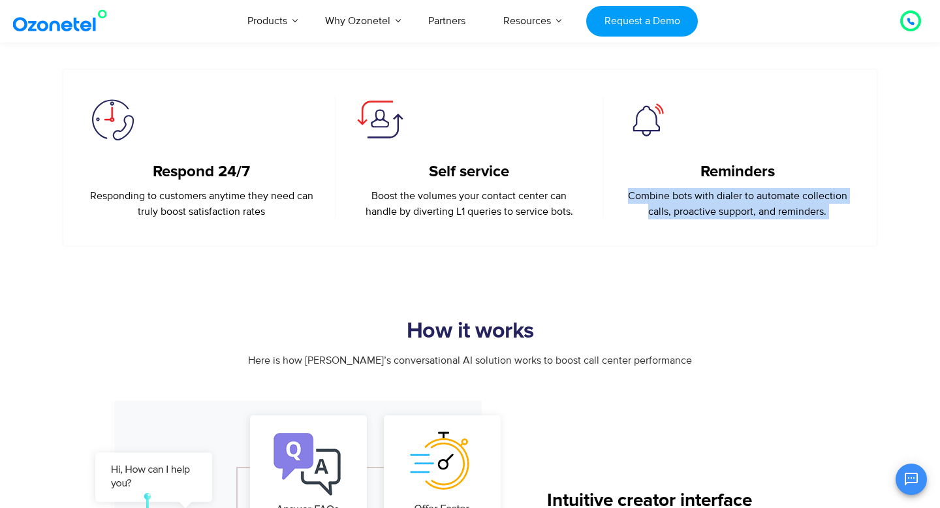
click at [677, 189] on p "Combine bots with dialer to automate collection calls, proactive support, and r…" at bounding box center [737, 203] width 228 height 31
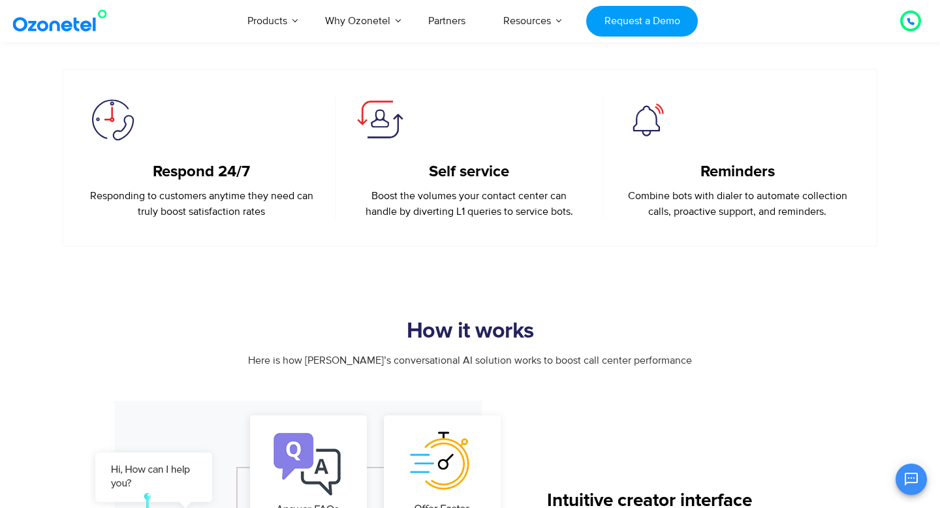
click at [677, 189] on p "Combine bots with dialer to automate collection calls, proactive support, and r…" at bounding box center [737, 203] width 228 height 31
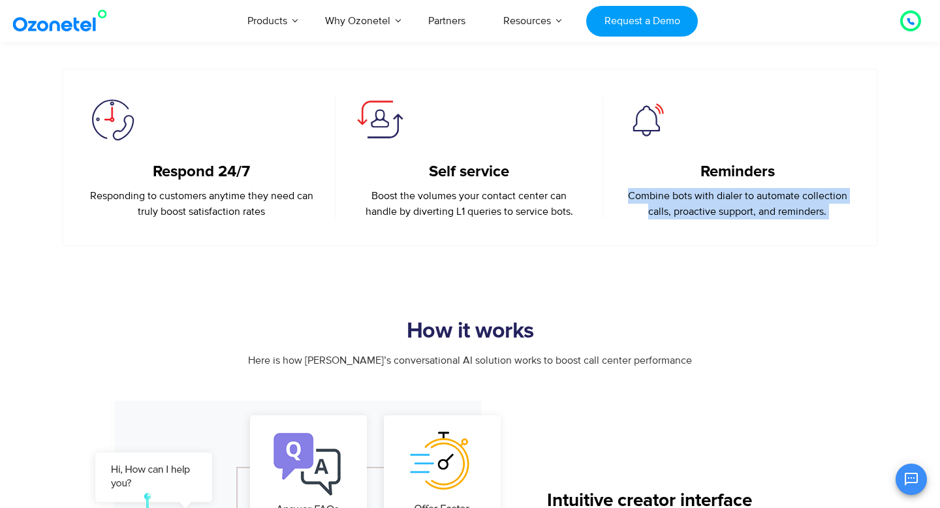
click at [677, 189] on p "Combine bots with dialer to automate collection calls, proactive support, and r…" at bounding box center [737, 203] width 228 height 31
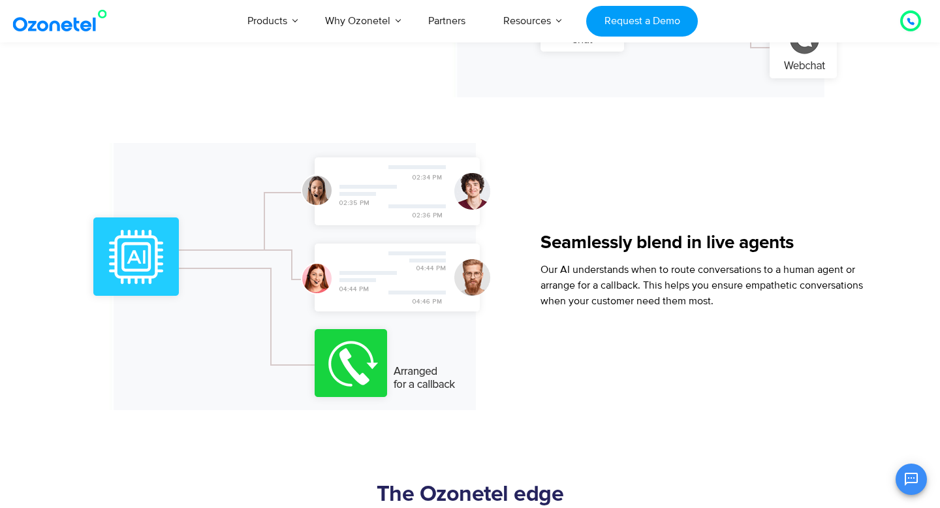
scroll to position [1448, 0]
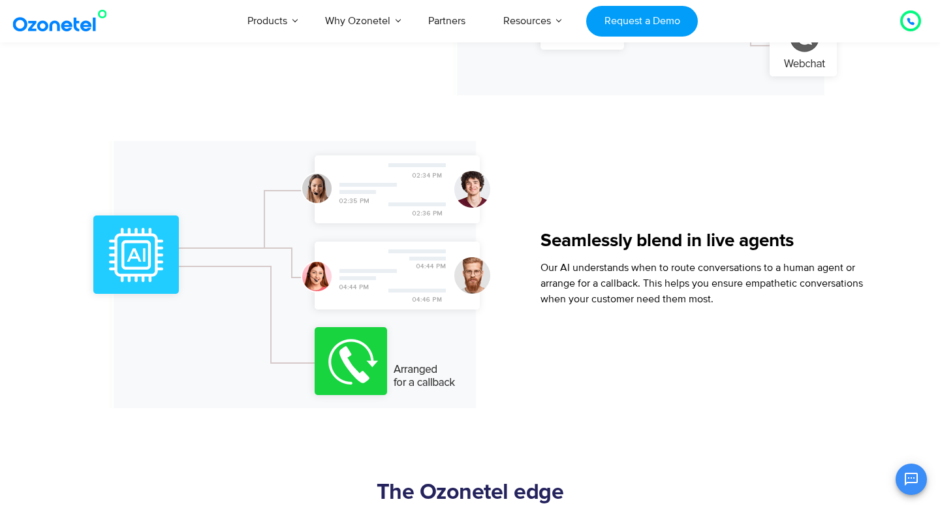
click at [584, 263] on span "Our AI understands when to route conversations to a human agent or arrange for …" at bounding box center [701, 283] width 322 height 44
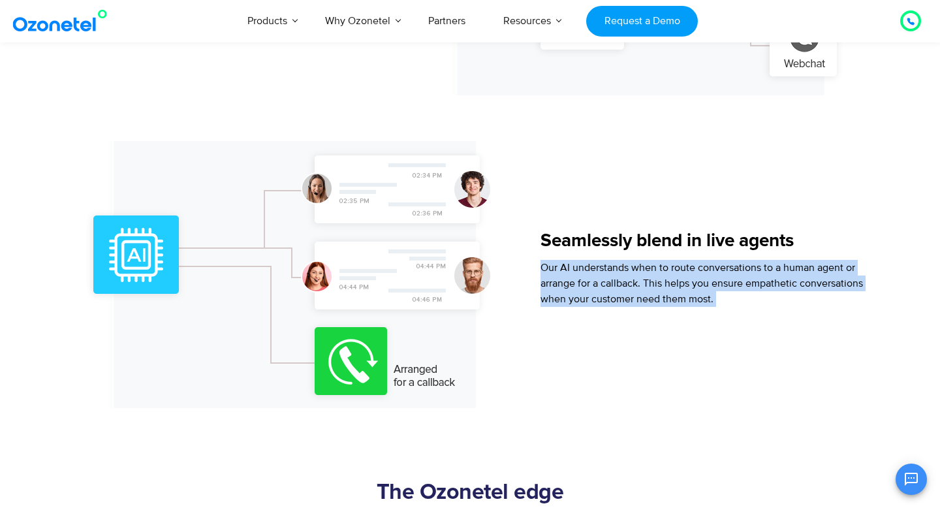
click at [584, 263] on span "Our AI understands when to route conversations to a human agent or arrange for …" at bounding box center [701, 283] width 322 height 44
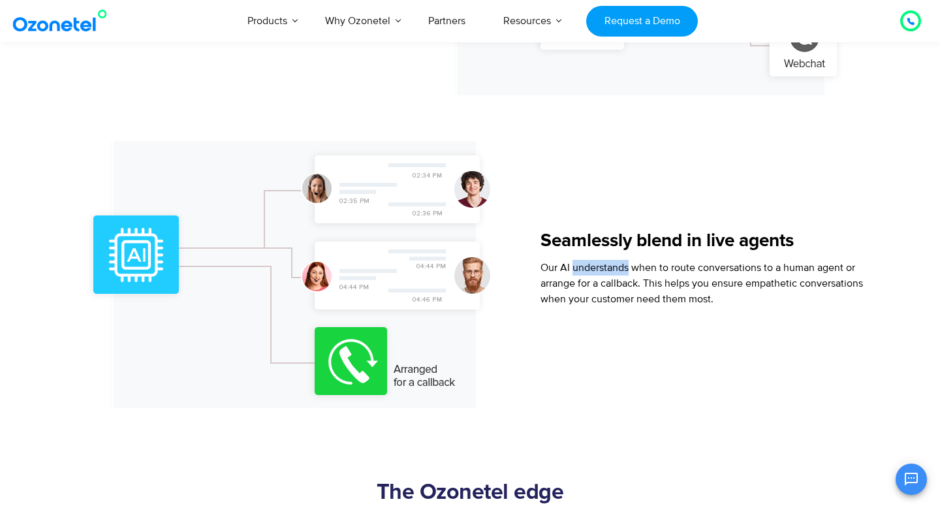
click at [584, 263] on span "Our AI understands when to route conversations to a human agent or arrange for …" at bounding box center [701, 283] width 322 height 44
click at [579, 283] on span "Our AI understands when to route conversations to a human agent or arrange for …" at bounding box center [701, 283] width 322 height 44
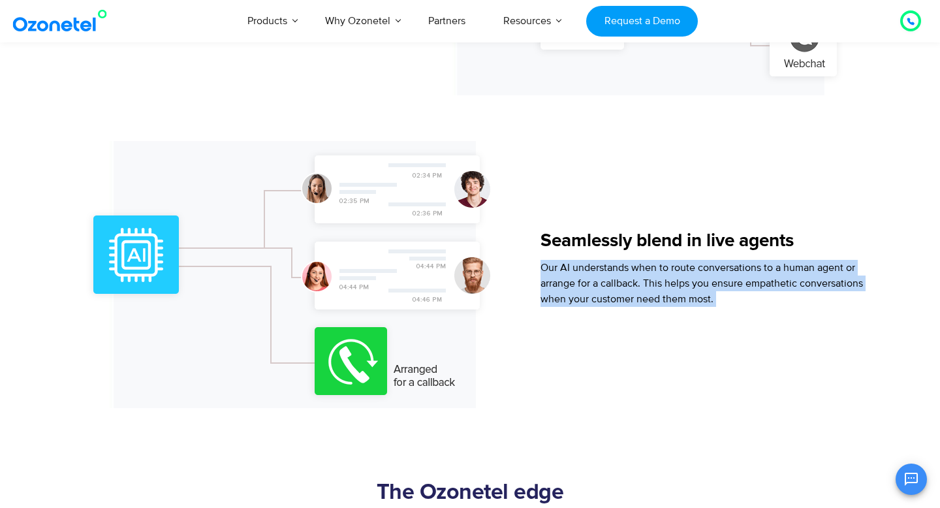
click at [579, 283] on span "Our AI understands when to route conversations to a human agent or arrange for …" at bounding box center [701, 283] width 322 height 44
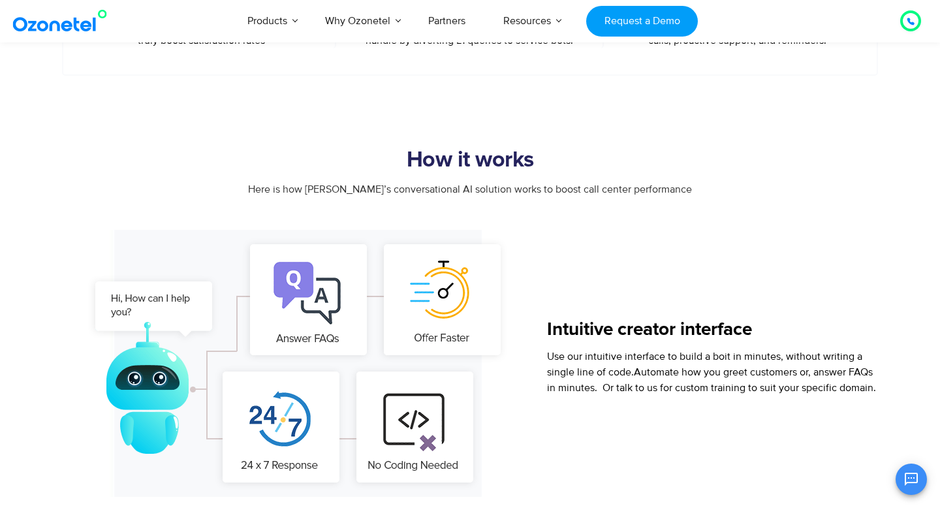
scroll to position [416, 0]
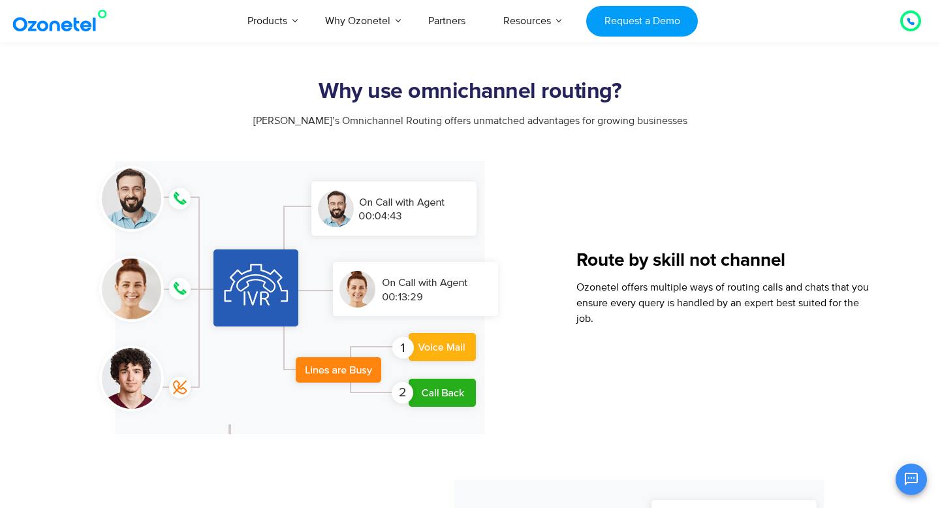
scroll to position [780, 0]
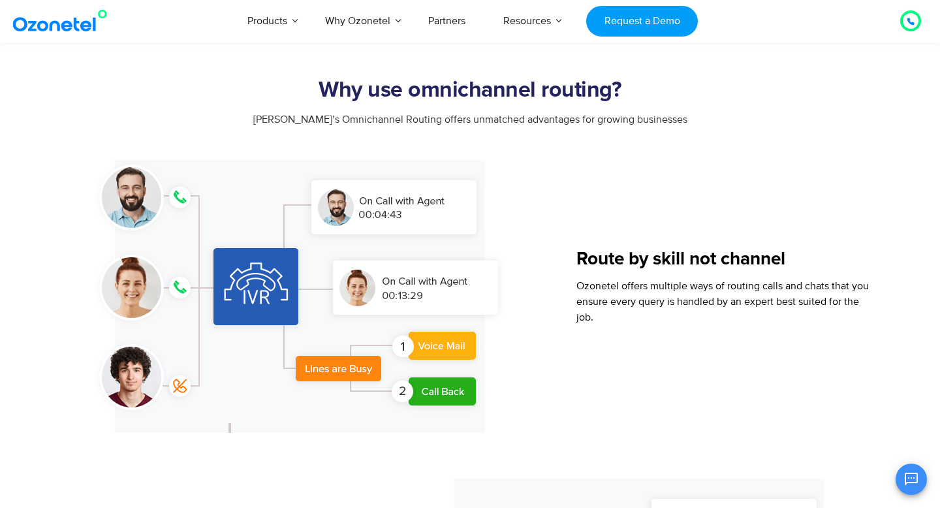
click at [656, 288] on span "Ozonetel offers multiple ways of routing calls and chats that you ensure every …" at bounding box center [722, 301] width 292 height 44
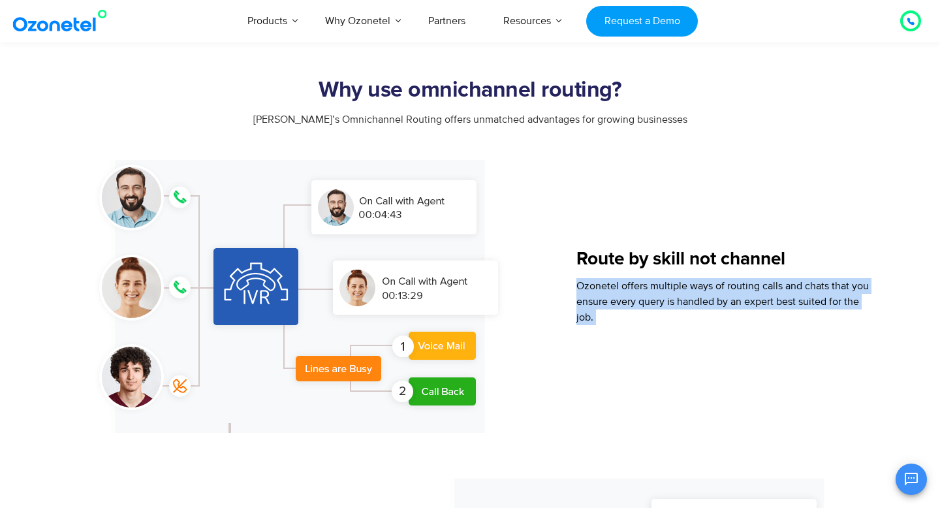
click at [656, 288] on span "Ozonetel offers multiple ways of routing calls and chats that you ensure every …" at bounding box center [722, 301] width 292 height 44
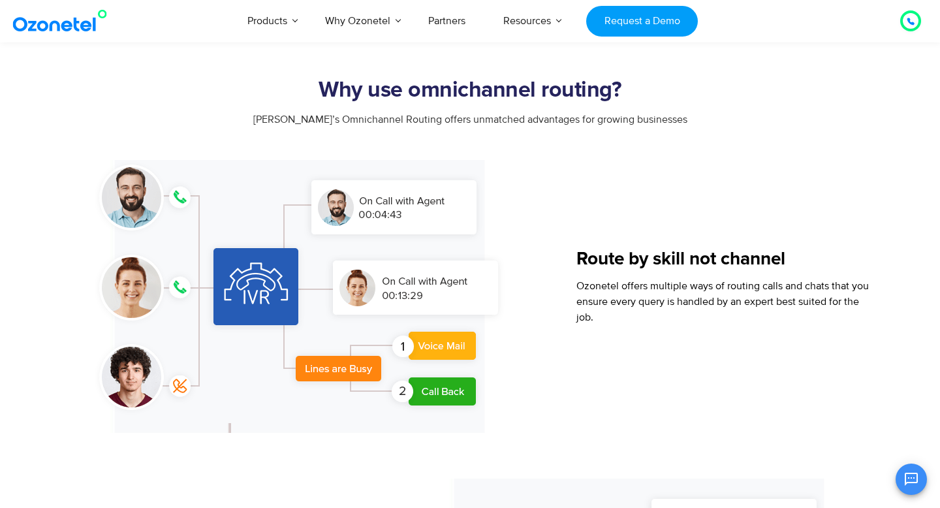
click at [656, 288] on span "Ozonetel offers multiple ways of routing calls and chats that you ensure every …" at bounding box center [722, 301] width 292 height 44
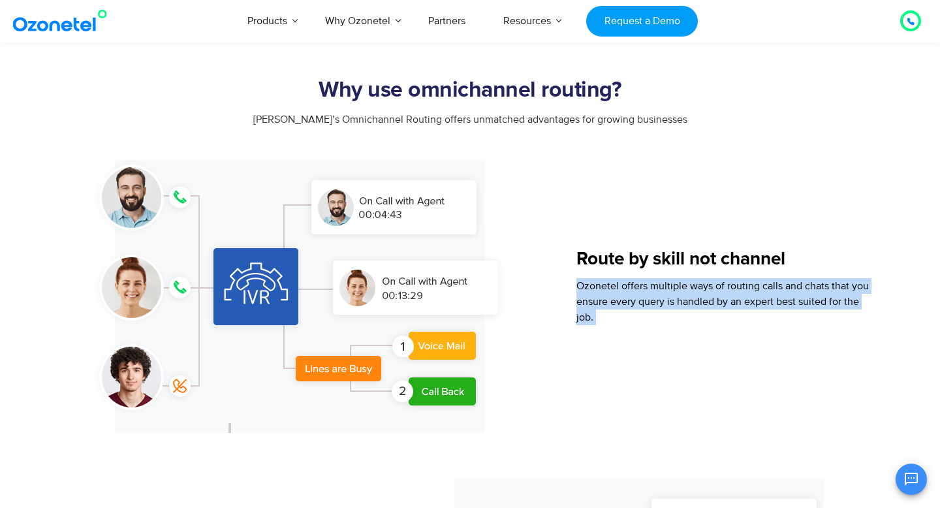
click at [656, 288] on span "Ozonetel offers multiple ways of routing calls and chats that you ensure every …" at bounding box center [722, 301] width 292 height 44
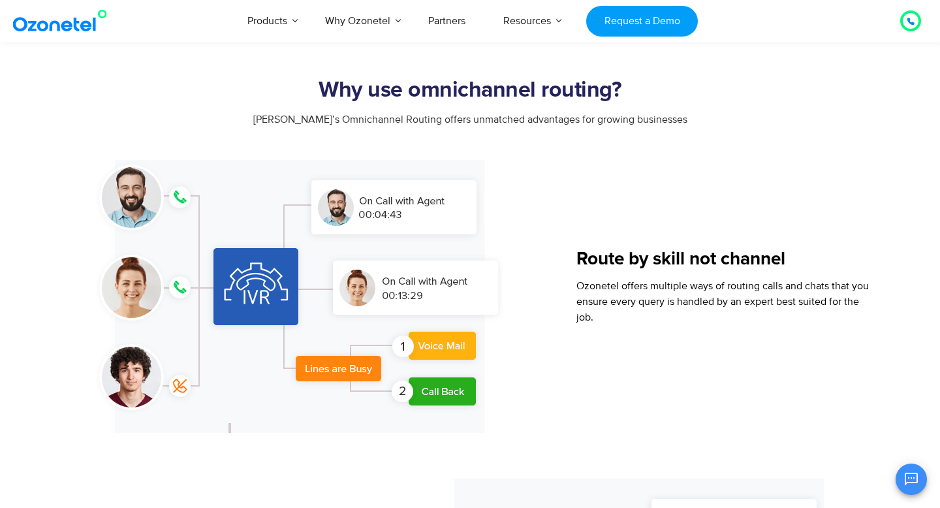
click at [656, 288] on span "Ozonetel offers multiple ways of routing calls and chats that you ensure every …" at bounding box center [722, 301] width 292 height 44
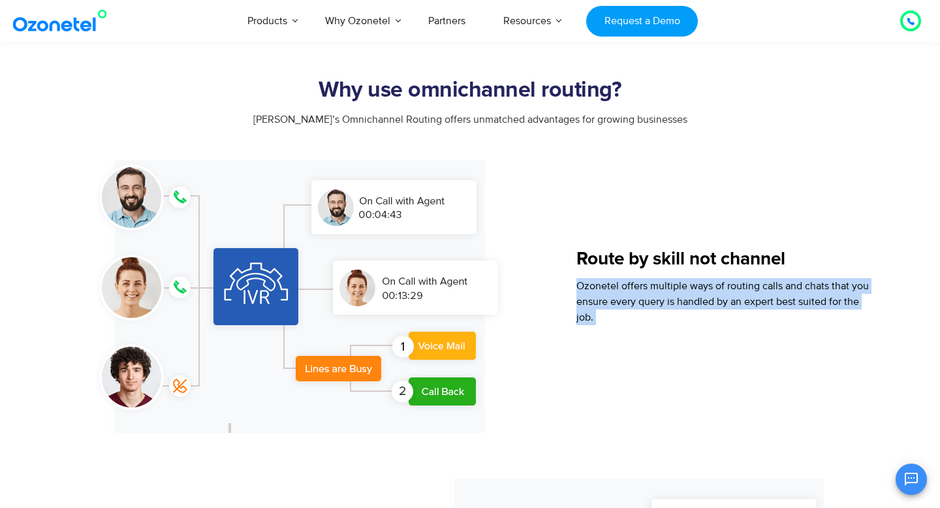
click at [656, 288] on span "Ozonetel offers multiple ways of routing calls and chats that you ensure every …" at bounding box center [722, 301] width 292 height 44
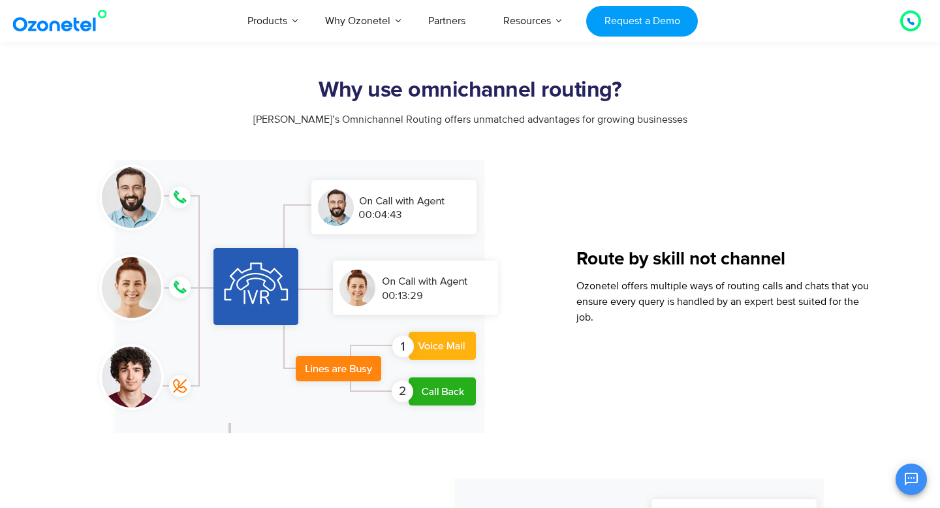
click at [656, 288] on span "Ozonetel offers multiple ways of routing calls and chats that you ensure every …" at bounding box center [722, 301] width 292 height 44
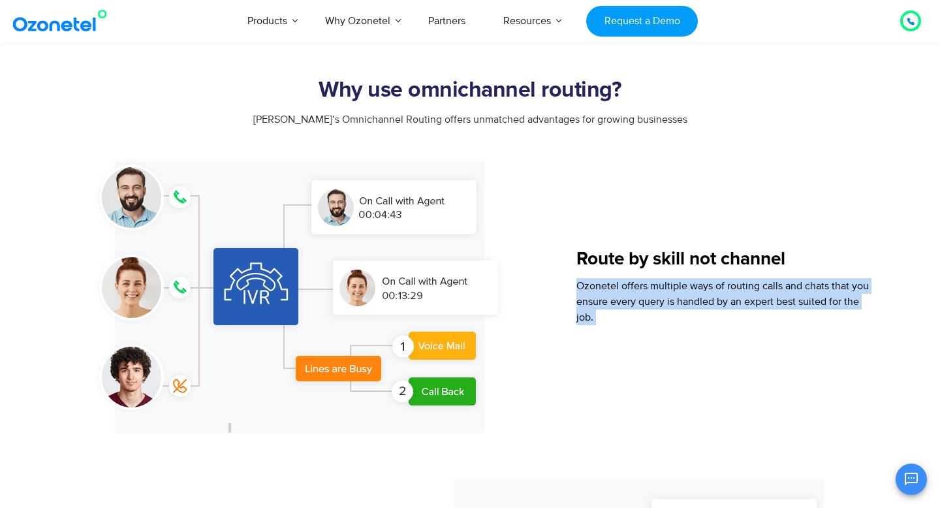
click at [656, 288] on span "Ozonetel offers multiple ways of routing calls and chats that you ensure every …" at bounding box center [722, 301] width 292 height 44
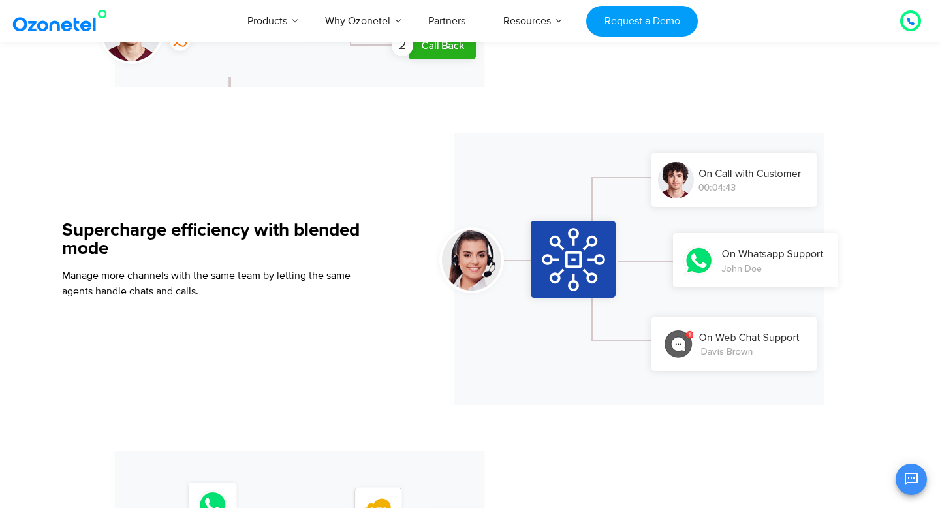
scroll to position [1132, 0]
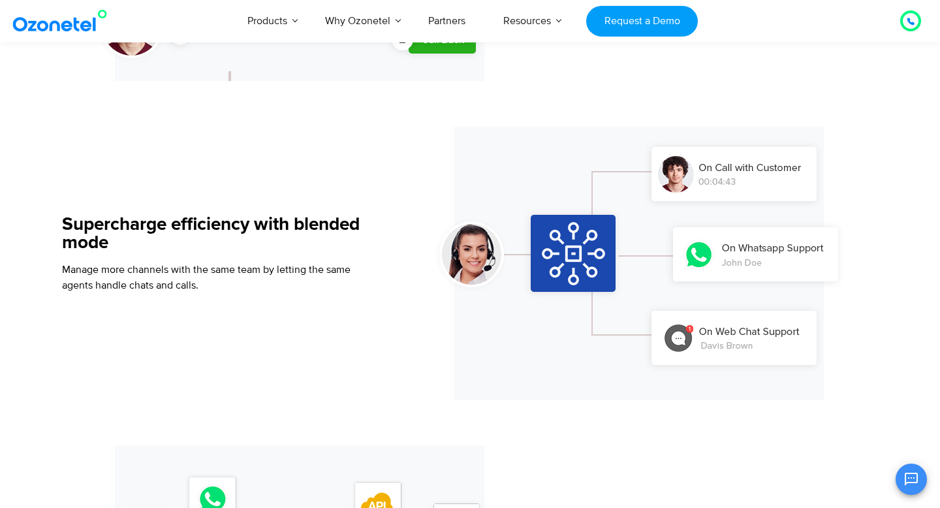
click at [169, 240] on h5 "Supercharge efficiency with blended mode" at bounding box center [212, 233] width 300 height 37
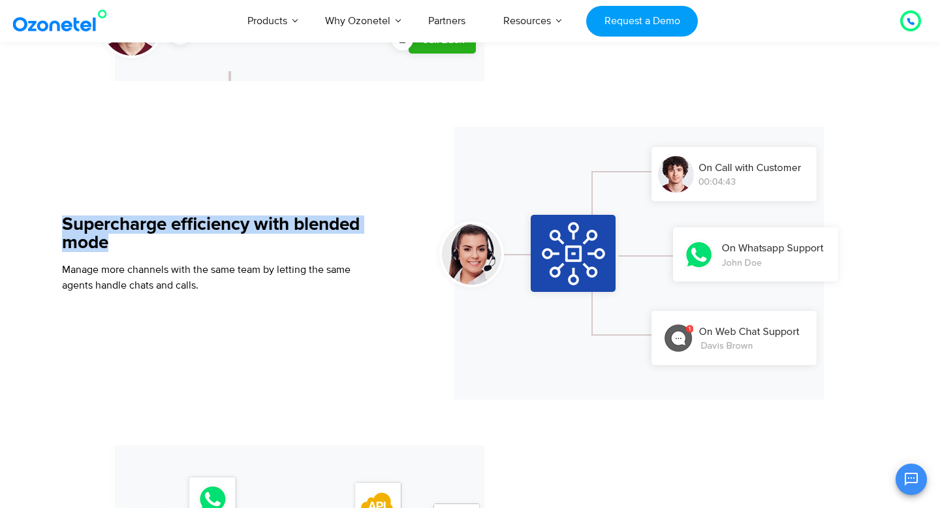
click at [169, 240] on h5 "Supercharge efficiency with blended mode" at bounding box center [212, 233] width 300 height 37
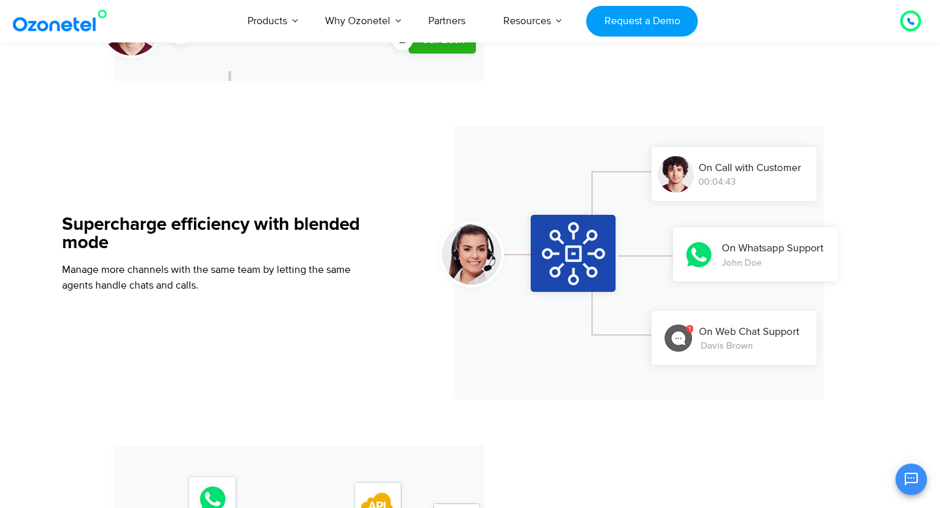
click at [169, 240] on h5 "Supercharge efficiency with blended mode" at bounding box center [212, 233] width 300 height 37
click at [169, 267] on span "Manage more channels with the same team by letting the same agents handle chats…" at bounding box center [206, 277] width 288 height 29
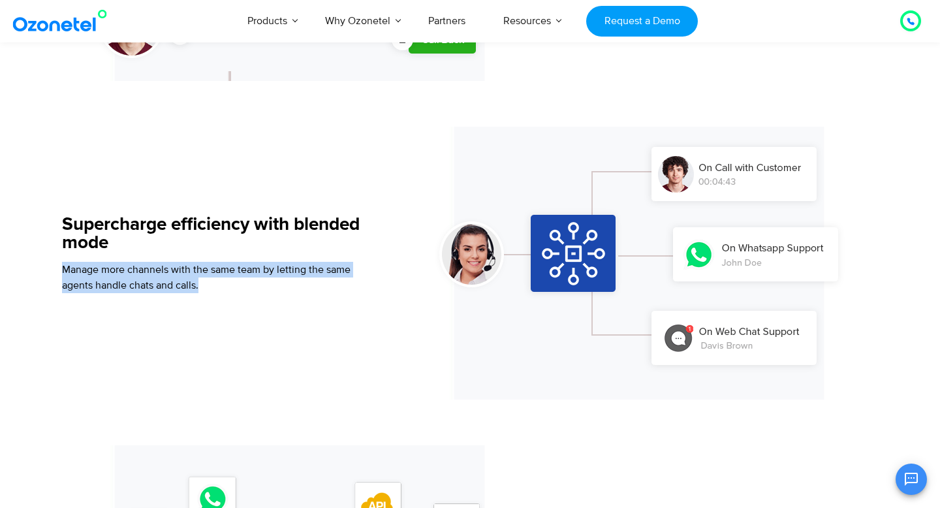
click at [169, 267] on span "Manage more channels with the same team by letting the same agents handle chats…" at bounding box center [206, 277] width 288 height 29
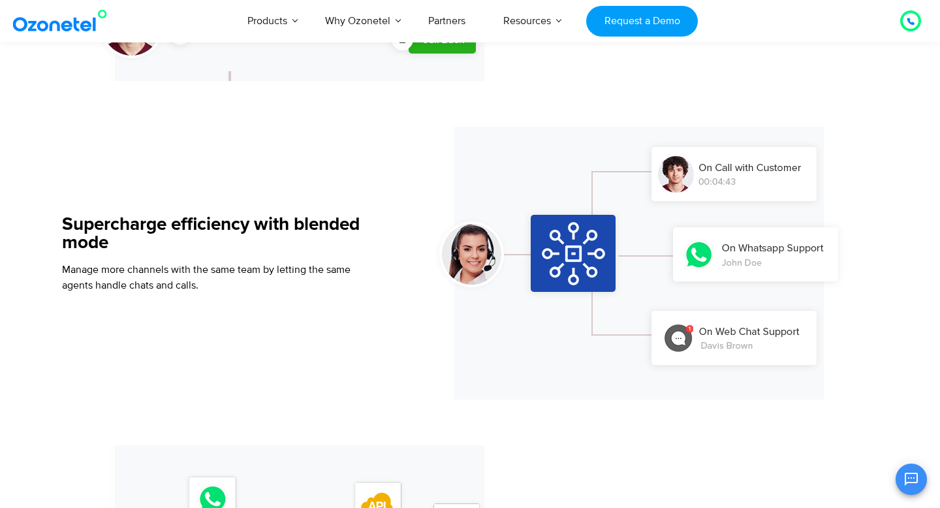
click at [169, 267] on span "Manage more channels with the same team by letting the same agents handle chats…" at bounding box center [206, 277] width 288 height 29
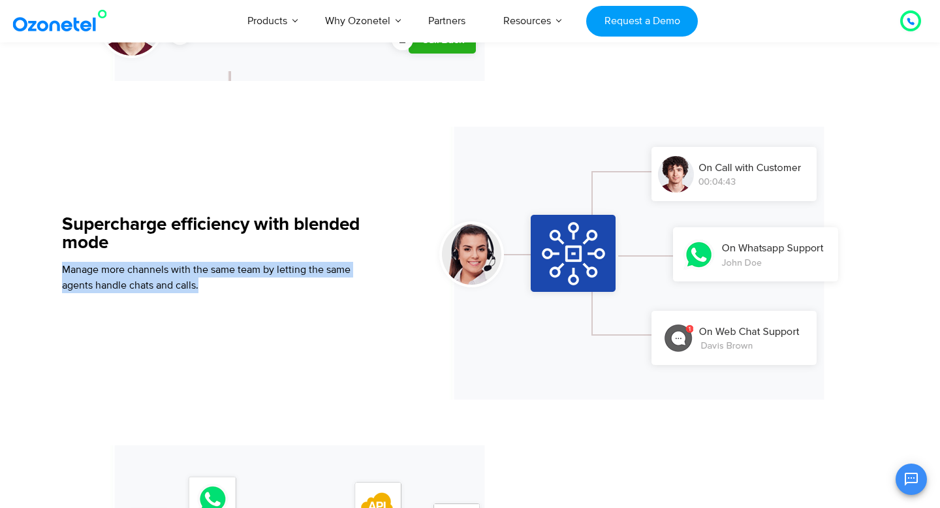
click at [169, 267] on span "Manage more channels with the same team by letting the same agents handle chats…" at bounding box center [206, 277] width 288 height 29
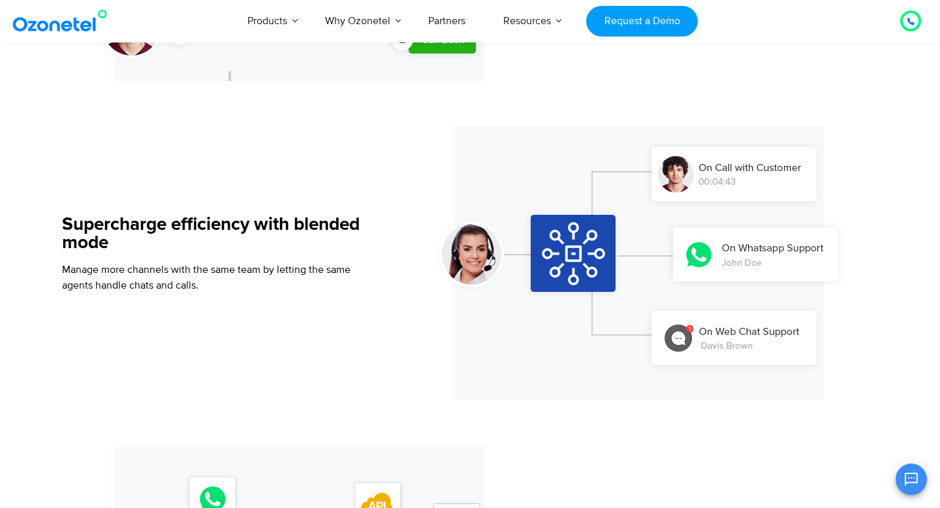
click at [169, 267] on span "Manage more channels with the same team by letting the same agents handle chats…" at bounding box center [206, 277] width 288 height 29
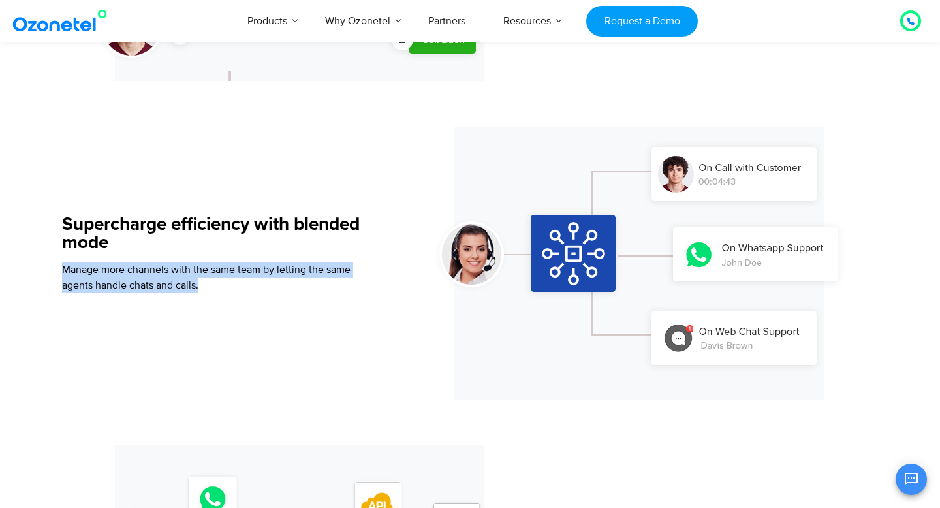
click at [169, 267] on span "Manage more channels with the same team by letting the same agents handle chats…" at bounding box center [206, 277] width 288 height 29
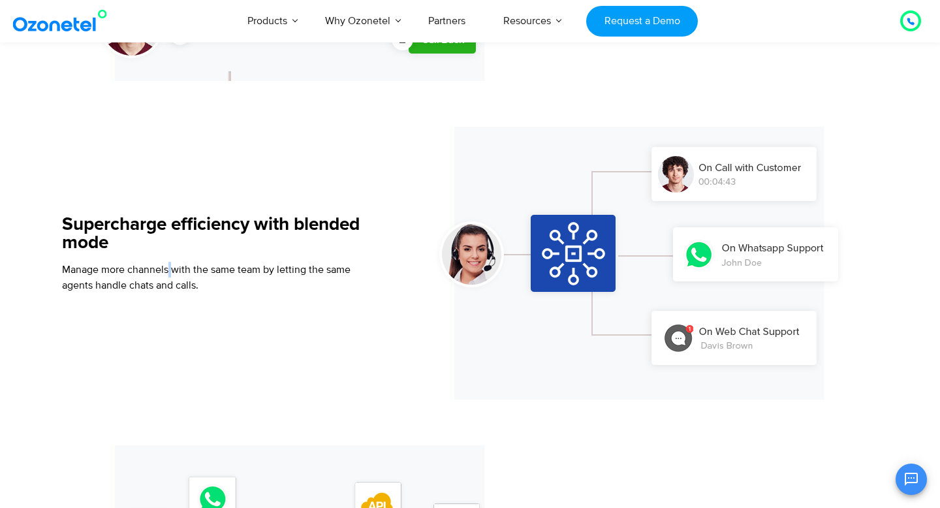
click at [169, 267] on span "Manage more channels with the same team by letting the same agents handle chats…" at bounding box center [206, 277] width 288 height 29
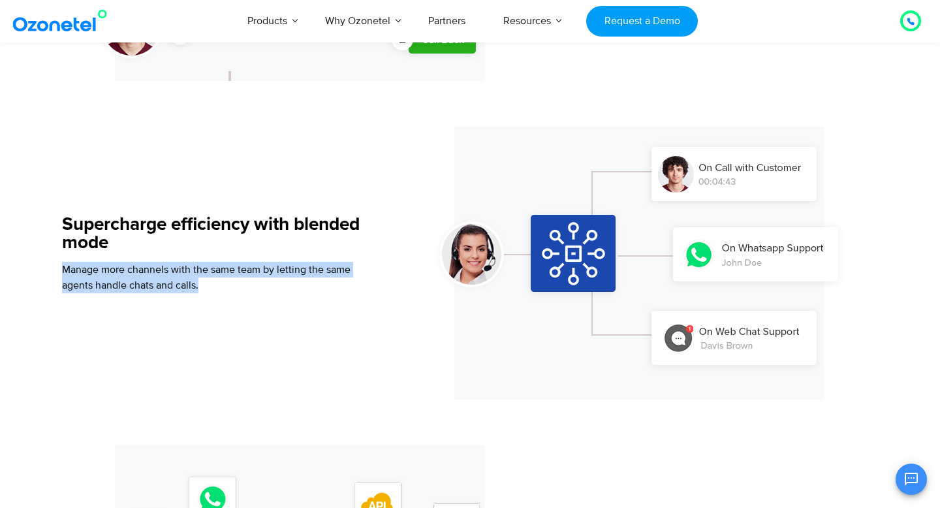
click at [169, 267] on span "Manage more channels with the same team by letting the same agents handle chats…" at bounding box center [206, 277] width 288 height 29
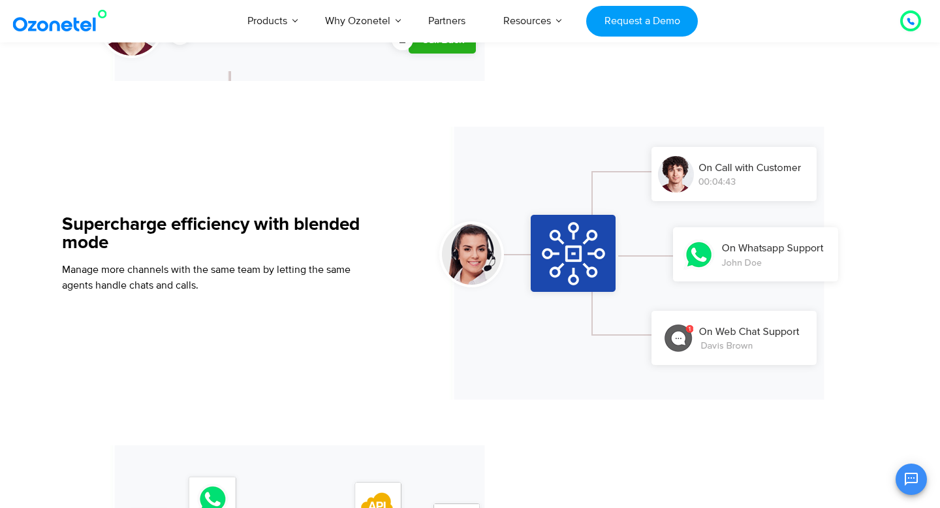
click at [169, 267] on span "Manage more channels with the same team by letting the same agents handle chats…" at bounding box center [206, 277] width 288 height 29
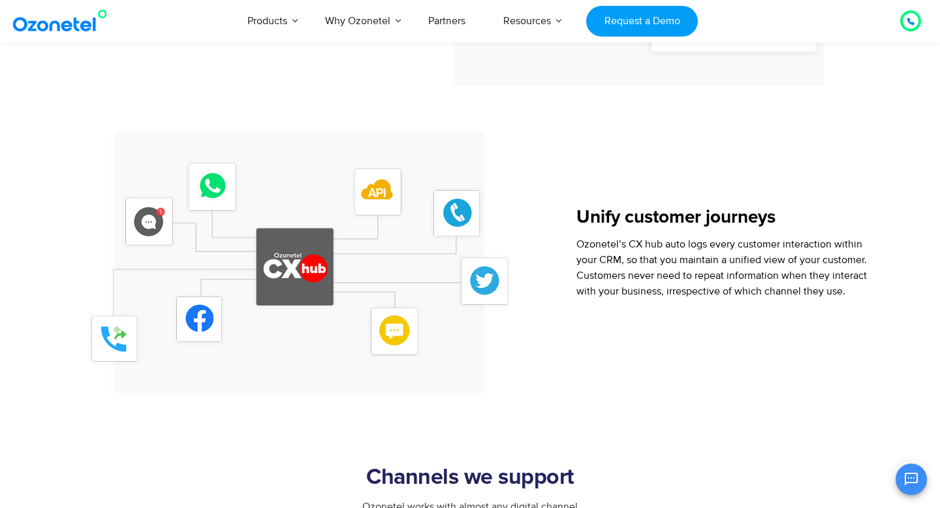
scroll to position [1441, 0]
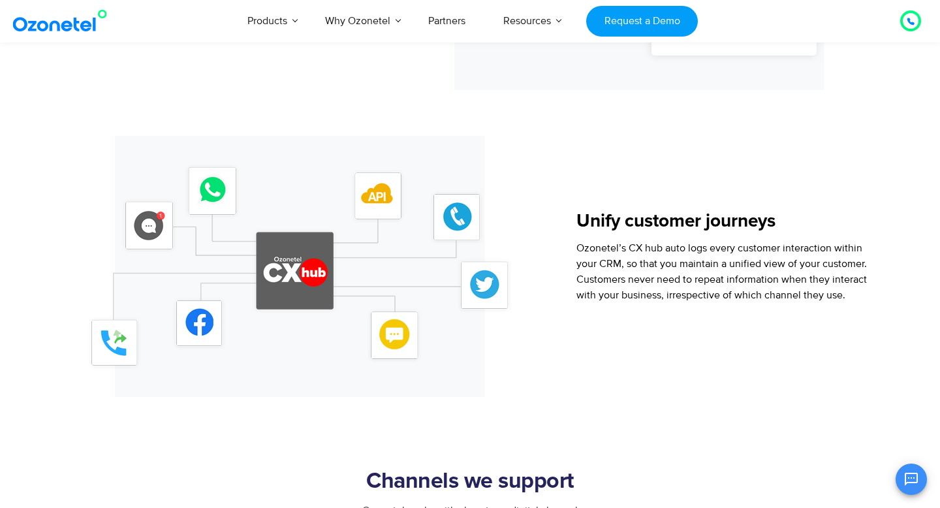
click at [643, 273] on span "Ozonetel’s CX hub auto logs every customer interaction within your CRM, so that…" at bounding box center [721, 271] width 290 height 60
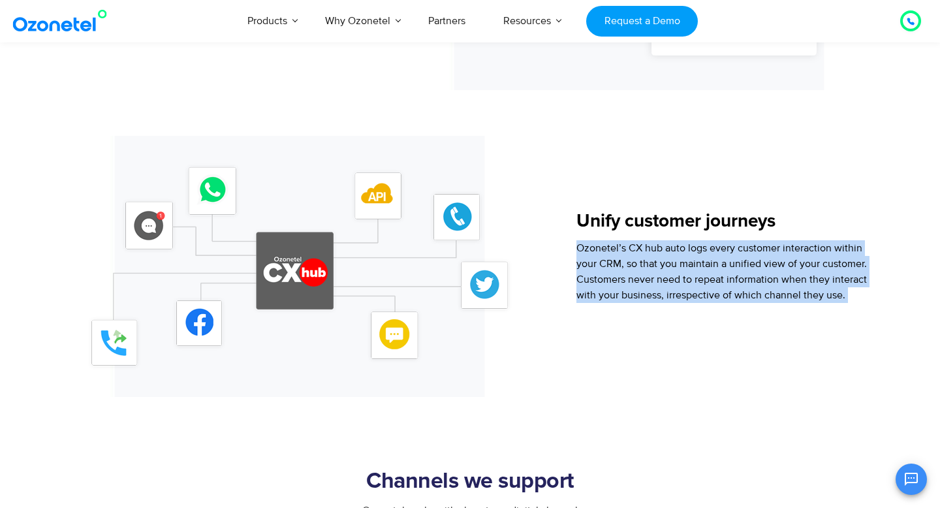
click at [643, 273] on span "Ozonetel’s CX hub auto logs every customer interaction within your CRM, so that…" at bounding box center [721, 271] width 290 height 60
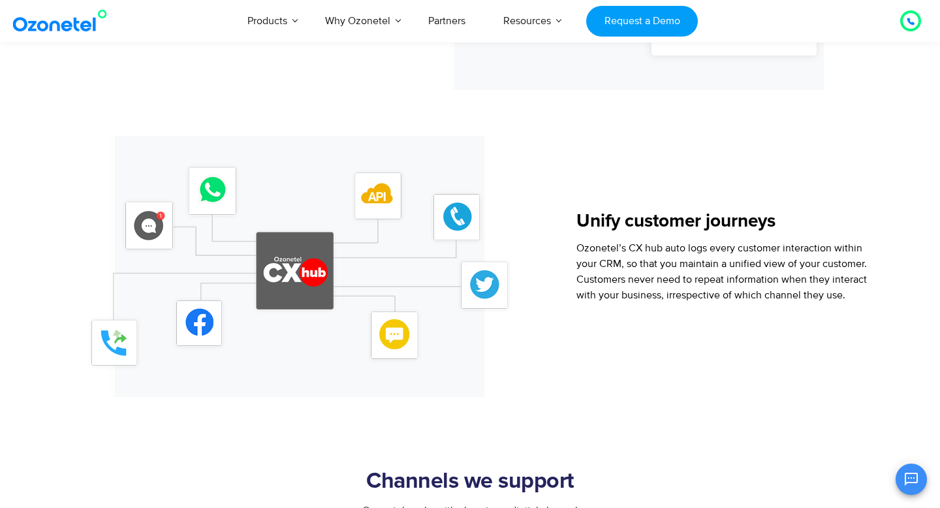
click at [643, 273] on span "Ozonetel’s CX hub auto logs every customer interaction within your CRM, so that…" at bounding box center [721, 271] width 290 height 60
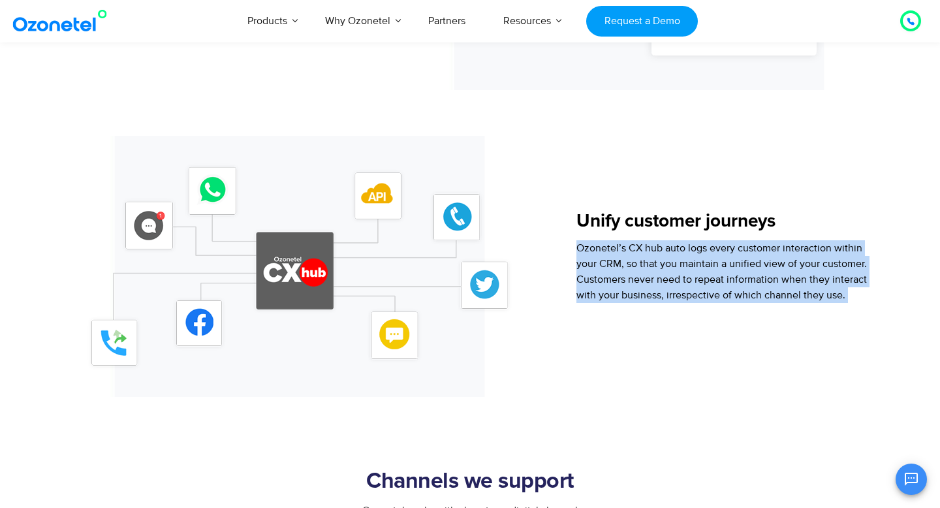
click at [643, 273] on span "Ozonetel’s CX hub auto logs every customer interaction within your CRM, so that…" at bounding box center [721, 271] width 290 height 60
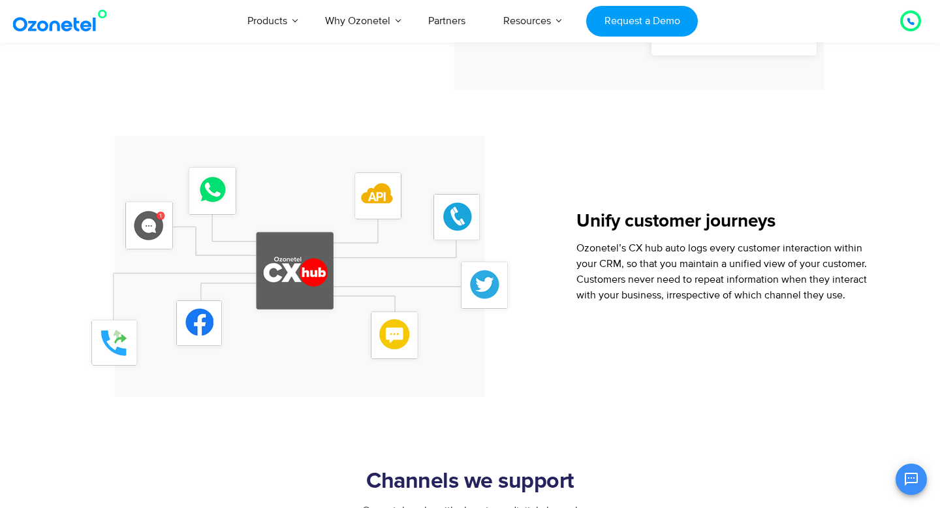
click at [643, 273] on span "Ozonetel’s CX hub auto logs every customer interaction within your CRM, so that…" at bounding box center [721, 271] width 290 height 60
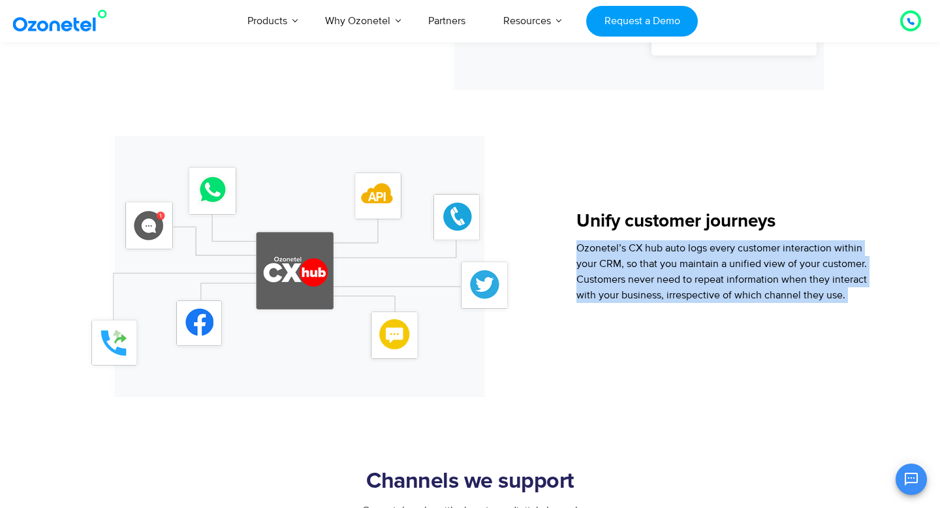
click at [643, 273] on span "Ozonetel’s CX hub auto logs every customer interaction within your CRM, so that…" at bounding box center [721, 271] width 290 height 60
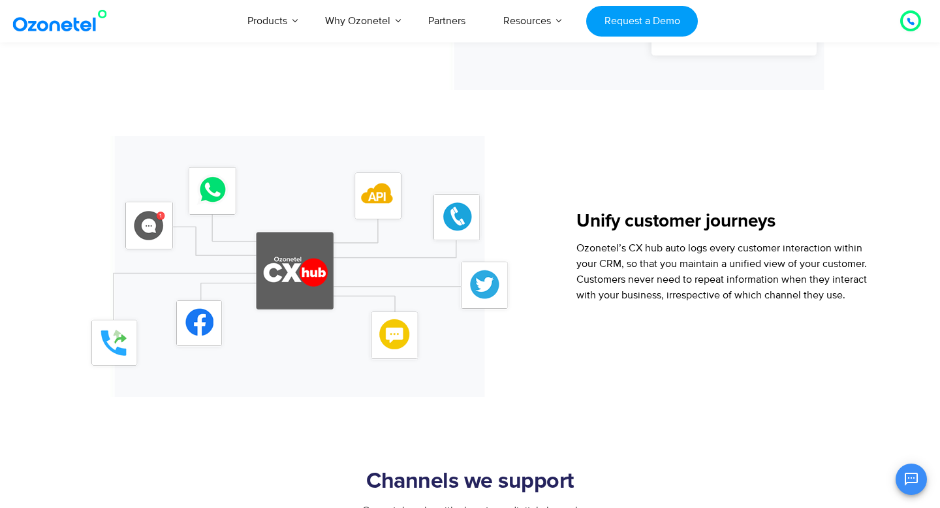
click at [704, 268] on span "Ozonetel’s CX hub auto logs every customer interaction within your CRM, so that…" at bounding box center [721, 271] width 290 height 60
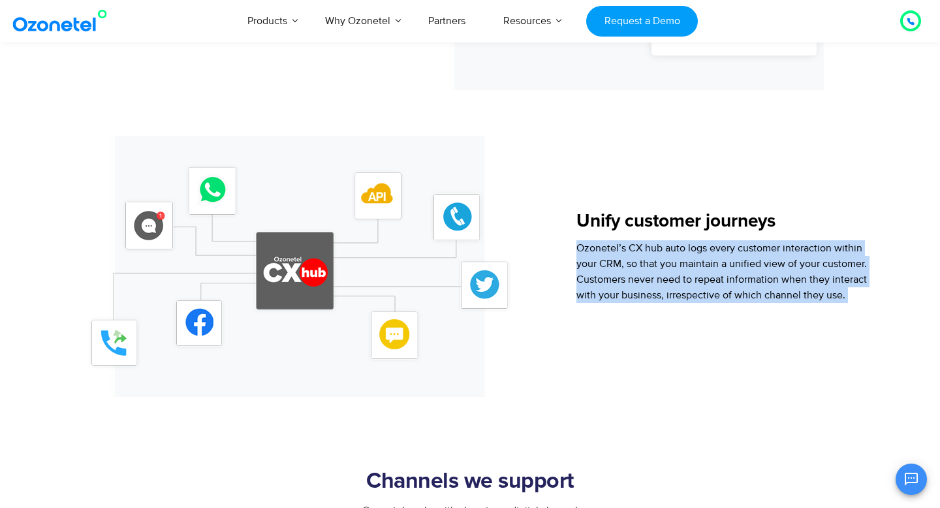
click at [704, 268] on span "Ozonetel’s CX hub auto logs every customer interaction within your CRM, so that…" at bounding box center [721, 271] width 290 height 60
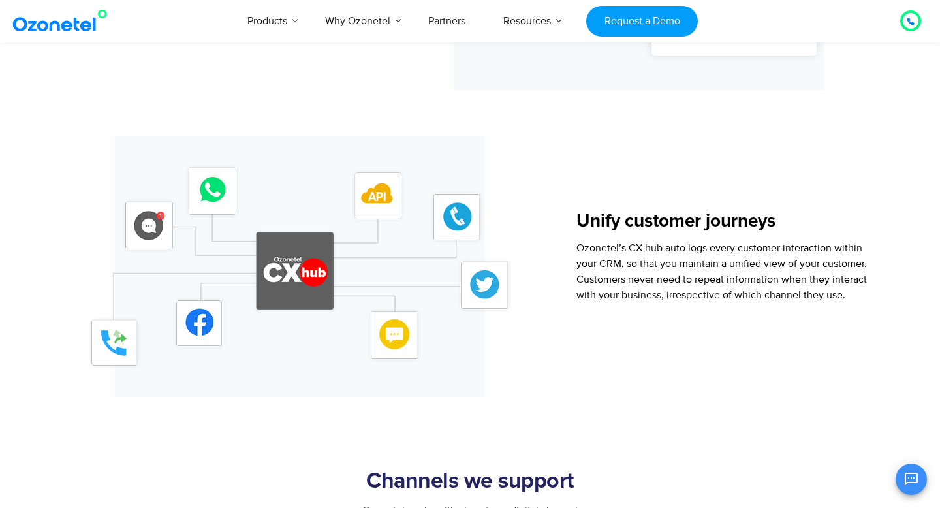
click at [688, 292] on span "Ozonetel’s CX hub auto logs every customer interaction within your CRM, so that…" at bounding box center [721, 271] width 290 height 60
click at [688, 281] on span "Ozonetel’s CX hub auto logs every customer interaction within your CRM, so that…" at bounding box center [721, 271] width 290 height 60
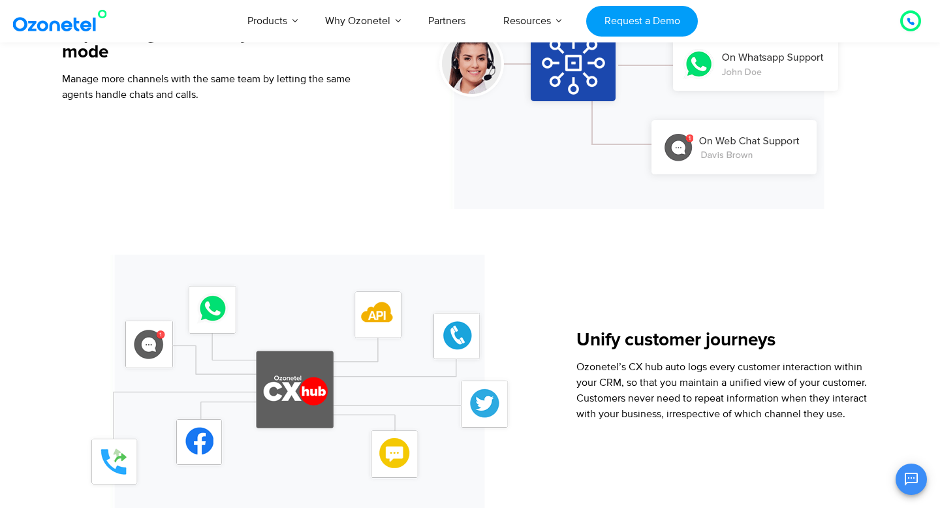
scroll to position [361, 0]
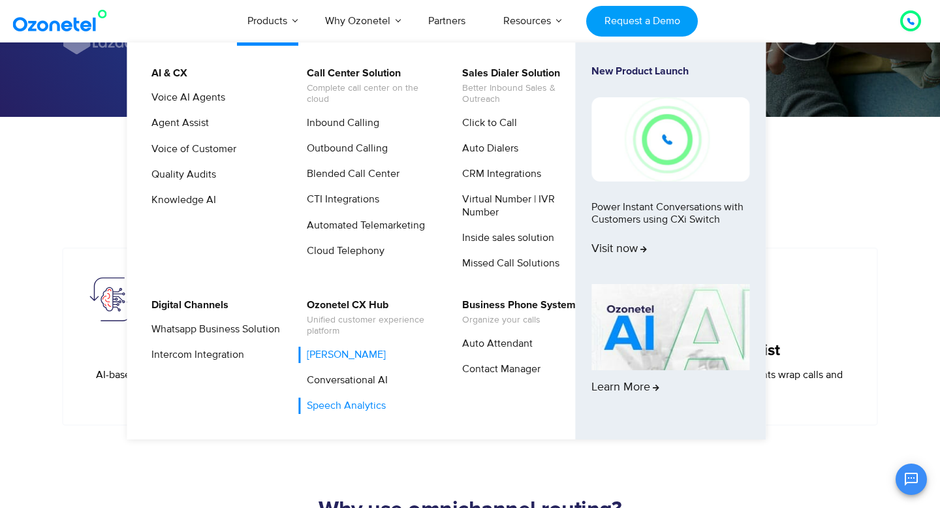
click at [324, 408] on link "Speech Analytics" at bounding box center [342, 405] width 89 height 16
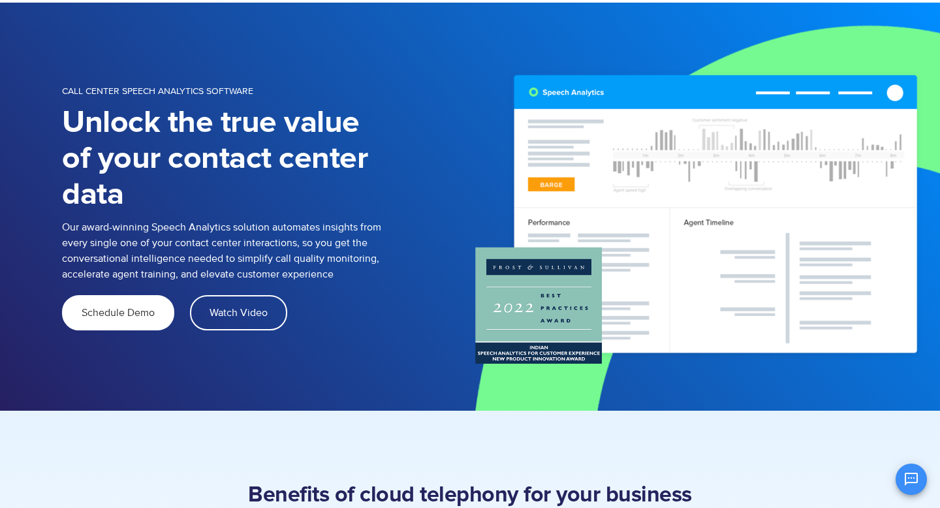
scroll to position [78, 0]
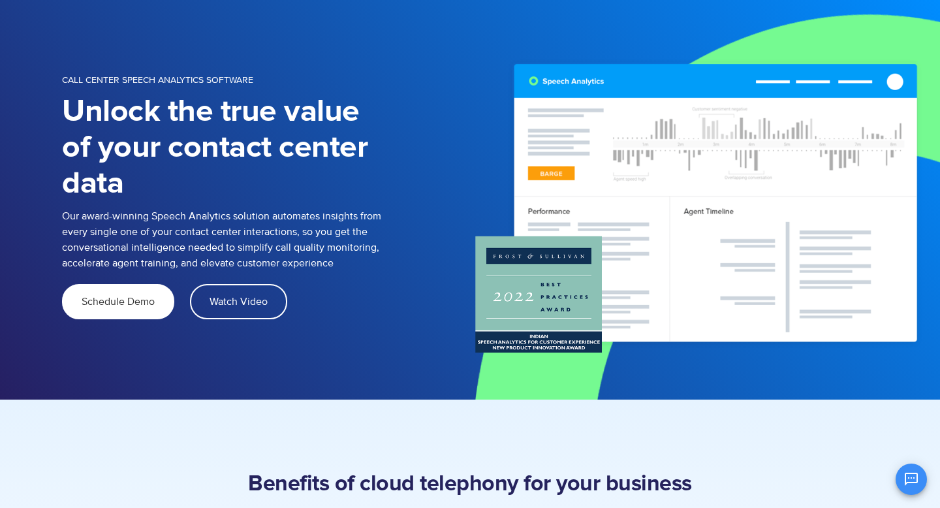
click at [221, 230] on p "Our award-winning Speech Analytics solution automates insights from every singl…" at bounding box center [225, 239] width 326 height 63
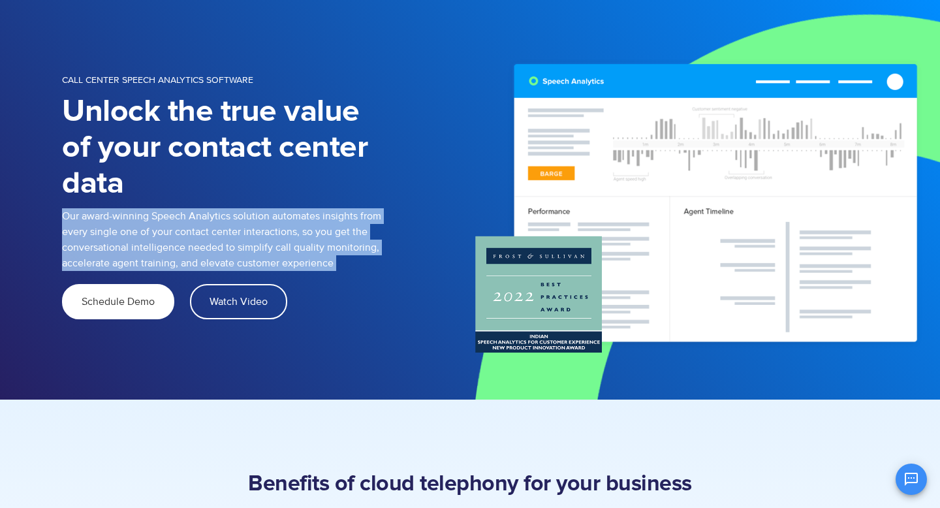
click at [221, 230] on p "Our award-winning Speech Analytics solution automates insights from every singl…" at bounding box center [225, 239] width 326 height 63
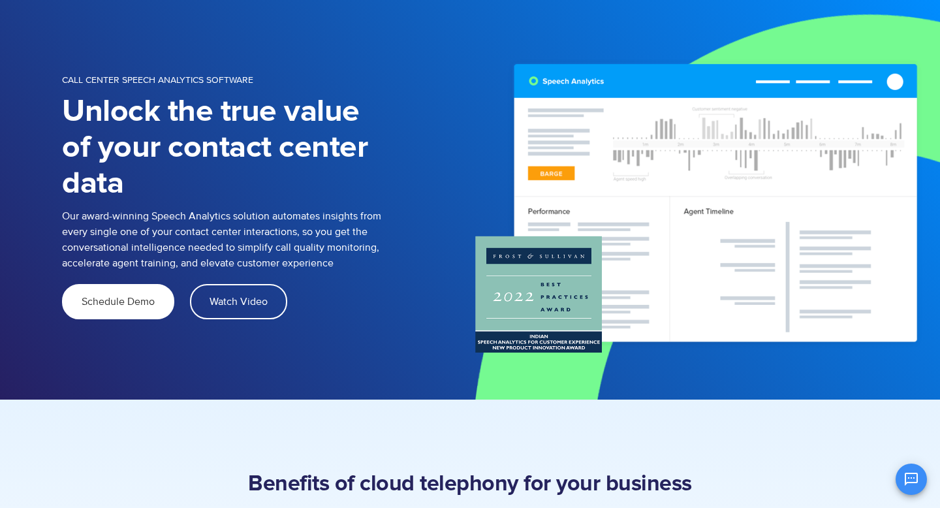
click at [221, 230] on p "Our award-winning Speech Analytics solution automates insights from every singl…" at bounding box center [225, 239] width 326 height 63
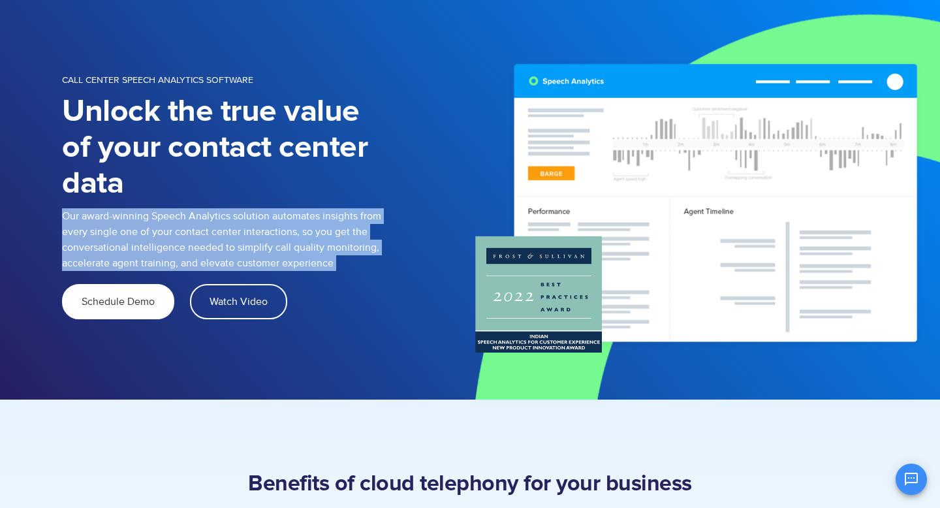
click at [221, 230] on p "Our award-winning Speech Analytics solution automates insights from every singl…" at bounding box center [225, 239] width 326 height 63
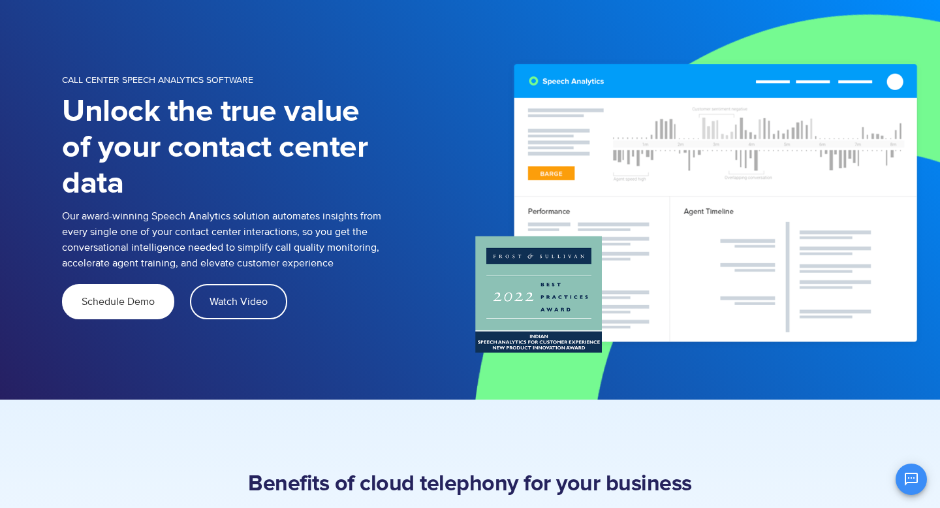
click at [221, 230] on p "Our award-winning Speech Analytics solution automates insights from every singl…" at bounding box center [225, 239] width 326 height 63
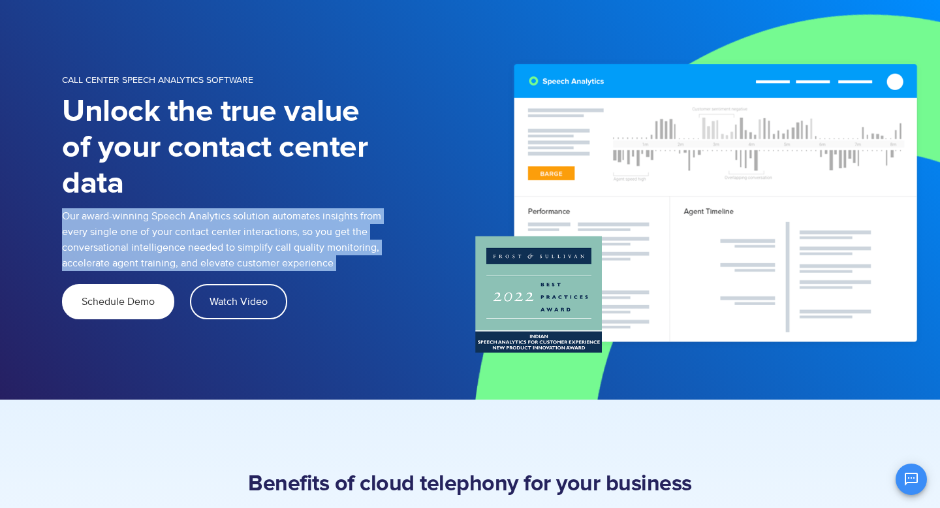
click at [221, 230] on p "Our award-winning Speech Analytics solution automates insights from every singl…" at bounding box center [225, 239] width 326 height 63
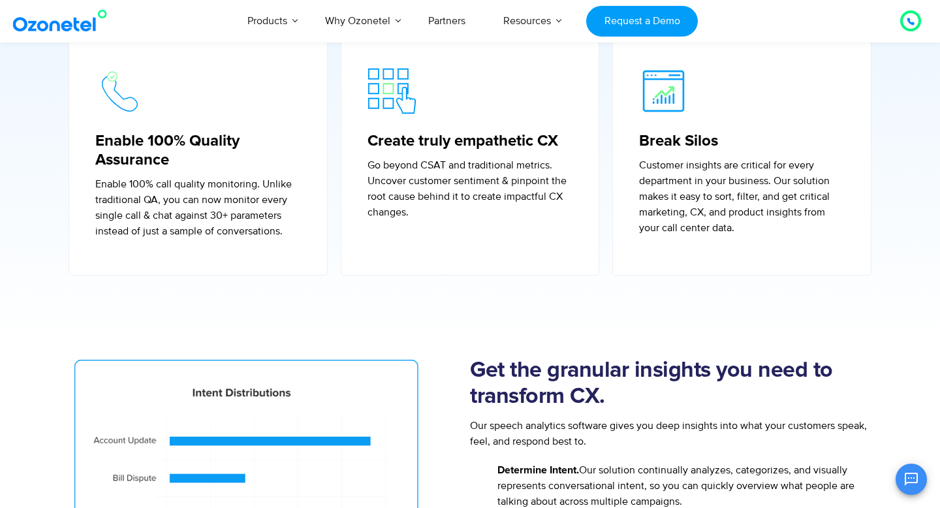
scroll to position [596, 0]
click at [694, 182] on p "Customer insights are critical for every department in your business. Our solut…" at bounding box center [742, 196] width 206 height 78
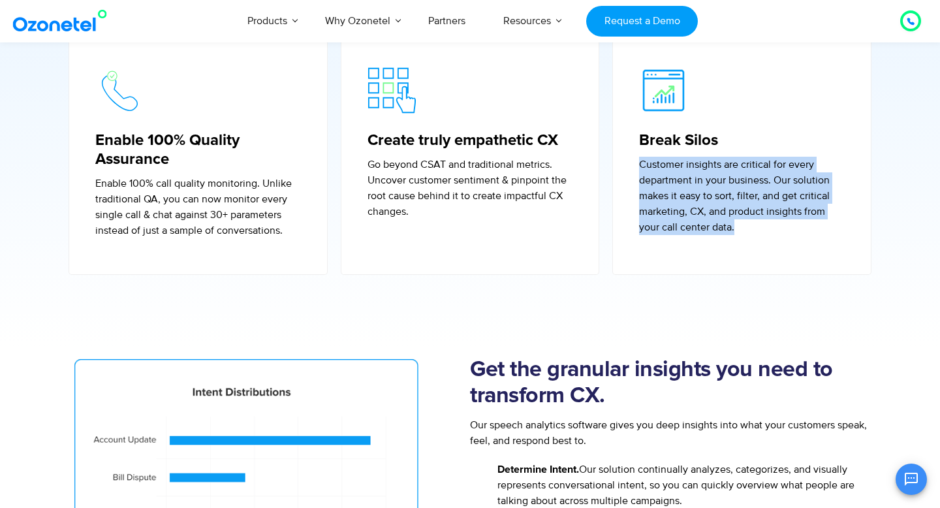
click at [694, 182] on p "Customer insights are critical for every department in your business. Our solut…" at bounding box center [742, 196] width 206 height 78
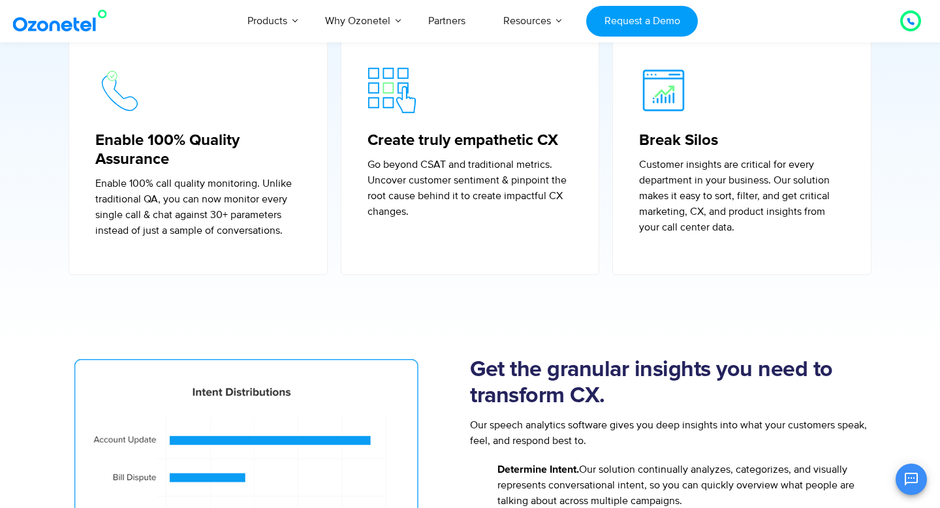
click at [694, 182] on p "Customer insights are critical for every department in your business. Our solut…" at bounding box center [742, 196] width 206 height 78
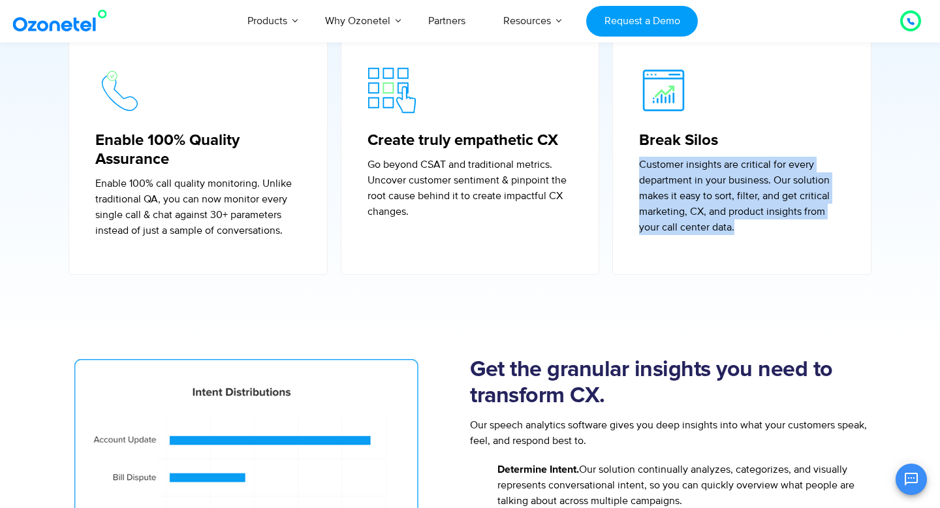
click at [694, 182] on p "Customer insights are critical for every department in your business. Our solut…" at bounding box center [742, 196] width 206 height 78
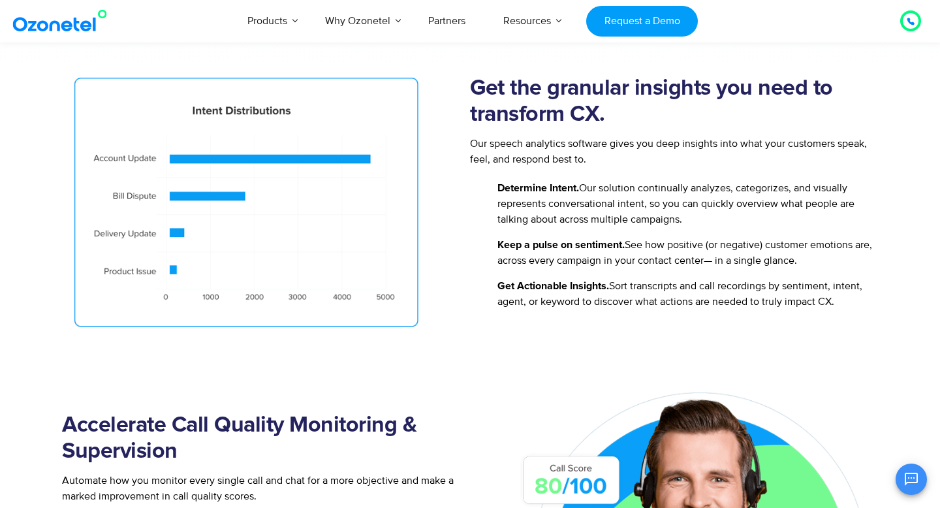
scroll to position [876, 0]
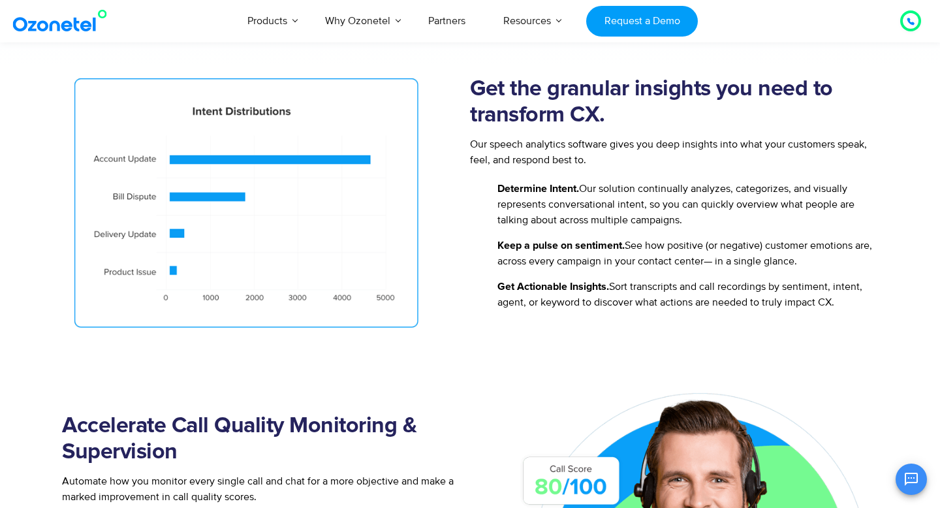
click at [632, 184] on span "Determine Intent. Our solution continually analyzes, categorizes, and visually …" at bounding box center [686, 204] width 384 height 47
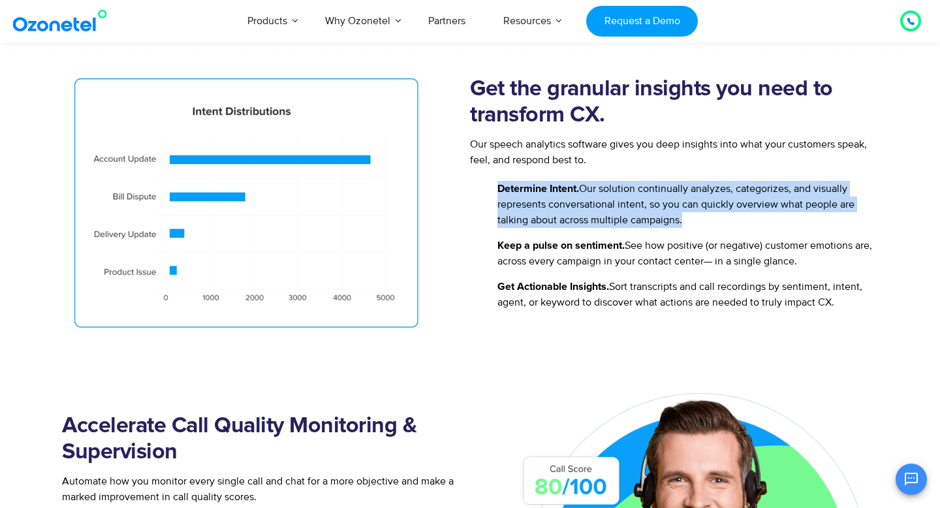
click at [632, 184] on span "Determine Intent. Our solution continually analyzes, categorizes, and visually …" at bounding box center [686, 204] width 384 height 47
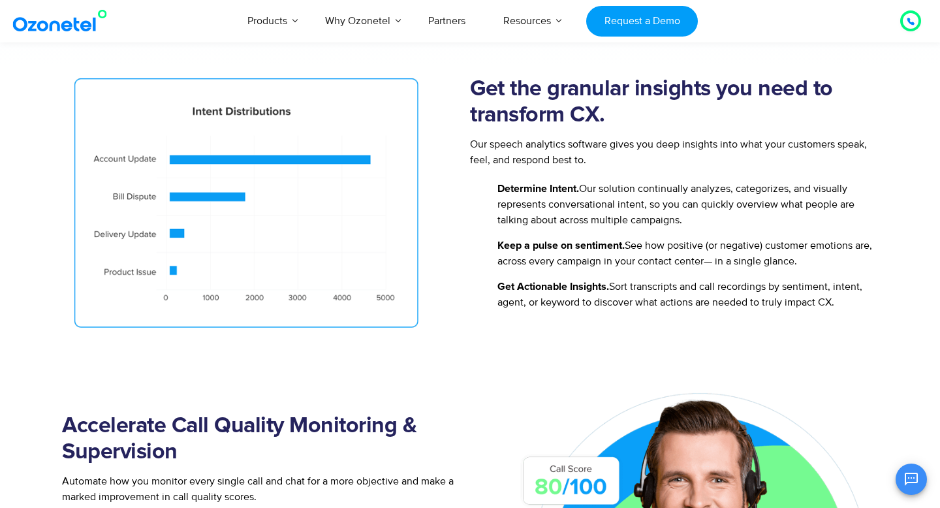
click at [632, 184] on span "Determine Intent. Our solution continually analyzes, categorizes, and visually …" at bounding box center [686, 204] width 384 height 47
click at [623, 202] on span "Determine Intent. Our solution continually analyzes, categorizes, and visually …" at bounding box center [686, 204] width 384 height 47
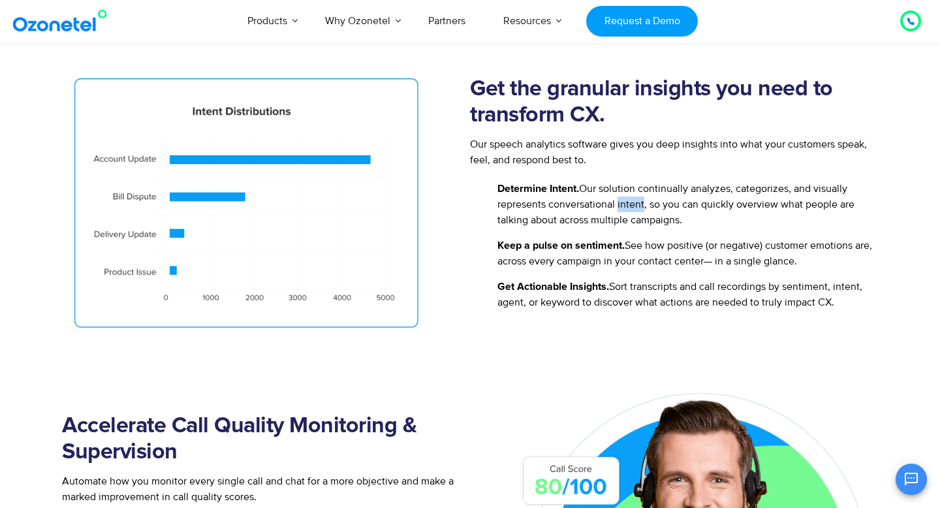
click at [623, 202] on span "Determine Intent. Our solution continually analyzes, categorizes, and visually …" at bounding box center [686, 204] width 384 height 47
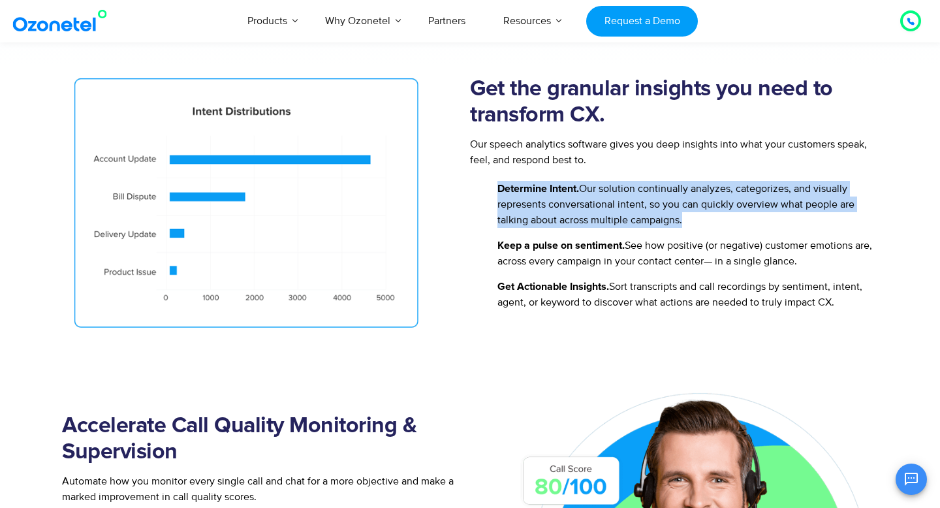
click at [623, 202] on span "Determine Intent. Our solution continually analyzes, categorizes, and visually …" at bounding box center [686, 204] width 384 height 47
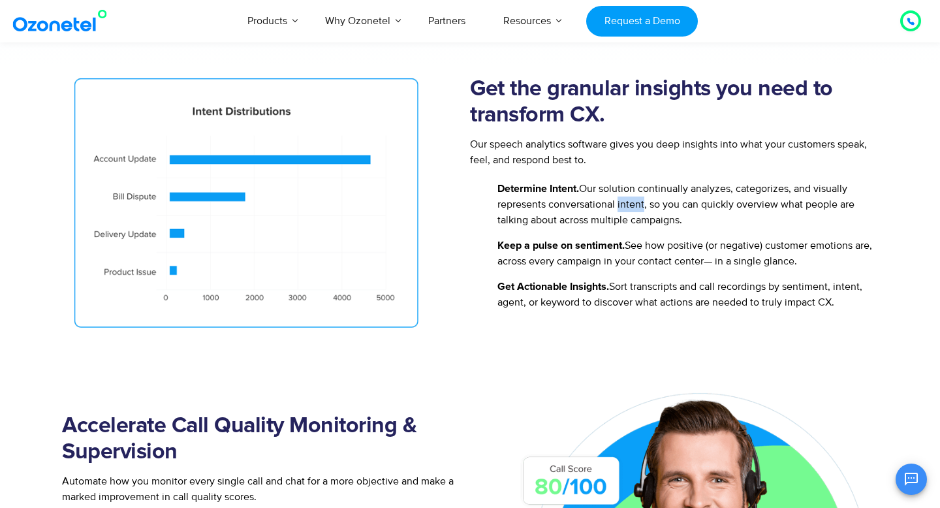
click at [623, 202] on span "Determine Intent. Our solution continually analyzes, categorizes, and visually …" at bounding box center [686, 204] width 384 height 47
click at [617, 239] on span "Keep a pulse on sentiment. See how positive (or negative) customer emotions are…" at bounding box center [686, 253] width 384 height 31
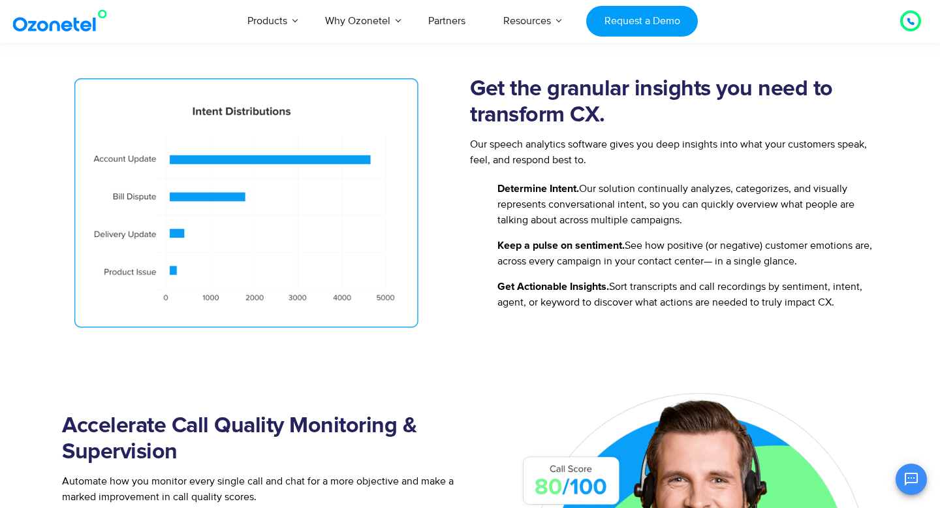
click at [617, 239] on span "Keep a pulse on sentiment. See how positive (or negative) customer emotions are…" at bounding box center [686, 253] width 384 height 31
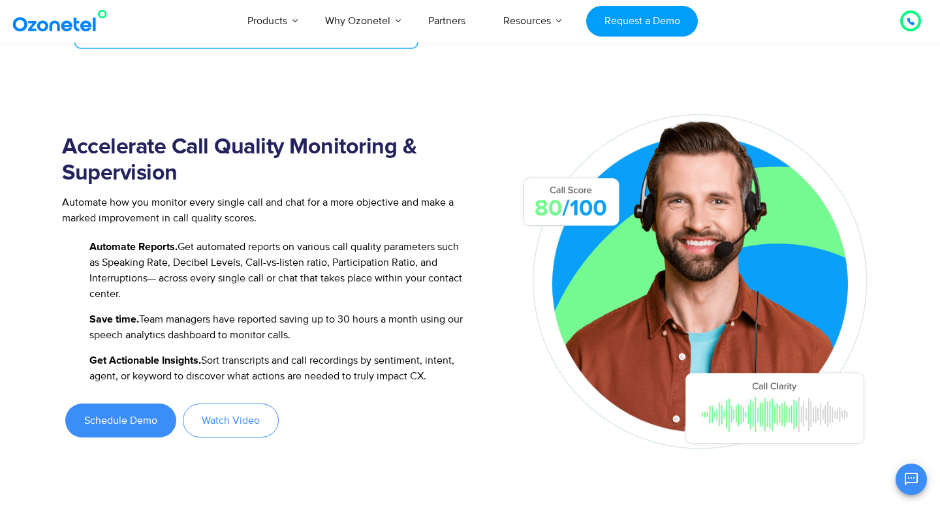
scroll to position [1166, 0]
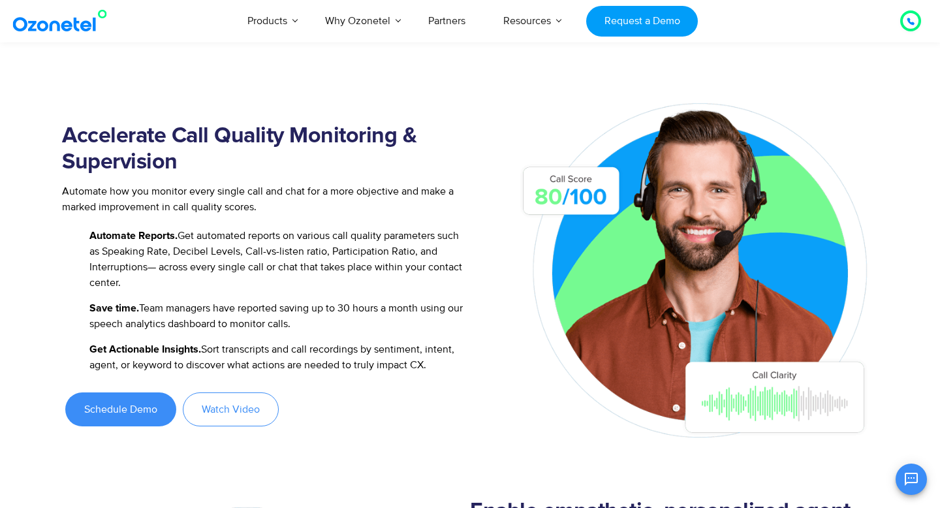
click at [221, 213] on div "Automate how you monitor every single call and chat for a more objective and ma…" at bounding box center [266, 198] width 408 height 31
click at [208, 235] on span "Automate Reports. Get automated reports on various call quality parameters such…" at bounding box center [278, 259] width 384 height 63
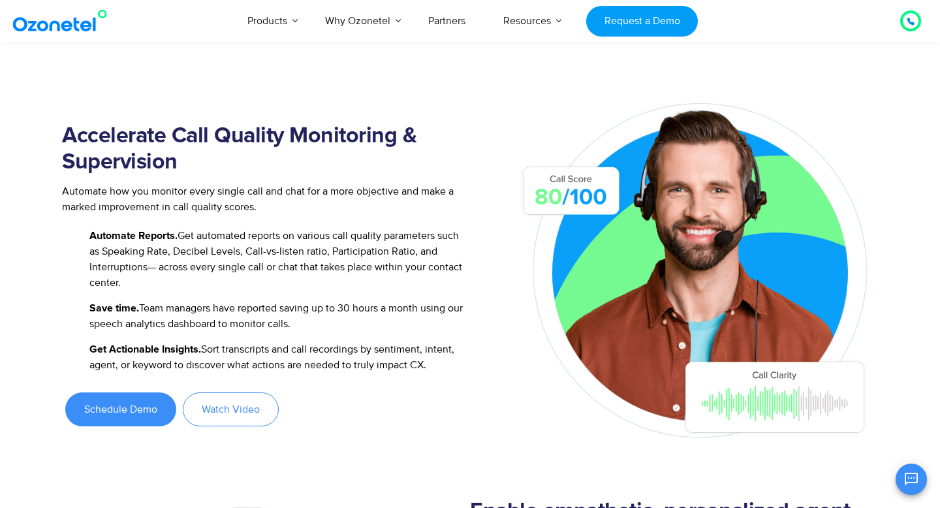
click at [221, 187] on span "Automate how you monitor every single call and chat for a more objective and ma…" at bounding box center [258, 199] width 392 height 29
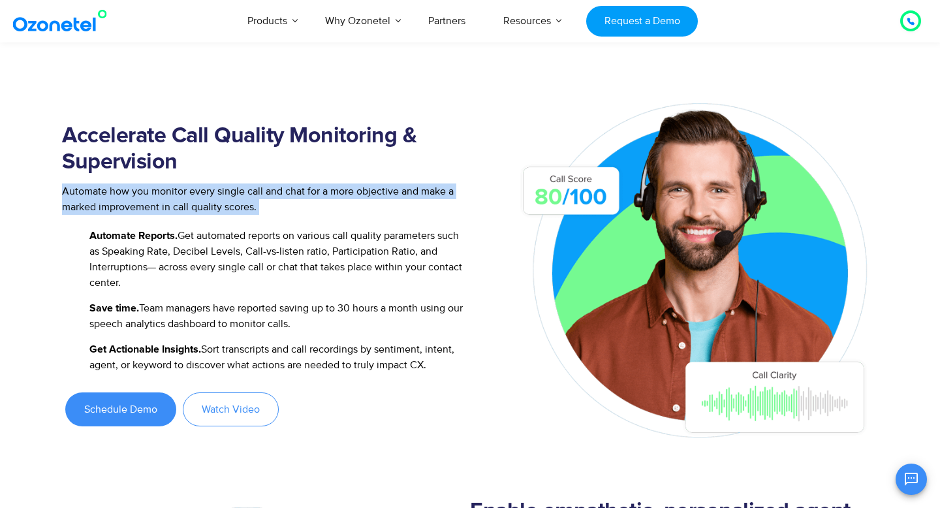
click at [221, 187] on span "Automate how you monitor every single call and chat for a more objective and ma…" at bounding box center [258, 199] width 392 height 29
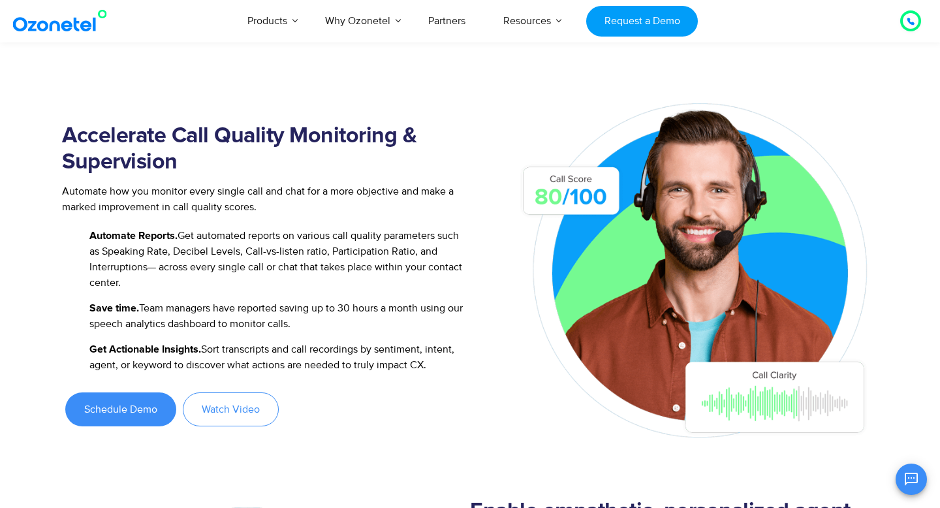
click at [221, 187] on span "Automate how you monitor every single call and chat for a more objective and ma…" at bounding box center [258, 199] width 392 height 29
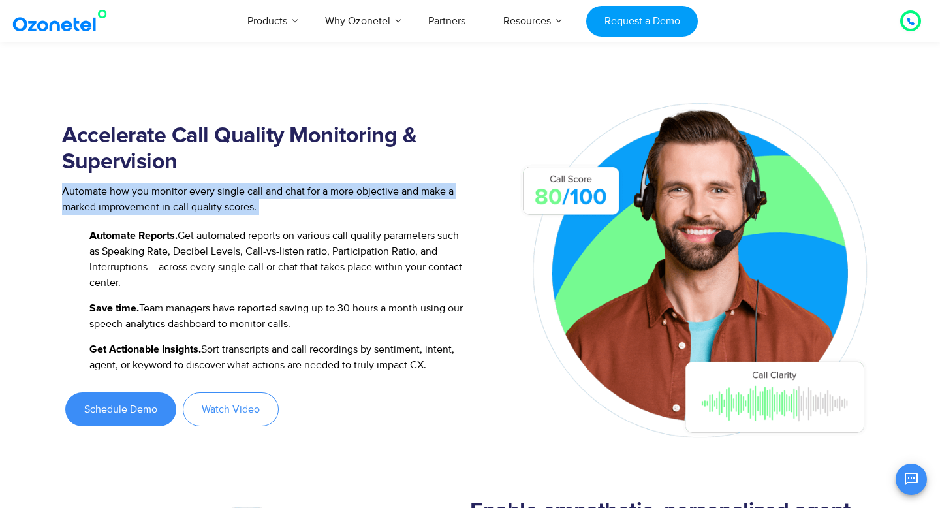
click at [221, 187] on span "Automate how you monitor every single call and chat for a more objective and ma…" at bounding box center [258, 199] width 392 height 29
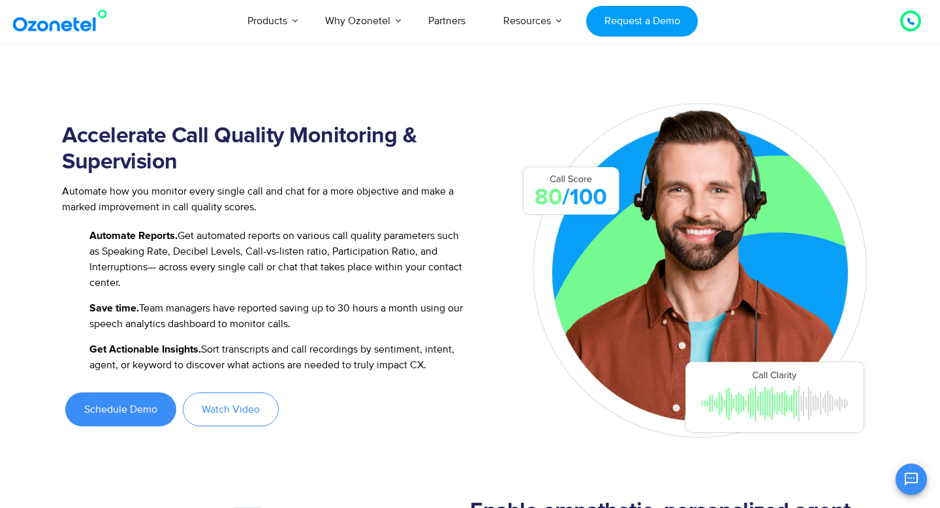
click at [221, 187] on span "Automate how you monitor every single call and chat for a more objective and ma…" at bounding box center [258, 199] width 392 height 29
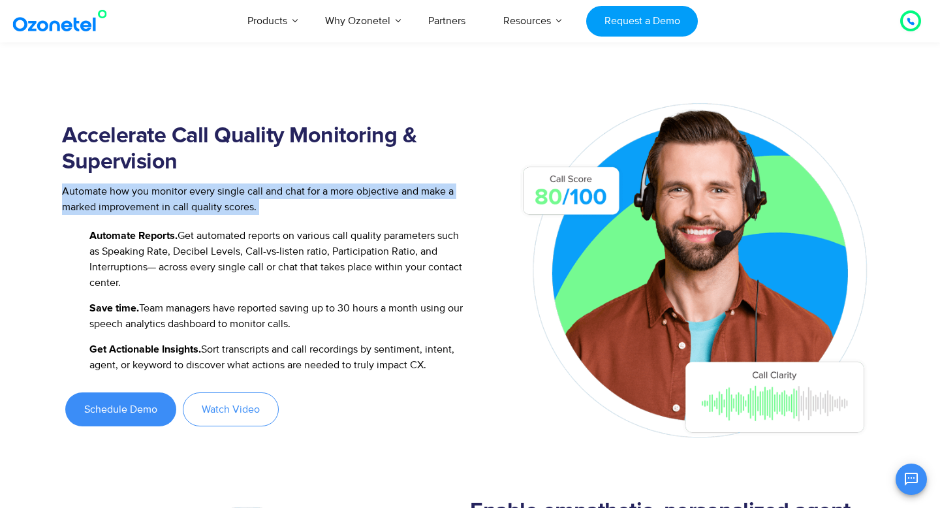
click at [221, 187] on span "Automate how you monitor every single call and chat for a more objective and ma…" at bounding box center [258, 199] width 392 height 29
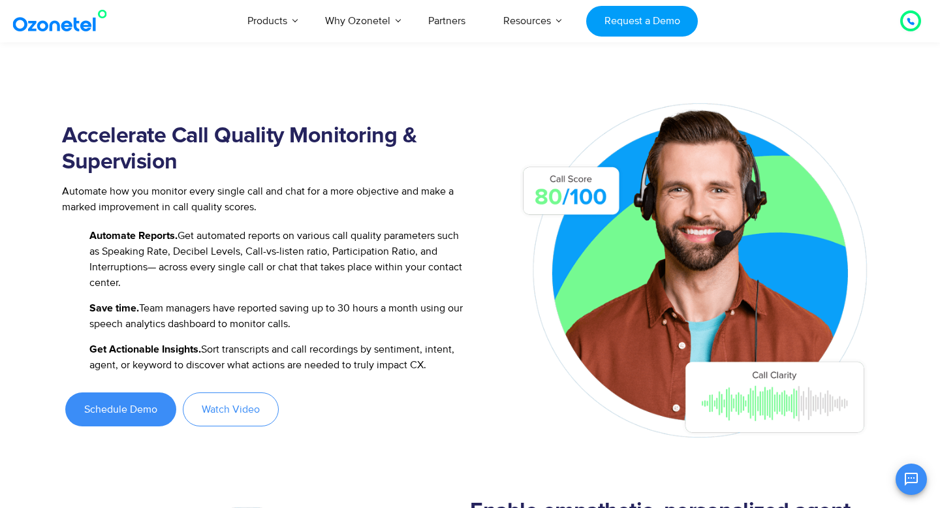
click at [221, 187] on span "Automate how you monitor every single call and chat for a more objective and ma…" at bounding box center [258, 199] width 392 height 29
click at [228, 223] on div "Automate how you monitor every single call and chat for a more objective and ma…" at bounding box center [266, 205] width 408 height 44
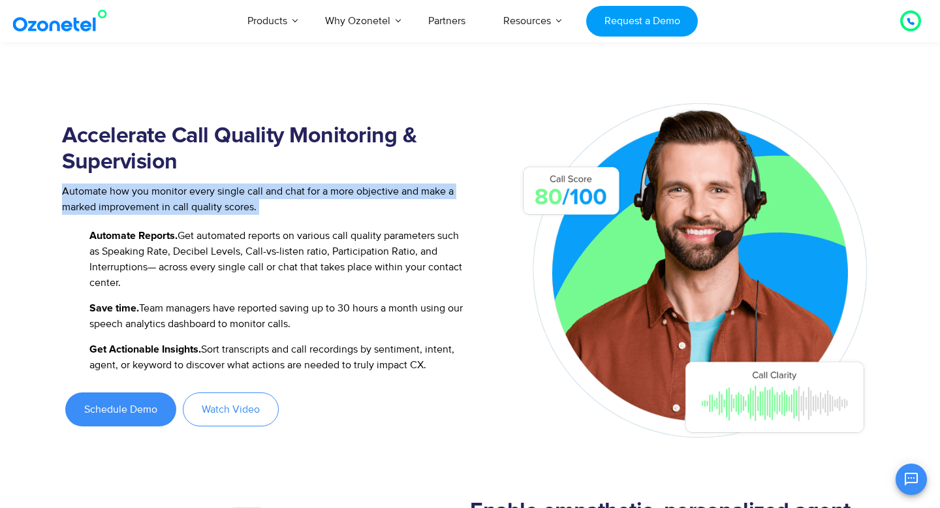
click at [228, 223] on div "Automate how you monitor every single call and chat for a more objective and ma…" at bounding box center [266, 205] width 408 height 44
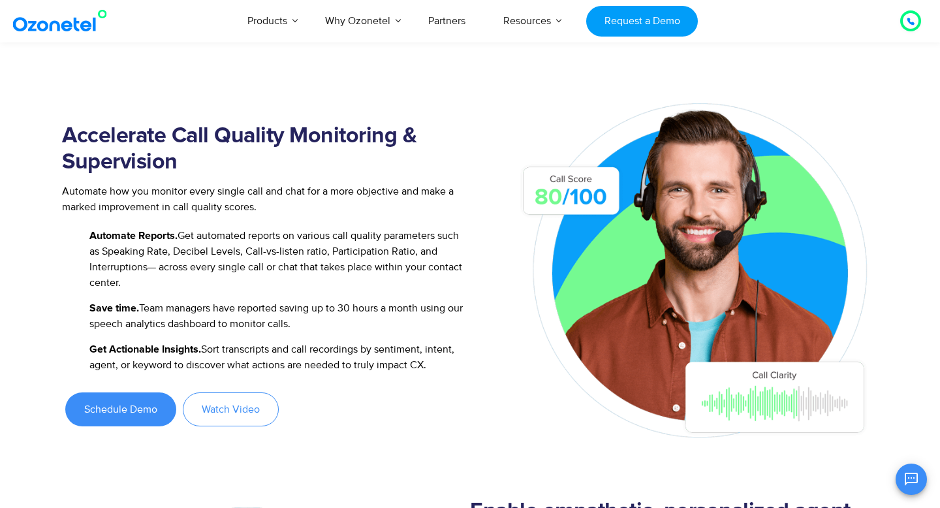
click at [228, 231] on span "Automate Reports. Get automated reports on various call quality parameters such…" at bounding box center [278, 259] width 384 height 63
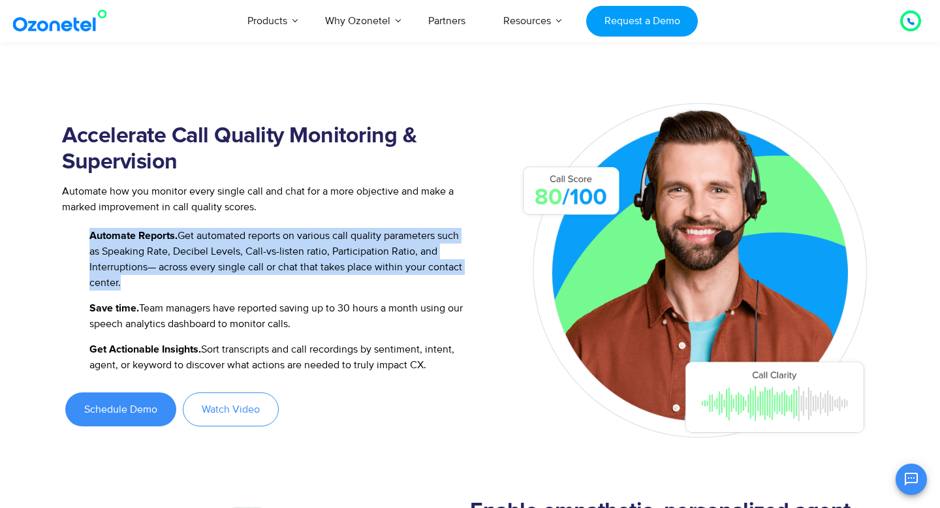
click at [228, 231] on span "Automate Reports. Get automated reports on various call quality parameters such…" at bounding box center [278, 259] width 384 height 63
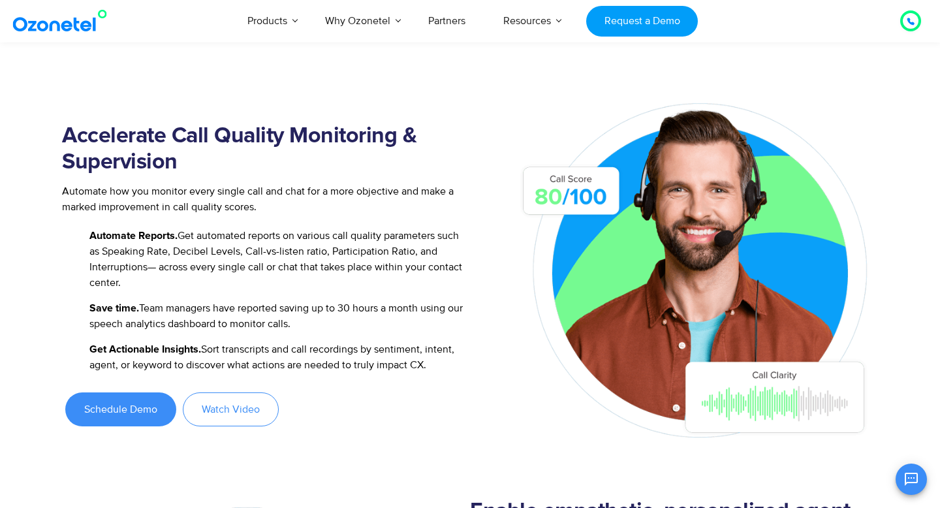
click at [228, 231] on span "Automate Reports. Get automated reports on various call quality parameters such…" at bounding box center [278, 259] width 384 height 63
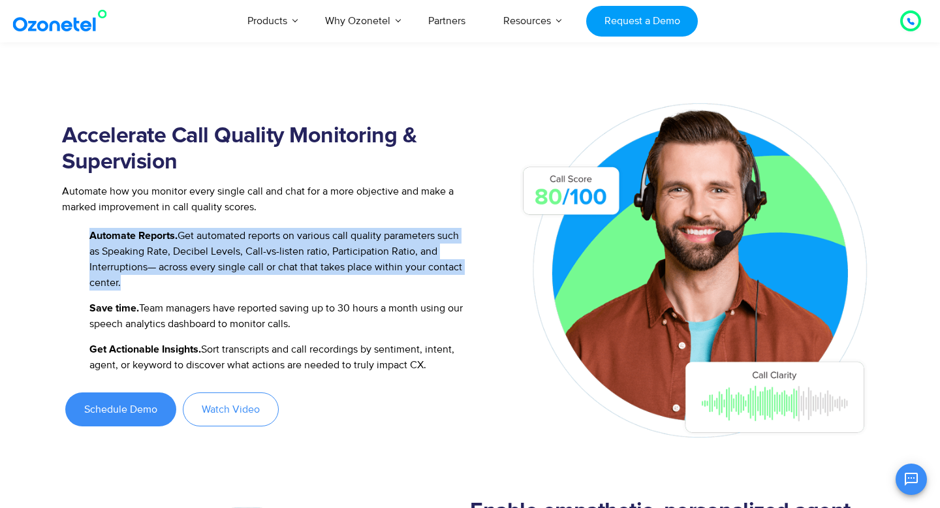
click at [242, 320] on span "Save time. Team managers have reported saving up to 30 hours a month using our …" at bounding box center [278, 315] width 384 height 31
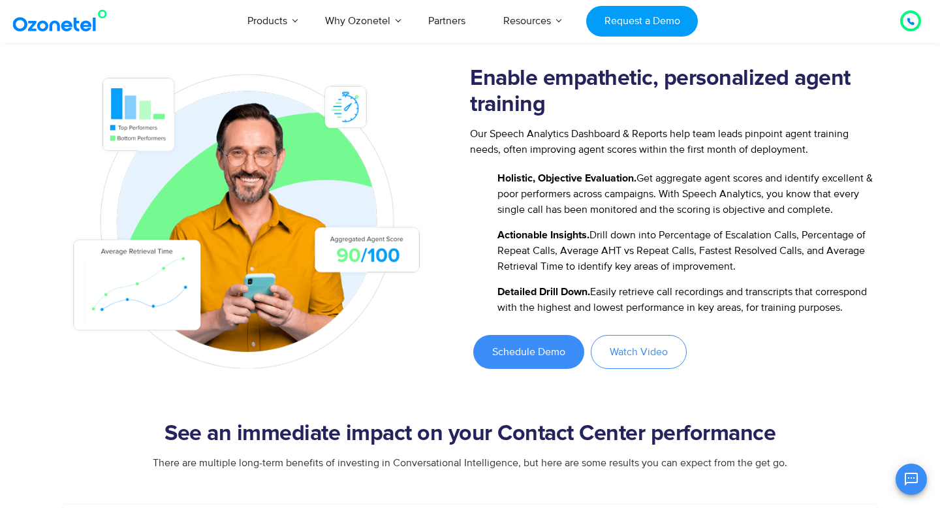
scroll to position [1559, 0]
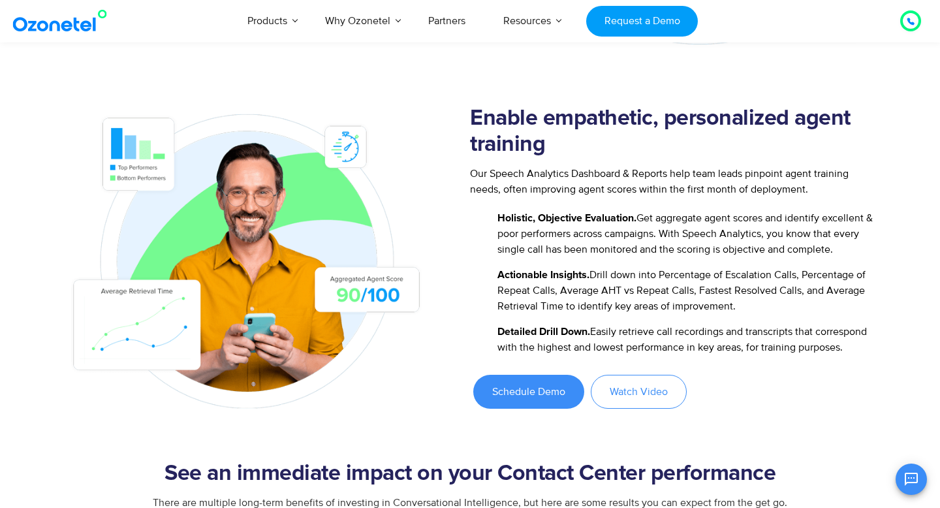
click at [643, 276] on span "Actionable Insights. Drill down into Percentage of Escalation Calls, Percentage…" at bounding box center [686, 290] width 384 height 47
click at [632, 232] on span "Holistic, Objective Evaluation. Get aggregate agent scores and identify excelle…" at bounding box center [686, 233] width 384 height 47
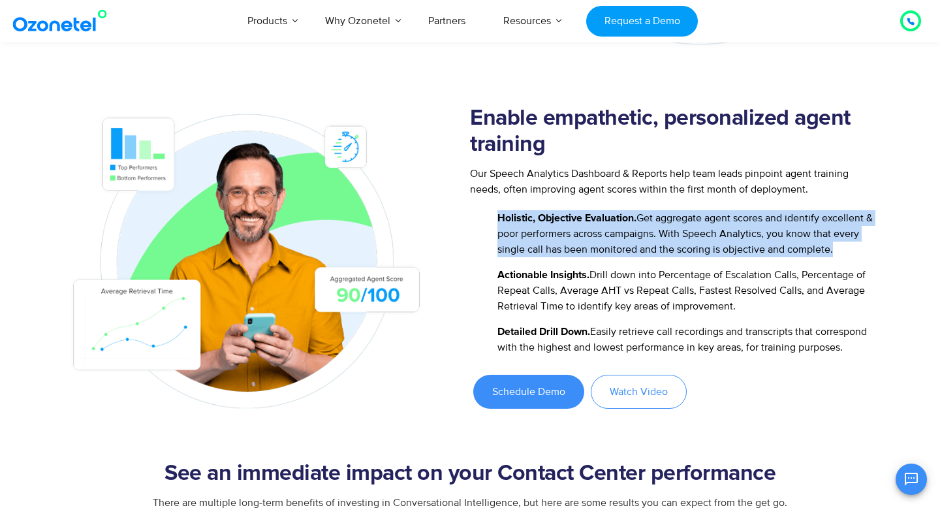
click at [632, 232] on span "Holistic, Objective Evaluation. Get aggregate agent scores and identify excelle…" at bounding box center [686, 233] width 384 height 47
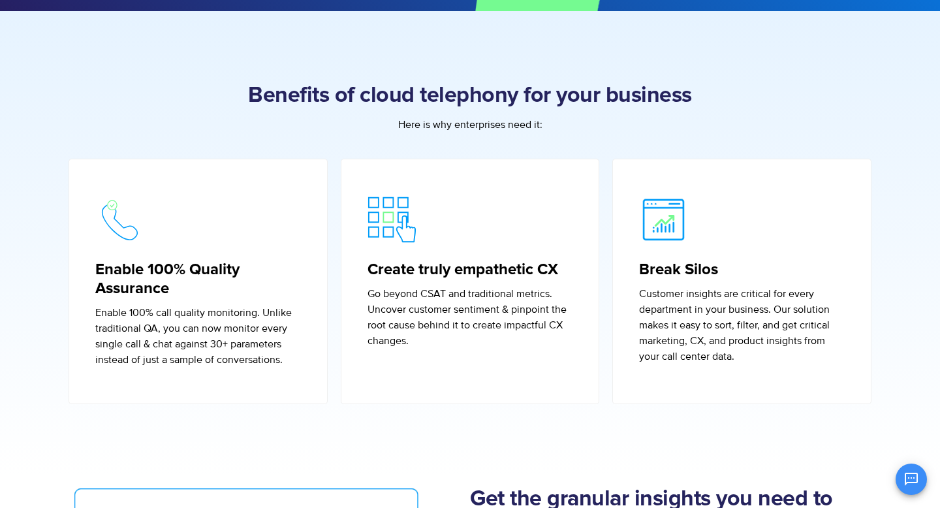
scroll to position [0, 0]
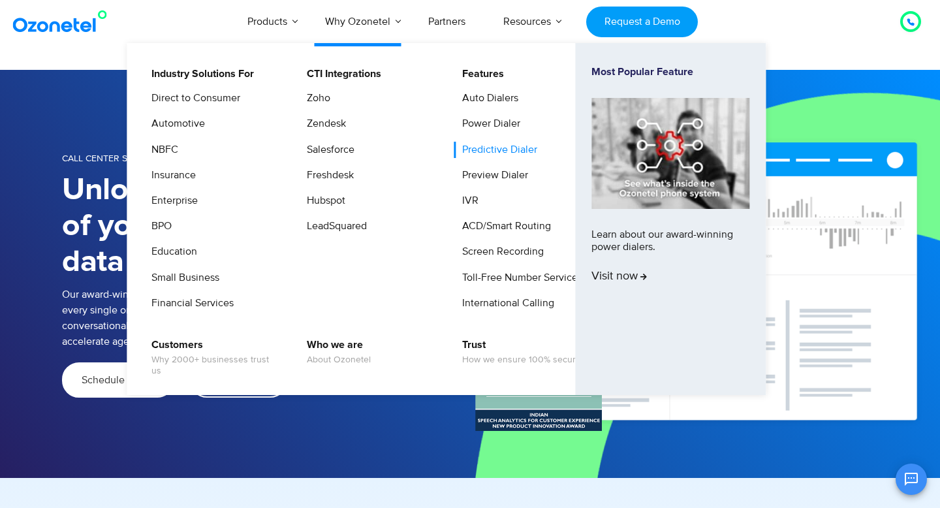
click at [487, 144] on link "Predictive Dialer" at bounding box center [496, 150] width 85 height 16
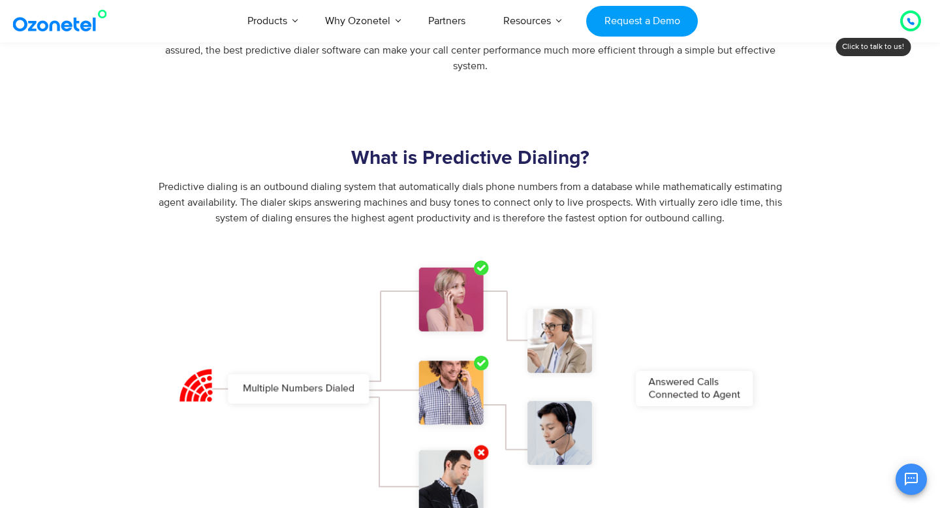
scroll to position [626, 0]
click at [402, 223] on span "Predictive dialing is an outbound dialing system that automatically dials phone…" at bounding box center [470, 203] width 623 height 44
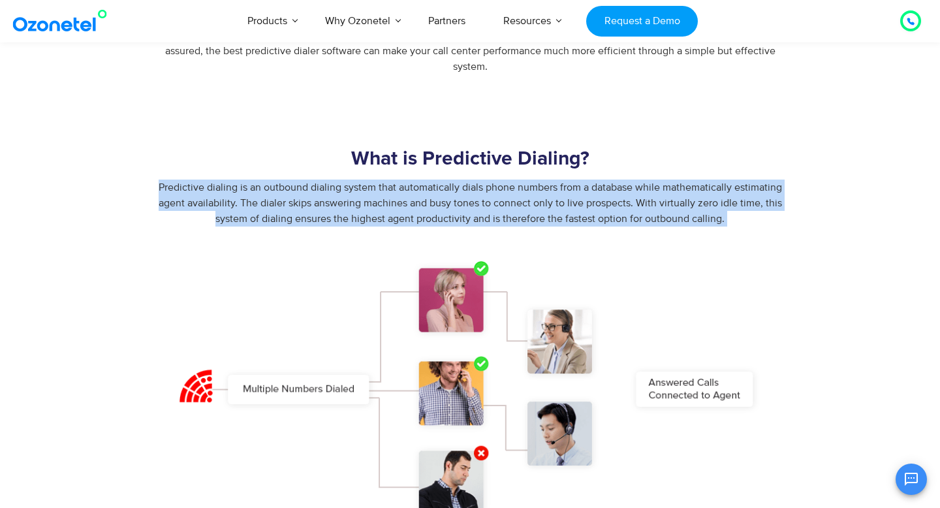
click at [402, 223] on span "Predictive dialing is an outbound dialing system that automatically dials phone…" at bounding box center [470, 203] width 623 height 44
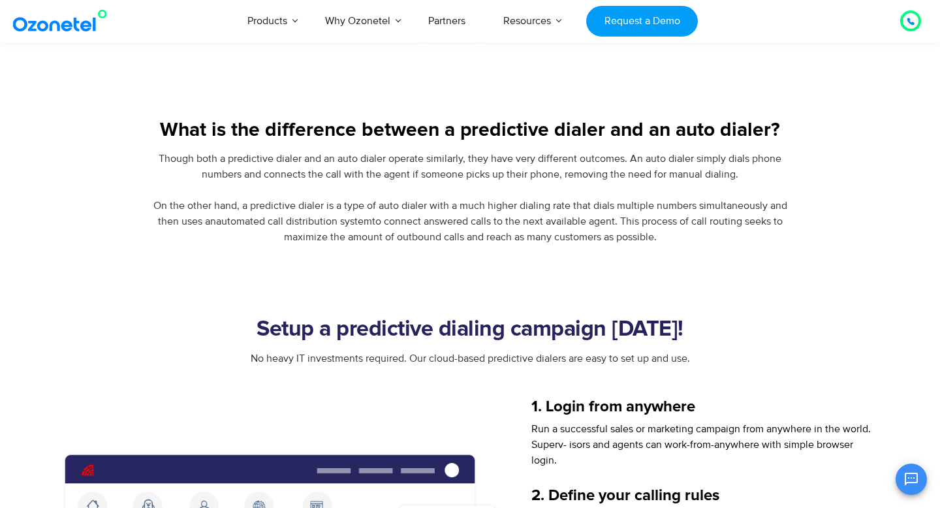
scroll to position [1115, 0]
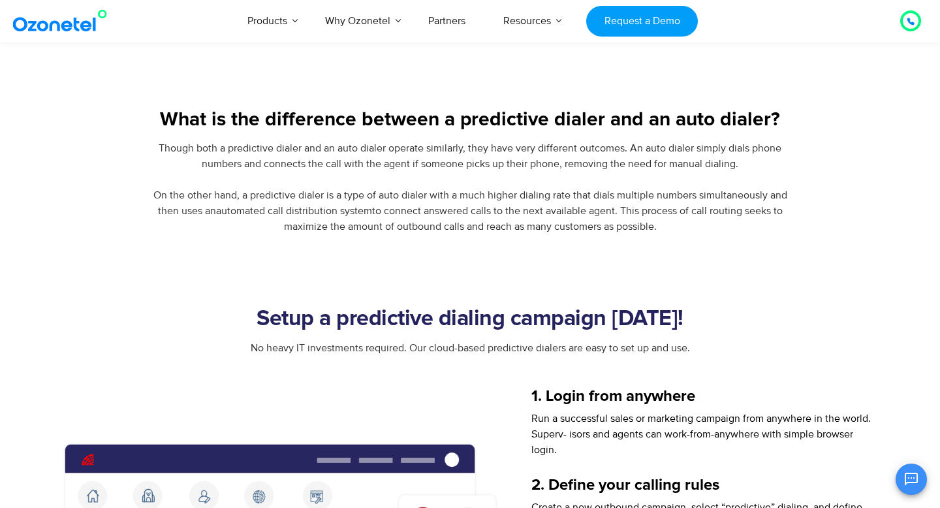
click at [425, 140] on div "What is the difference between a predictive dialer and an auto dialer?" at bounding box center [470, 123] width 816 height 33
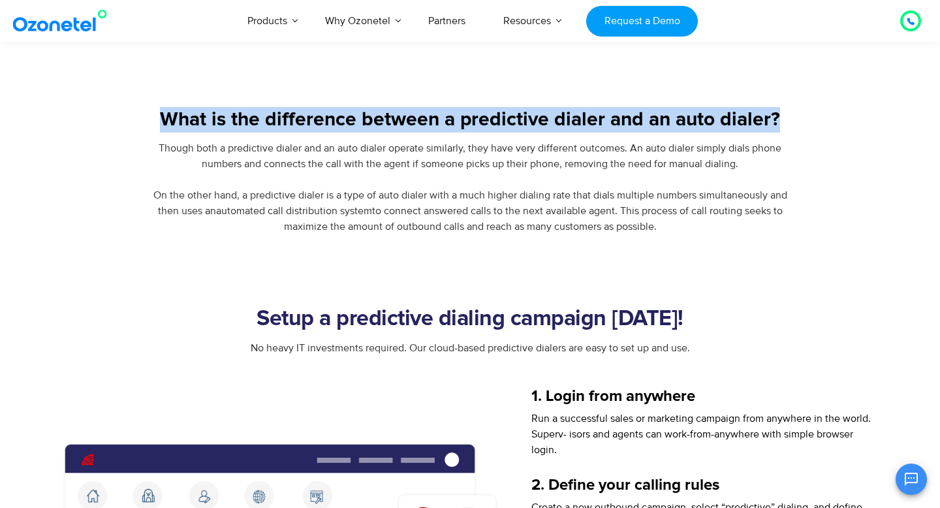
click at [393, 154] on div "Though both a predictive dialer and an auto dialer operate similarly, they have…" at bounding box center [470, 187] width 816 height 94
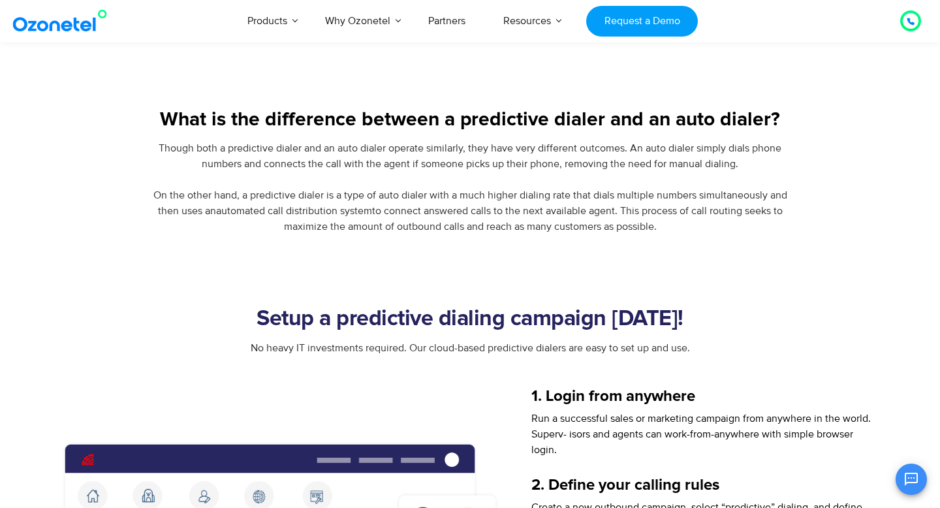
click at [393, 154] on div "Though both a predictive dialer and an auto dialer operate similarly, they have…" at bounding box center [470, 187] width 816 height 94
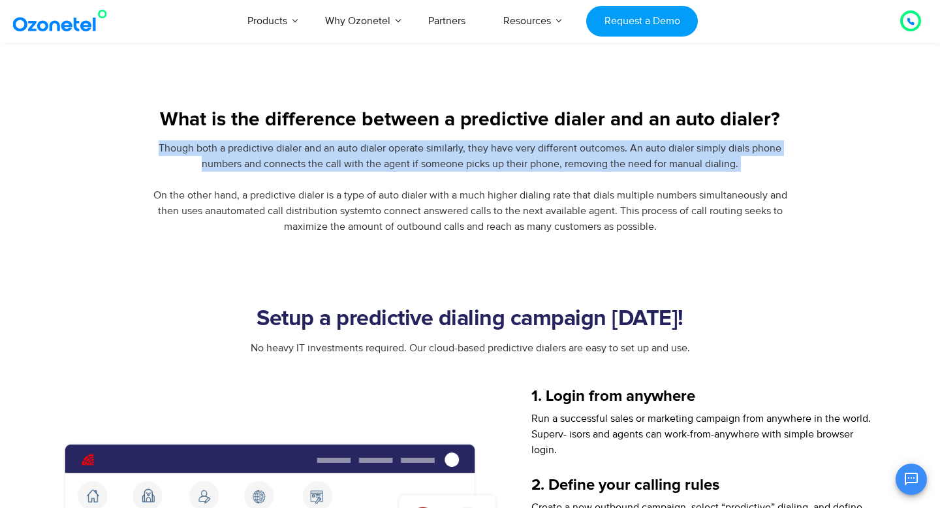
click at [393, 154] on div "Though both a predictive dialer and an auto dialer operate similarly, they have…" at bounding box center [470, 187] width 816 height 94
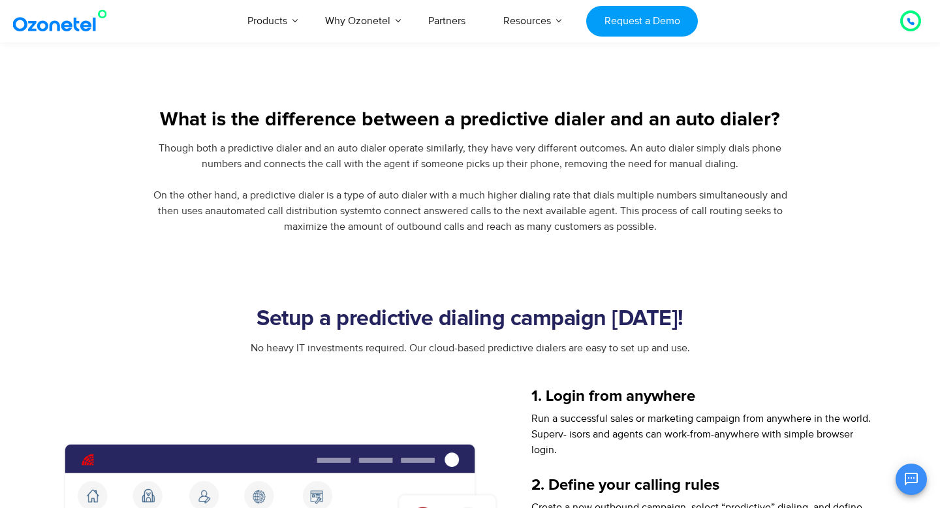
click at [393, 154] on div "Though both a predictive dialer and an auto dialer operate similarly, they have…" at bounding box center [470, 187] width 816 height 94
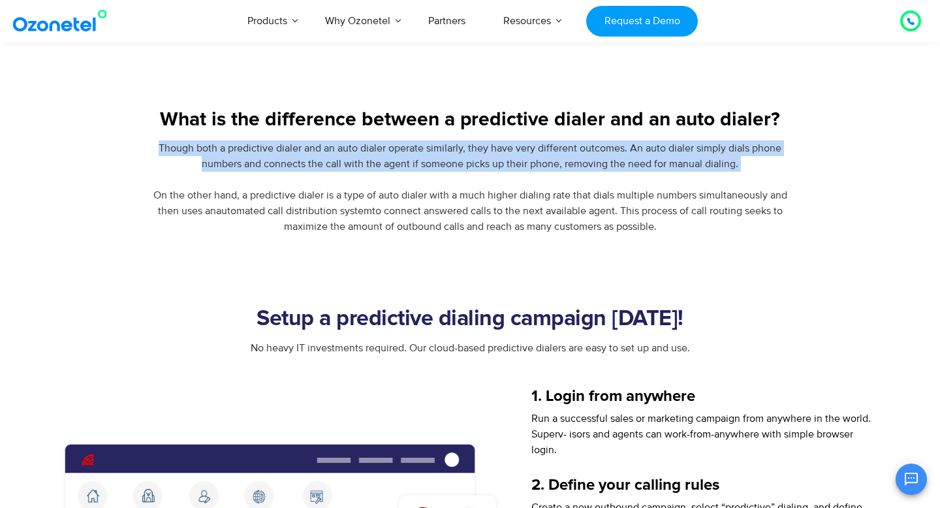
click at [393, 154] on div "Though both a predictive dialer and an auto dialer operate similarly, they have…" at bounding box center [470, 187] width 816 height 94
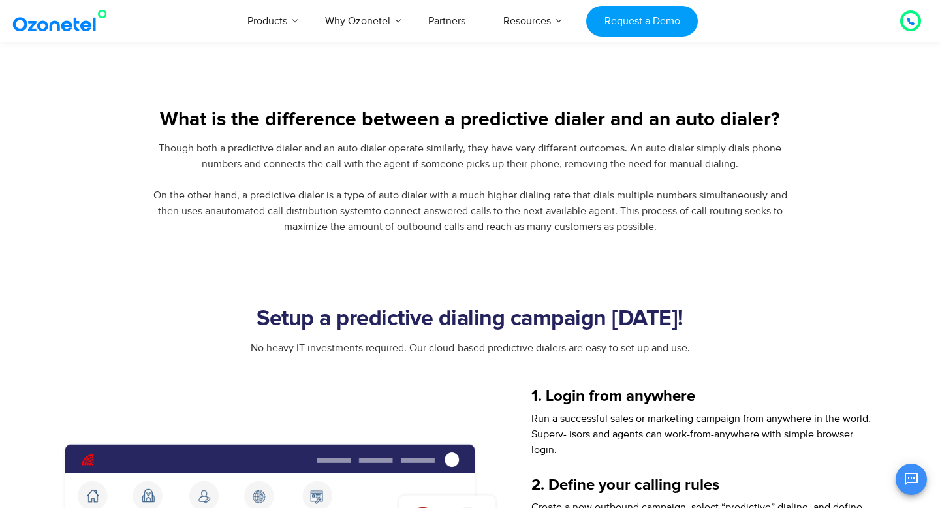
click at [393, 154] on div "Though both a predictive dialer and an auto dialer operate similarly, they have…" at bounding box center [470, 187] width 816 height 94
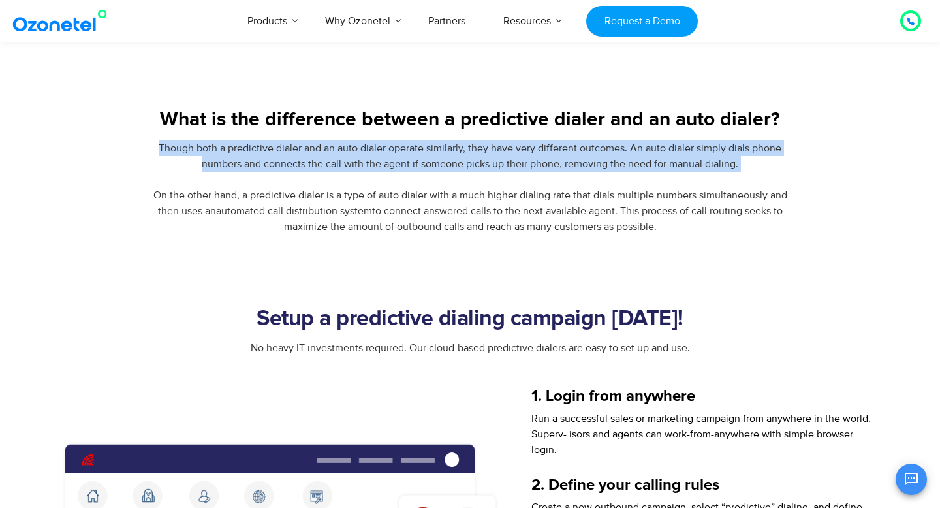
click at [393, 154] on div "Though both a predictive dialer and an auto dialer operate similarly, they have…" at bounding box center [470, 187] width 816 height 94
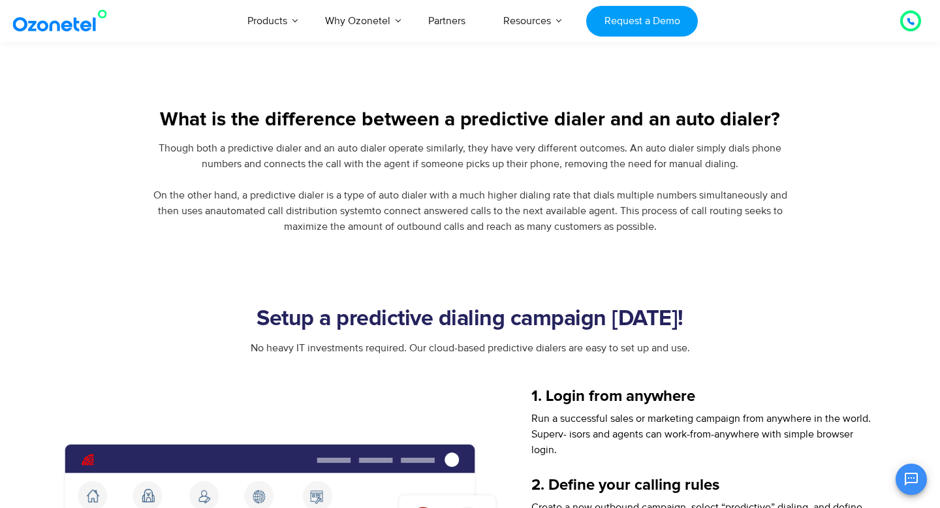
click at [410, 165] on span "Though both a predictive dialer and an auto dialer operate similarly, they have…" at bounding box center [470, 187] width 634 height 91
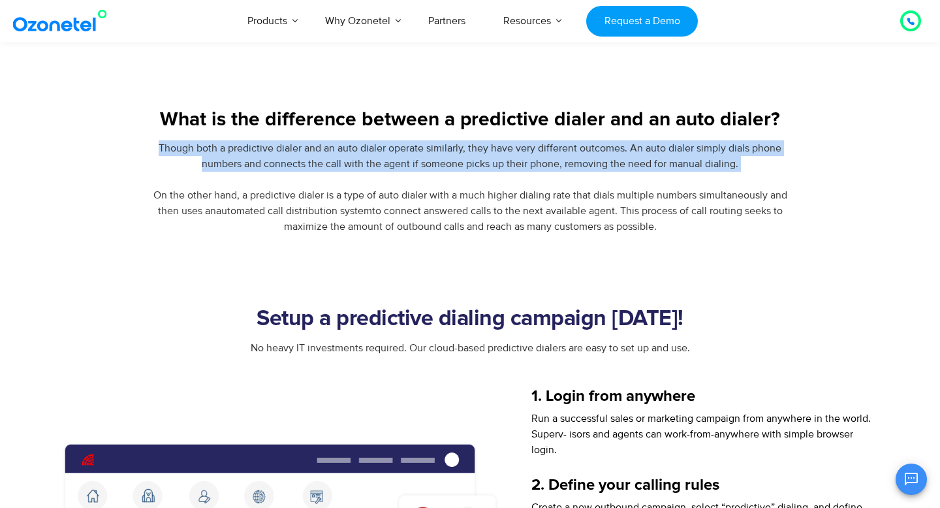
click at [410, 165] on span "Though both a predictive dialer and an auto dialer operate similarly, they have…" at bounding box center [470, 187] width 634 height 91
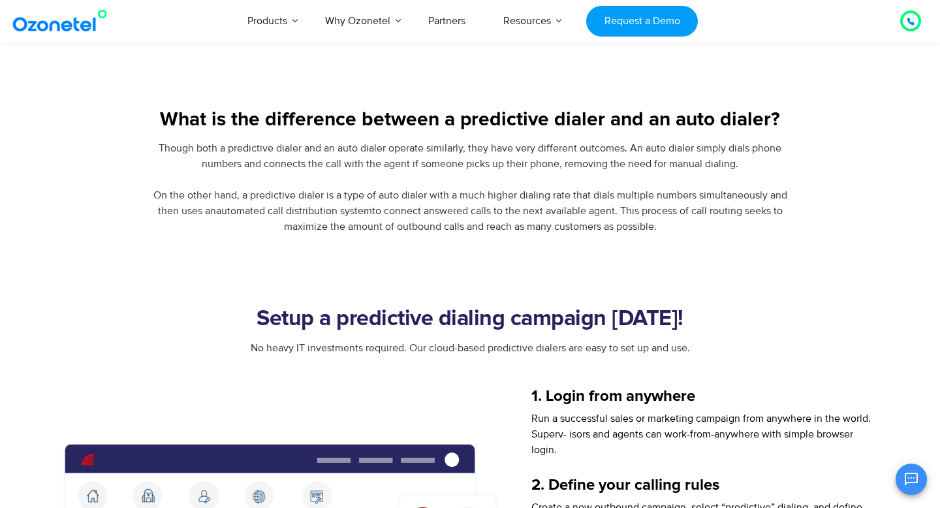
click at [410, 165] on span "Though both a predictive dialer and an auto dialer operate similarly, they have…" at bounding box center [470, 187] width 634 height 91
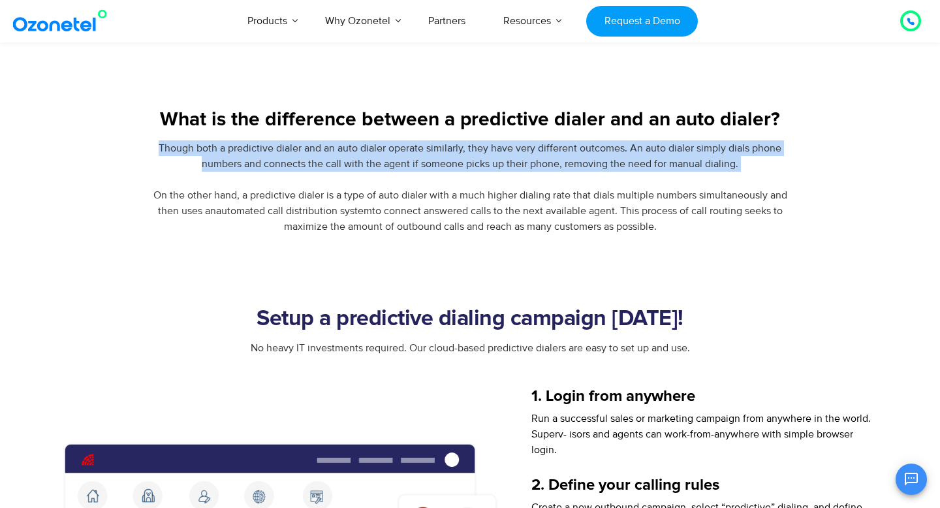
click at [410, 165] on span "Though both a predictive dialer and an auto dialer operate similarly, they have…" at bounding box center [470, 187] width 634 height 91
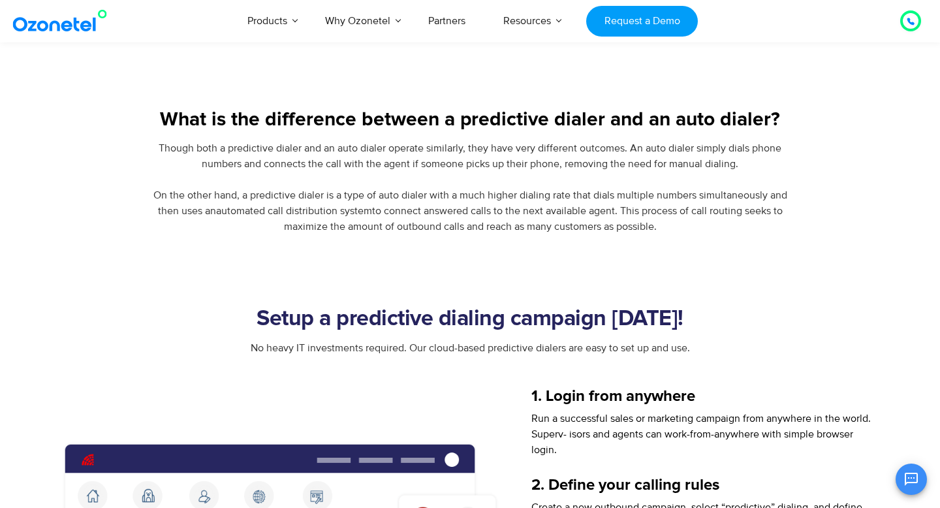
click at [410, 165] on span "Though both a predictive dialer and an auto dialer operate similarly, they have…" at bounding box center [470, 187] width 634 height 91
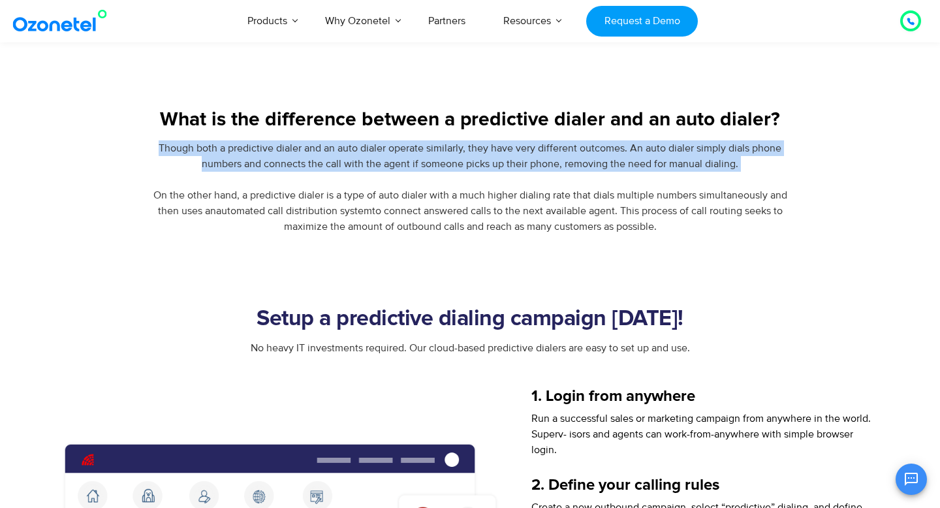
click at [410, 165] on span "Though both a predictive dialer and an auto dialer operate similarly, they have…" at bounding box center [470, 187] width 634 height 91
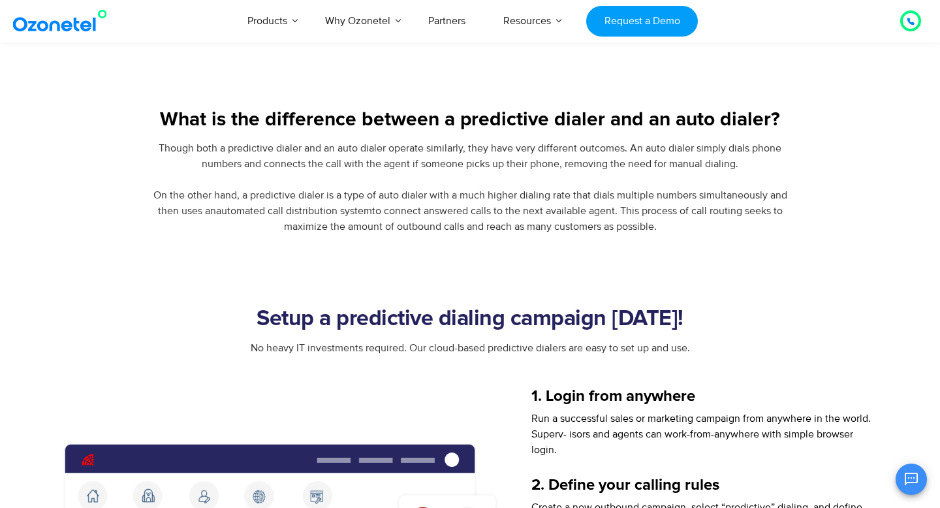
click at [410, 165] on span "Though both a predictive dialer and an auto dialer operate similarly, they have…" at bounding box center [470, 187] width 634 height 91
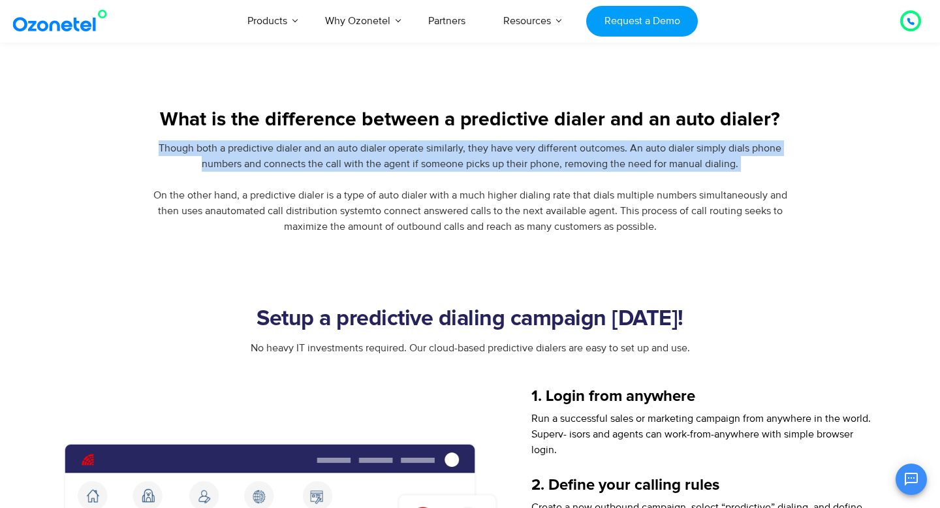
click at [410, 165] on span "Though both a predictive dialer and an auto dialer operate similarly, they have…" at bounding box center [470, 187] width 634 height 91
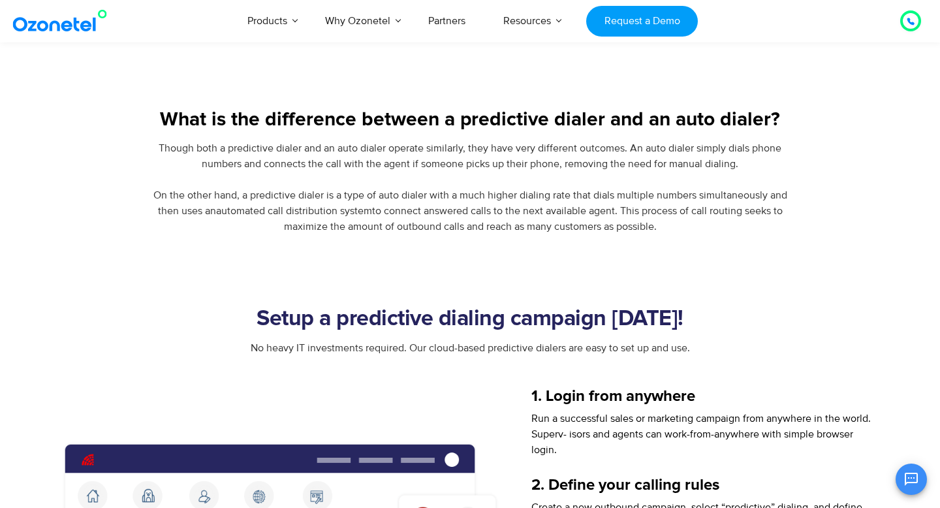
click at [410, 165] on span "Though both a predictive dialer and an auto dialer operate similarly, they have…" at bounding box center [470, 187] width 634 height 91
click at [613, 210] on span "Though both a predictive dialer and an auto dialer operate similarly, they have…" at bounding box center [470, 187] width 634 height 91
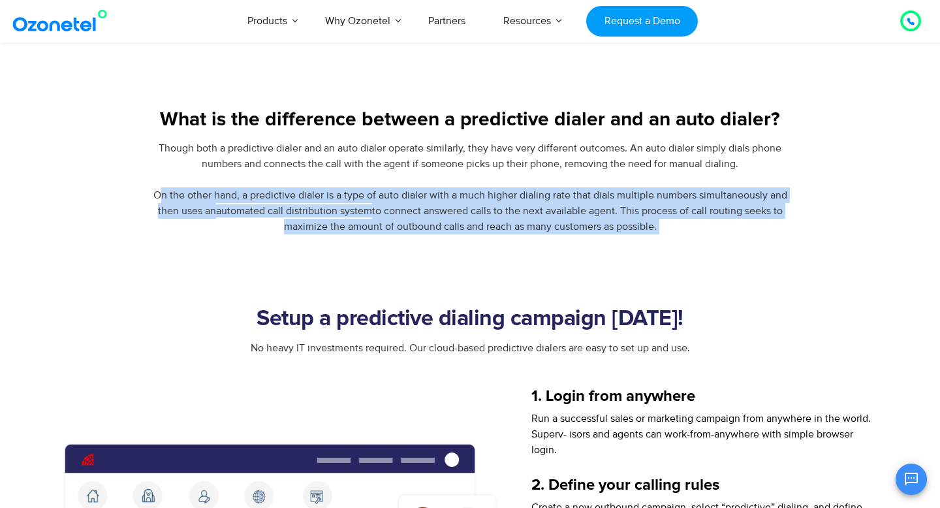
click at [613, 210] on span "Though both a predictive dialer and an auto dialer operate similarly, they have…" at bounding box center [470, 187] width 634 height 91
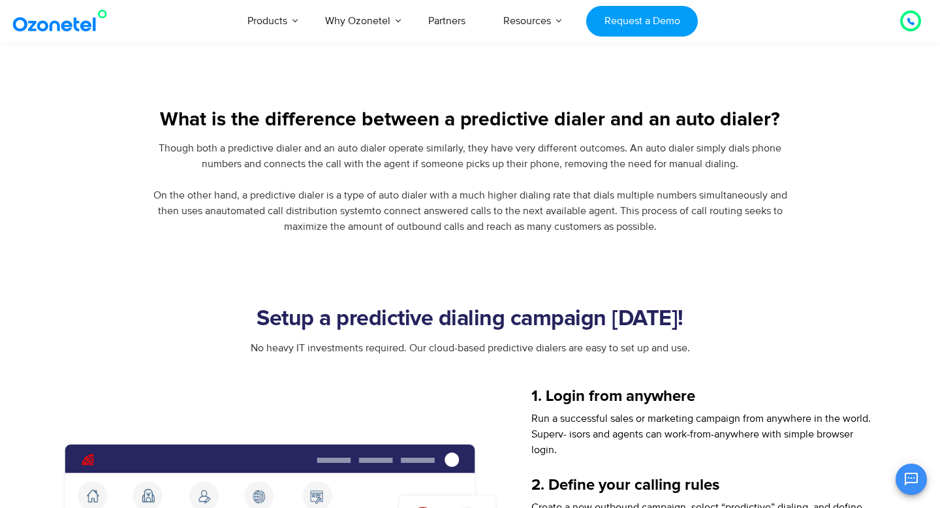
click at [613, 210] on span "Though both a predictive dialer and an auto dialer operate similarly, they have…" at bounding box center [470, 187] width 634 height 91
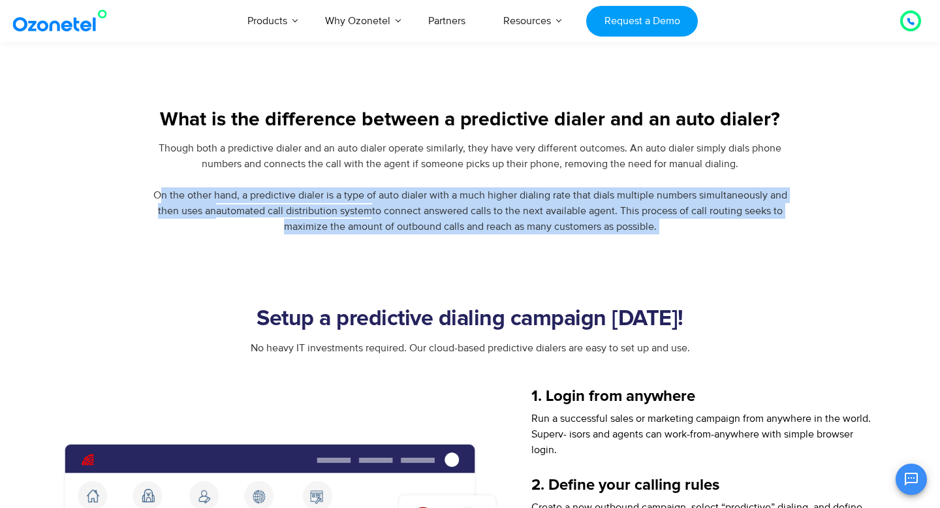
click at [613, 210] on span "Though both a predictive dialer and an auto dialer operate similarly, they have…" at bounding box center [470, 187] width 634 height 91
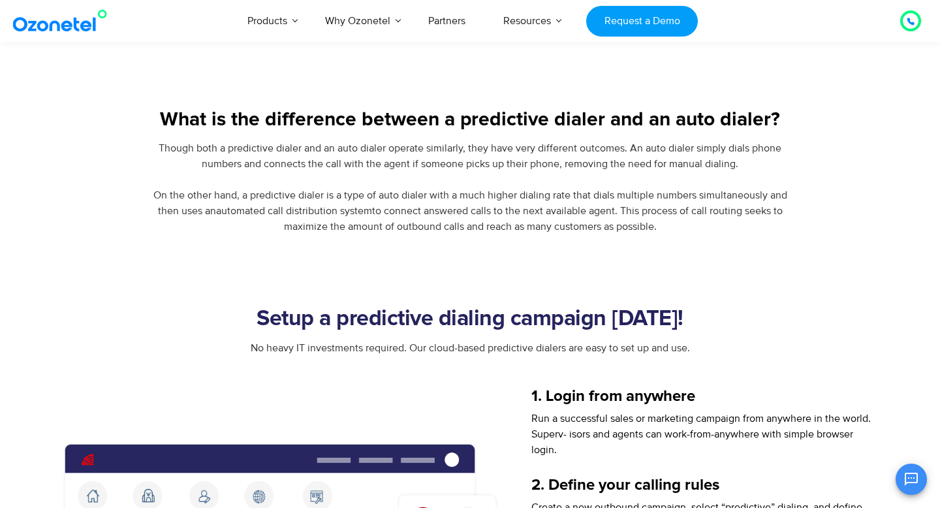
click at [613, 210] on span "Though both a predictive dialer and an auto dialer operate similarly, they have…" at bounding box center [470, 187] width 634 height 91
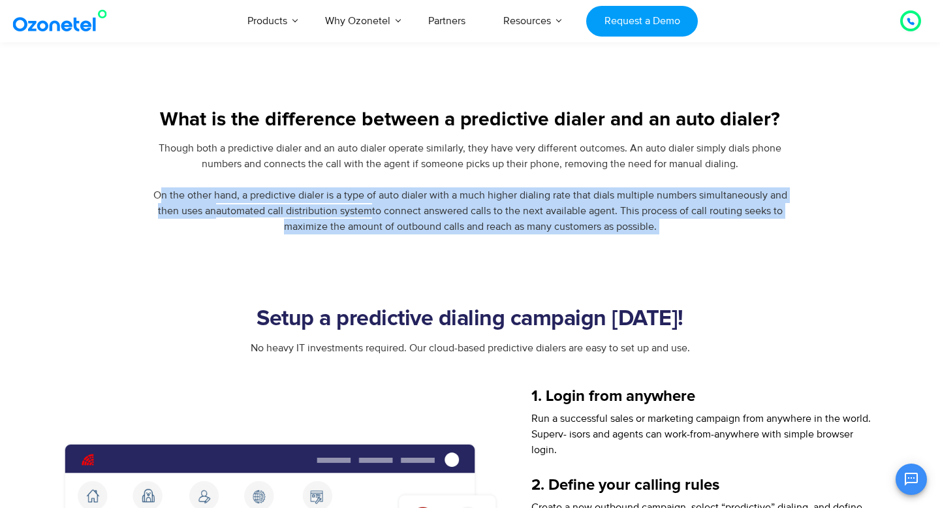
click at [613, 210] on span "Though both a predictive dialer and an auto dialer operate similarly, they have…" at bounding box center [470, 187] width 634 height 91
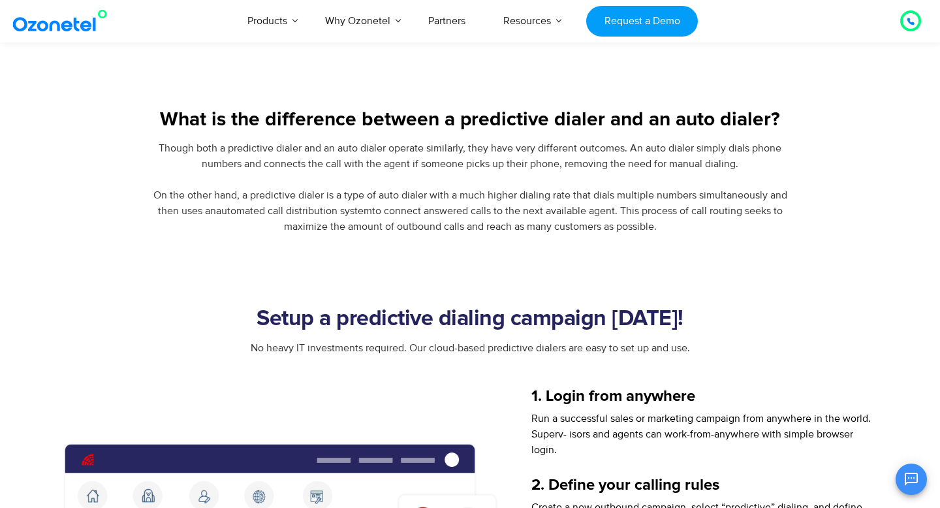
click at [613, 210] on span "Though both a predictive dialer and an auto dialer operate similarly, they have…" at bounding box center [470, 187] width 634 height 91
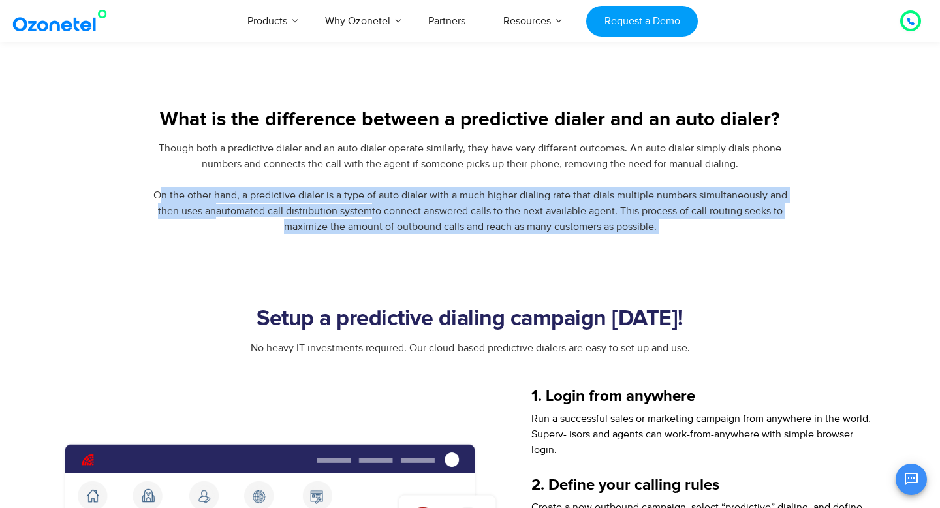
click at [613, 210] on span "Though both a predictive dialer and an auto dialer operate similarly, they have…" at bounding box center [470, 187] width 634 height 91
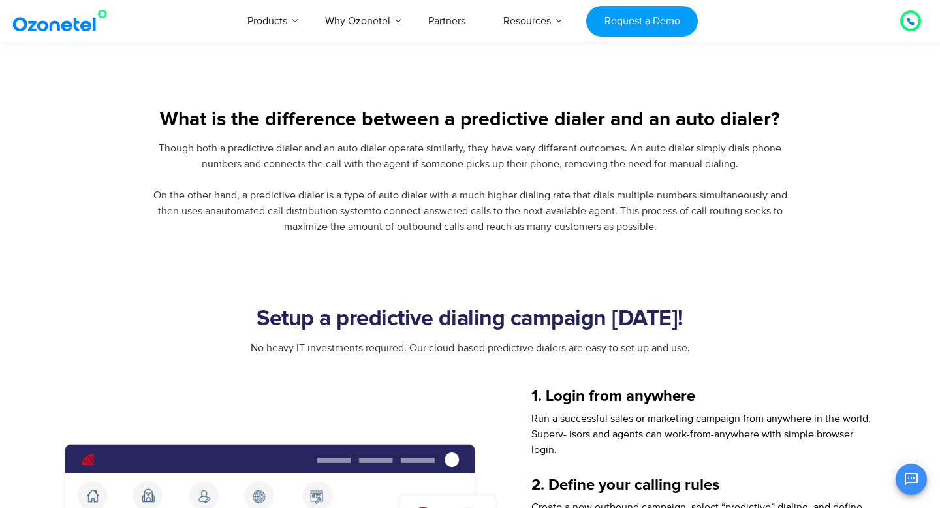
click at [613, 210] on span "Though both a predictive dialer and an auto dialer operate similarly, they have…" at bounding box center [470, 187] width 634 height 91
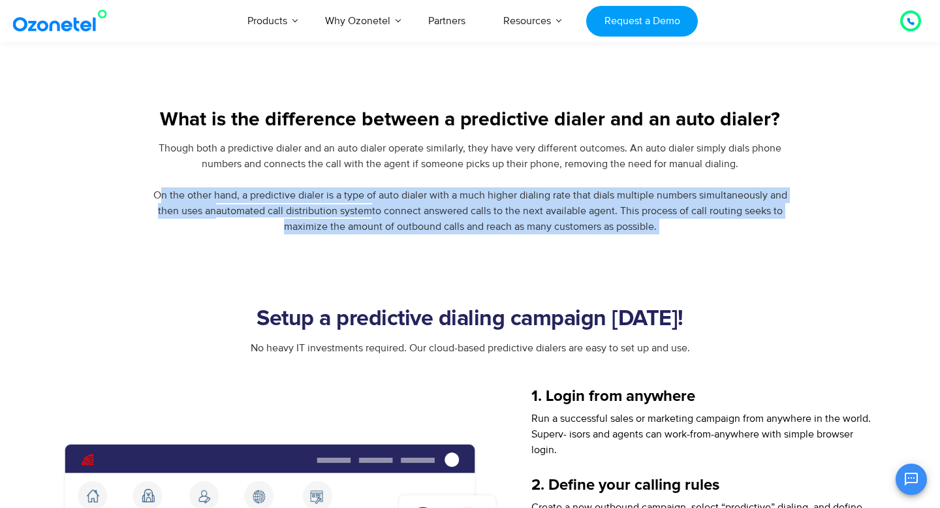
click at [613, 210] on span "Though both a predictive dialer and an auto dialer operate similarly, they have…" at bounding box center [470, 187] width 634 height 91
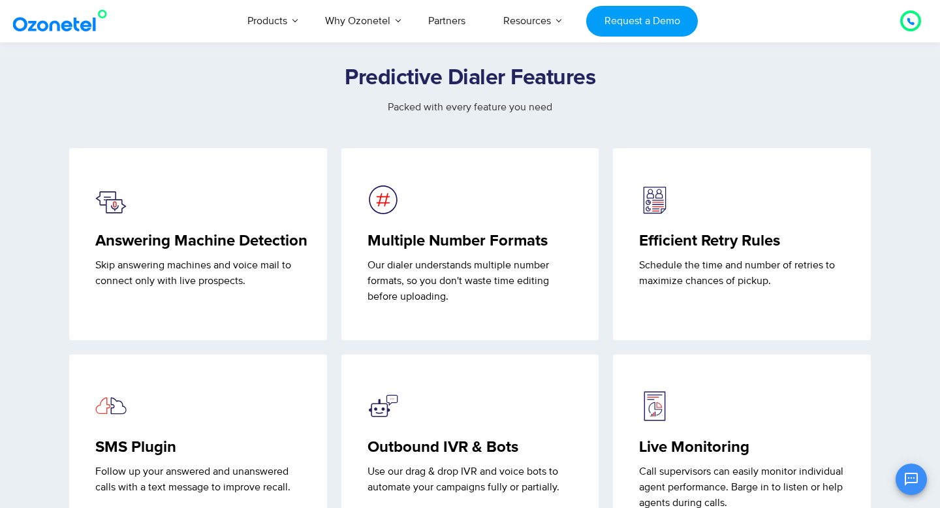
scroll to position [3184, 0]
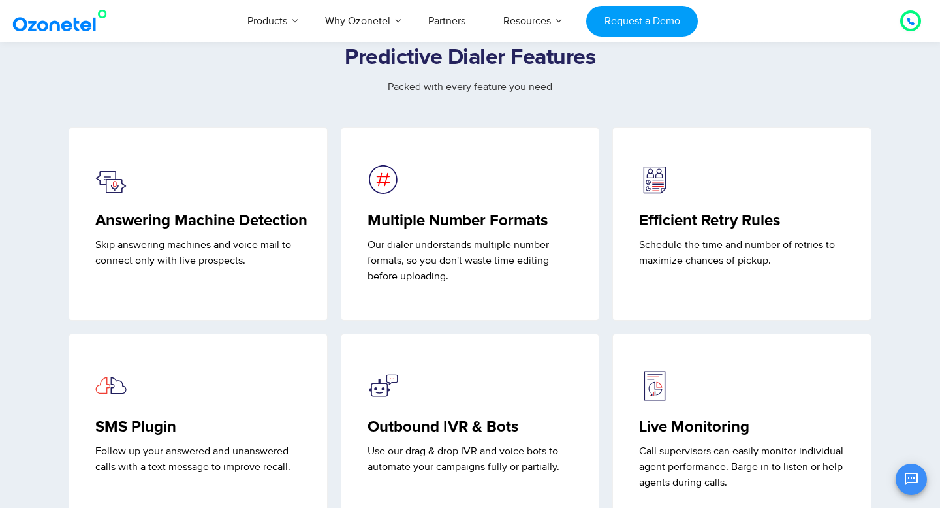
click at [477, 247] on div "Multiple Number Formats Our dialer understands multiple number formats, so you …" at bounding box center [470, 247] width 206 height 72
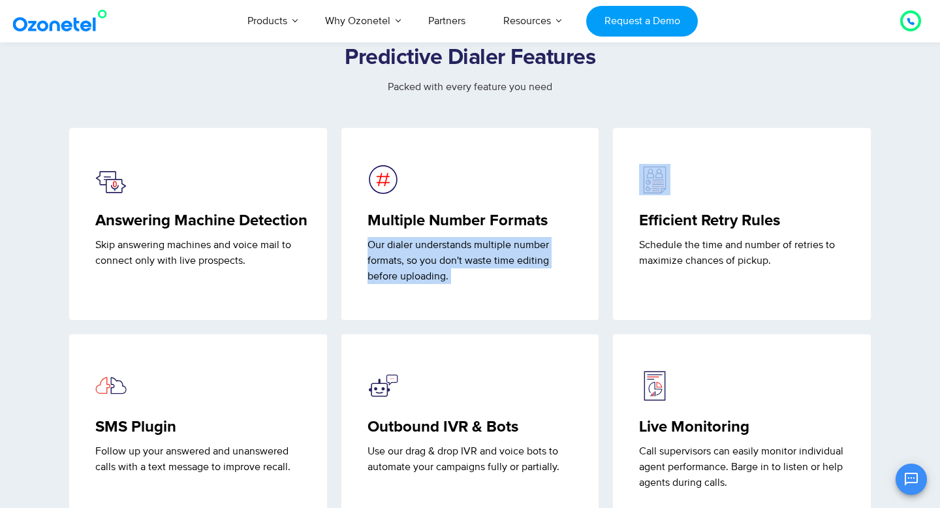
click at [477, 247] on div "Multiple Number Formats Our dialer understands multiple number formats, so you …" at bounding box center [470, 247] width 206 height 72
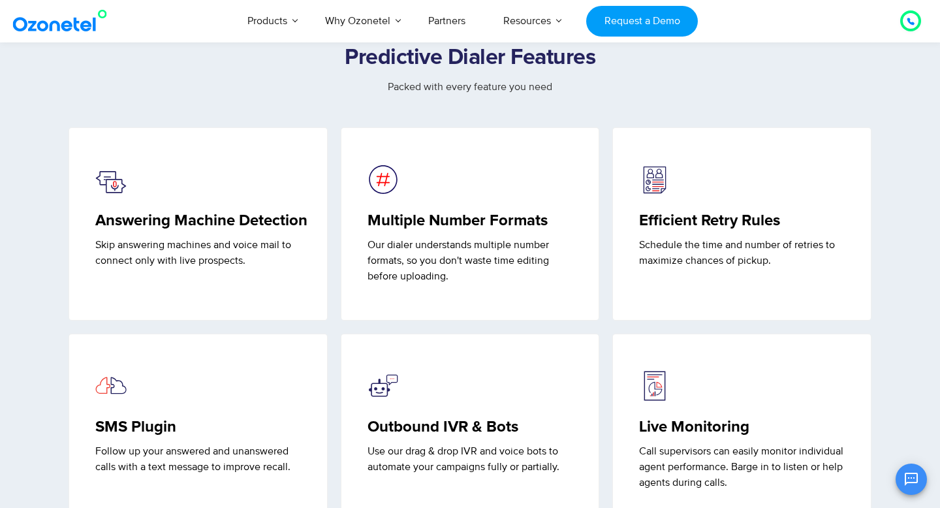
click at [181, 268] on p "Skip answering machines and voice mail to connect only with live prospects." at bounding box center [202, 252] width 215 height 31
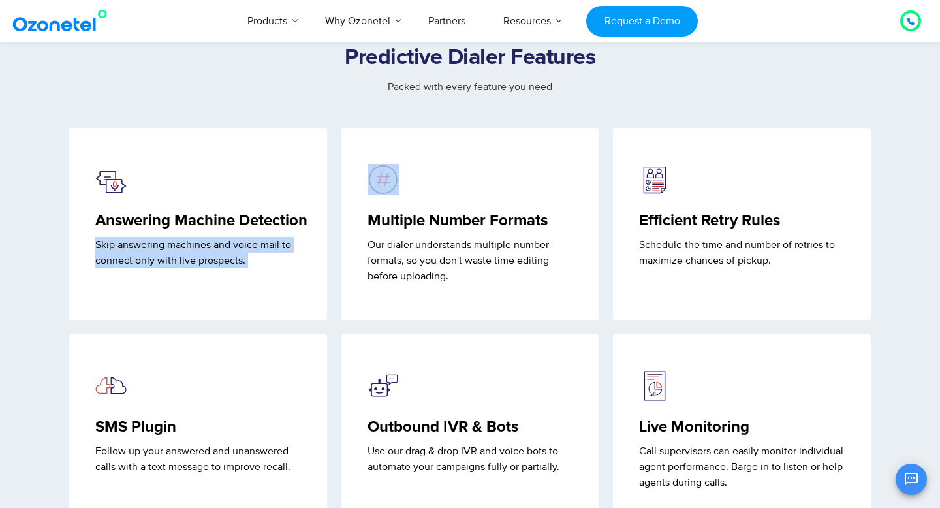
click at [181, 268] on p "Skip answering machines and voice mail to connect only with live prospects." at bounding box center [202, 252] width 215 height 31
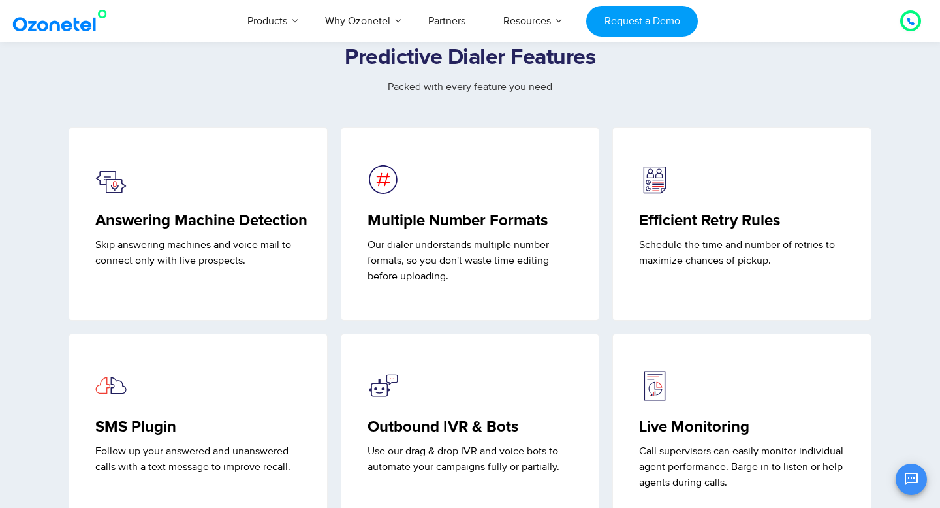
click at [181, 268] on p "Skip answering machines and voice mail to connect only with live prospects." at bounding box center [202, 252] width 215 height 31
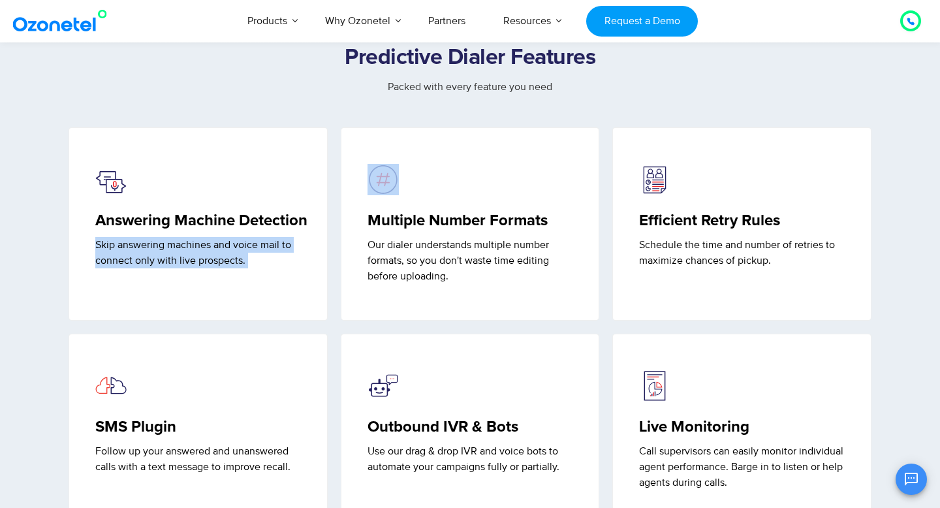
click at [181, 268] on p "Skip answering machines and voice mail to connect only with live prospects." at bounding box center [202, 252] width 215 height 31
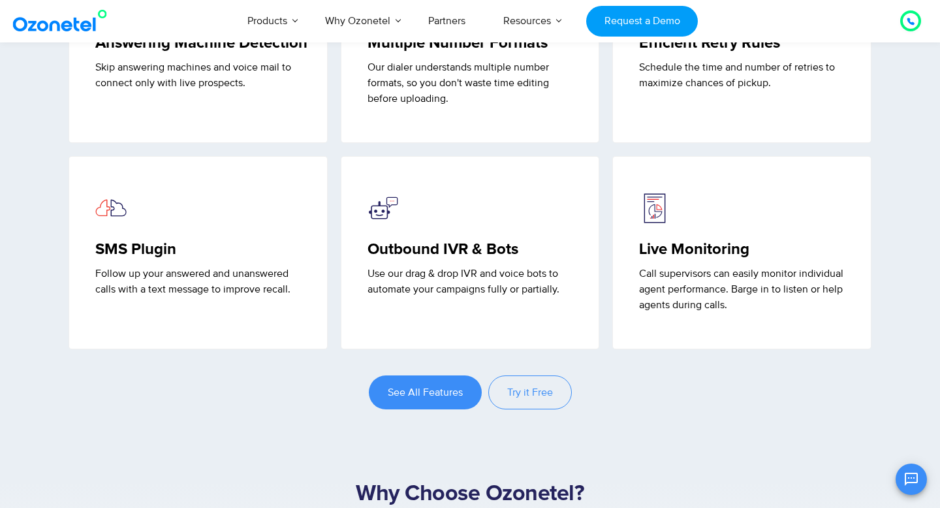
scroll to position [3366, 0]
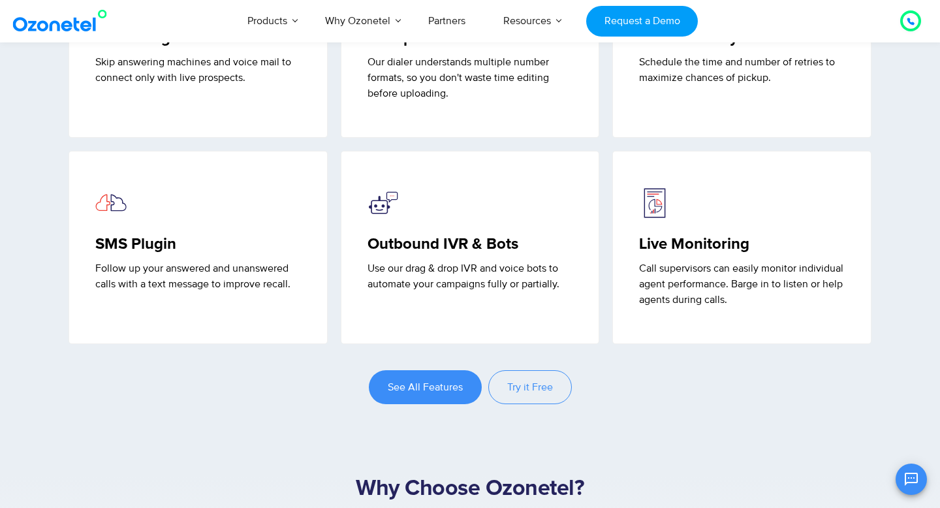
click at [379, 254] on h5 "Outbound IVR & Bots" at bounding box center [470, 244] width 206 height 19
click at [397, 292] on p "Use our drag & drop IVR and voice bots to automate your campaigns fully or part…" at bounding box center [470, 275] width 206 height 31
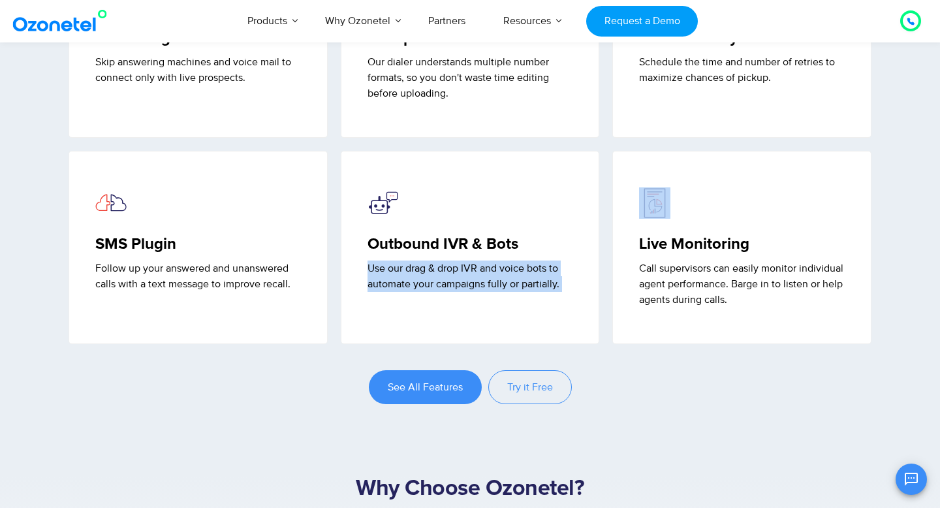
click at [397, 292] on p "Use our drag & drop IVR and voice bots to automate your campaigns fully or part…" at bounding box center [470, 275] width 206 height 31
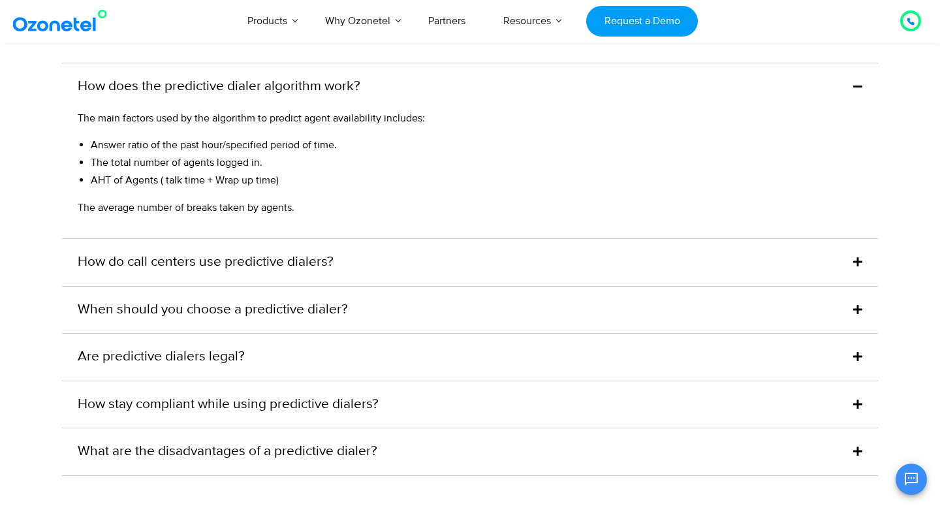
scroll to position [5926, 0]
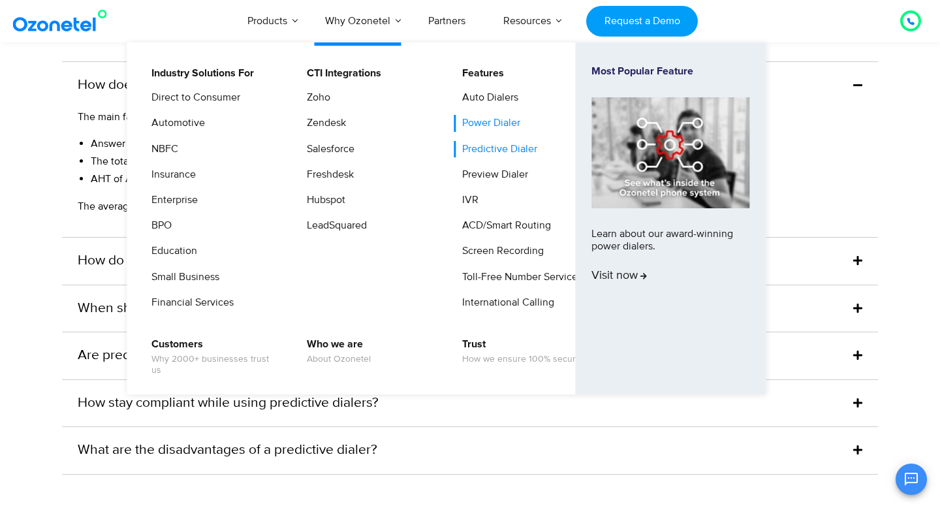
click at [480, 120] on link "Power Dialer" at bounding box center [488, 123] width 69 height 16
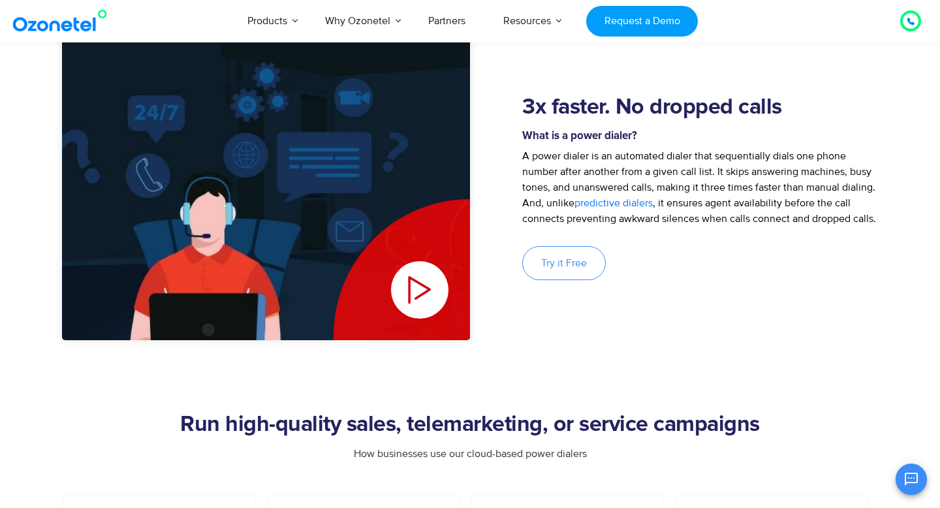
scroll to position [126, 0]
click at [415, 283] on icon "Play Video" at bounding box center [419, 289] width 57 height 57
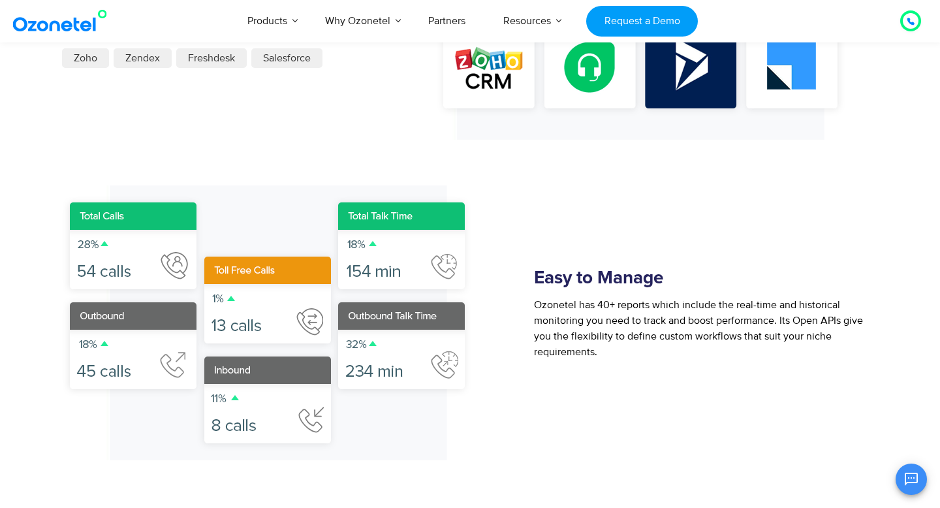
scroll to position [1825, 0]
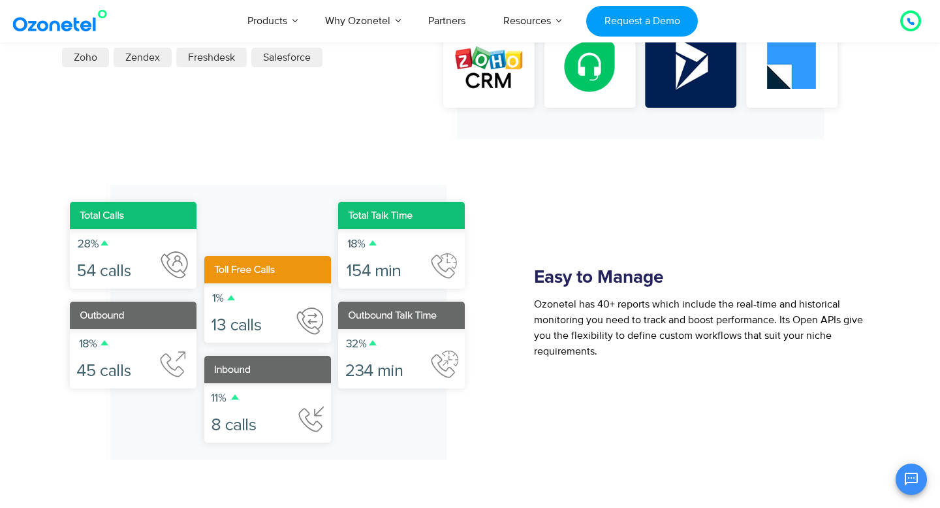
click at [437, 209] on img at bounding box center [268, 322] width 412 height 275
click at [412, 293] on img at bounding box center [268, 322] width 412 height 275
click at [375, 254] on img at bounding box center [268, 322] width 412 height 275
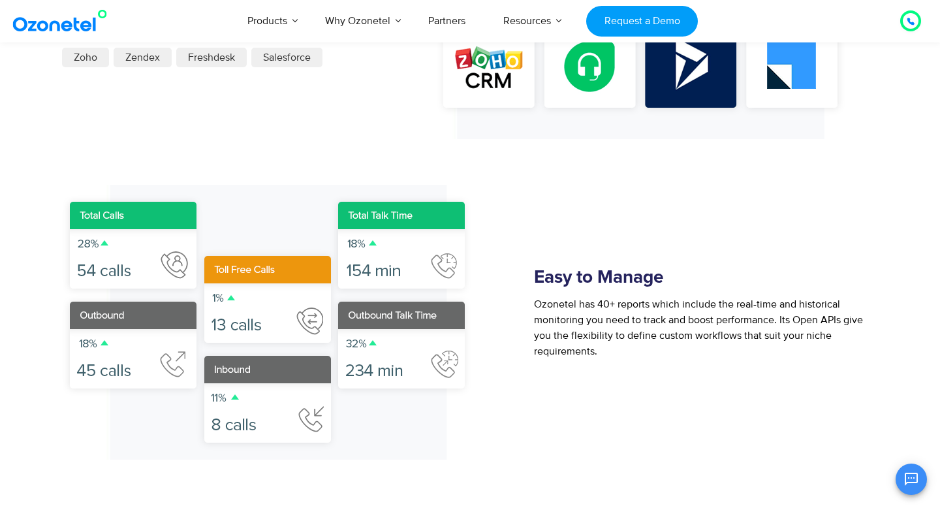
click at [375, 254] on img at bounding box center [268, 322] width 412 height 275
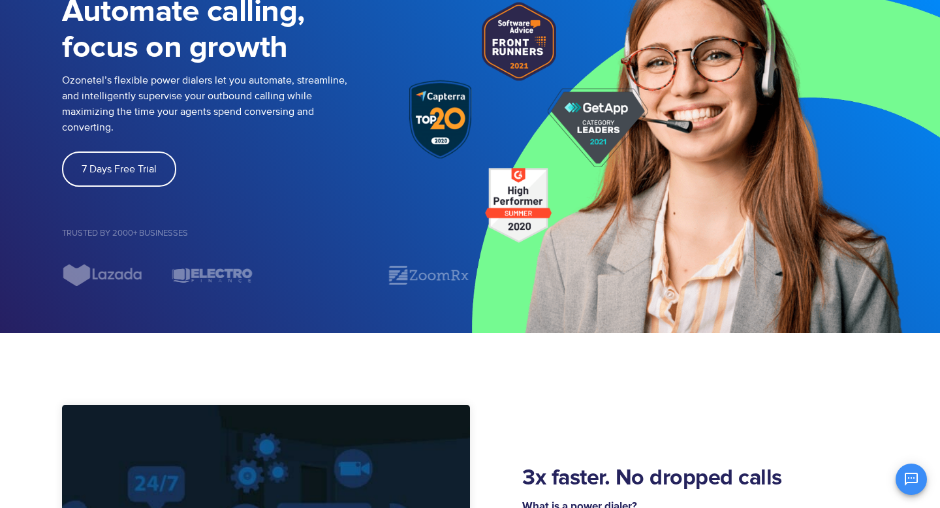
scroll to position [0, 0]
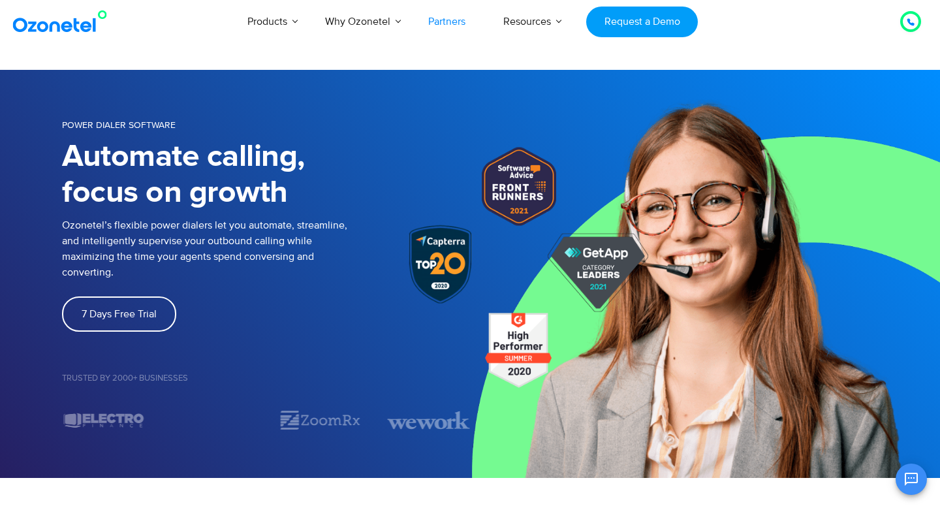
click at [437, 15] on link "Partners" at bounding box center [446, 21] width 75 height 43
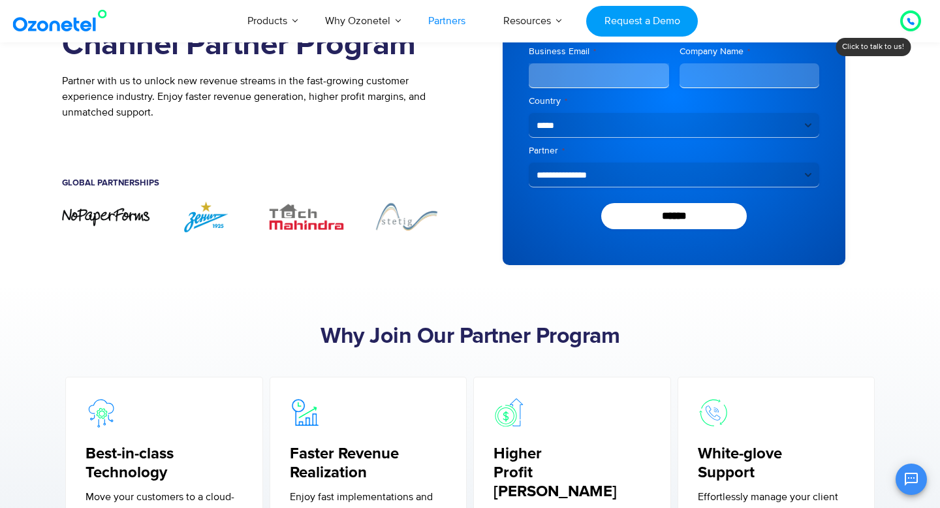
scroll to position [173, 0]
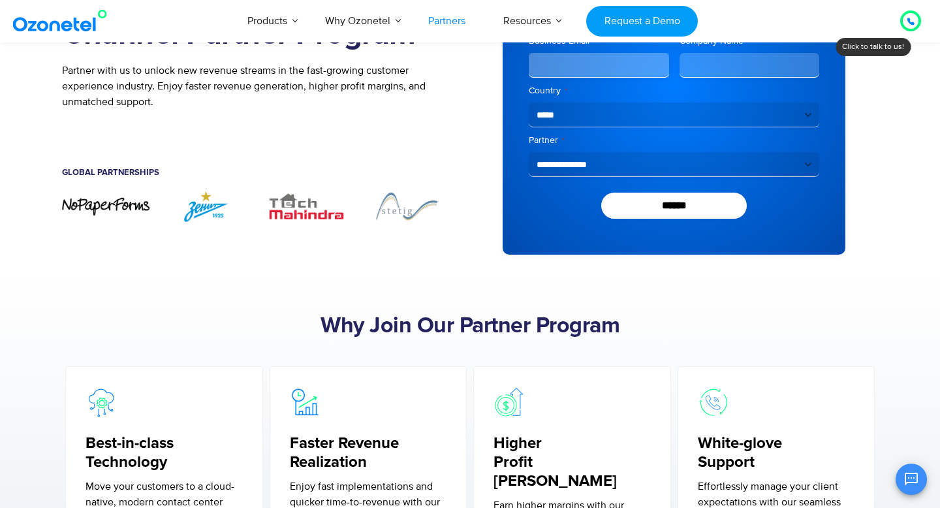
click at [309, 206] on img "3 / 7" at bounding box center [306, 206] width 87 height 32
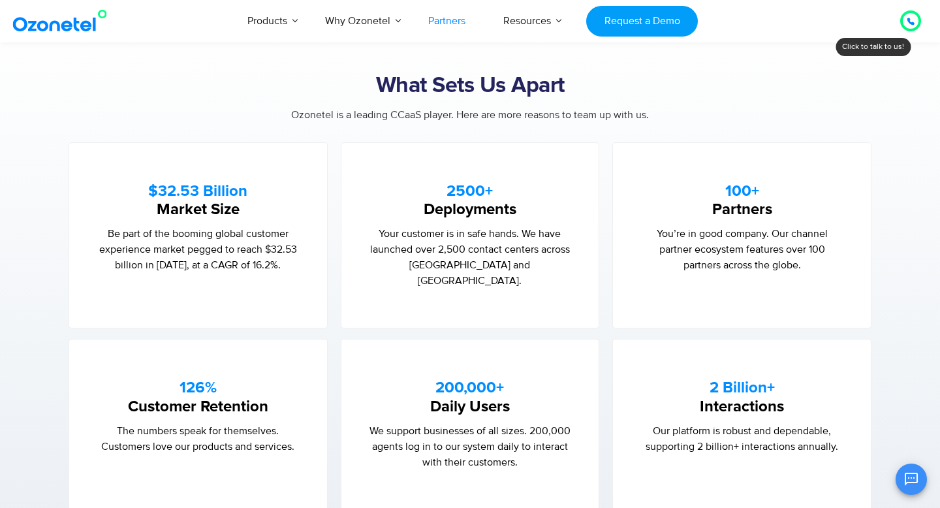
scroll to position [776, 0]
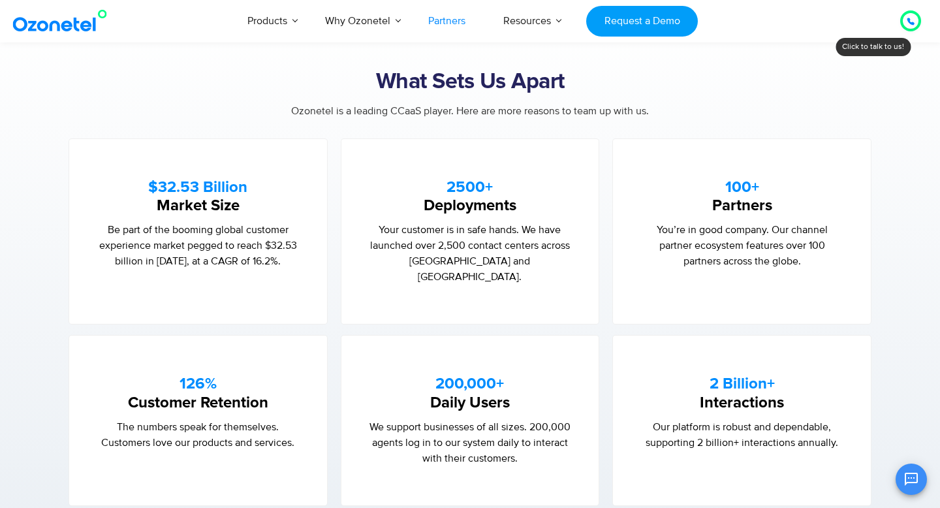
click at [773, 226] on p "You’re in good company. Our channel partner ecosystem features over 100 partner…" at bounding box center [742, 245] width 206 height 47
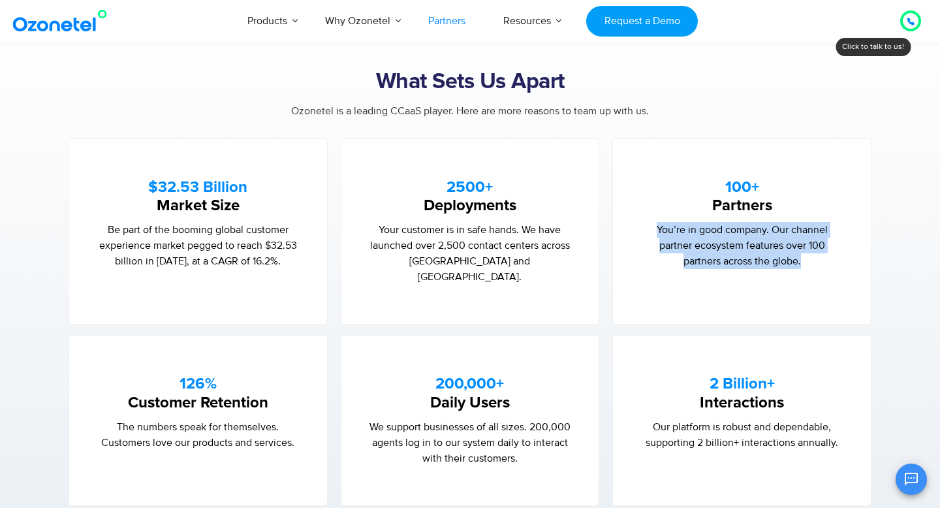
click at [773, 226] on p "You’re in good company. Our channel partner ecosystem features over 100 partner…" at bounding box center [742, 245] width 206 height 47
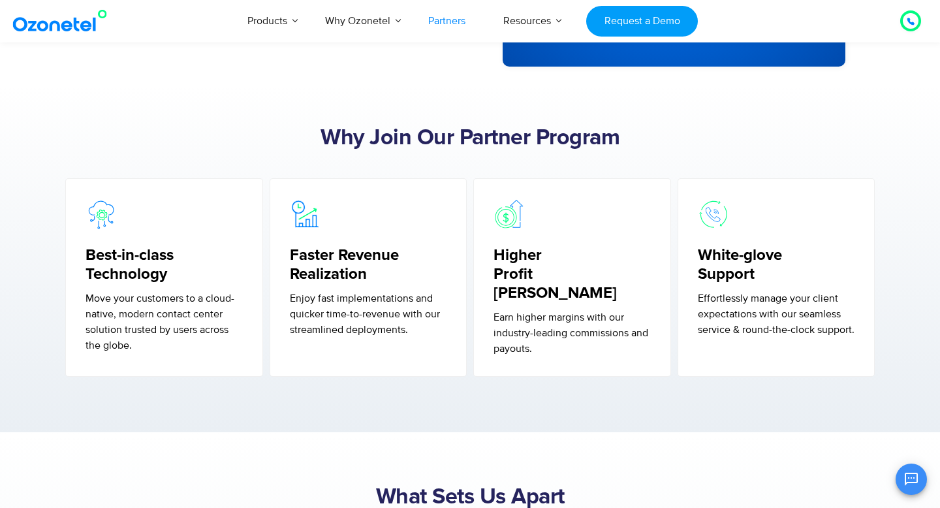
scroll to position [0, 0]
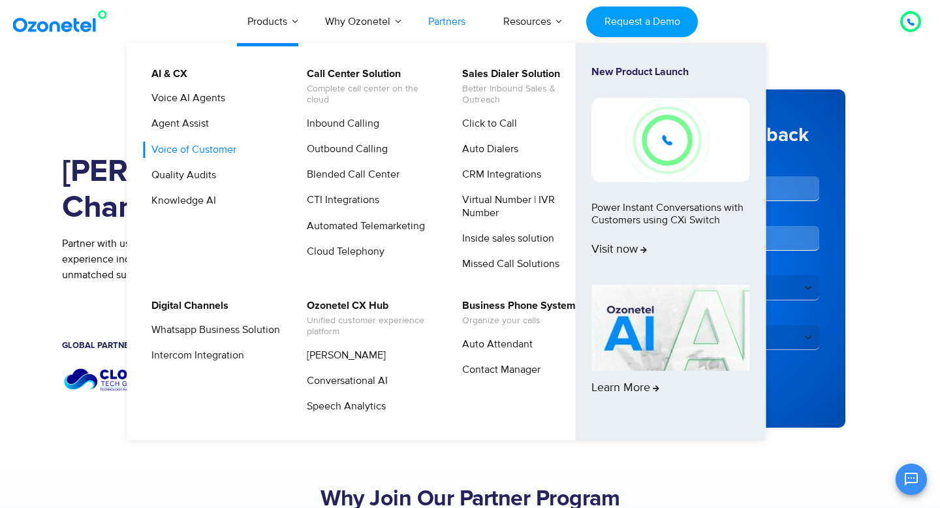
click at [200, 152] on link "Voice of Customer" at bounding box center [190, 150] width 95 height 16
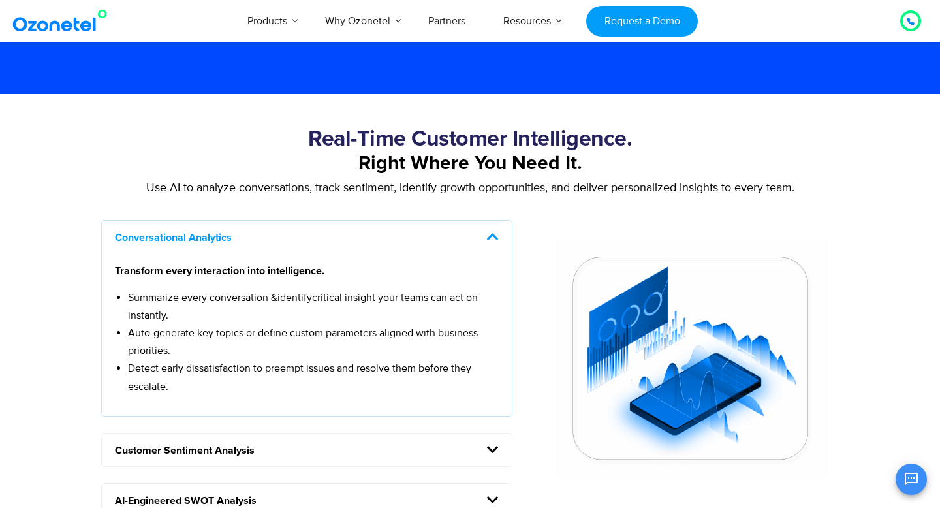
scroll to position [991, 0]
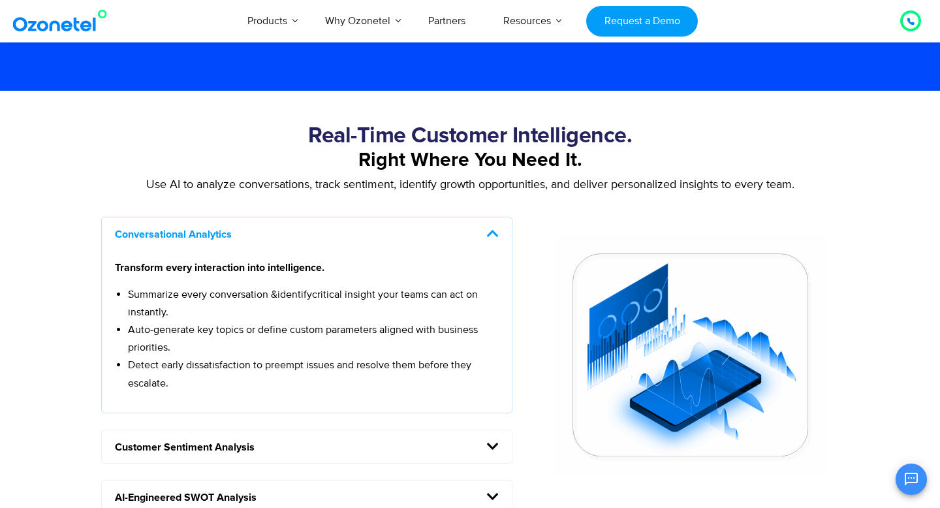
click at [317, 179] on p "Use AI to analyze conversations, track sentiment, identify growth opportunities…" at bounding box center [470, 185] width 750 height 18
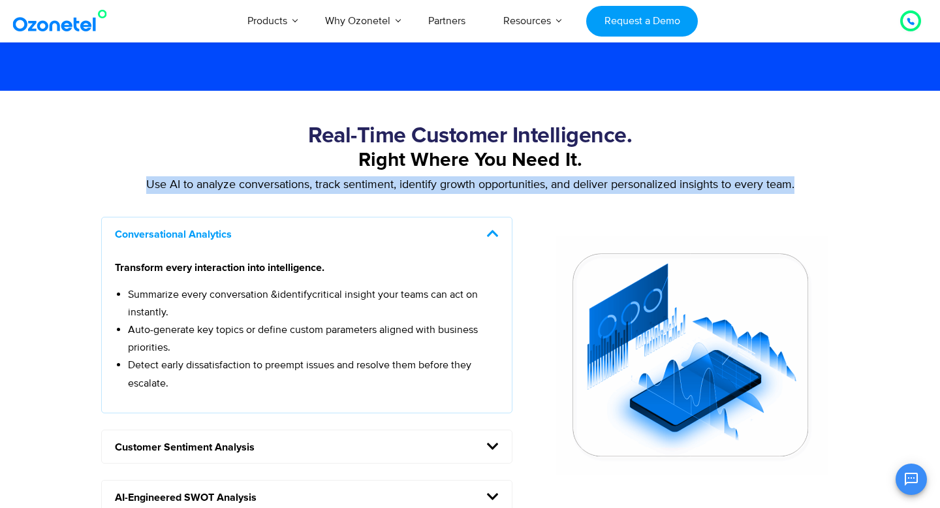
click at [317, 179] on p "Use AI to analyze conversations, track sentiment, identify growth opportunities…" at bounding box center [470, 185] width 750 height 18
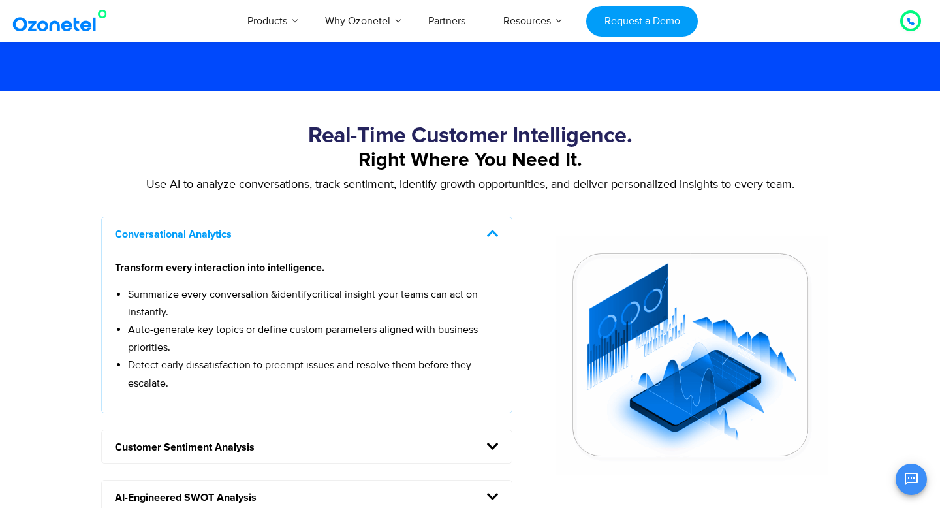
click at [317, 179] on p "Use AI to analyze conversations, track sentiment, identify growth opportunities…" at bounding box center [470, 185] width 750 height 18
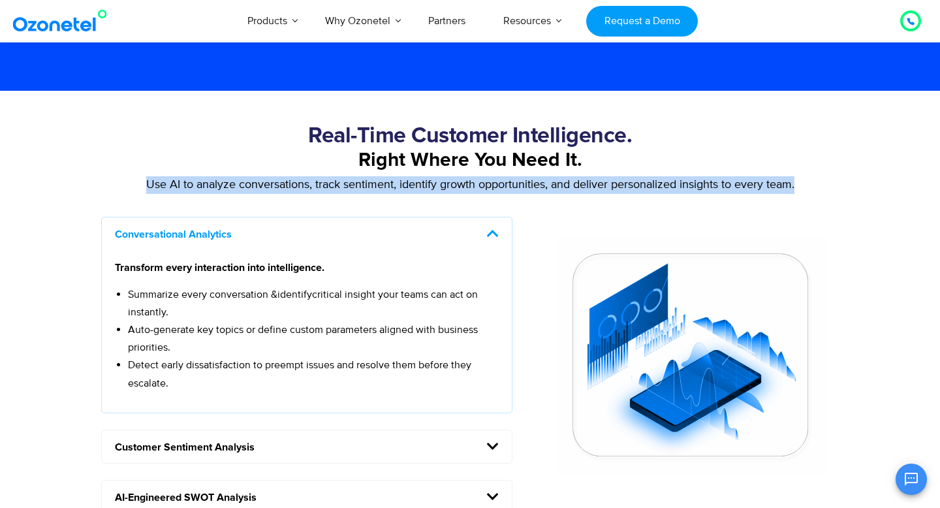
click at [317, 179] on p "Use AI to analyze conversations, track sentiment, identify growth opportunities…" at bounding box center [470, 185] width 750 height 18
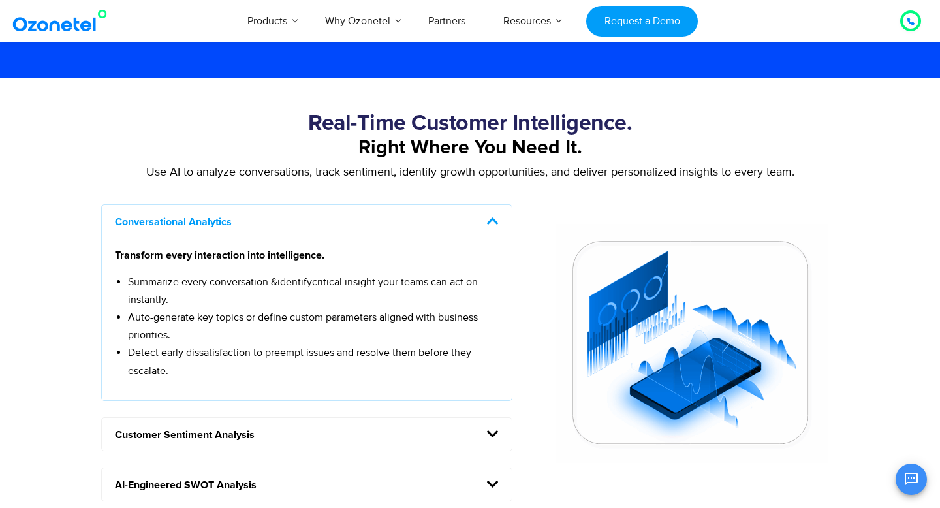
scroll to position [1006, 0]
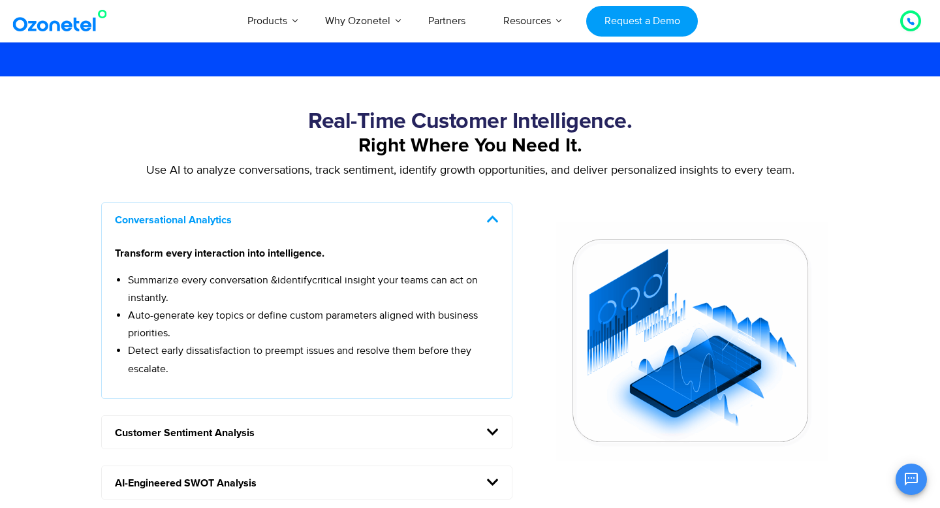
click at [191, 347] on span "Detect early dissatisfaction to preempt issues and resolve them before they esc…" at bounding box center [299, 359] width 343 height 31
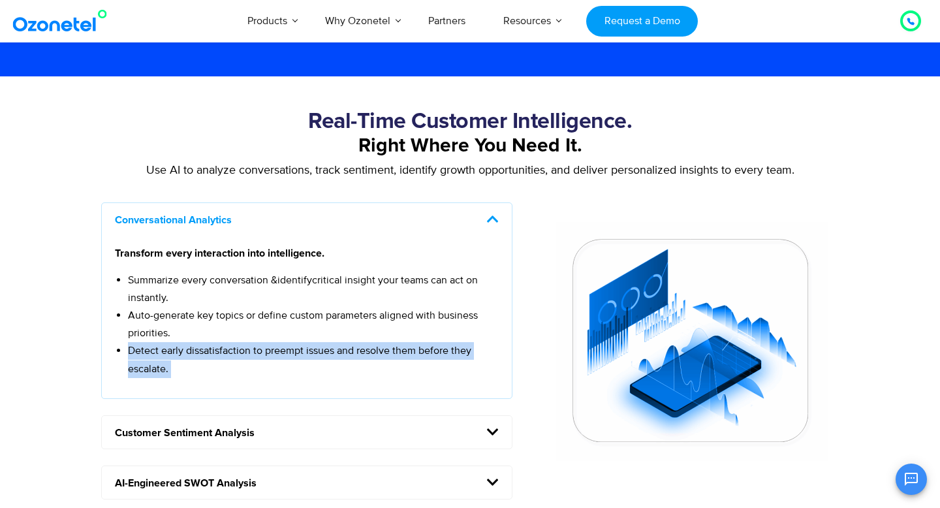
click at [191, 347] on span "Detect early dissatisfaction to preempt issues and resolve them before they esc…" at bounding box center [299, 359] width 343 height 31
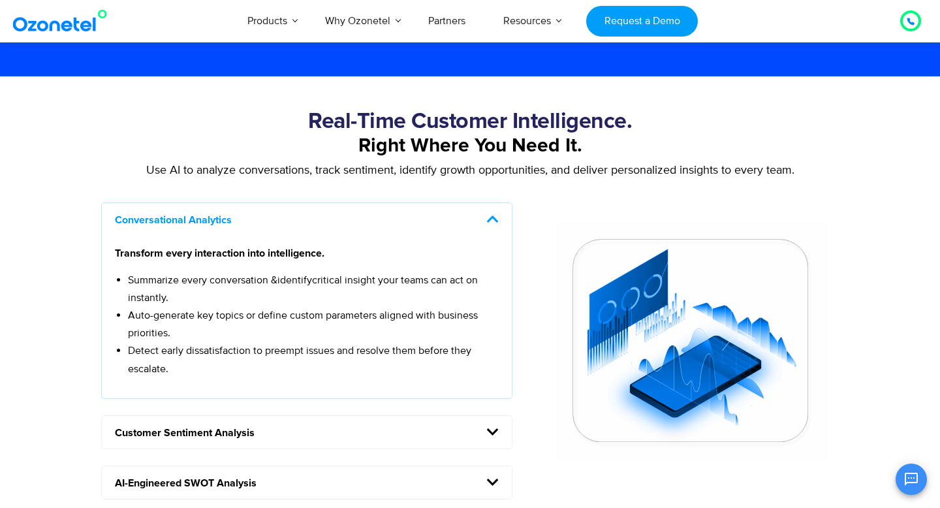
click at [191, 347] on span "Detect early dissatisfaction to preempt issues and resolve them before they esc…" at bounding box center [299, 359] width 343 height 31
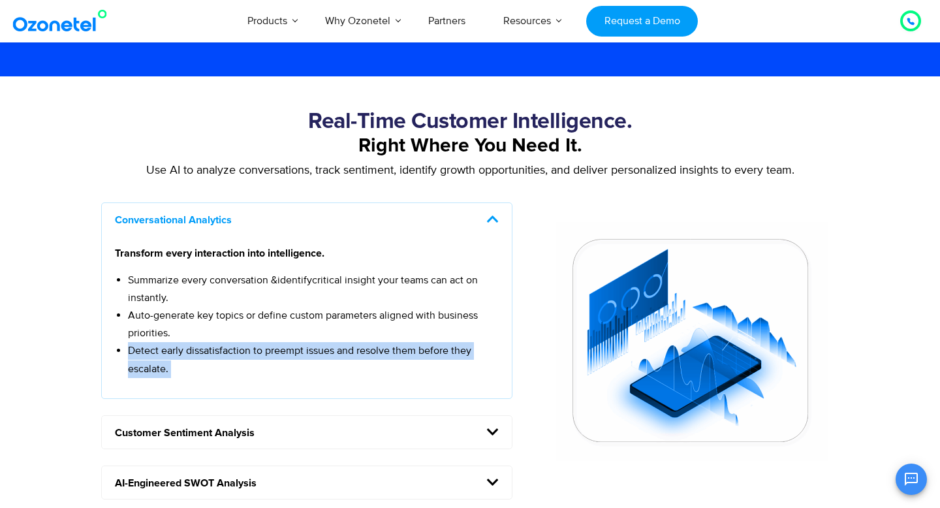
click at [191, 347] on span "Detect early dissatisfaction to preempt issues and resolve them before they esc…" at bounding box center [299, 359] width 343 height 31
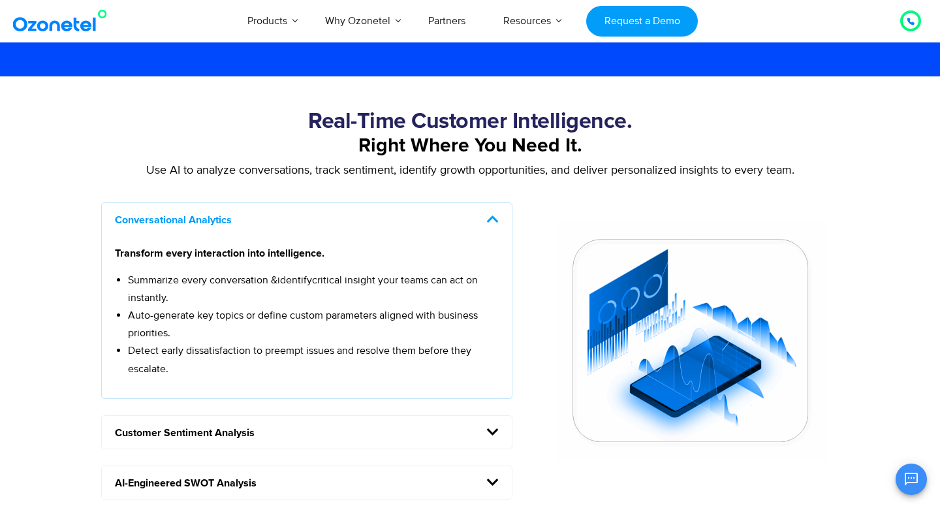
click at [191, 347] on span "Detect early dissatisfaction to preempt issues and resolve them before they esc…" at bounding box center [299, 359] width 343 height 31
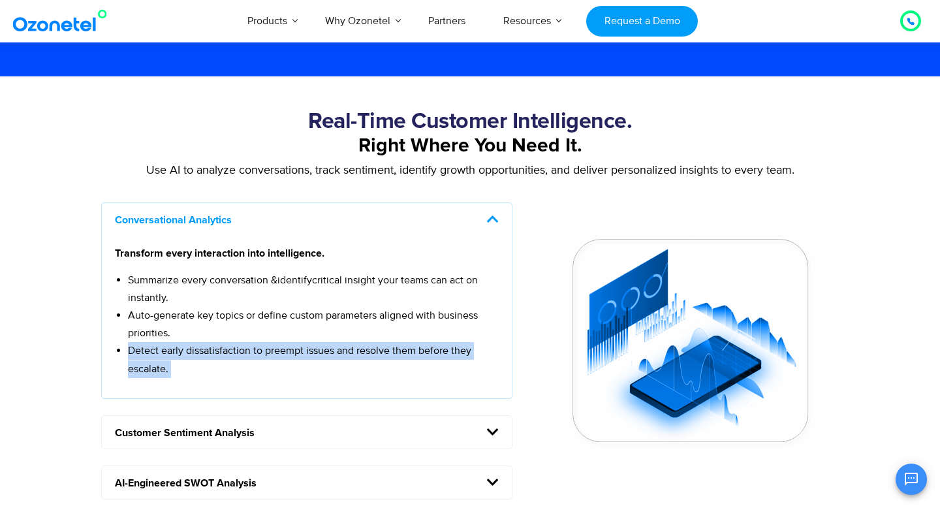
click at [191, 347] on span "Detect early dissatisfaction to preempt issues and resolve them before they esc…" at bounding box center [299, 359] width 343 height 31
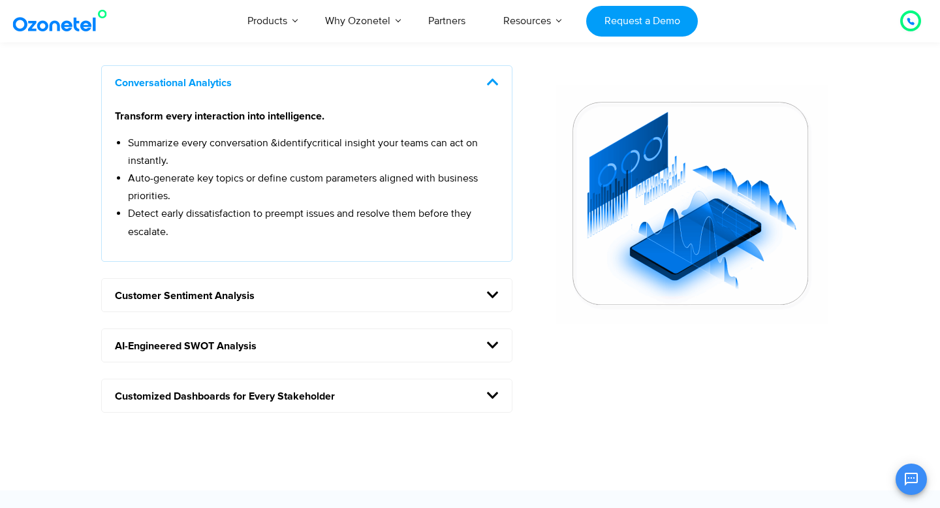
click at [201, 291] on h5 "Customer Sentiment Analysis" at bounding box center [307, 295] width 410 height 33
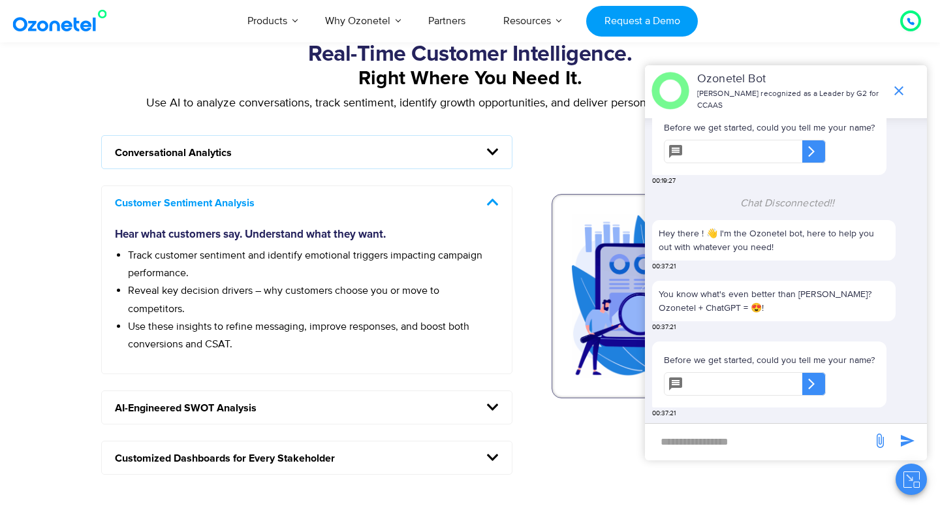
scroll to position [1068, 0]
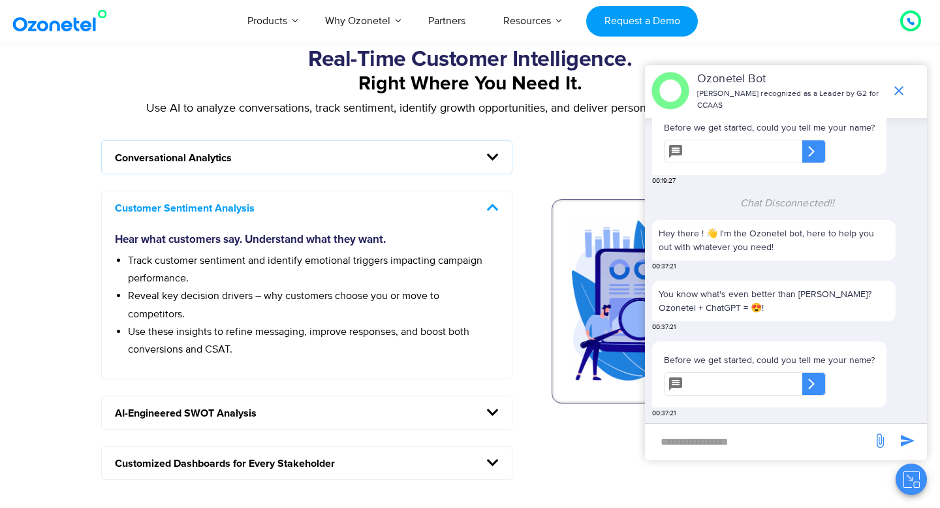
click at [753, 380] on input "text" at bounding box center [745, 383] width 114 height 23
type input "********"
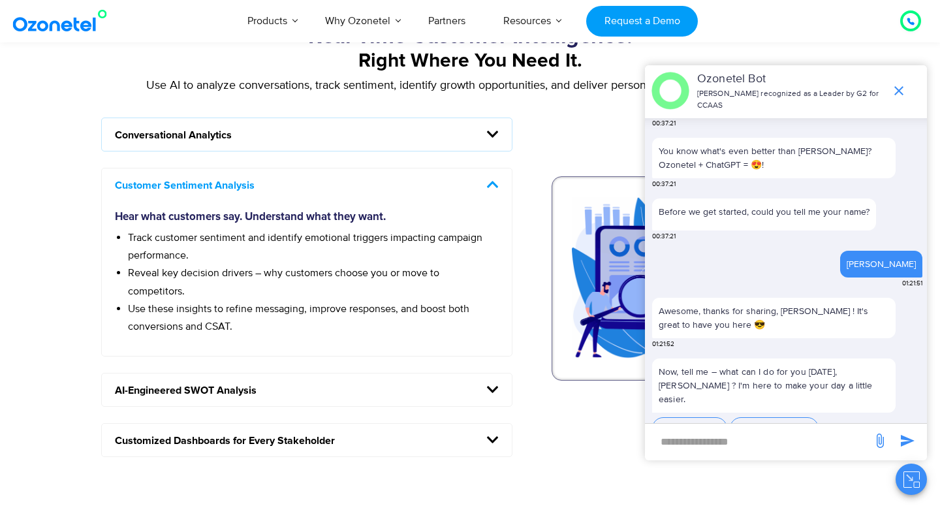
scroll to position [300, 0]
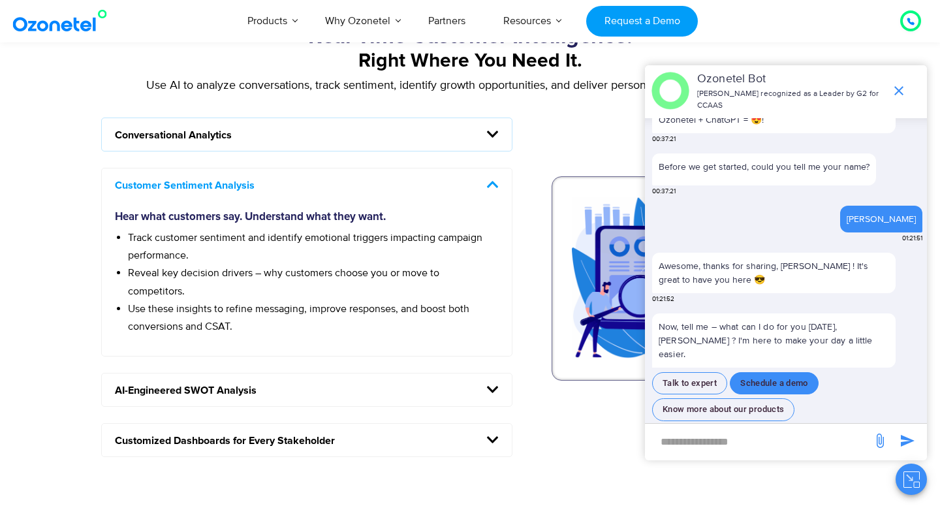
click at [747, 372] on button "Schedule a demo" at bounding box center [774, 383] width 89 height 23
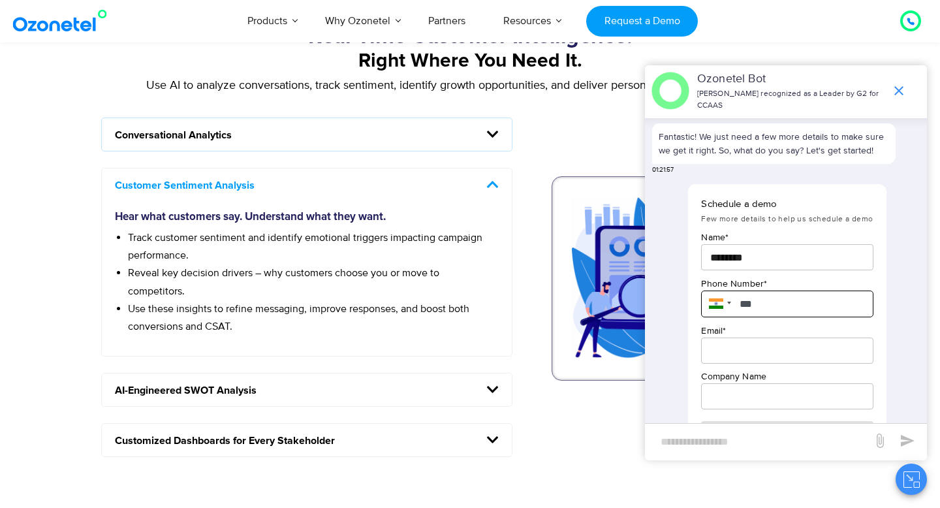
scroll to position [609, 0]
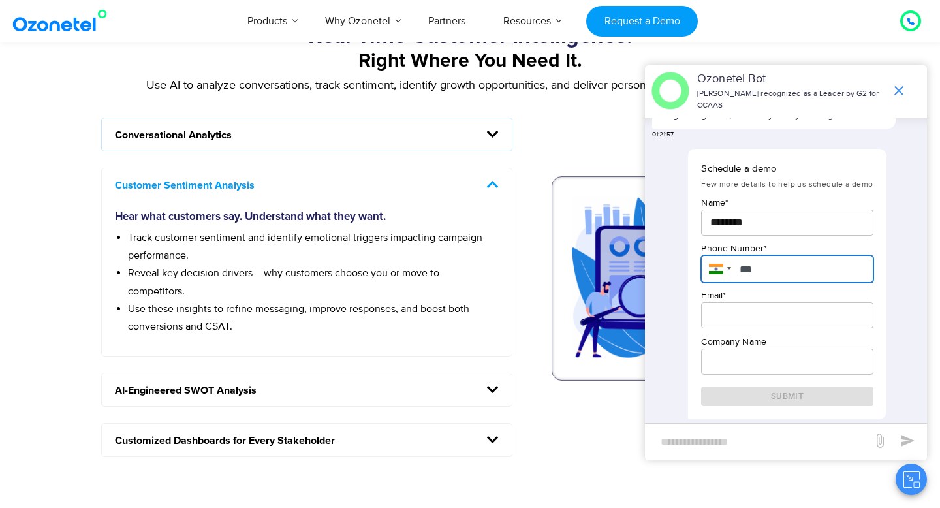
click at [765, 273] on input "***" at bounding box center [787, 268] width 172 height 27
type input "**********"
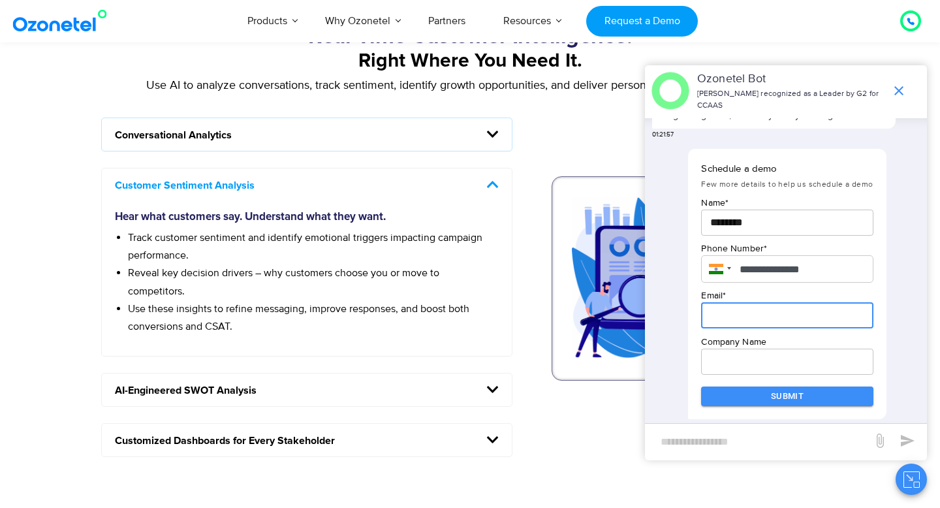
click at [747, 326] on input "email" at bounding box center [787, 315] width 172 height 26
type input "**********"
click at [745, 361] on input "text" at bounding box center [787, 361] width 172 height 26
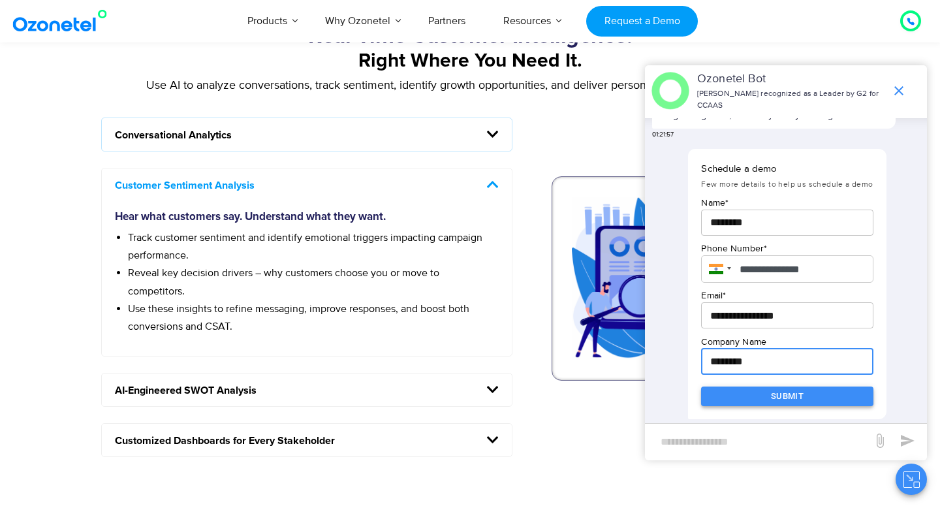
type input "********"
click at [750, 389] on button "Submit" at bounding box center [787, 396] width 172 height 20
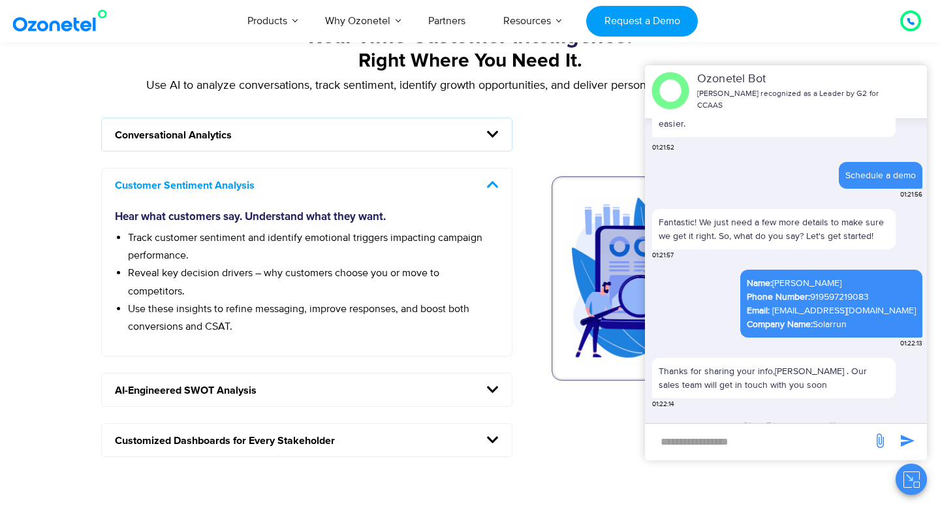
scroll to position [514, 0]
click at [868, 478] on div "OK Ozonetel Bot Ozonetel recognized as a Leader by G2 for CCAAS Now, tell me – …" at bounding box center [786, 279] width 282 height 429
click at [903, 476] on icon "Close chat" at bounding box center [911, 479] width 16 height 16
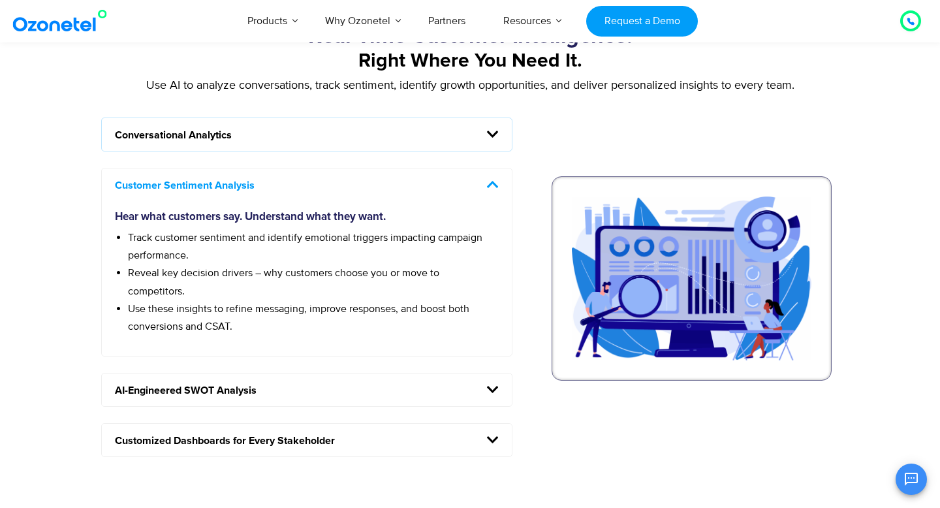
scroll to position [1065, 0]
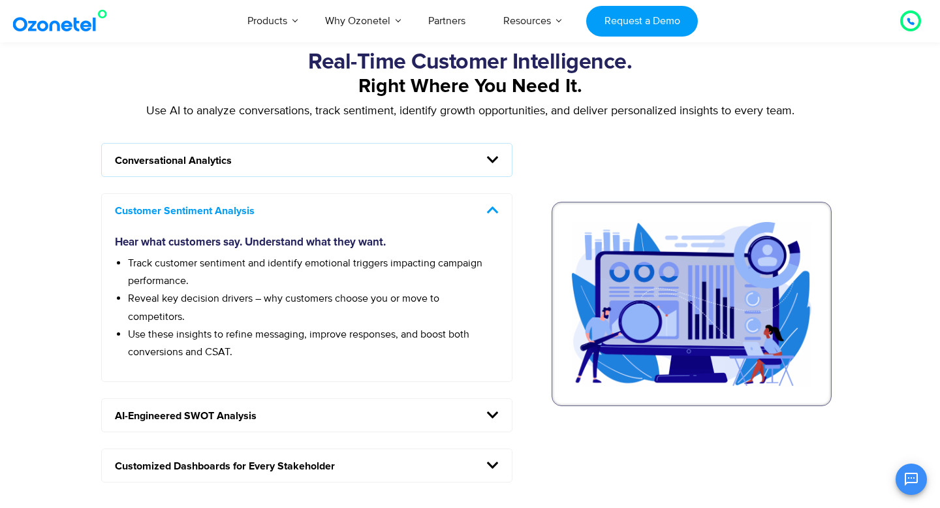
click at [413, 166] on h5 "Conversational Analytics" at bounding box center [307, 160] width 410 height 33
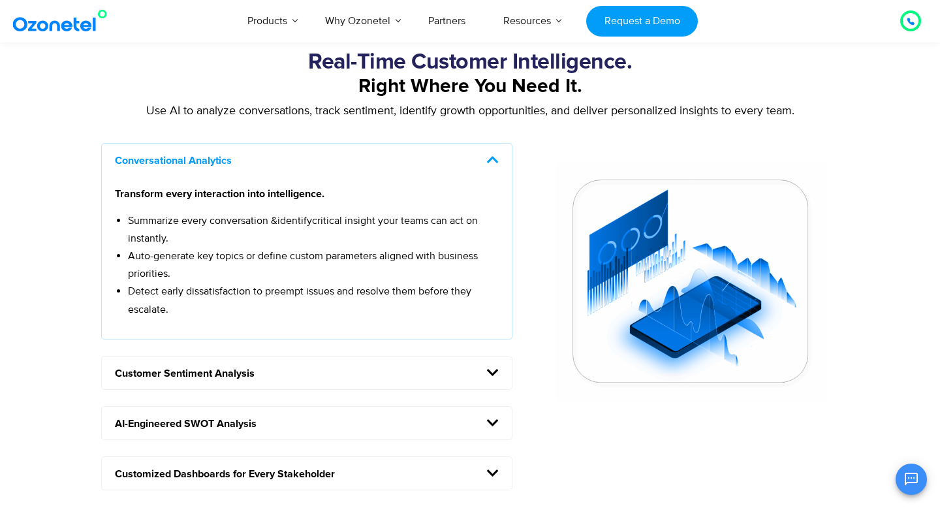
click at [408, 163] on h5 "Conversational Analytics" at bounding box center [307, 160] width 410 height 33
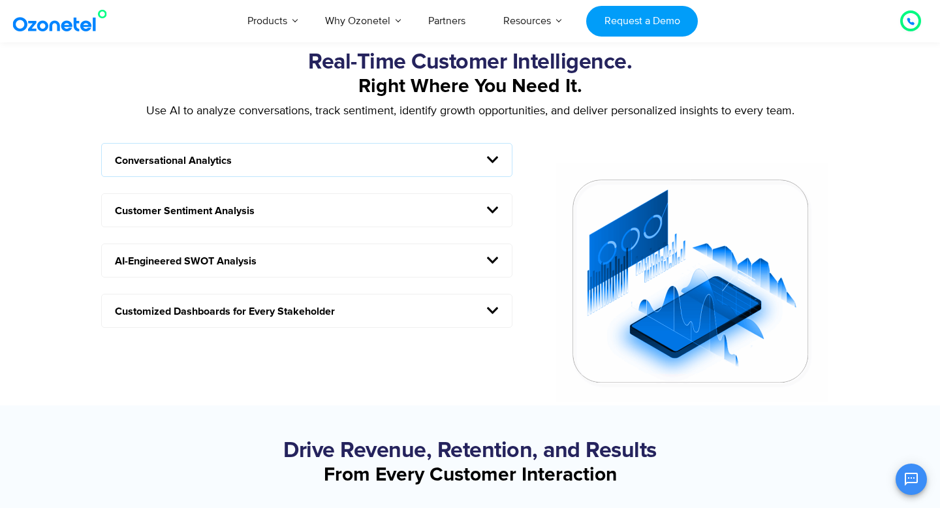
click at [354, 200] on h5 "Customer Sentiment Analysis" at bounding box center [307, 210] width 410 height 33
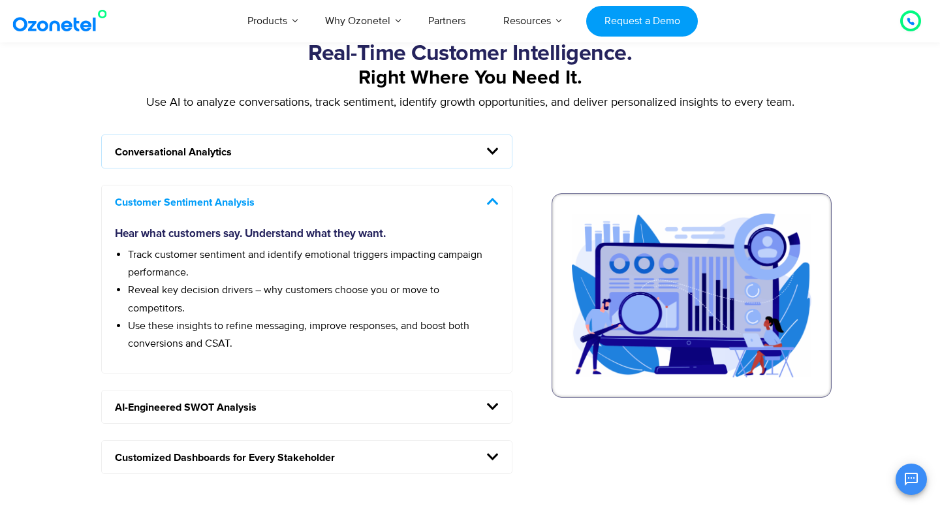
scroll to position [1083, 0]
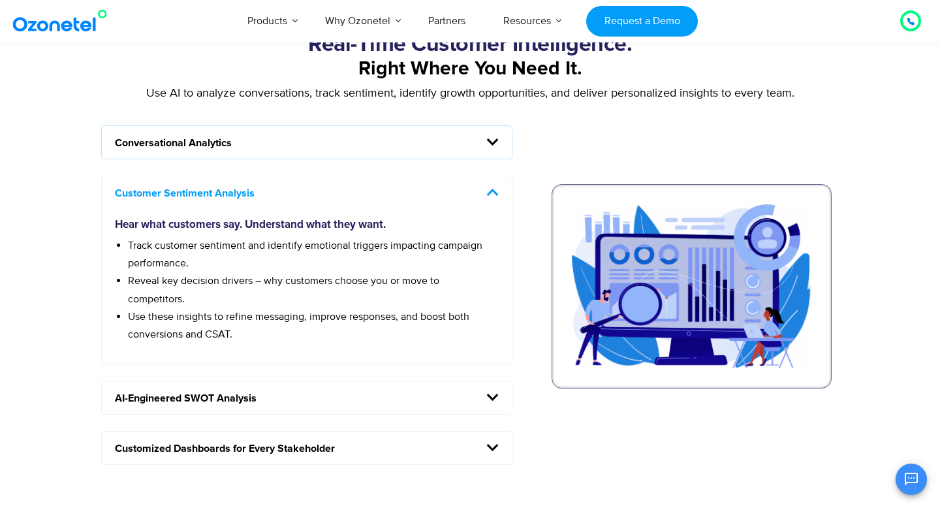
click at [493, 193] on icon at bounding box center [493, 192] width 12 height 13
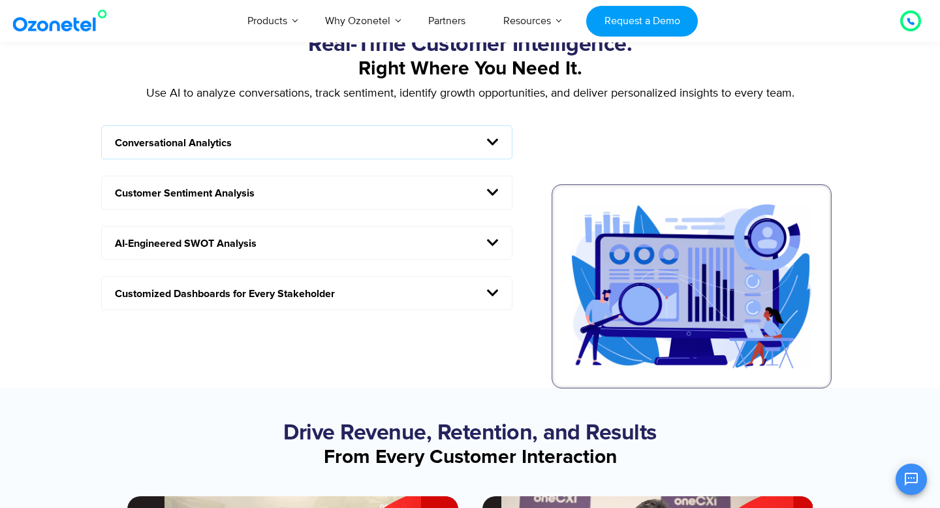
click at [483, 239] on span at bounding box center [489, 243] width 20 height 14
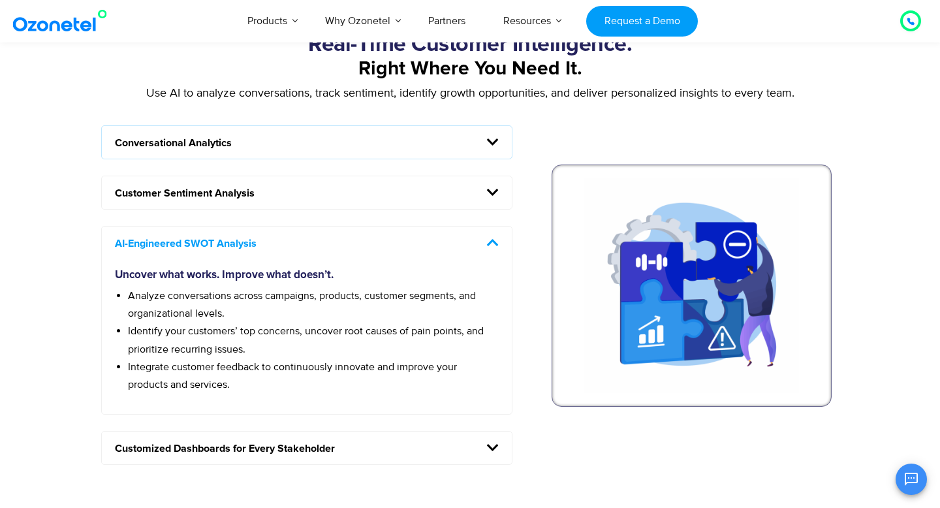
click at [343, 328] on span "Identify your customers’ top concerns, uncover root causes of pain points, and …" at bounding box center [306, 339] width 356 height 31
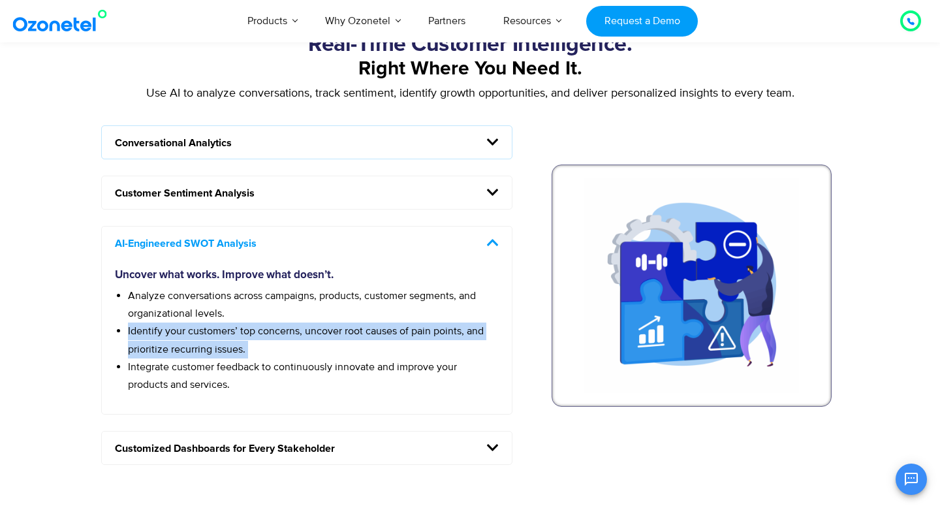
click at [343, 328] on span "Identify your customers’ top concerns, uncover root causes of pain points, and …" at bounding box center [306, 339] width 356 height 31
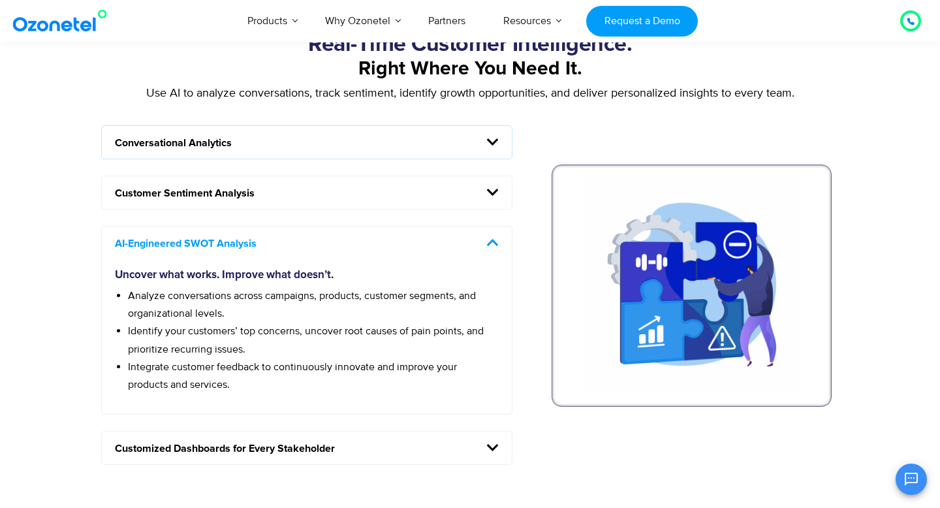
click at [343, 328] on span "Identify your customers’ top concerns, uncover root causes of pain points, and …" at bounding box center [306, 339] width 356 height 31
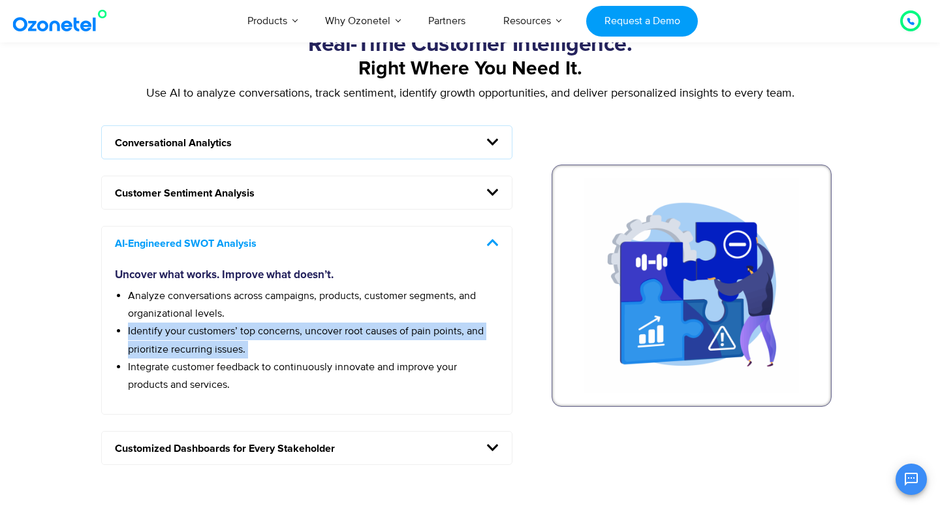
click at [343, 328] on span "Identify your customers’ top concerns, uncover root causes of pain points, and …" at bounding box center [306, 339] width 356 height 31
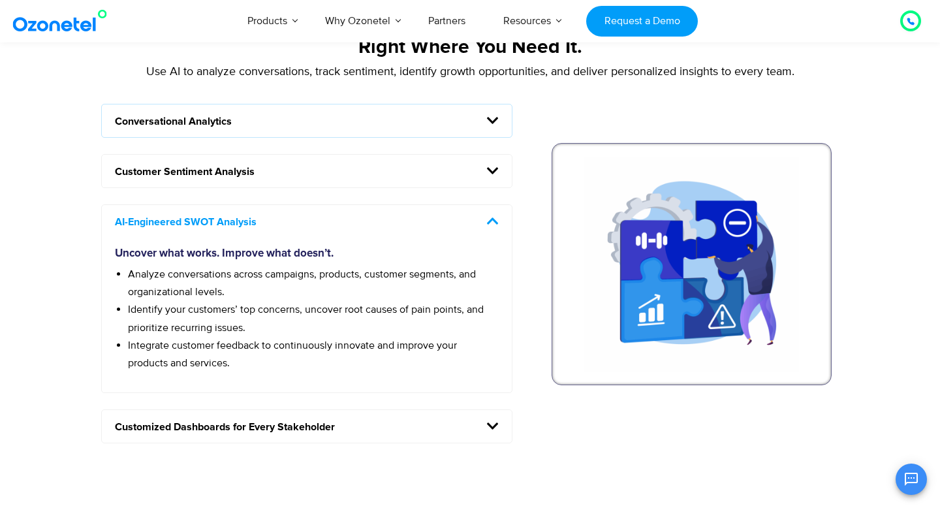
scroll to position [1111, 0]
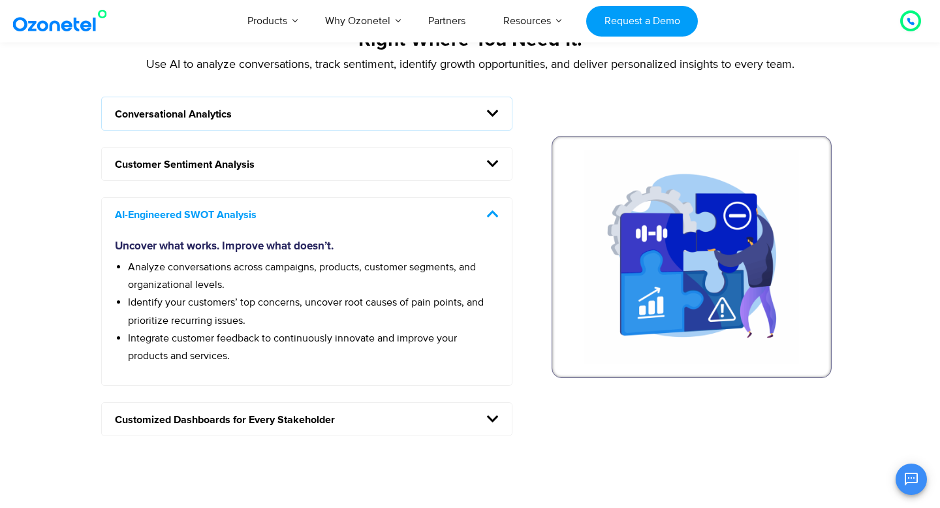
click at [492, 215] on icon at bounding box center [493, 214] width 12 height 13
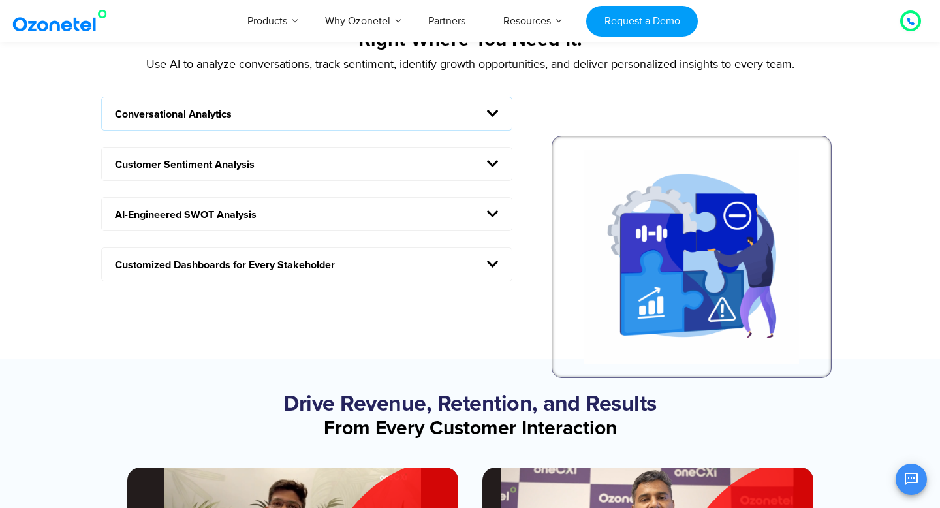
click at [464, 253] on h5 "Customized Dashboards for Every Stakeholder" at bounding box center [307, 264] width 410 height 33
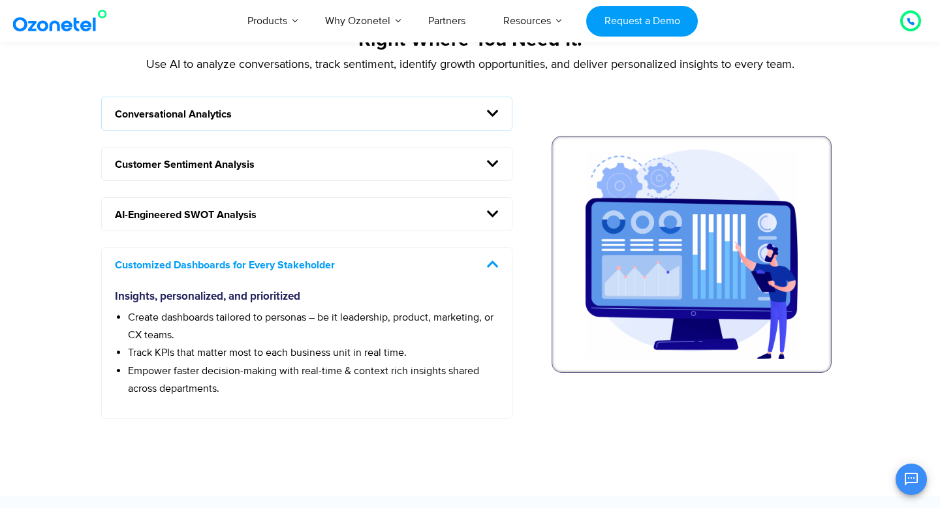
click at [257, 363] on li "Empower faster decision-making with real-time & context rich insights shared ac…" at bounding box center [313, 379] width 371 height 35
click at [256, 358] on span "Track KPIs that matter most to each business unit in real time." at bounding box center [267, 352] width 279 height 13
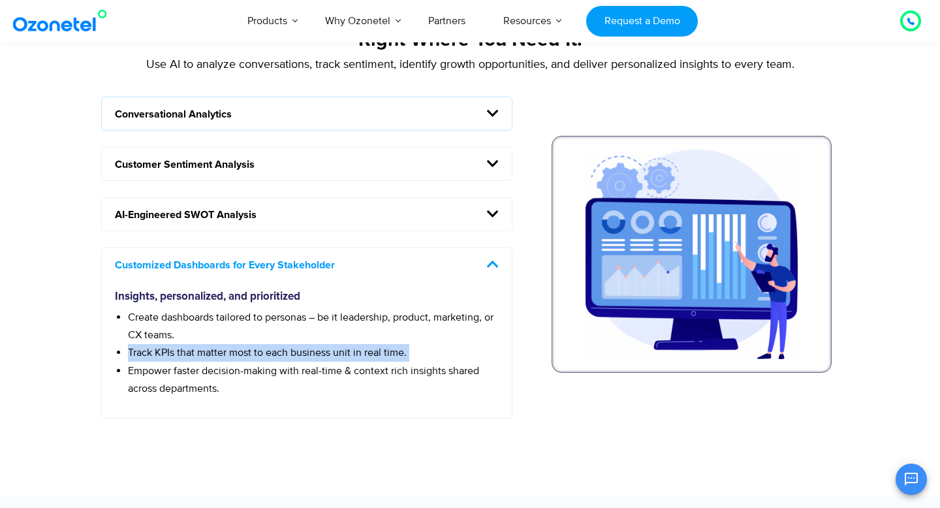
click at [256, 358] on span "Track KPIs that matter most to each business unit in real time." at bounding box center [267, 352] width 279 height 13
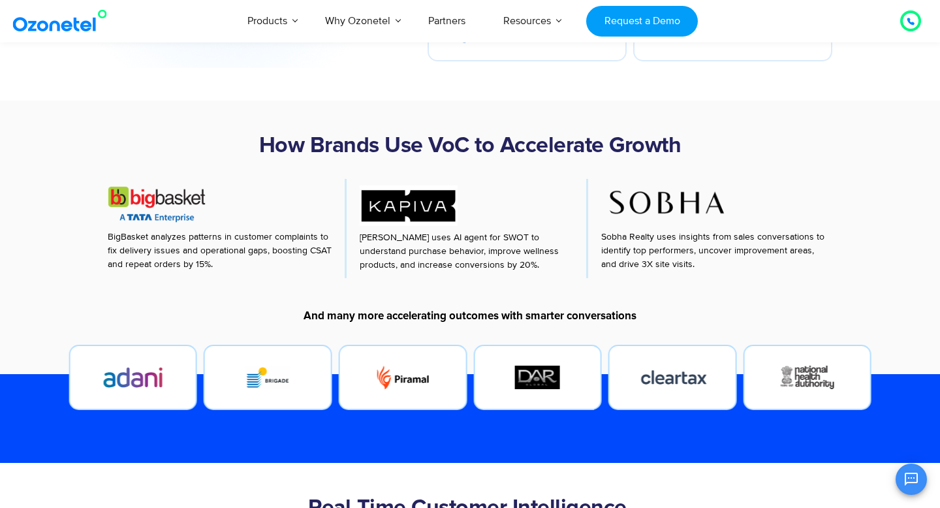
scroll to position [0, 0]
